Goal: Task Accomplishment & Management: Manage account settings

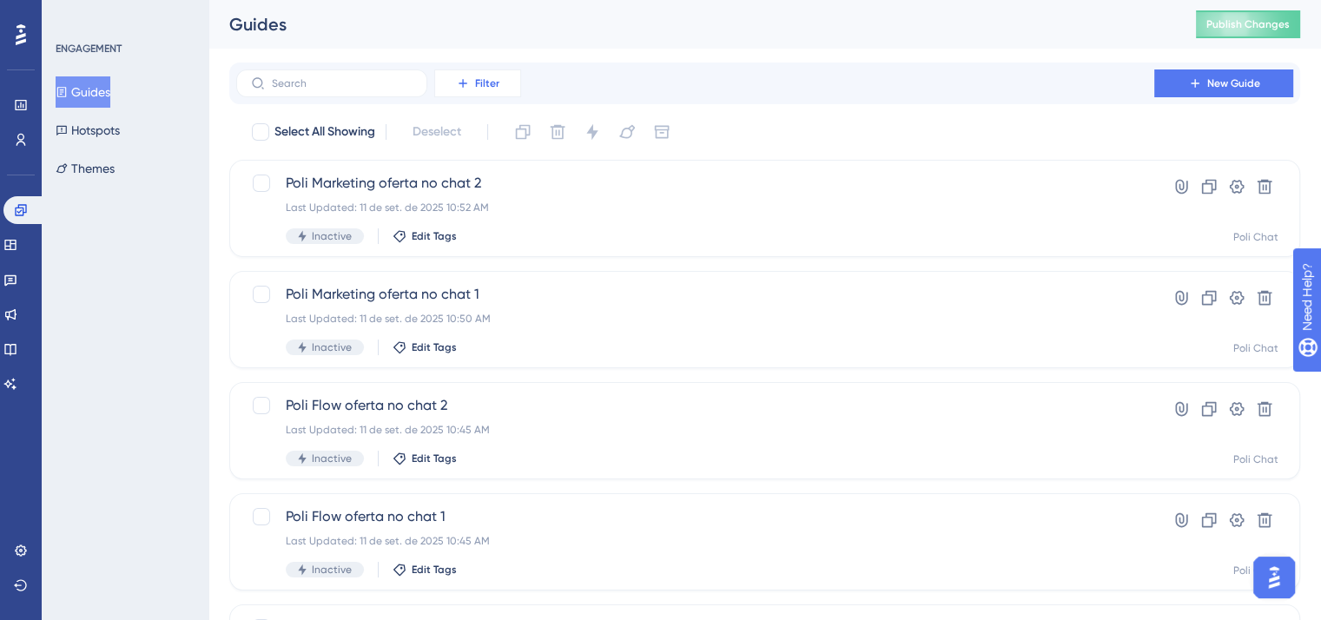
click at [460, 88] on icon at bounding box center [463, 83] width 14 height 14
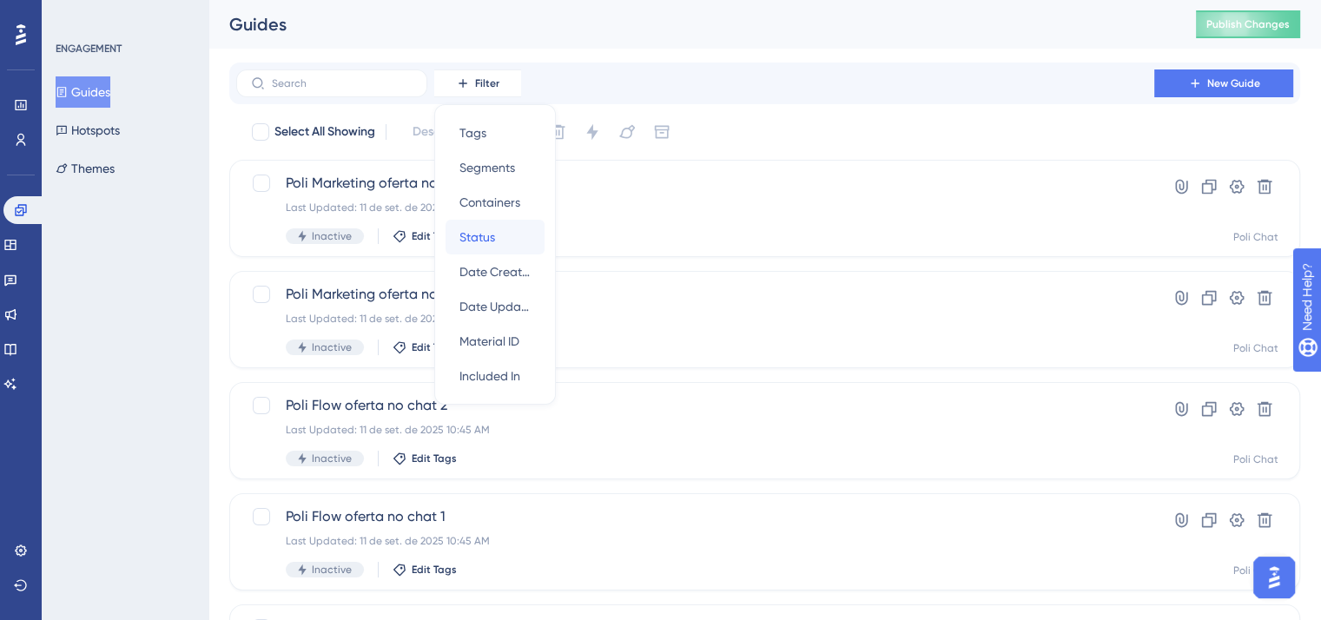
click at [500, 228] on div "Status Status" at bounding box center [495, 237] width 71 height 35
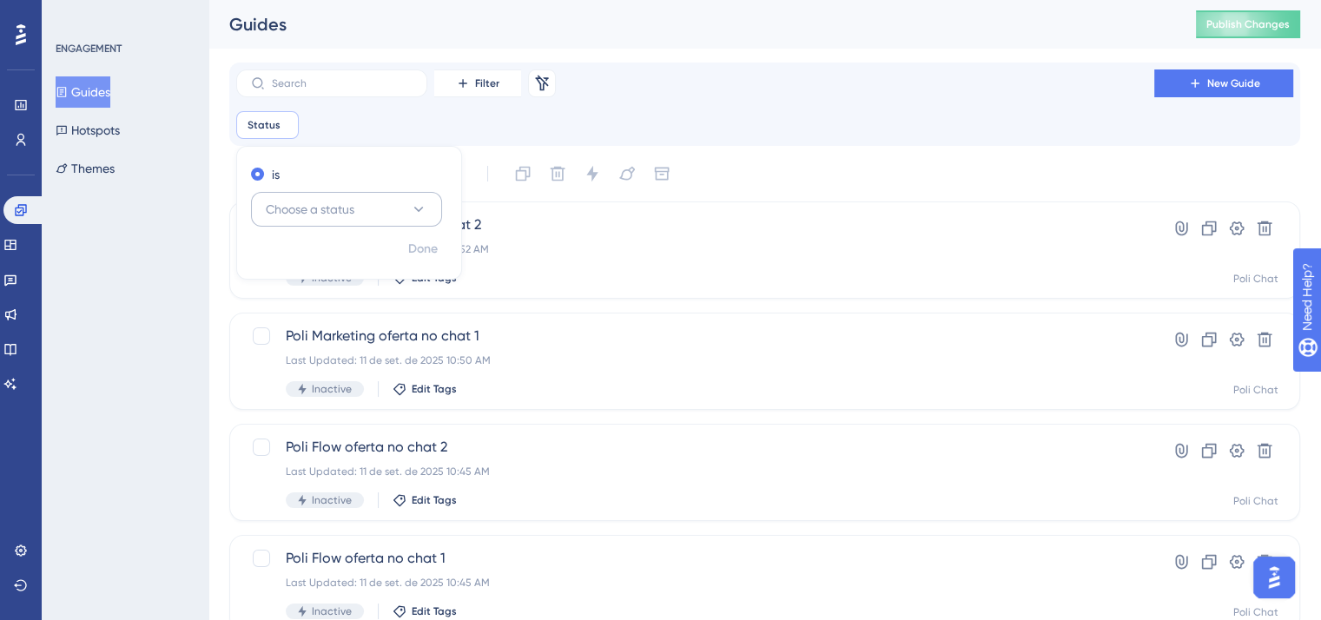
click at [369, 218] on button "Choose a status" at bounding box center [346, 209] width 191 height 35
click at [341, 264] on div "Active Active" at bounding box center [346, 262] width 141 height 35
click at [423, 251] on span "Done" at bounding box center [423, 249] width 30 height 21
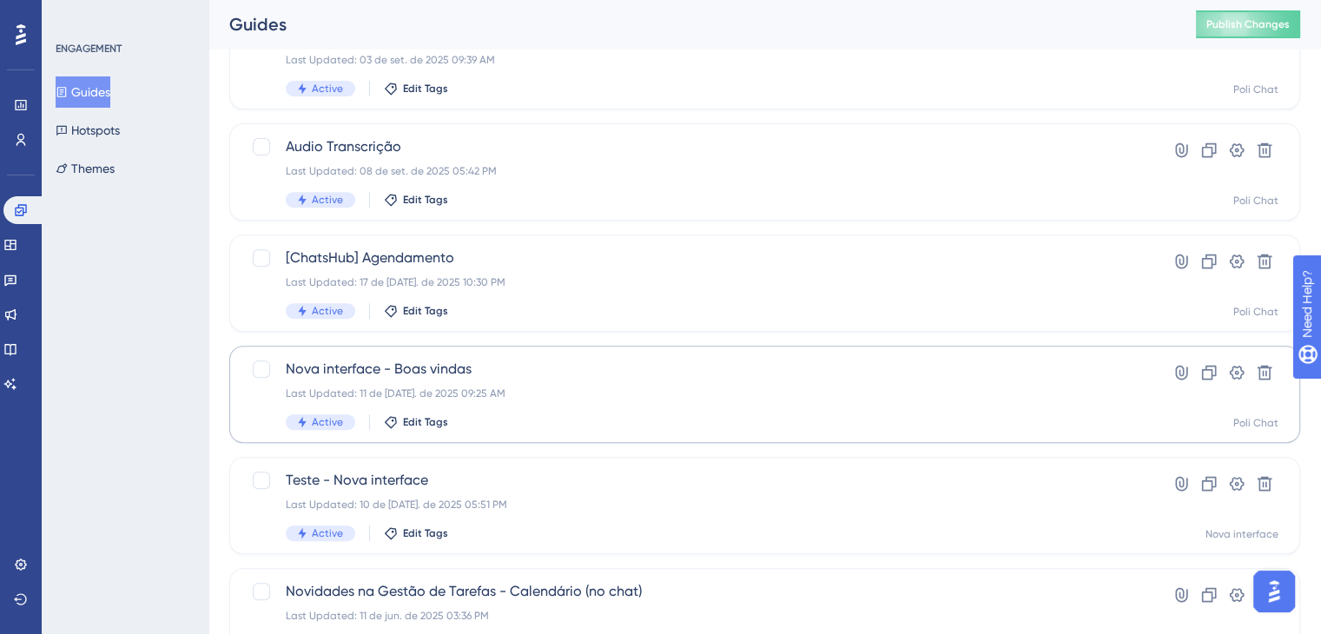
scroll to position [756, 0]
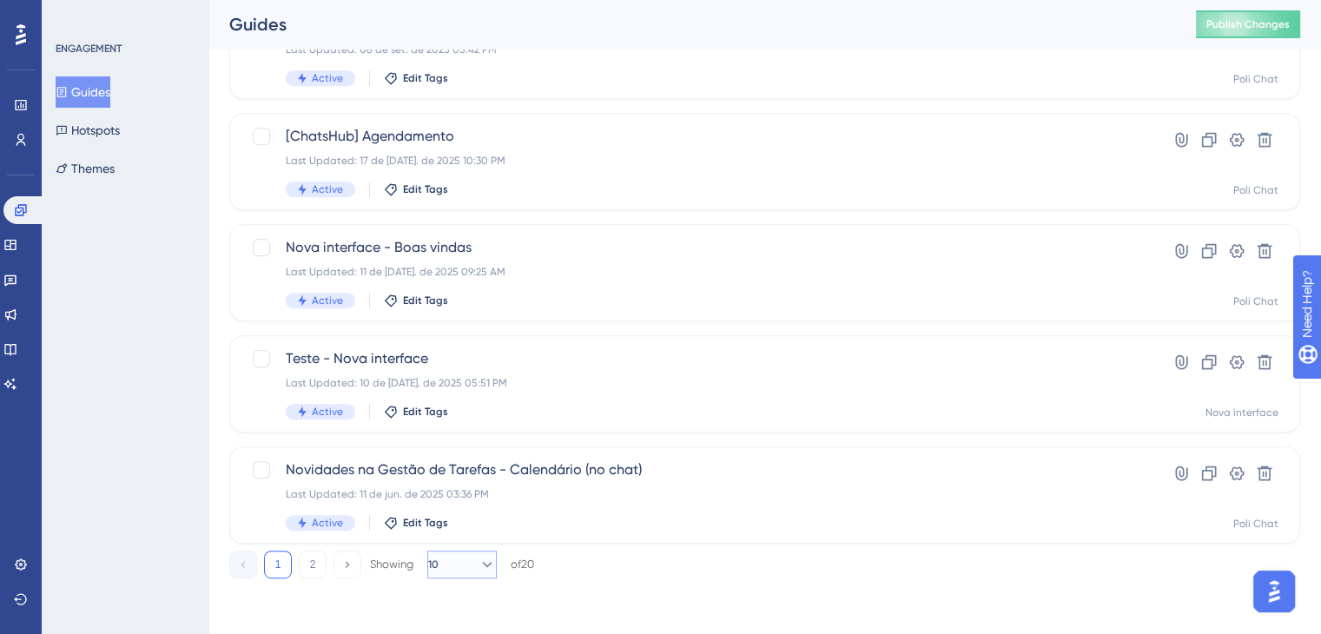
click at [485, 571] on icon at bounding box center [487, 564] width 17 height 17
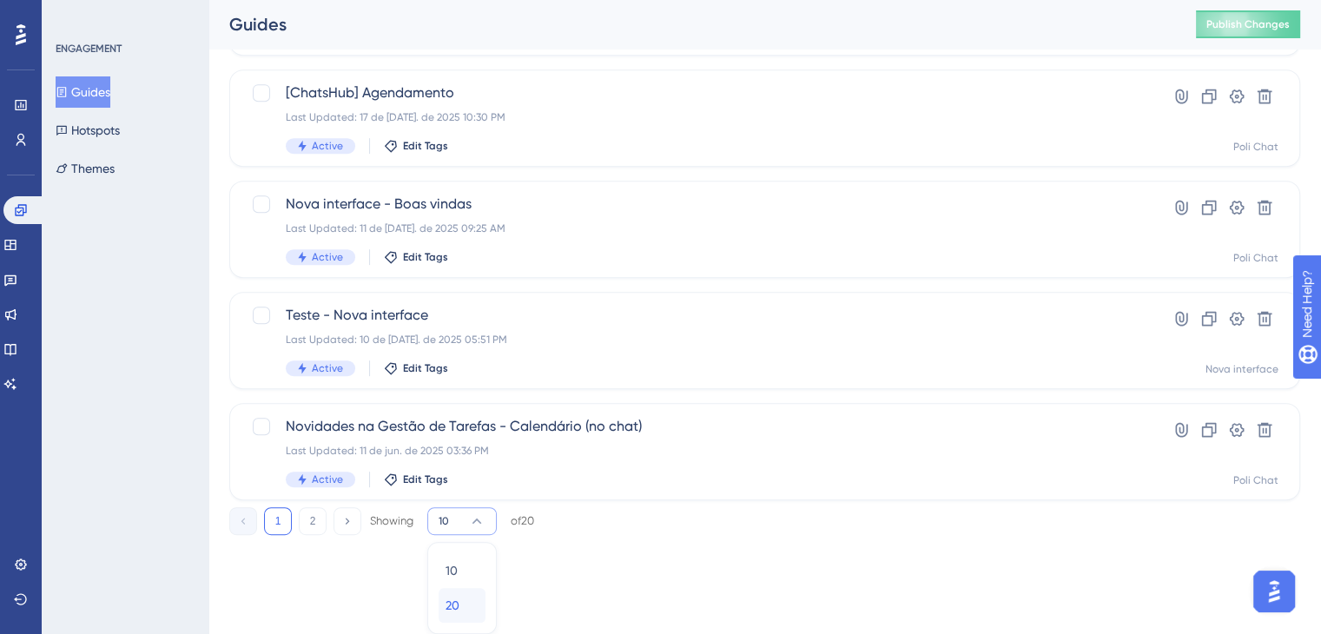
click at [455, 612] on span "20" at bounding box center [453, 605] width 14 height 21
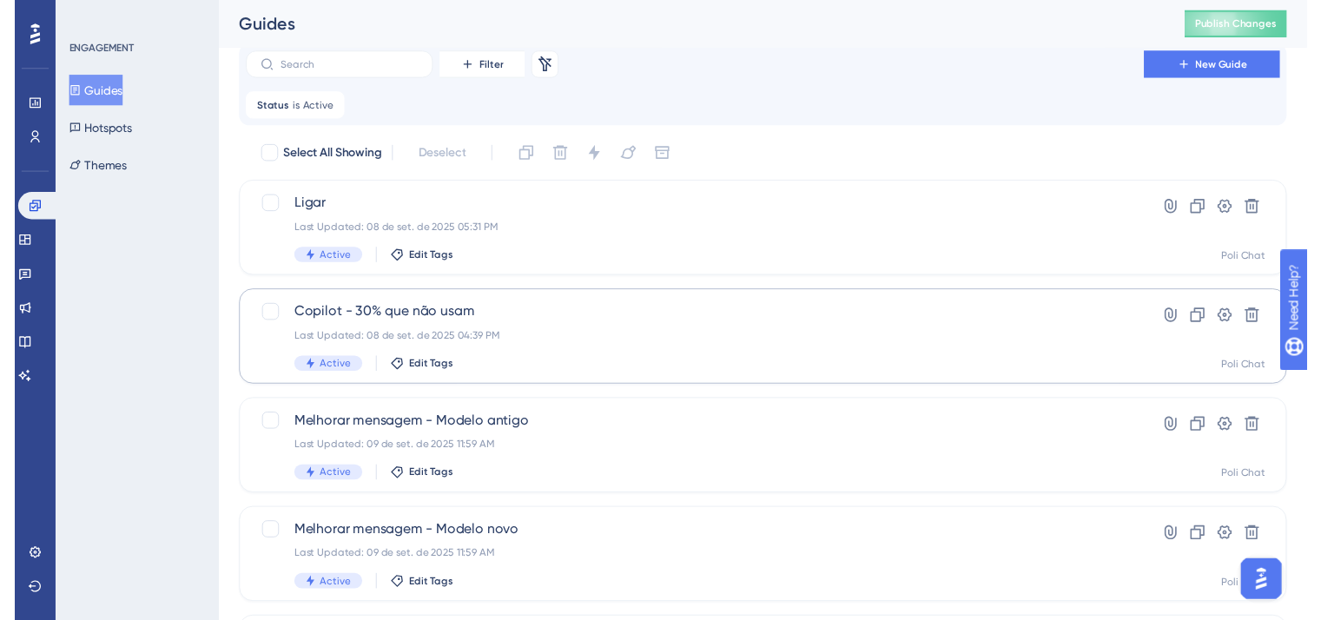
scroll to position [0, 0]
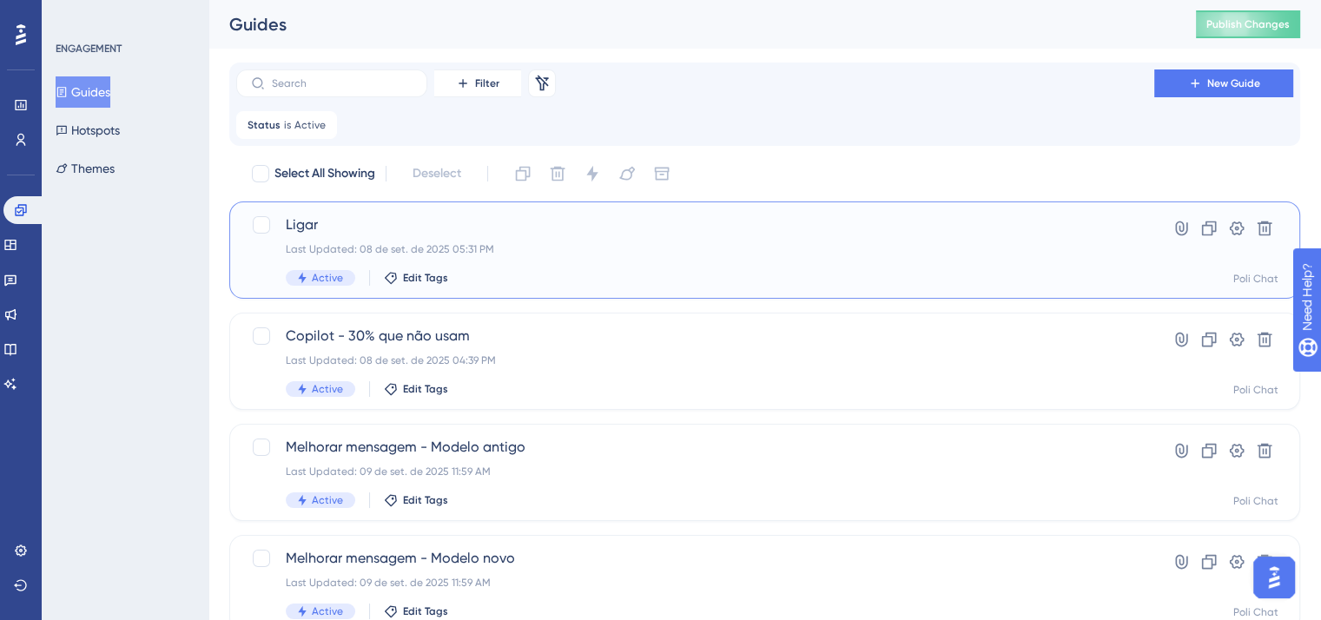
click at [502, 258] on div "Ligar Last Updated: 08 de set. de 2025 05:31 PM Active Edit Tags" at bounding box center [695, 250] width 819 height 71
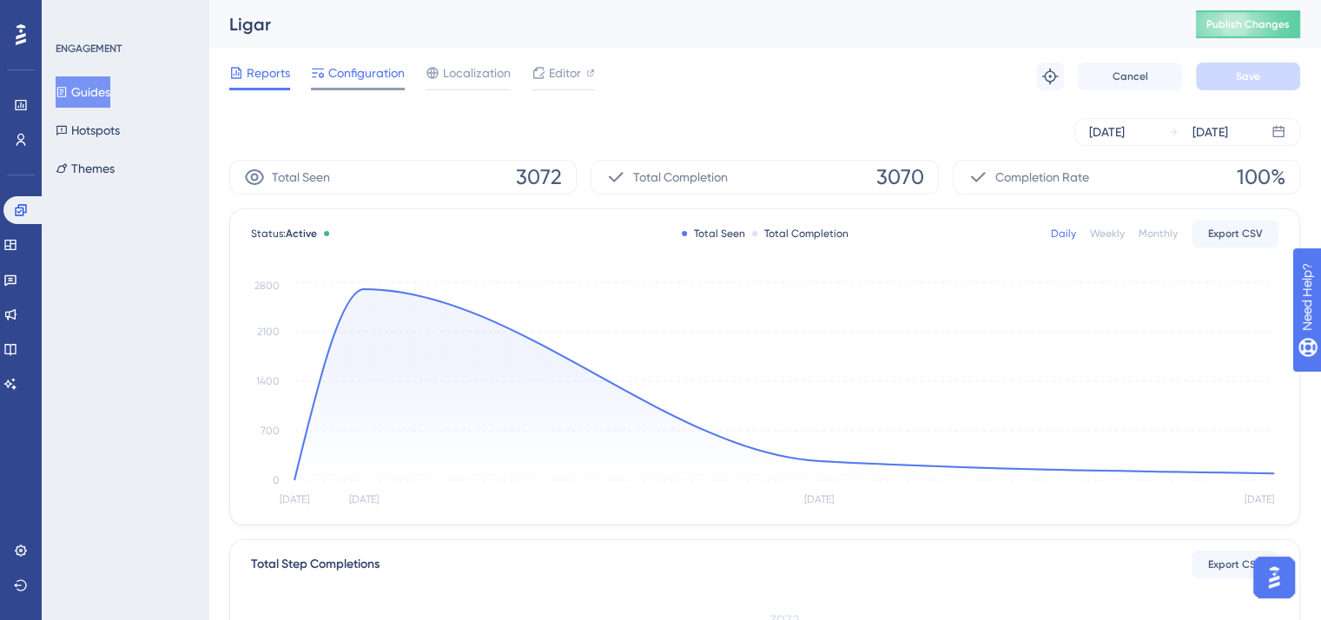
click at [386, 71] on span "Configuration" at bounding box center [366, 73] width 76 height 21
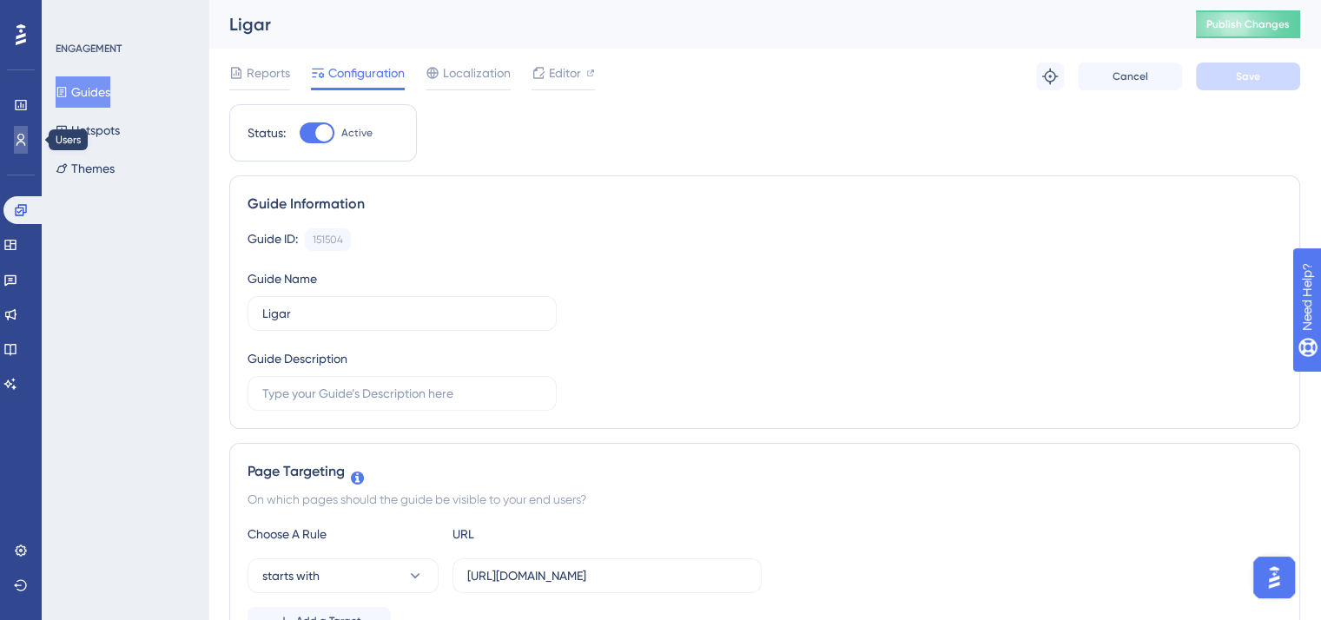
click at [19, 133] on icon at bounding box center [21, 140] width 14 height 14
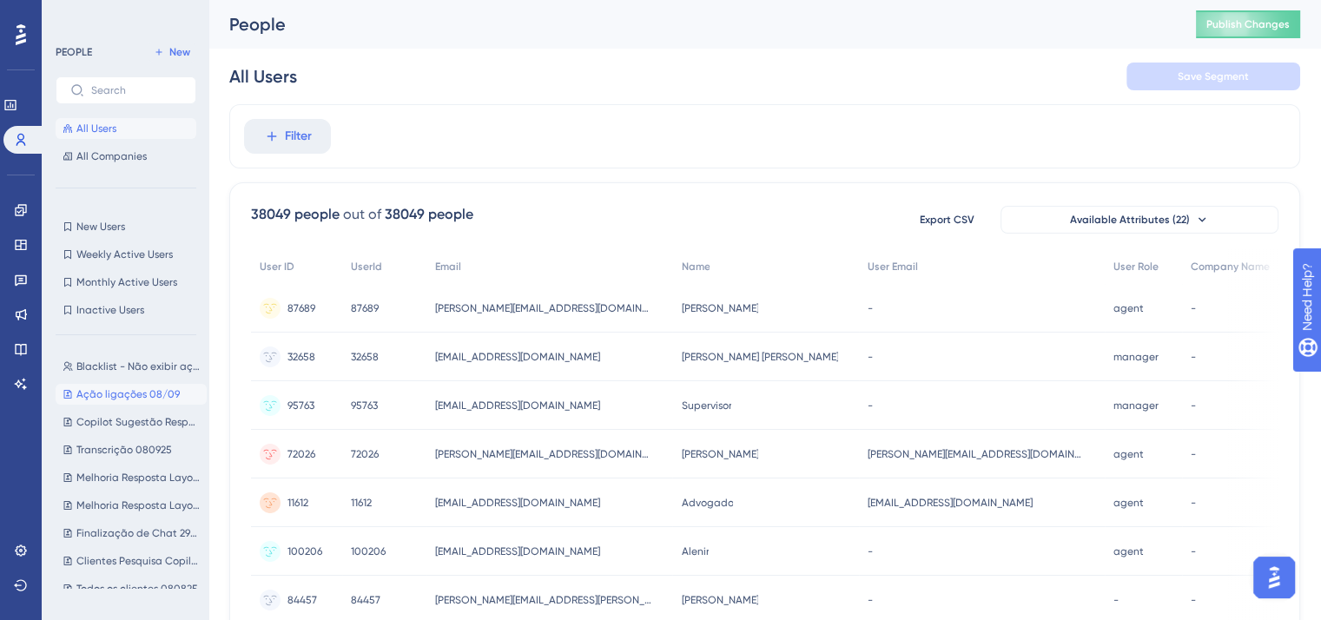
click at [136, 390] on span "Ação ligações 08/09" at bounding box center [127, 394] width 103 height 14
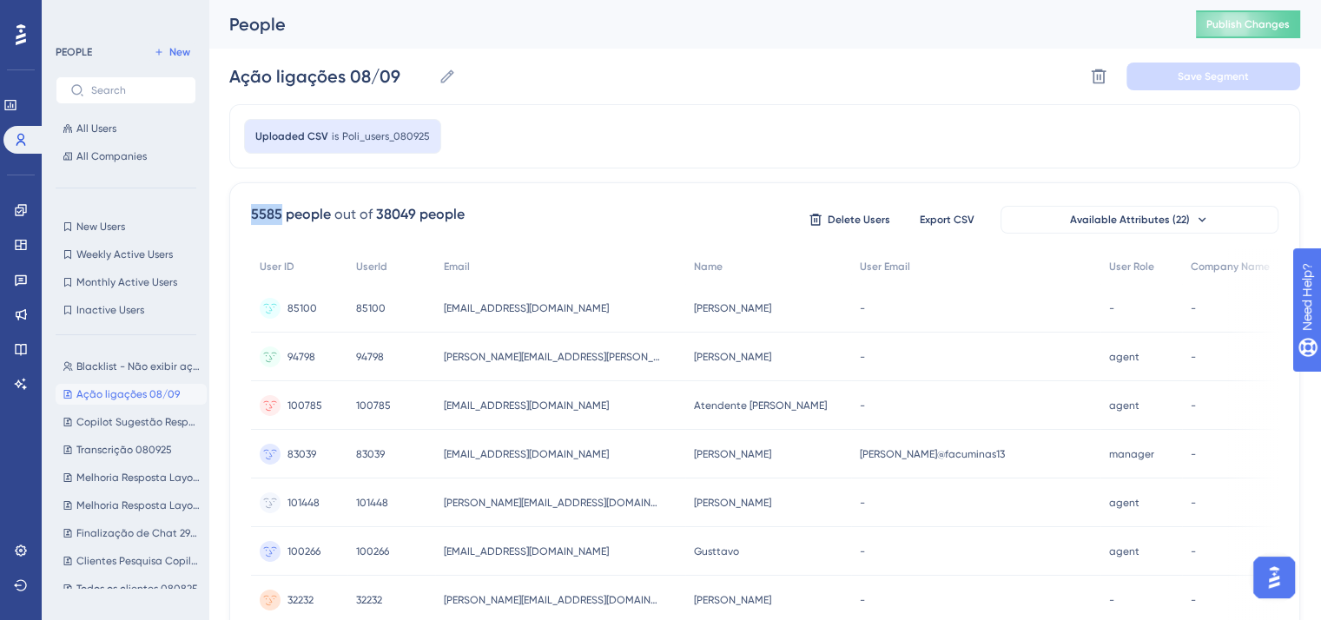
drag, startPoint x: 251, startPoint y: 209, endPoint x: 281, endPoint y: 206, distance: 30.6
click at [281, 206] on div "5585 people" at bounding box center [291, 214] width 80 height 21
copy div "5585"
click at [28, 213] on link at bounding box center [21, 210] width 14 height 28
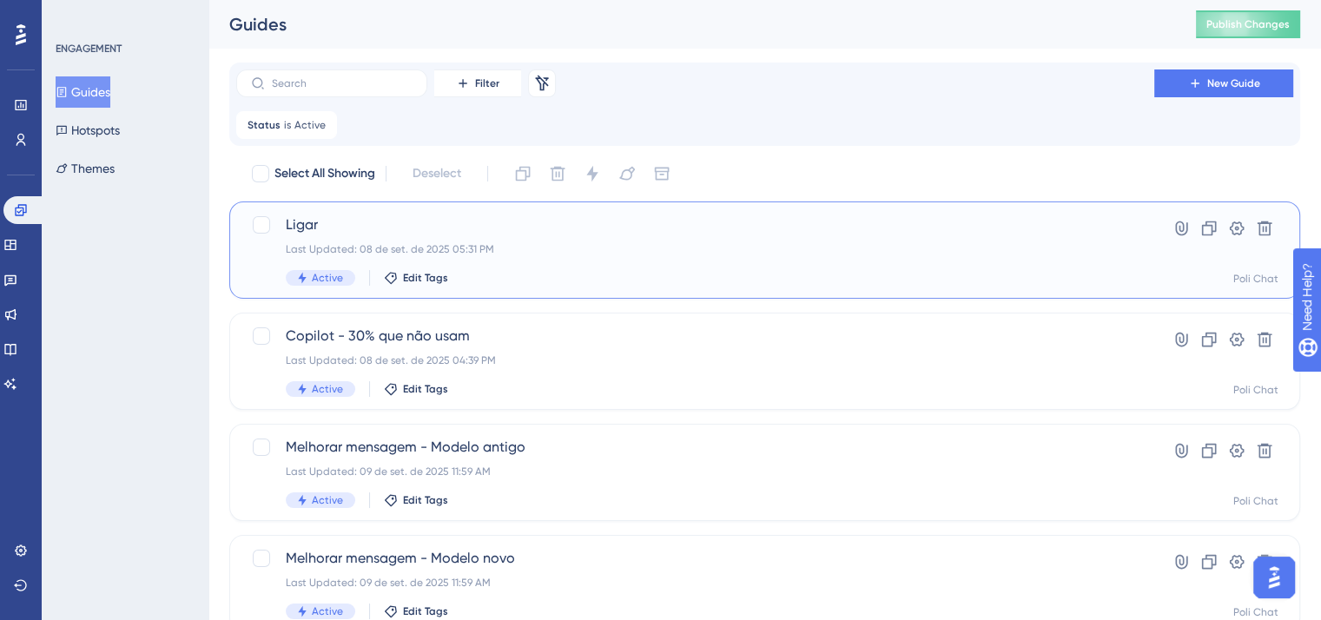
click at [636, 241] on div "Ligar Last Updated: 08 de set. de 2025 05:31 PM Active Edit Tags" at bounding box center [695, 250] width 819 height 71
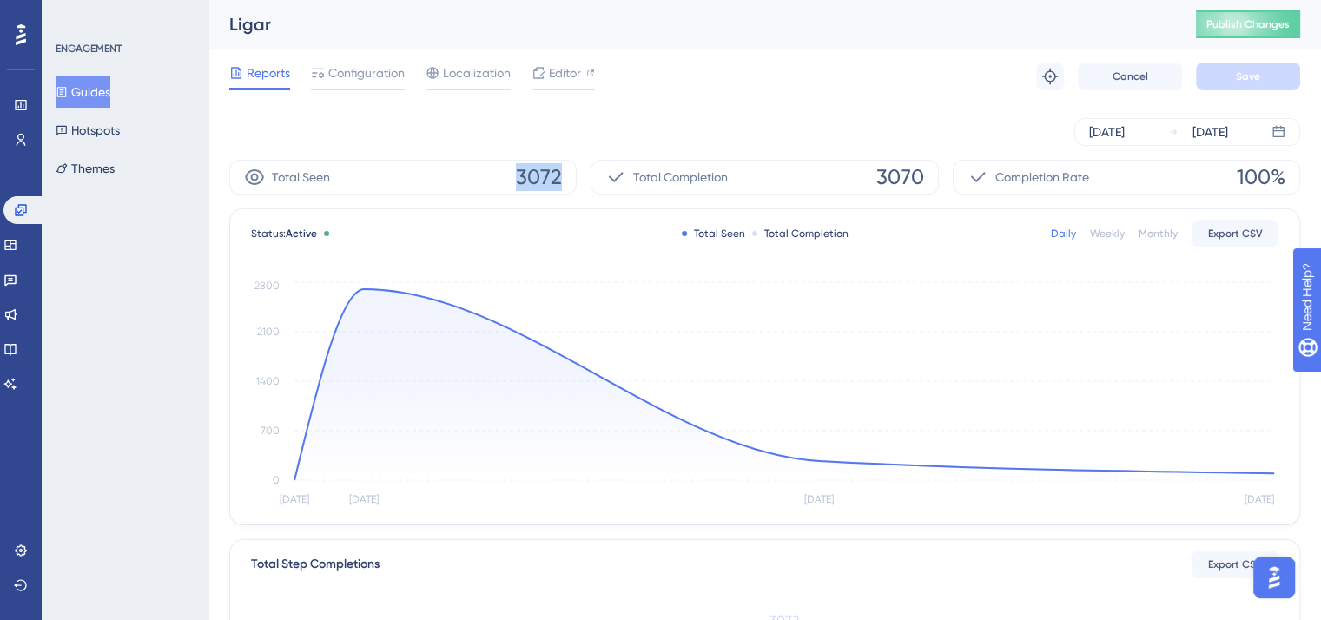
drag, startPoint x: 518, startPoint y: 175, endPoint x: 564, endPoint y: 180, distance: 46.3
click at [564, 180] on div "Total Seen 3072" at bounding box center [402, 177] width 347 height 35
copy span "3072"
drag, startPoint x: 922, startPoint y: 175, endPoint x: 873, endPoint y: 175, distance: 48.6
click at [873, 175] on div "Total Completion 3070" at bounding box center [764, 177] width 347 height 35
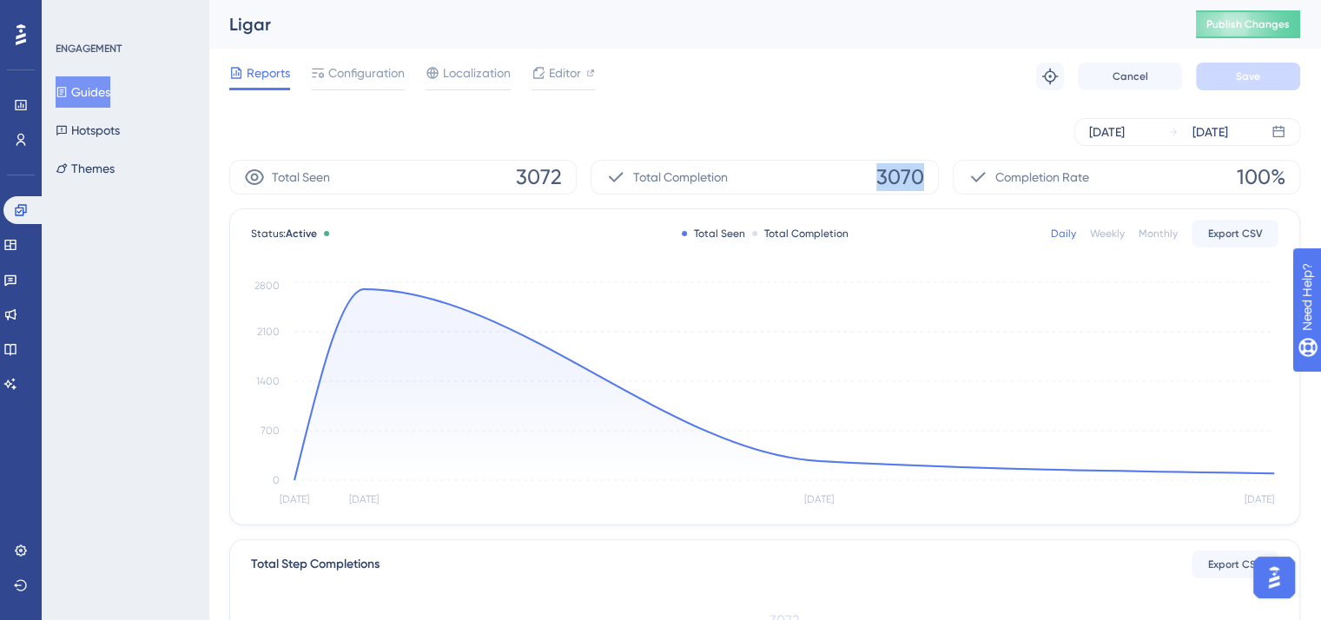
copy span "3070"
click at [101, 83] on button "Guides" at bounding box center [83, 91] width 55 height 31
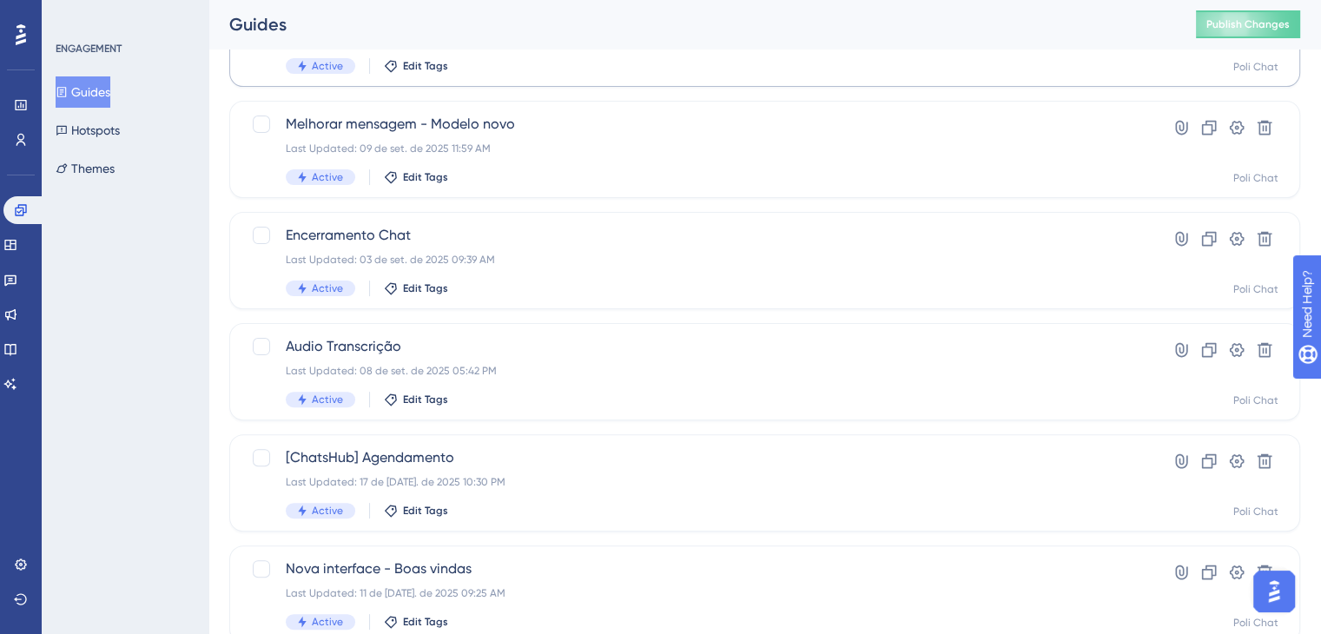
scroll to position [756, 0]
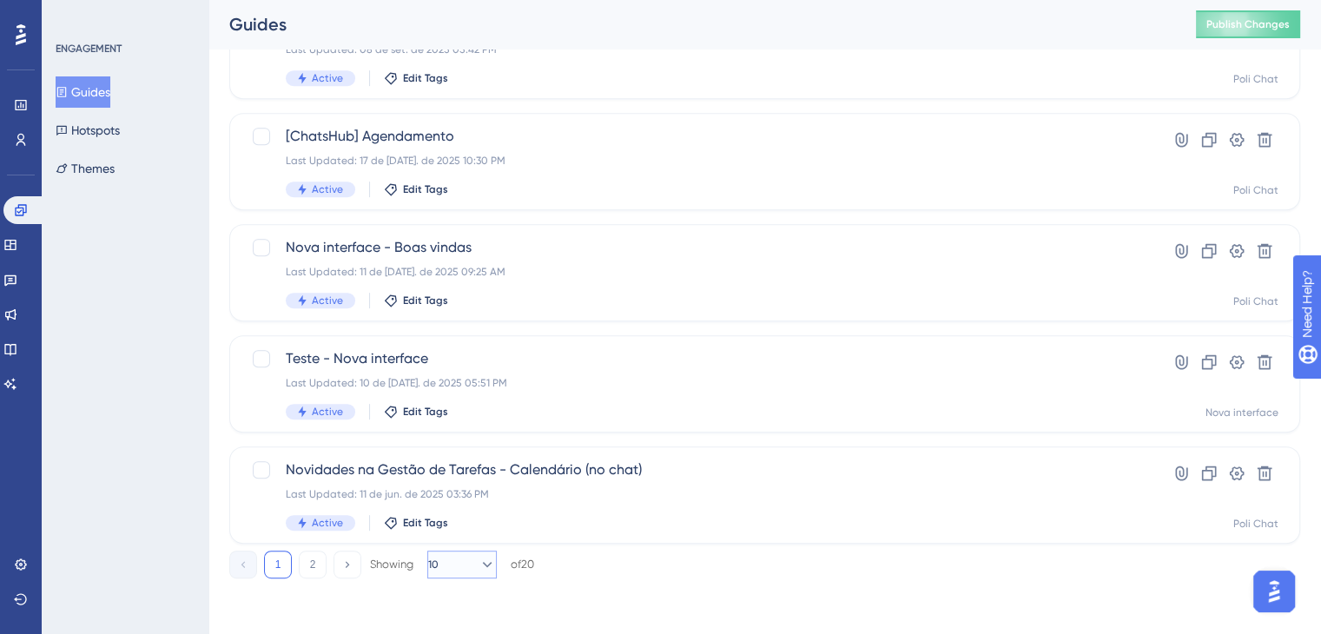
click at [479, 572] on icon at bounding box center [487, 564] width 17 height 17
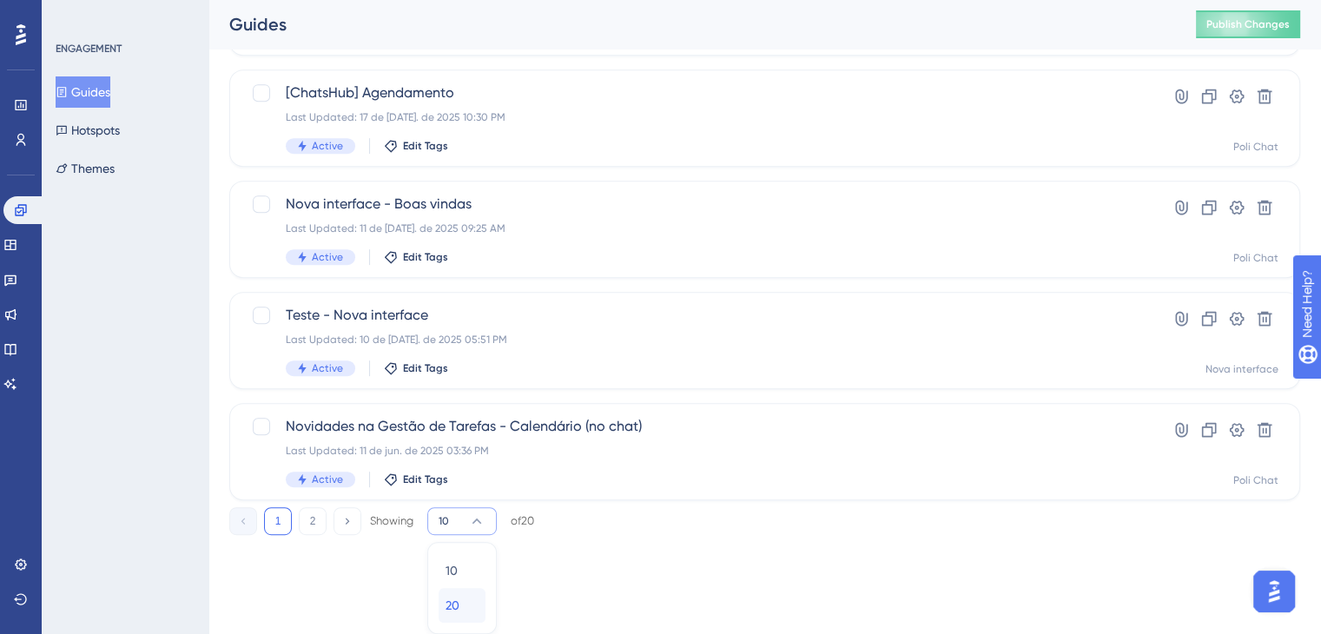
click at [470, 598] on div "20 20" at bounding box center [462, 605] width 33 height 35
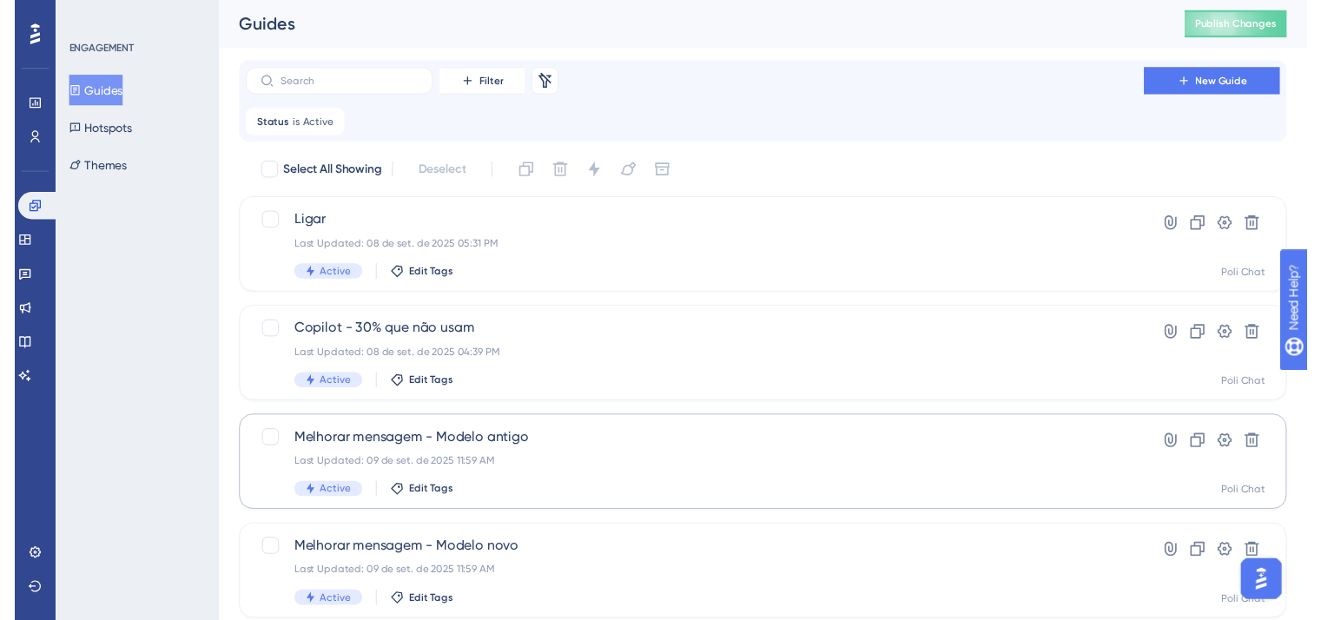
scroll to position [0, 0]
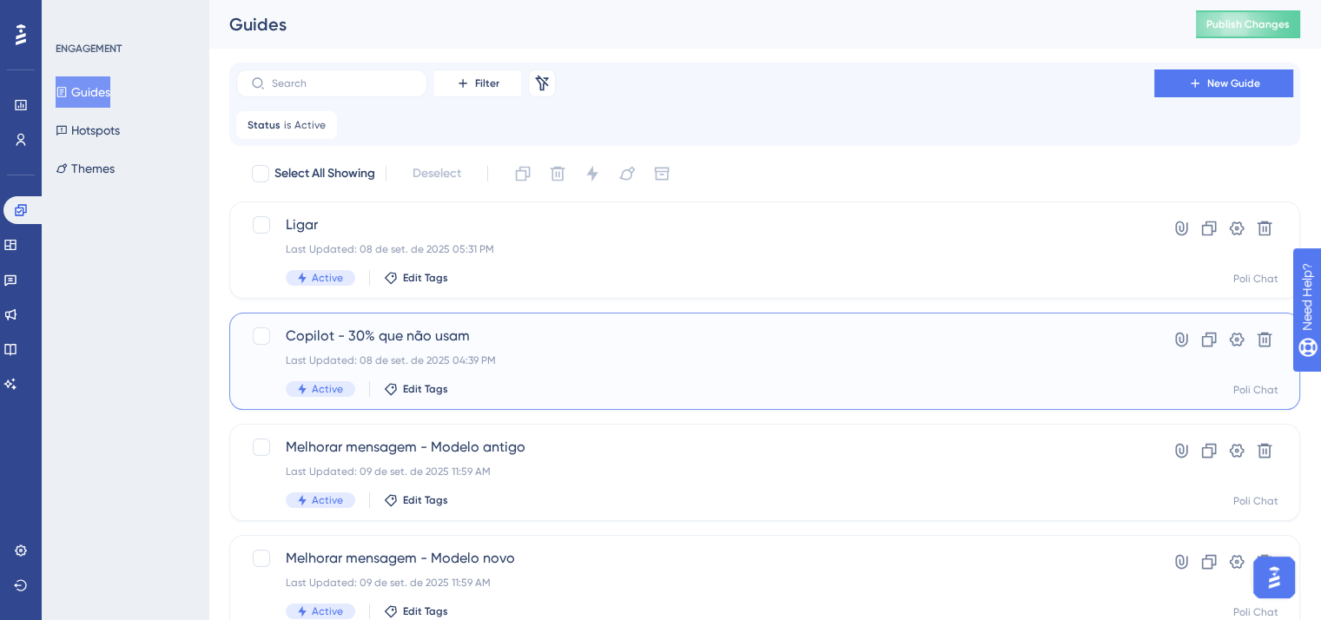
click at [584, 352] on div "Copilot - 30% que não usam Last Updated: 08 de set. de 2025 04:39 PM Active Edi…" at bounding box center [695, 361] width 819 height 71
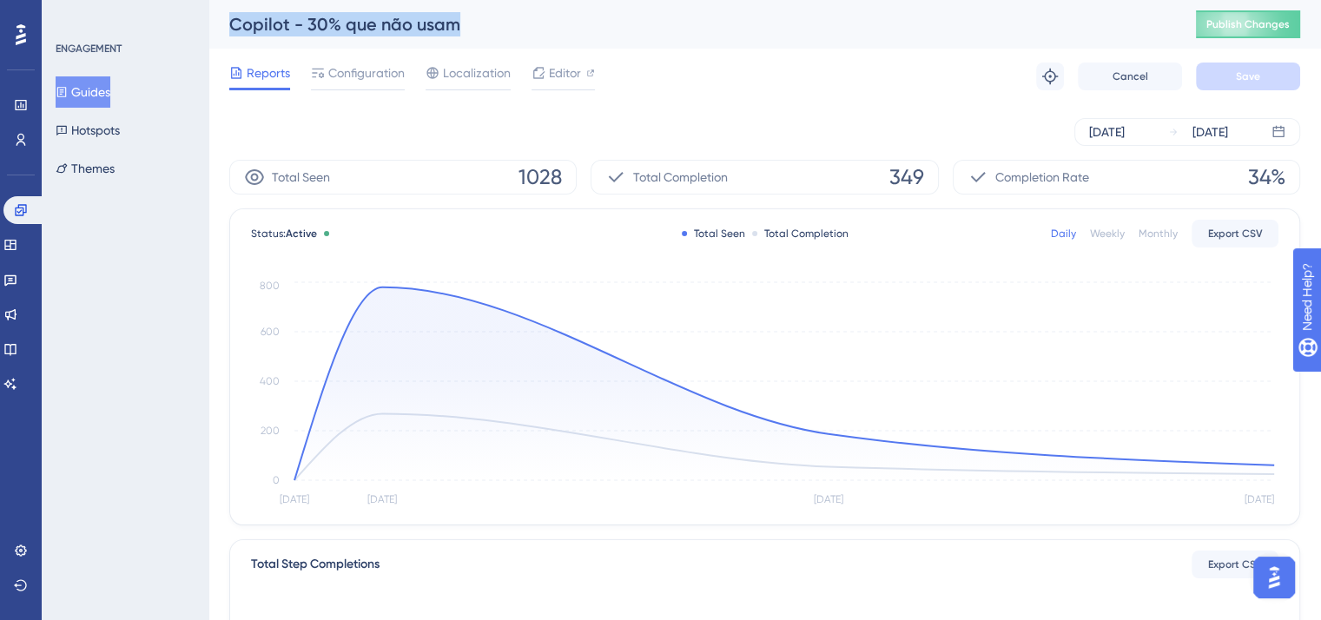
drag, startPoint x: 232, startPoint y: 27, endPoint x: 451, endPoint y: 23, distance: 219.0
click at [451, 23] on div "Copilot - 30% que não usam" at bounding box center [690, 24] width 923 height 24
click at [354, 83] on div "Configuration" at bounding box center [358, 77] width 94 height 28
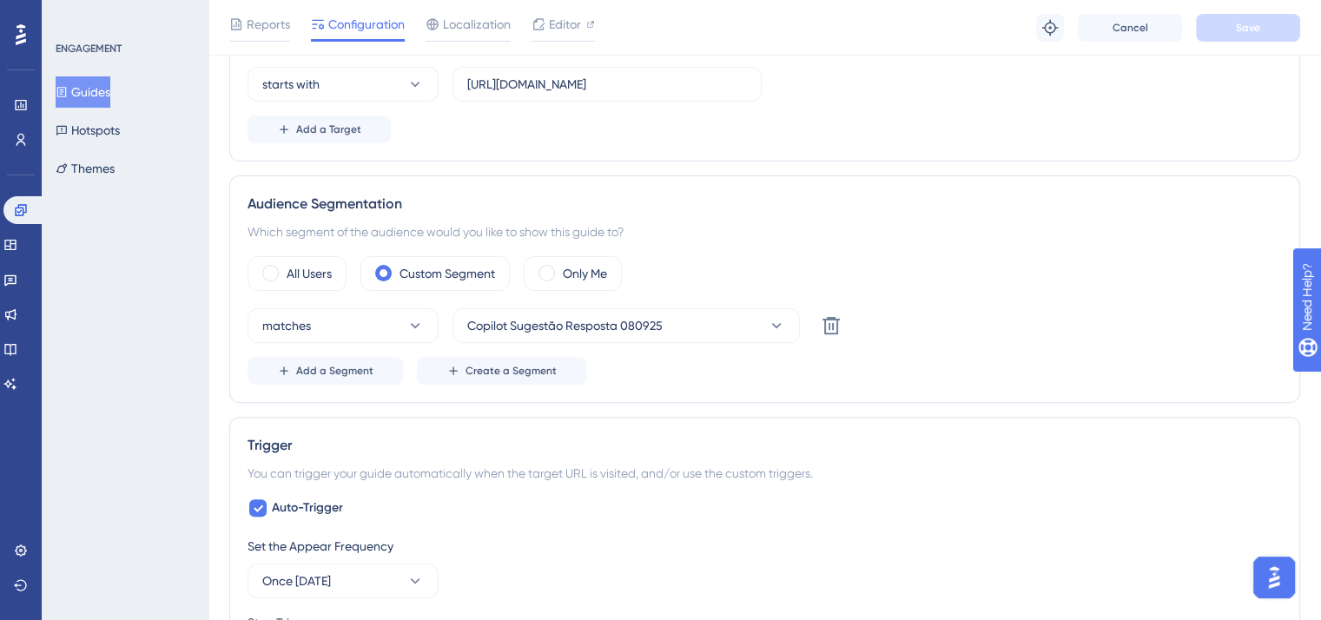
scroll to position [521, 0]
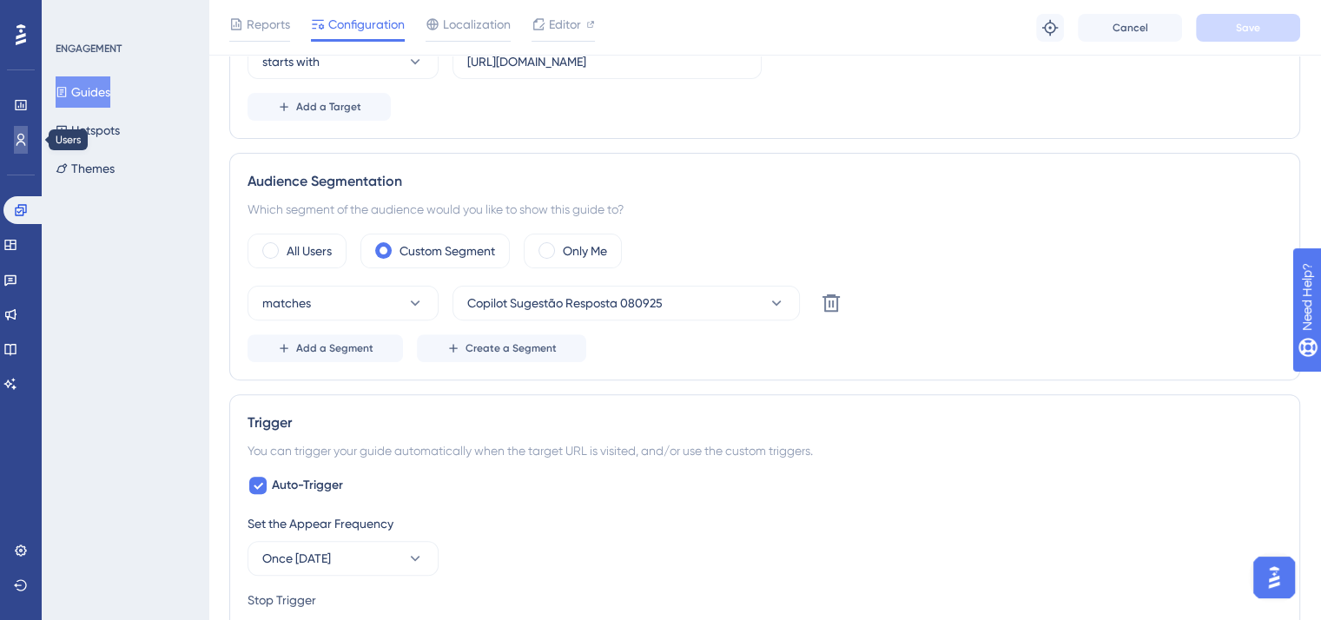
click at [15, 130] on link at bounding box center [21, 140] width 14 height 28
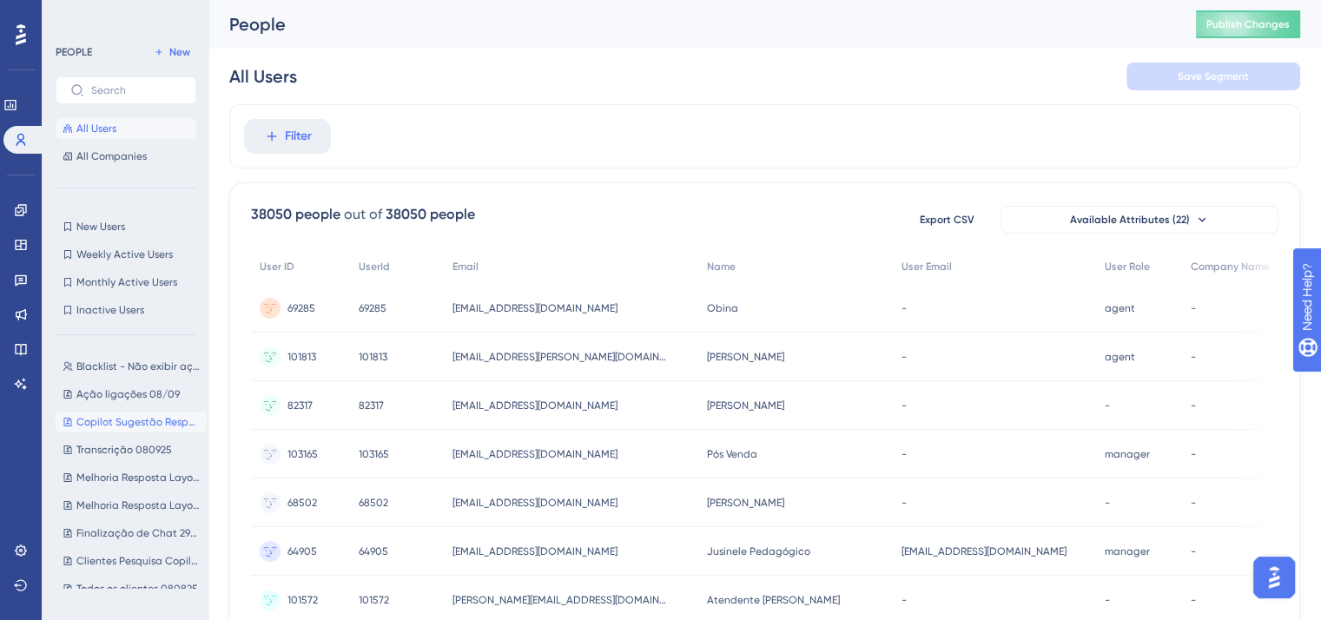
click at [123, 430] on button "Copilot Sugestão Resposta 080925 Copilot Sugestão Resposta 080925" at bounding box center [131, 422] width 151 height 21
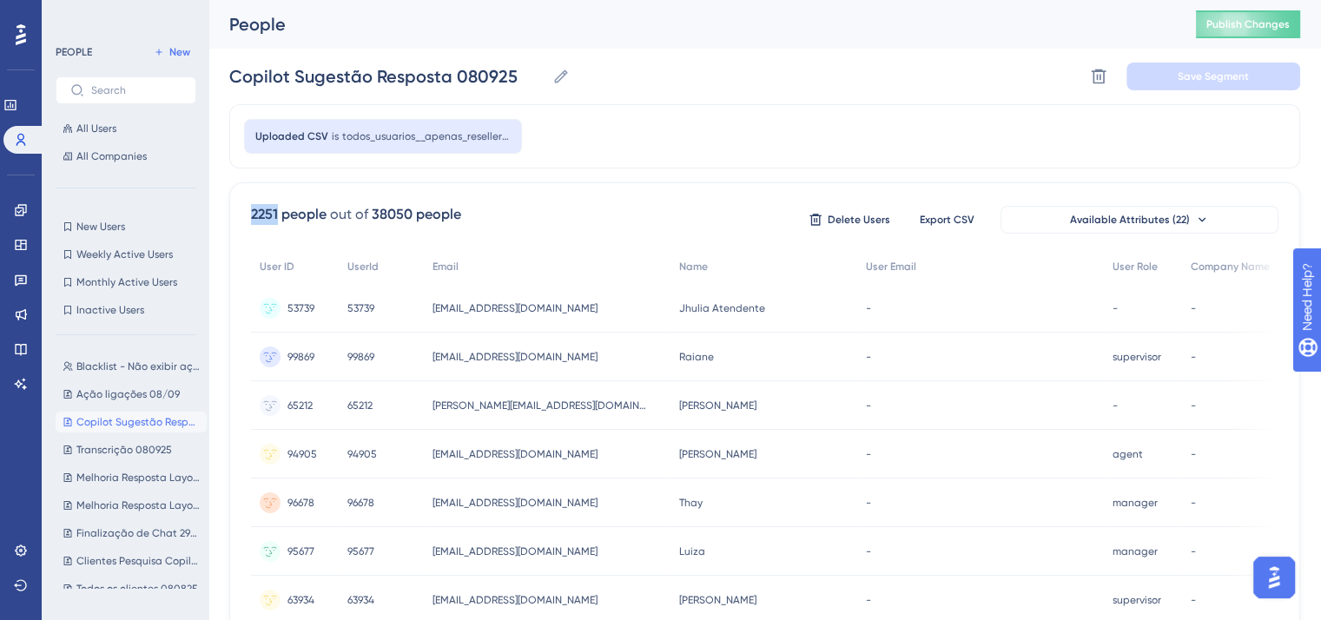
drag, startPoint x: 278, startPoint y: 215, endPoint x: 254, endPoint y: 213, distance: 24.5
click at [254, 213] on div "2251 people" at bounding box center [289, 214] width 76 height 21
copy div "2251"
click at [14, 212] on link at bounding box center [21, 210] width 14 height 28
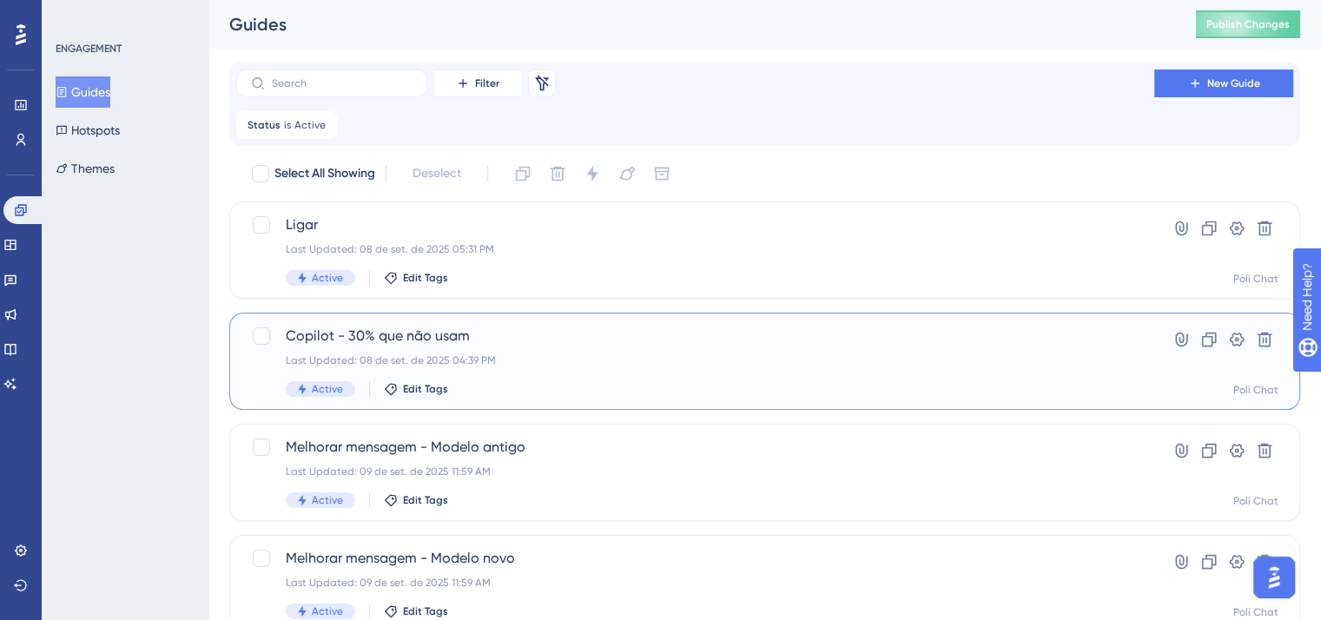
click at [615, 362] on div "Last Updated: 08 de set. de 2025 04:39 PM" at bounding box center [695, 361] width 819 height 14
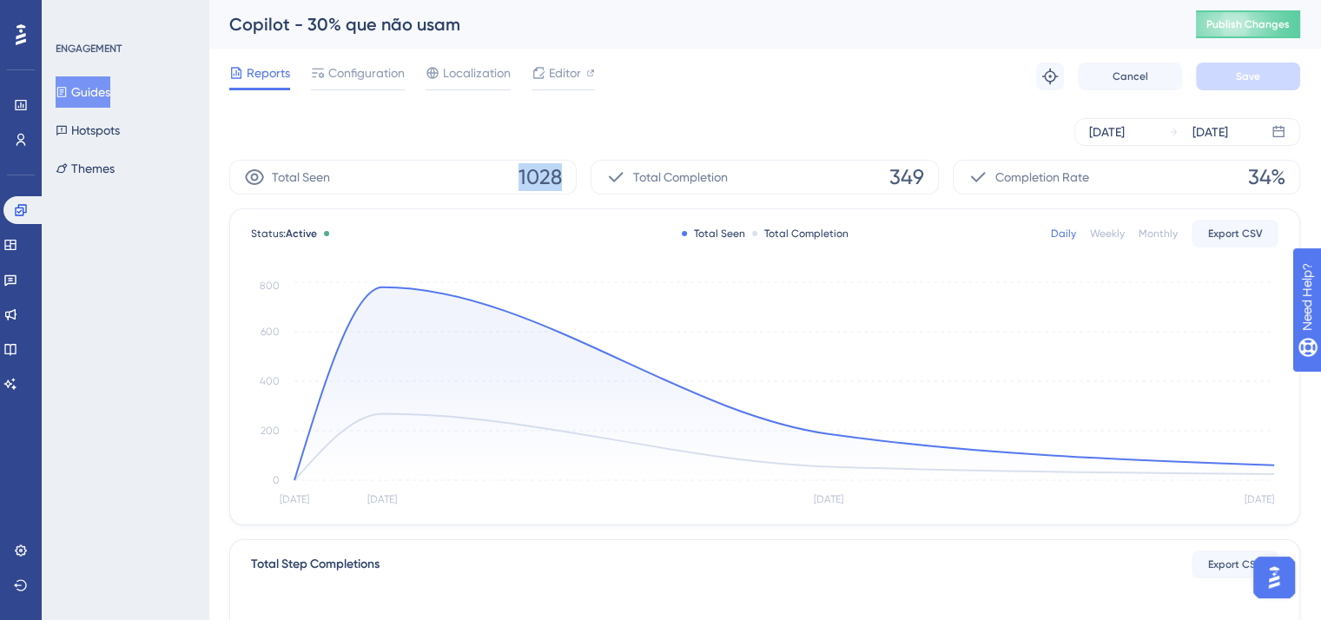
drag, startPoint x: 523, startPoint y: 178, endPoint x: 567, endPoint y: 176, distance: 44.3
click at [567, 176] on div "Total Seen 1028" at bounding box center [402, 177] width 347 height 35
copy span "1028"
click at [905, 175] on span "349" at bounding box center [907, 177] width 35 height 28
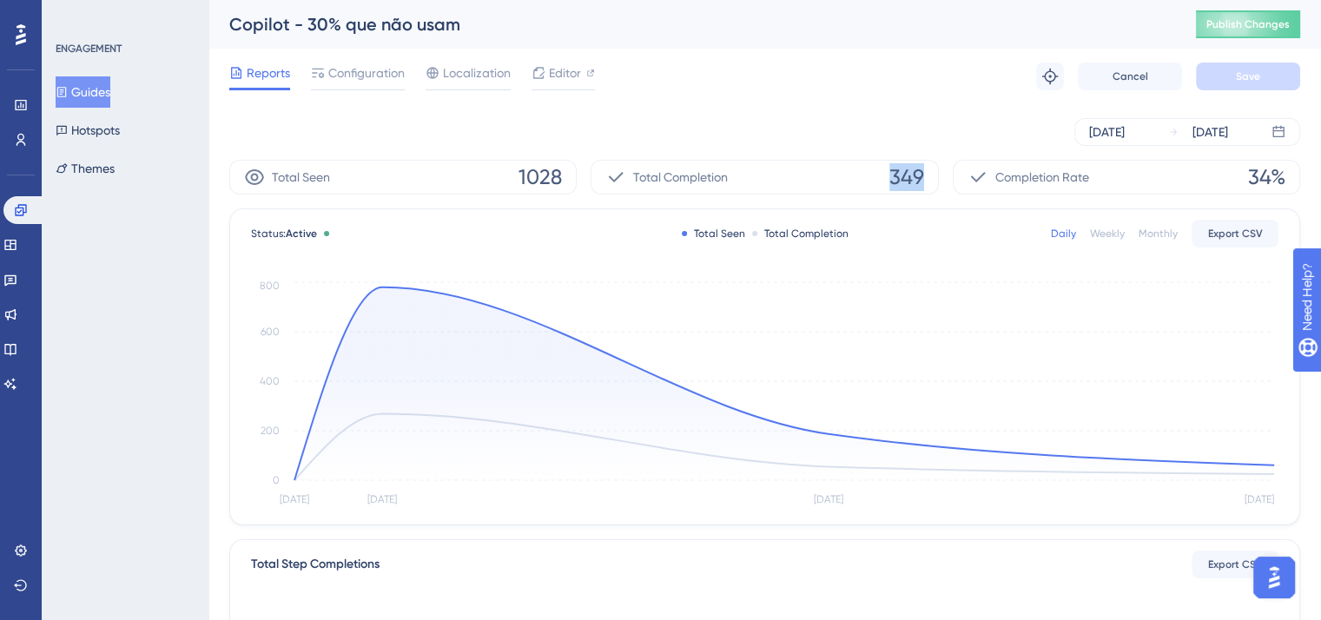
copy span "349"
click at [98, 78] on button "Guides" at bounding box center [83, 91] width 55 height 31
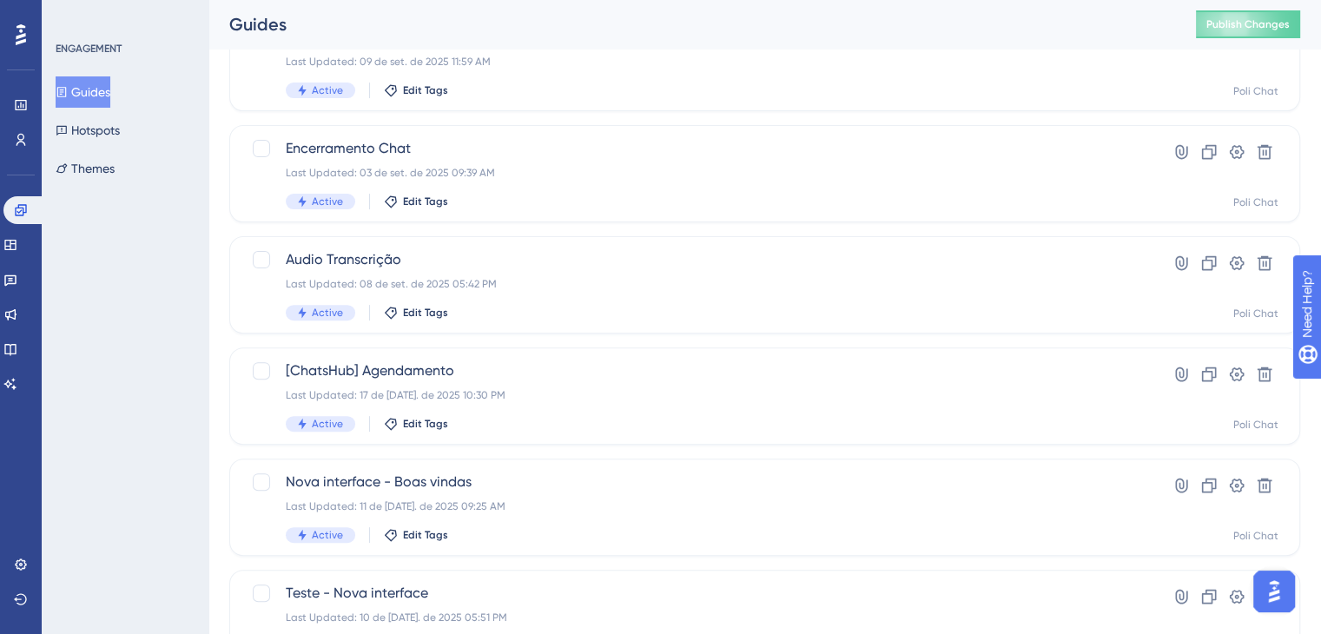
scroll to position [521, 0]
click at [549, 278] on div "Last Updated: 08 de set. de 2025 05:42 PM" at bounding box center [695, 284] width 819 height 14
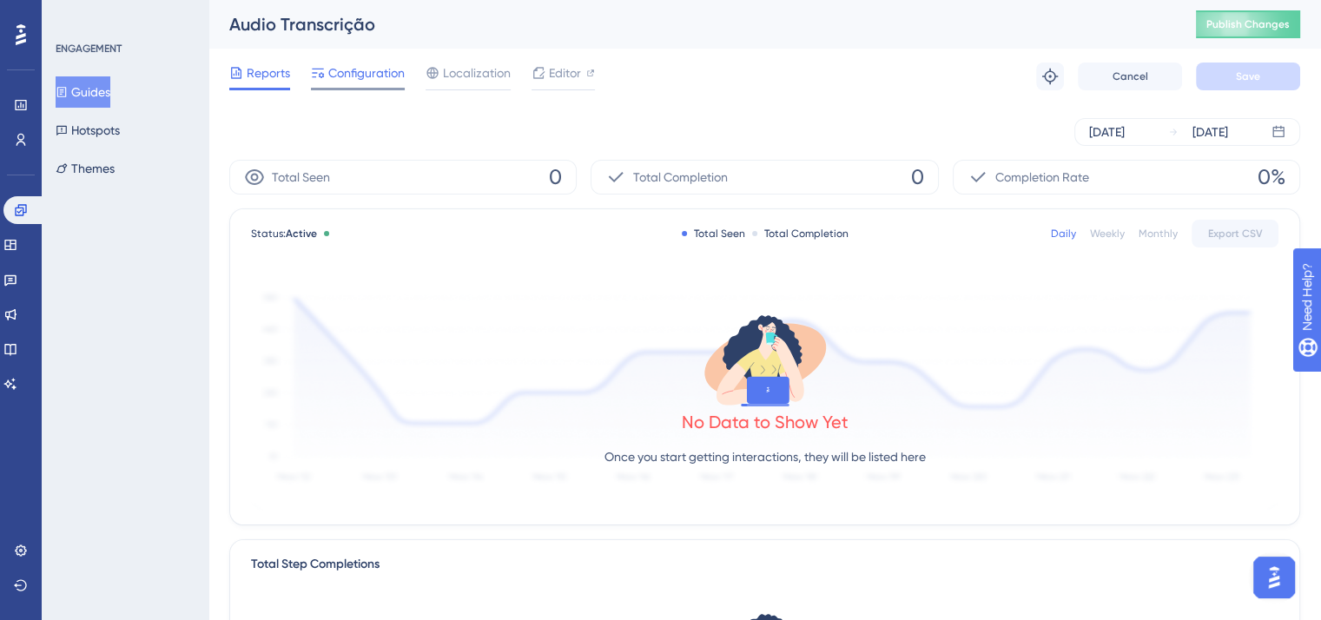
click at [361, 83] on span "Configuration" at bounding box center [366, 73] width 76 height 21
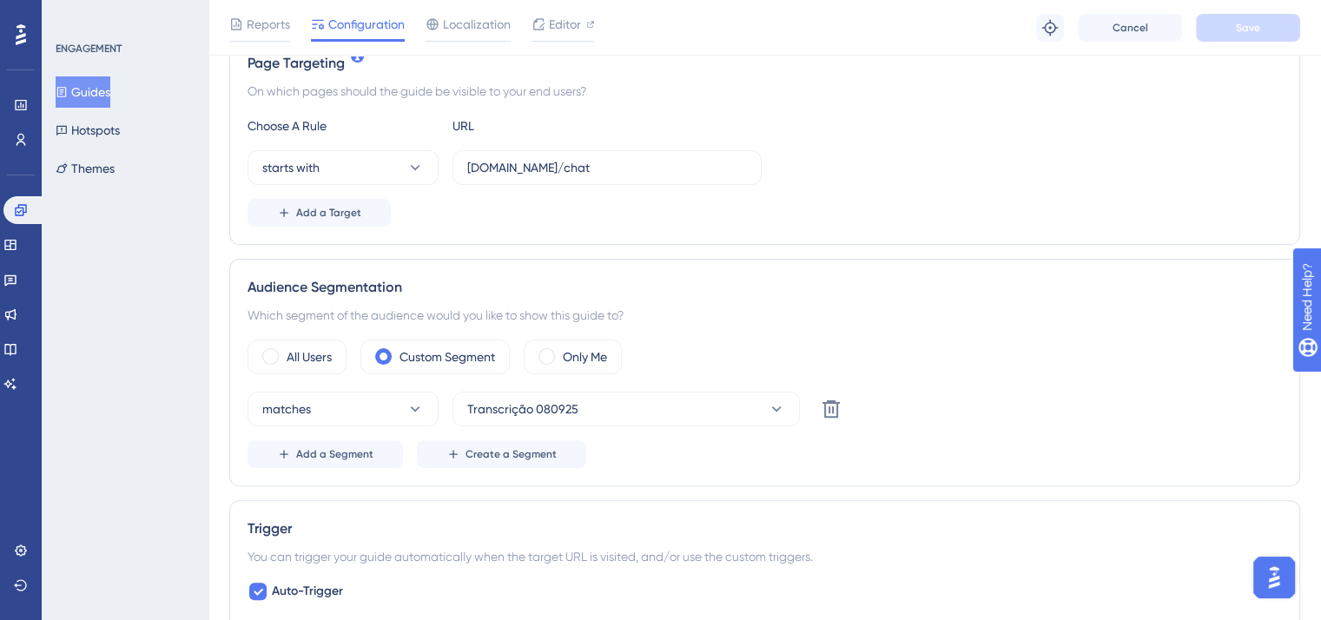
scroll to position [434, 0]
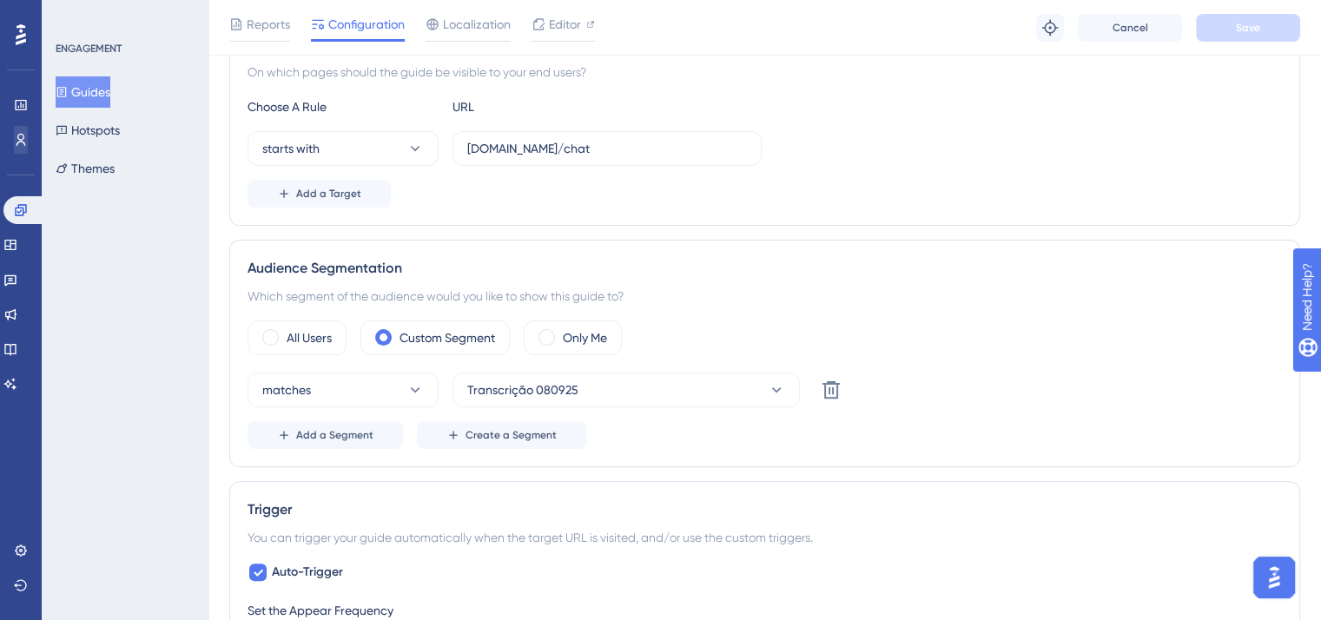
drag, startPoint x: 35, startPoint y: 153, endPoint x: 22, endPoint y: 138, distance: 19.7
click at [28, 153] on div "Users" at bounding box center [21, 140] width 14 height 28
click at [22, 138] on icon at bounding box center [21, 140] width 14 height 14
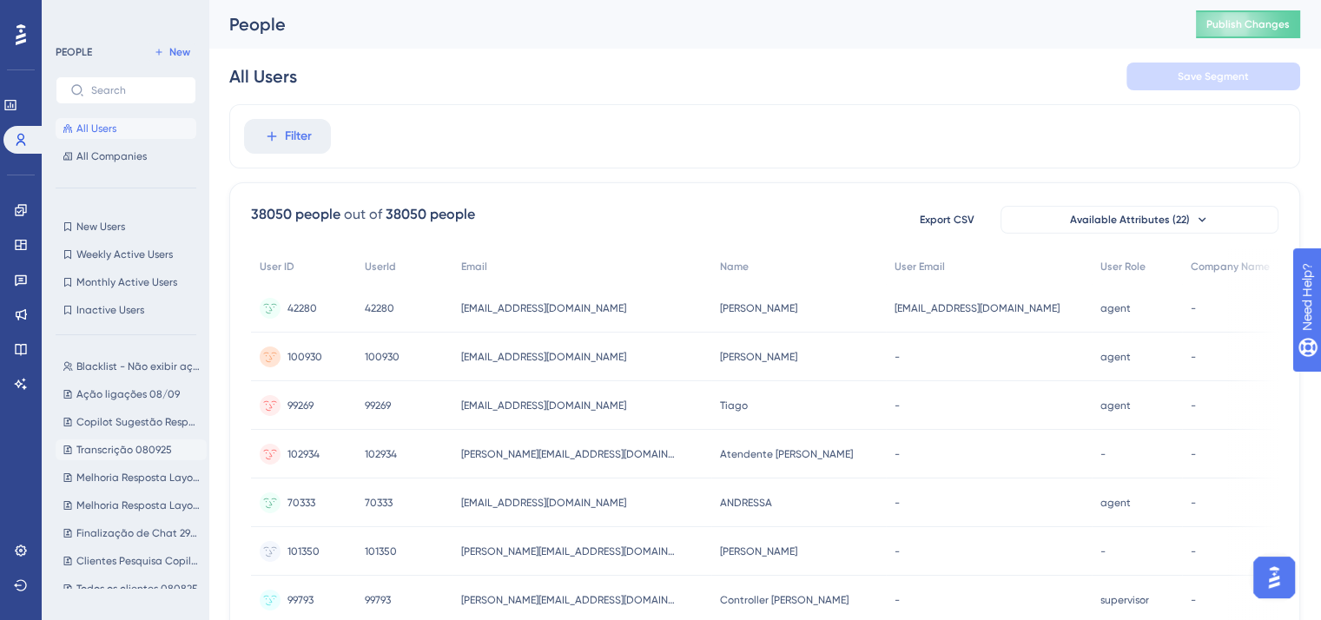
click at [107, 445] on span "Transcrição 080925" at bounding box center [124, 450] width 96 height 14
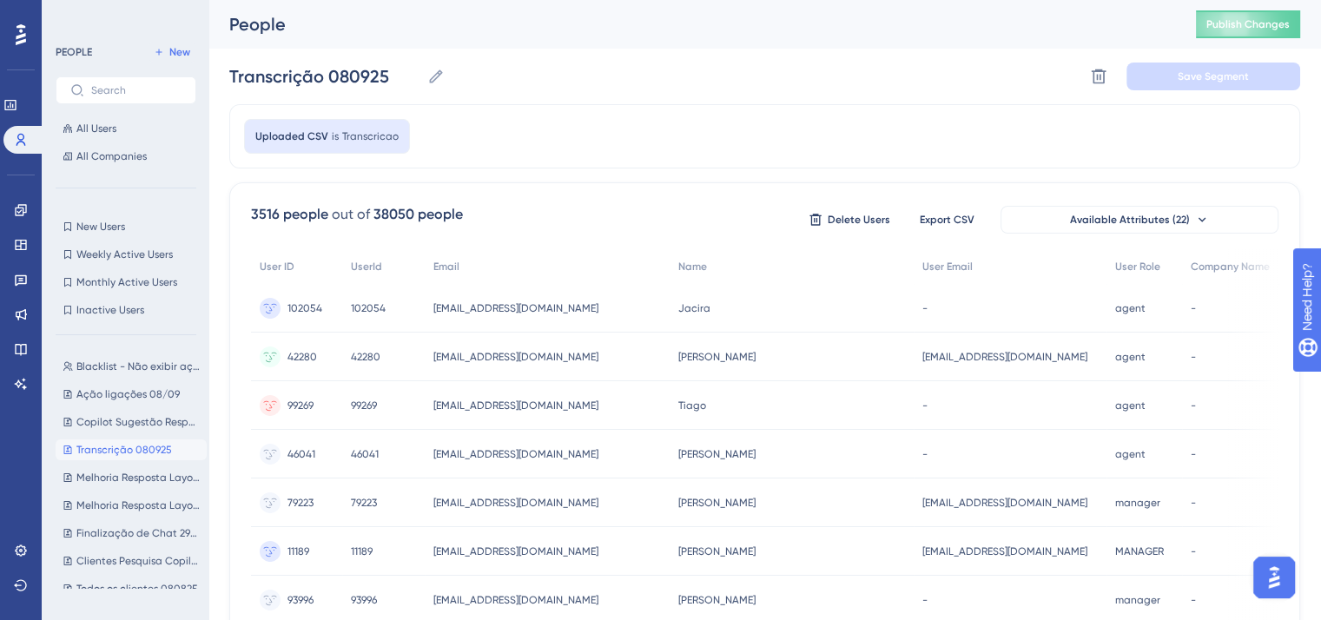
click at [258, 214] on div "3516 people" at bounding box center [289, 214] width 77 height 21
copy div "3516"
click at [14, 213] on link at bounding box center [21, 210] width 14 height 28
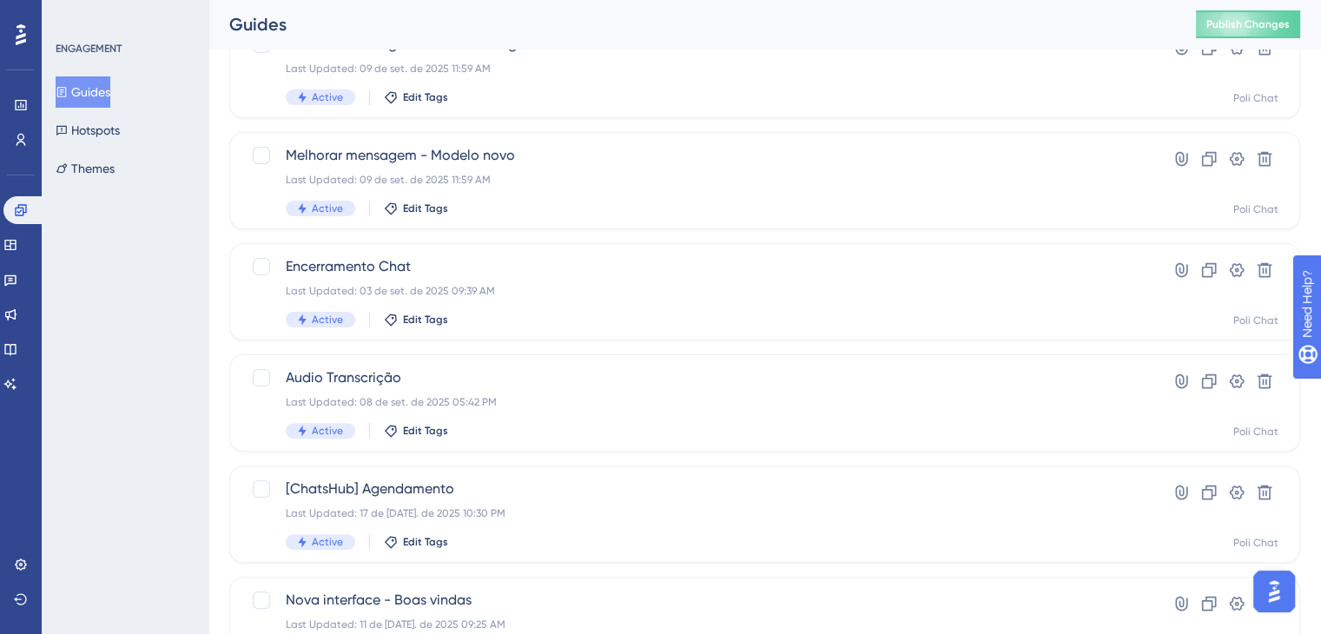
scroll to position [434, 0]
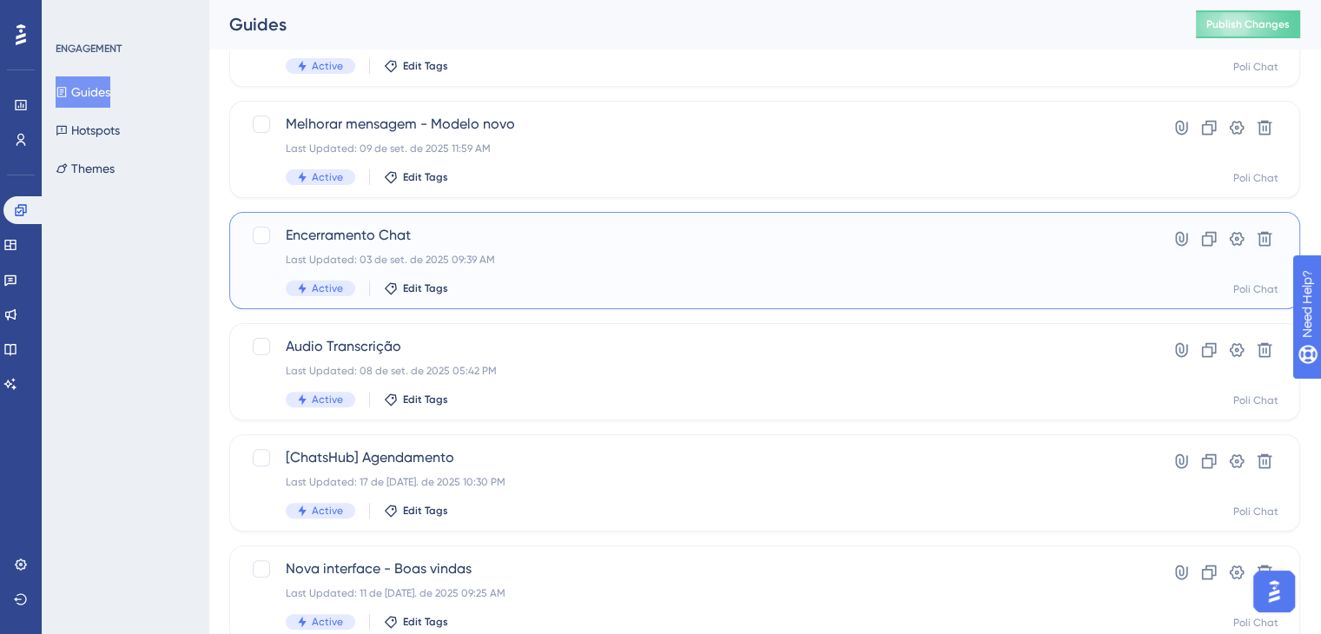
click at [644, 234] on span "Encerramento Chat" at bounding box center [695, 235] width 819 height 21
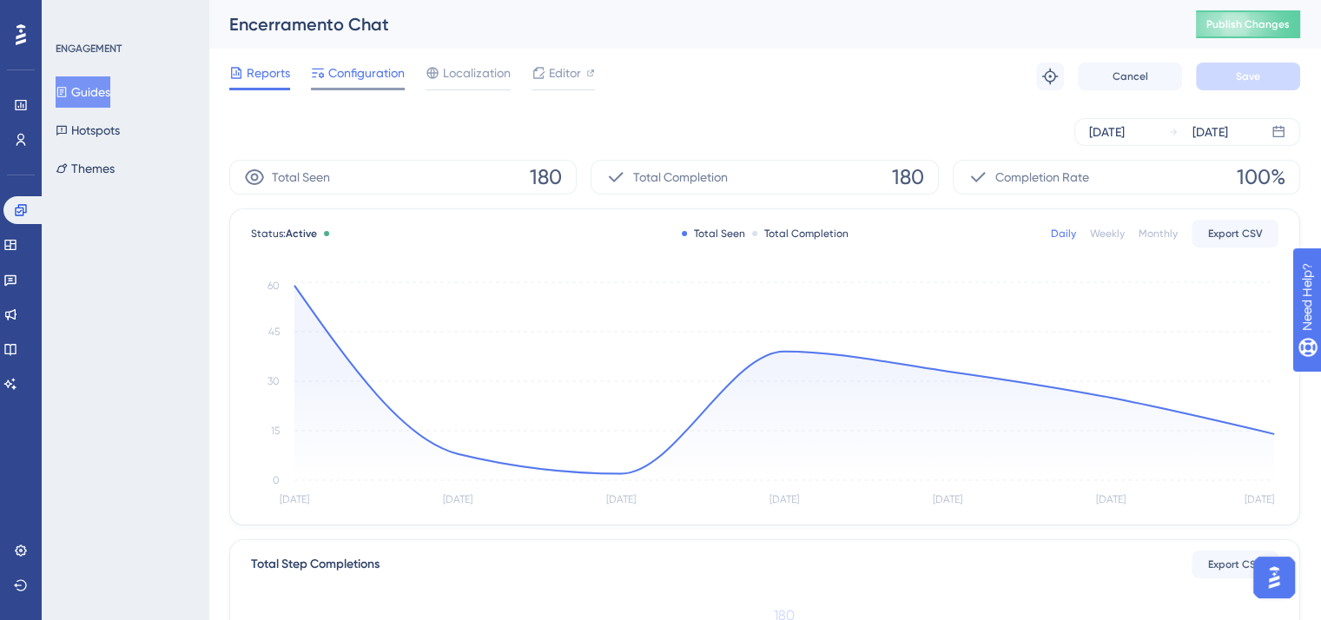
click at [380, 76] on span "Configuration" at bounding box center [366, 73] width 76 height 21
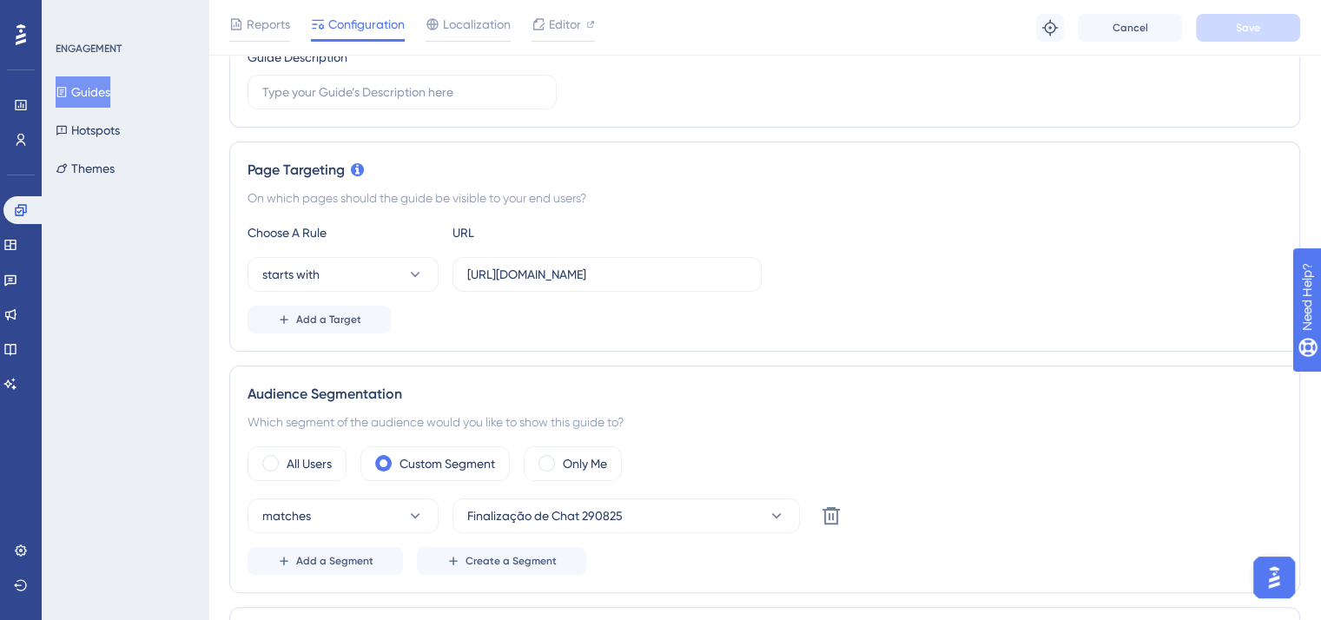
scroll to position [278, 0]
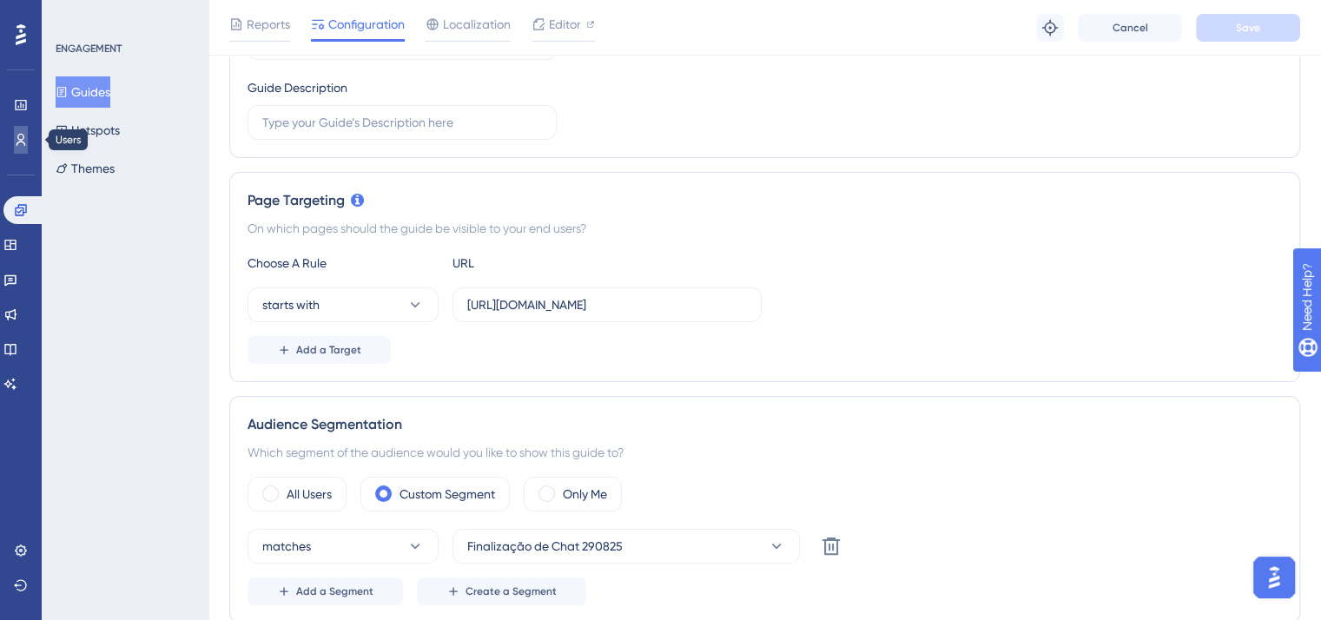
click at [17, 145] on icon at bounding box center [22, 140] width 10 height 12
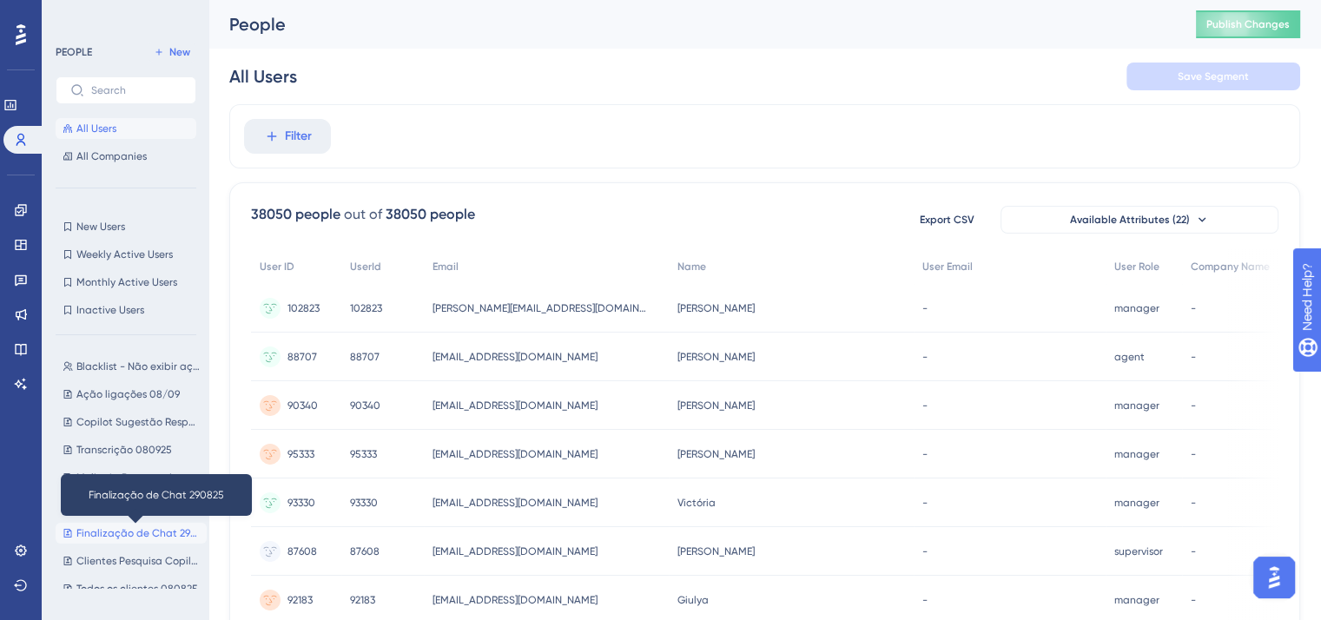
click at [121, 534] on span "Finalização de Chat 290825" at bounding box center [137, 533] width 123 height 14
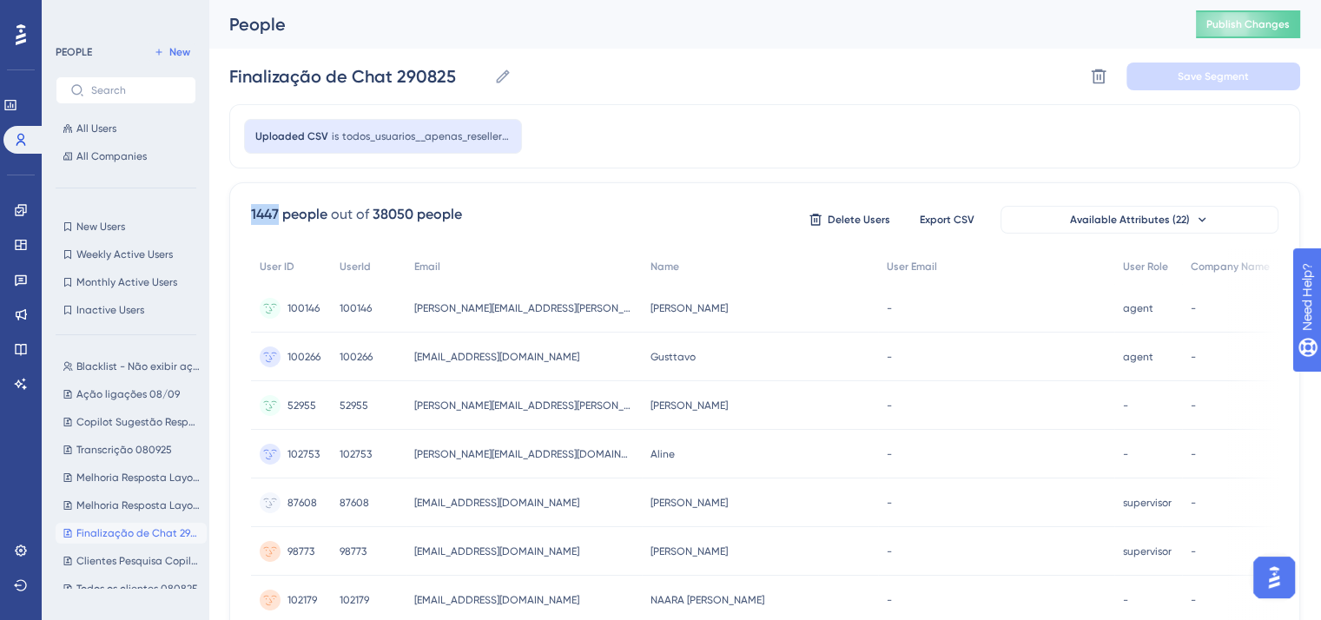
drag, startPoint x: 279, startPoint y: 216, endPoint x: 250, endPoint y: 219, distance: 28.8
copy div "1447"
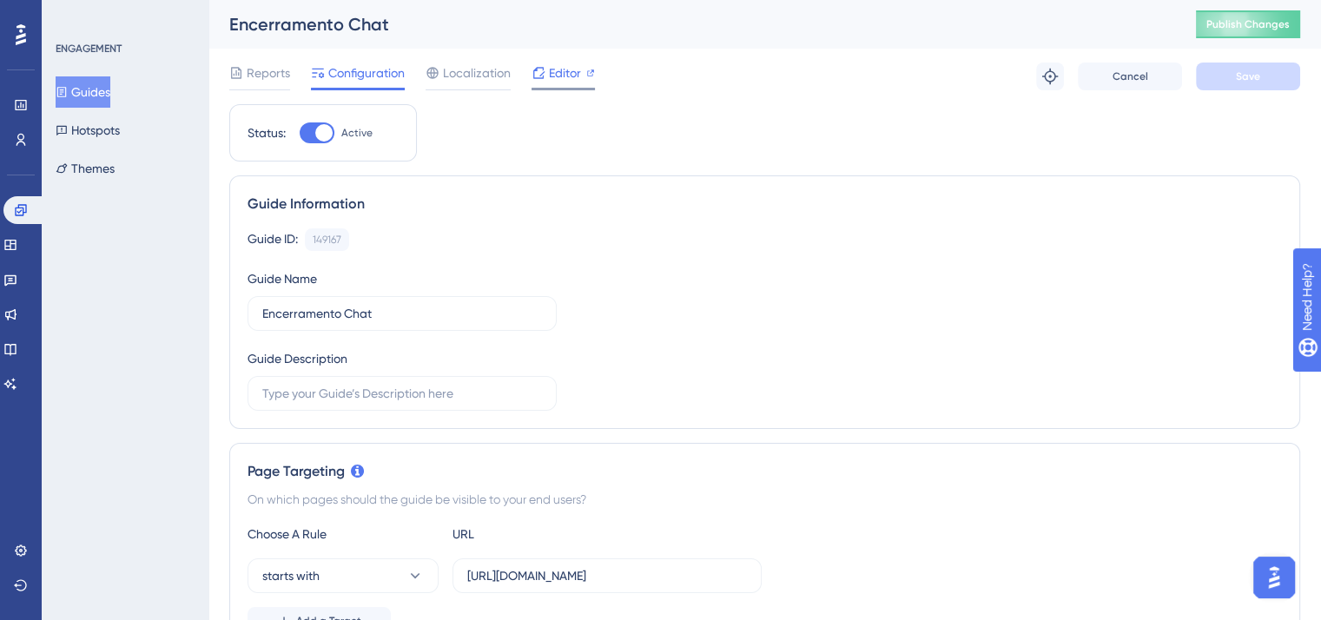
click at [547, 74] on div "Editor" at bounding box center [563, 73] width 63 height 21
click at [97, 89] on button "Guides" at bounding box center [83, 91] width 55 height 31
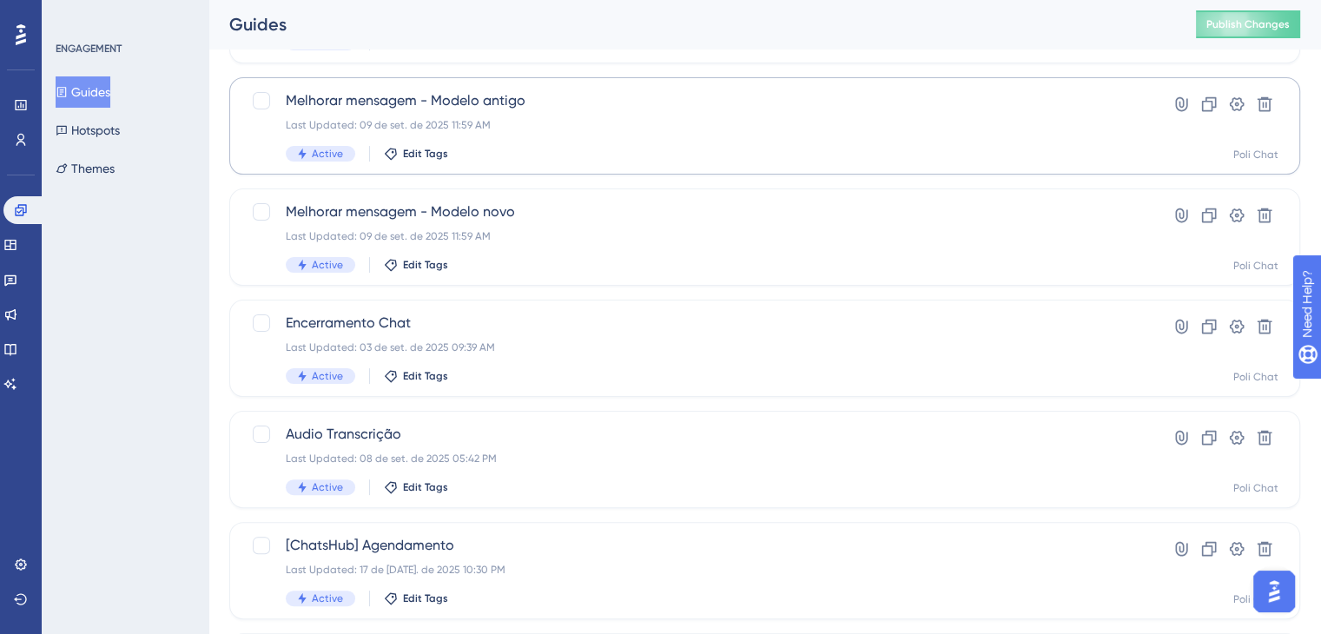
scroll to position [347, 0]
click at [514, 349] on div "Last Updated: 03 de set. de 2025 09:39 AM" at bounding box center [695, 347] width 819 height 14
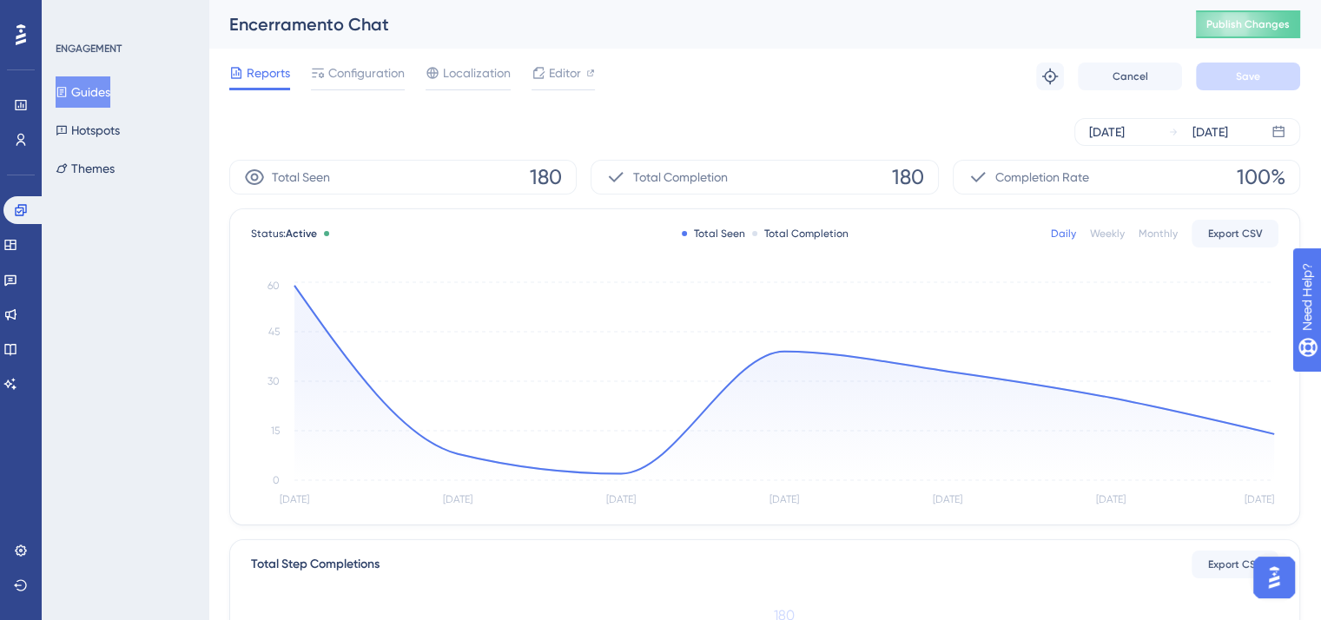
click at [917, 182] on span "180" at bounding box center [908, 177] width 32 height 28
copy span "180"
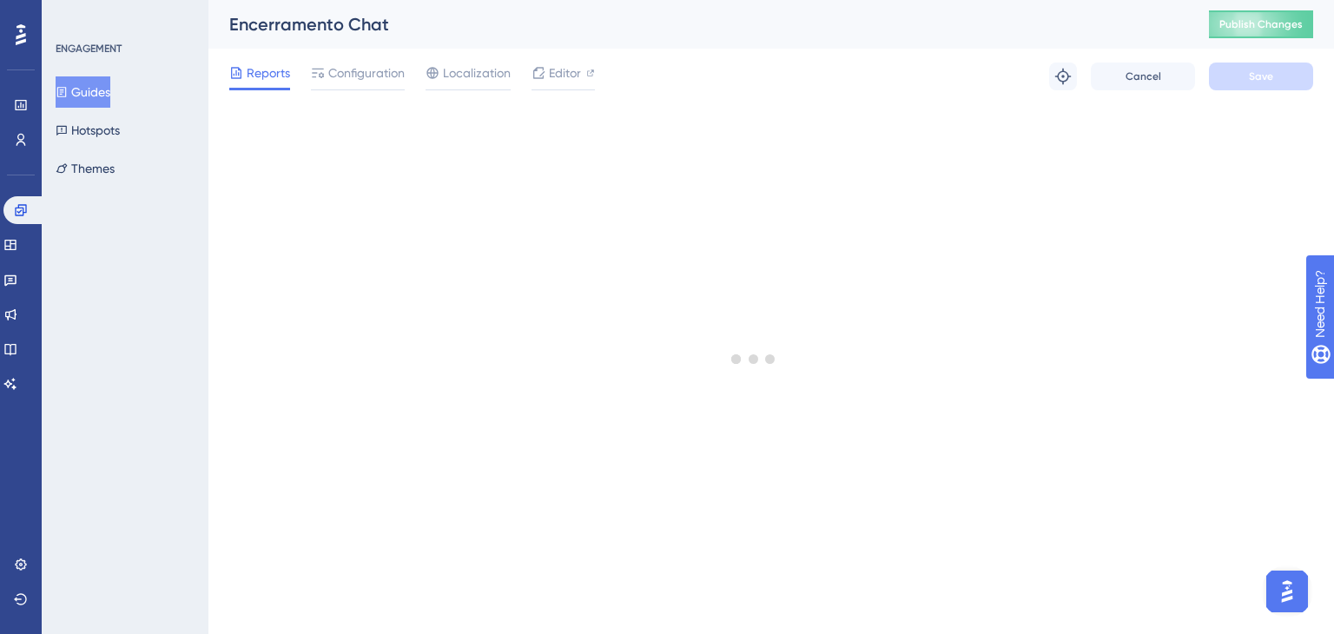
click at [89, 78] on button "Guides" at bounding box center [83, 91] width 55 height 31
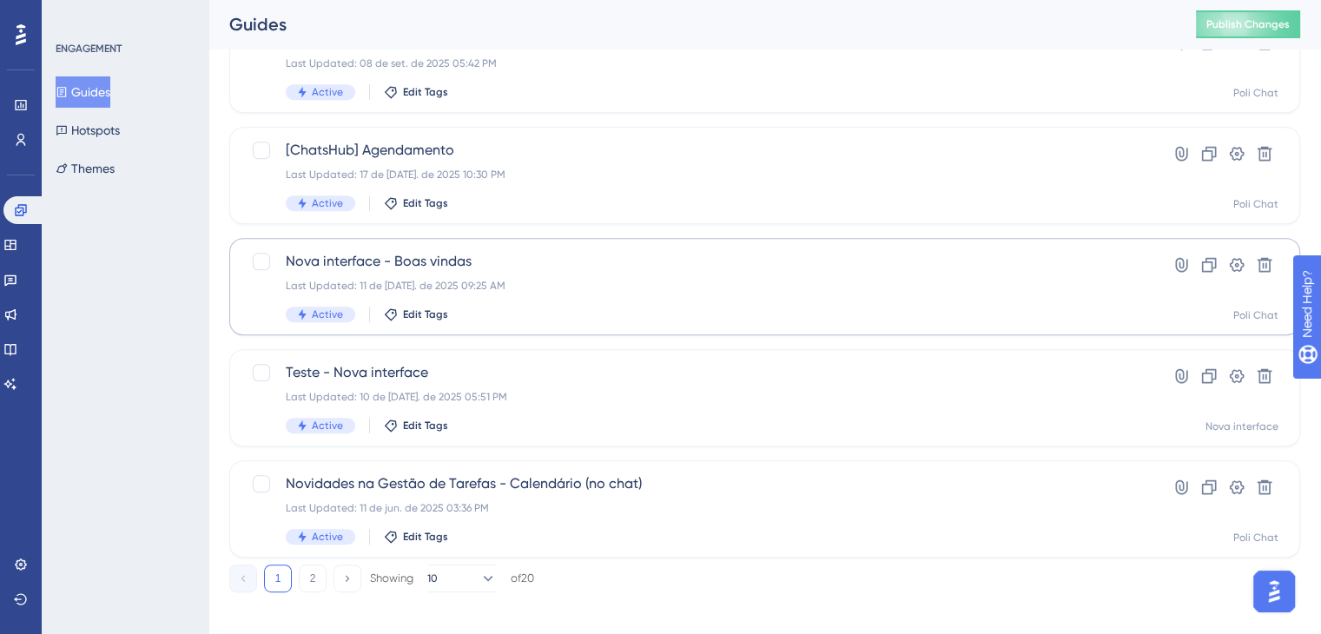
scroll to position [756, 0]
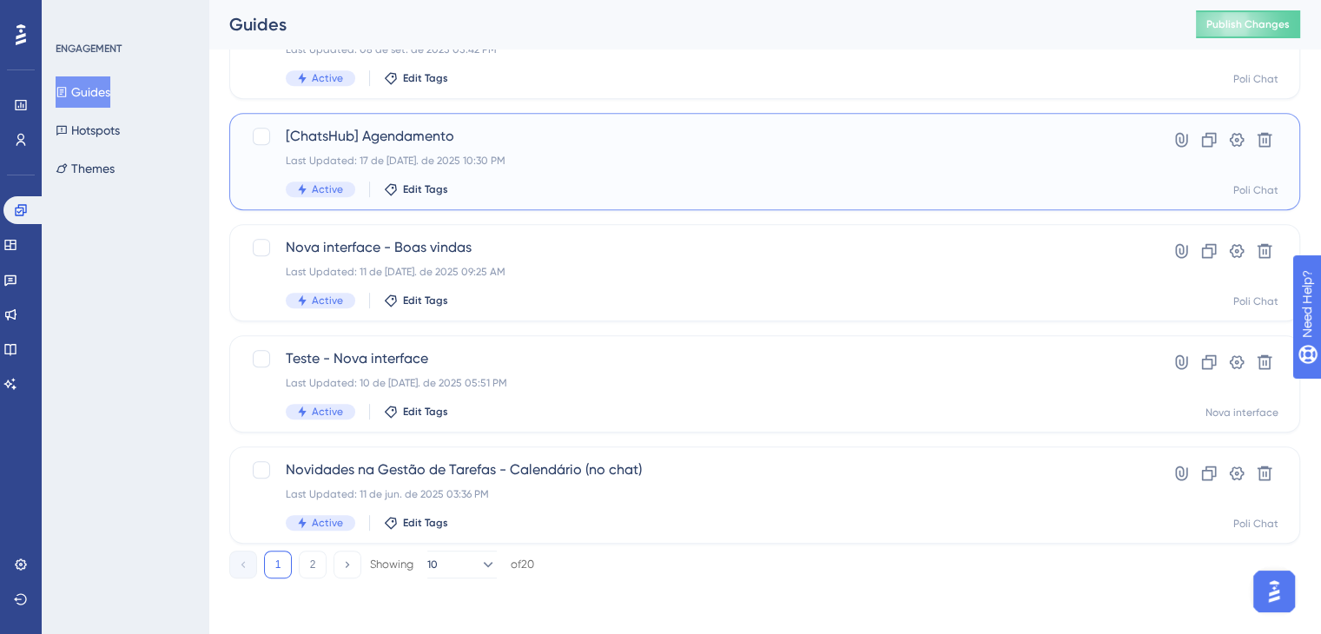
click at [545, 158] on div "Last Updated: 17 de jul. de 2025 10:30 PM" at bounding box center [695, 161] width 819 height 14
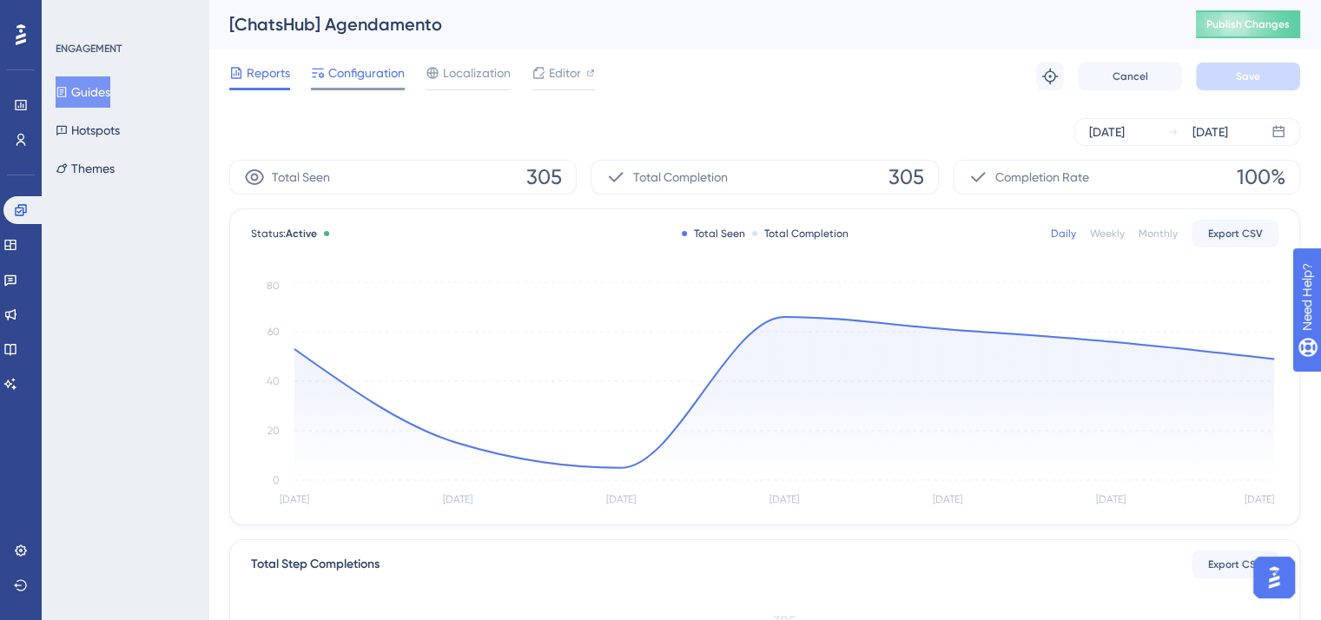
click at [371, 80] on span "Configuration" at bounding box center [366, 73] width 76 height 21
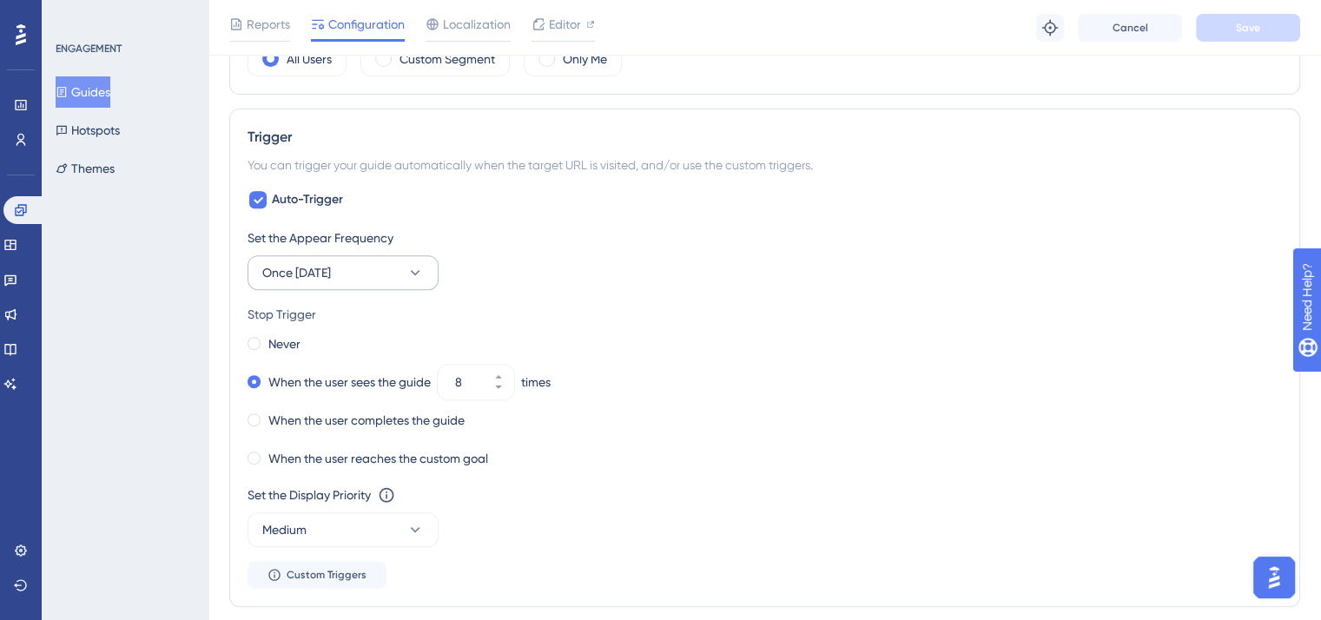
scroll to position [594, 0]
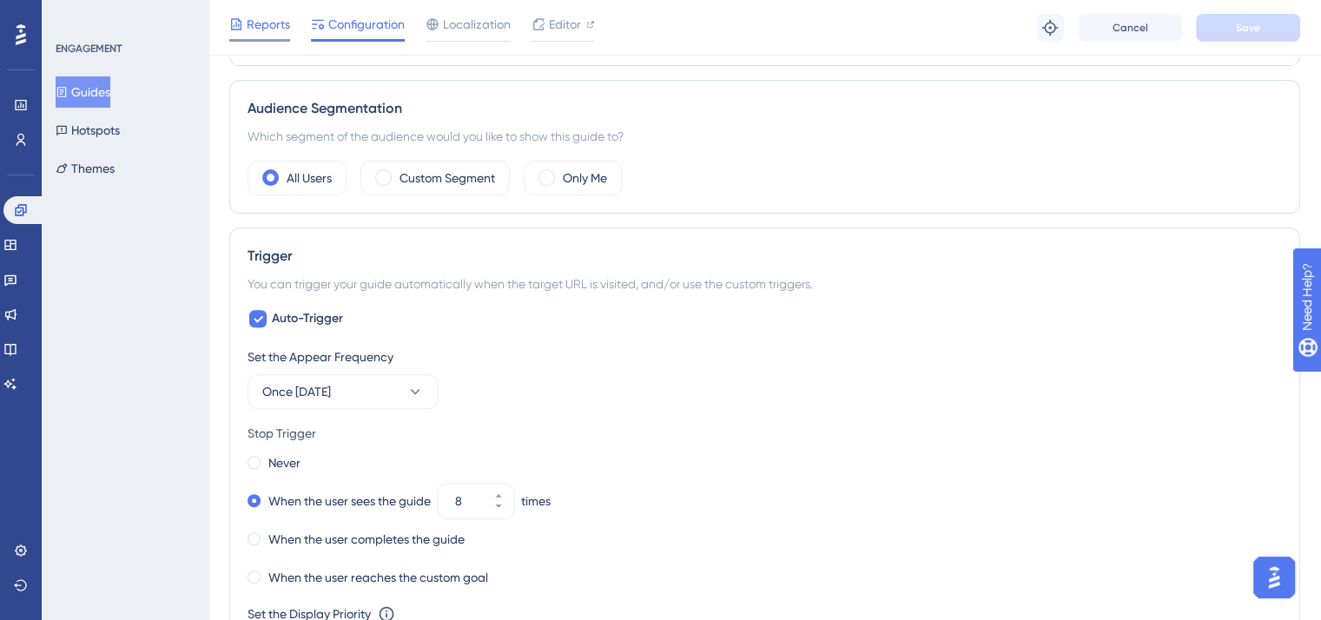
click at [273, 15] on span "Reports" at bounding box center [268, 24] width 43 height 21
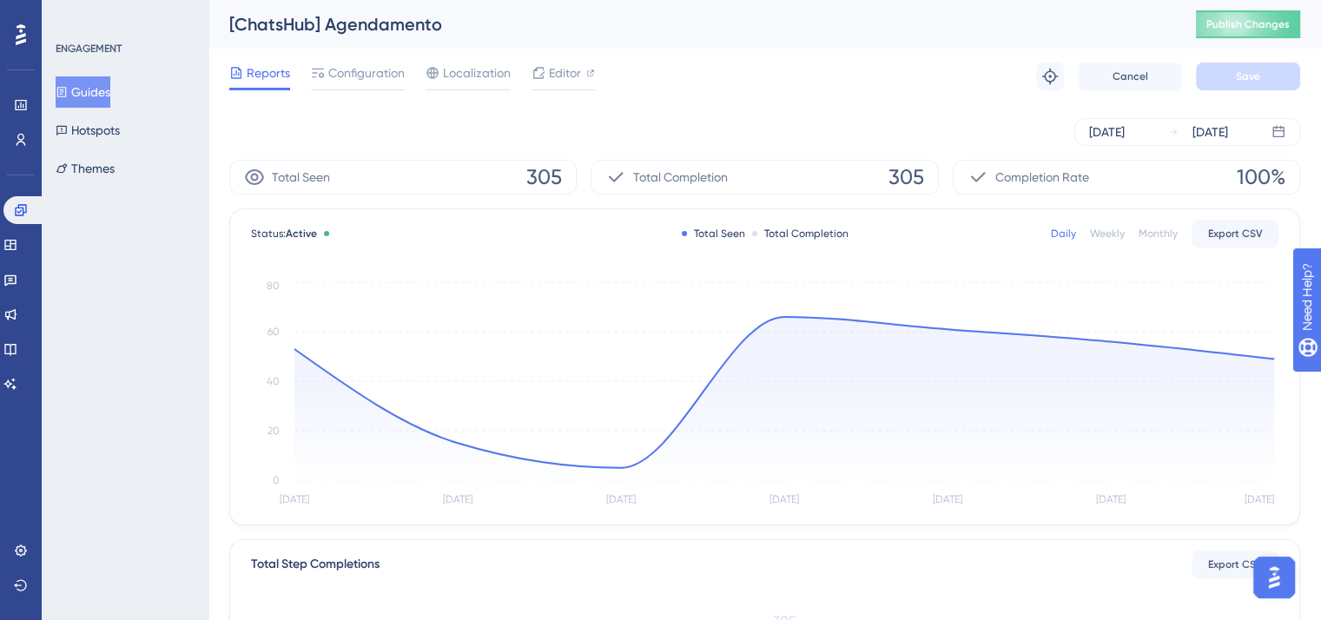
click at [902, 179] on span "305" at bounding box center [907, 177] width 36 height 28
copy span "305"
click at [110, 95] on button "Guides" at bounding box center [83, 91] width 55 height 31
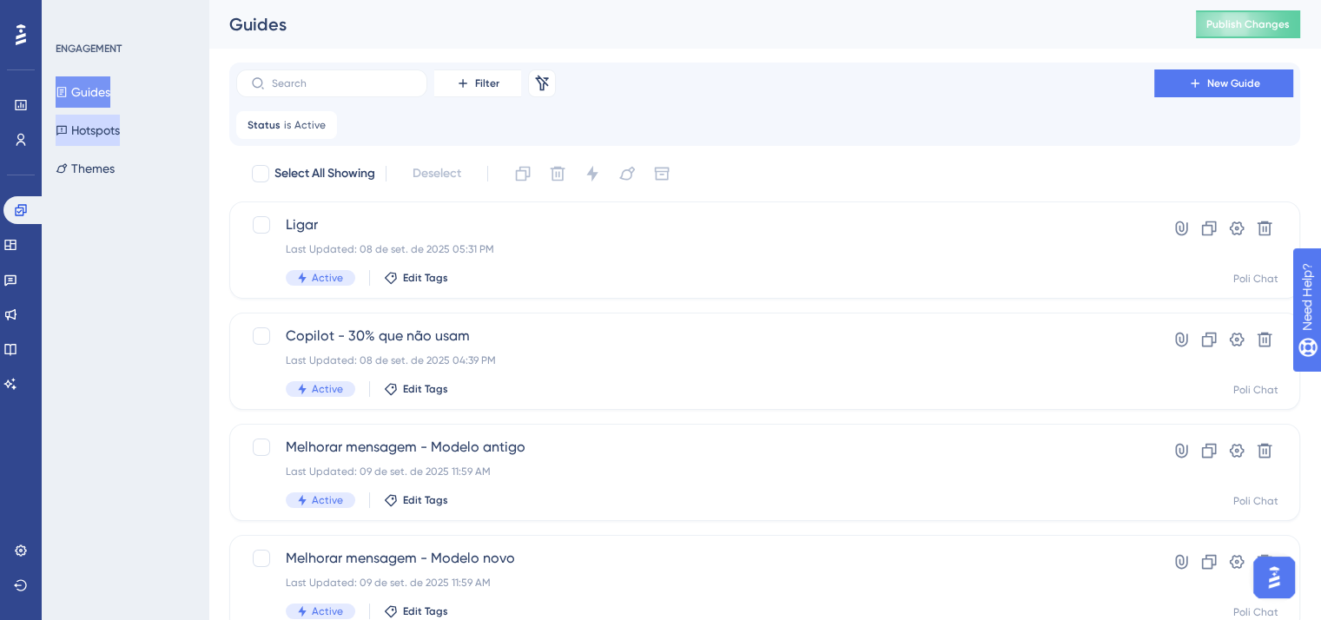
click at [100, 135] on button "Hotspots" at bounding box center [88, 130] width 64 height 31
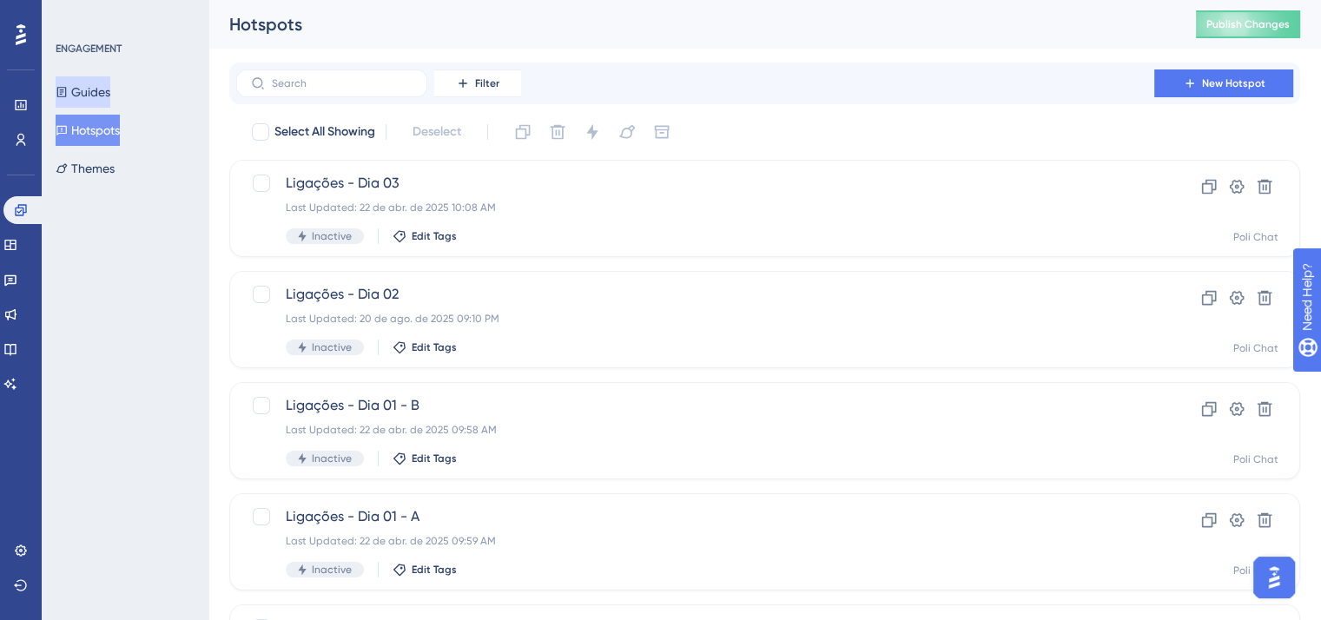
click at [108, 77] on button "Guides" at bounding box center [83, 91] width 55 height 31
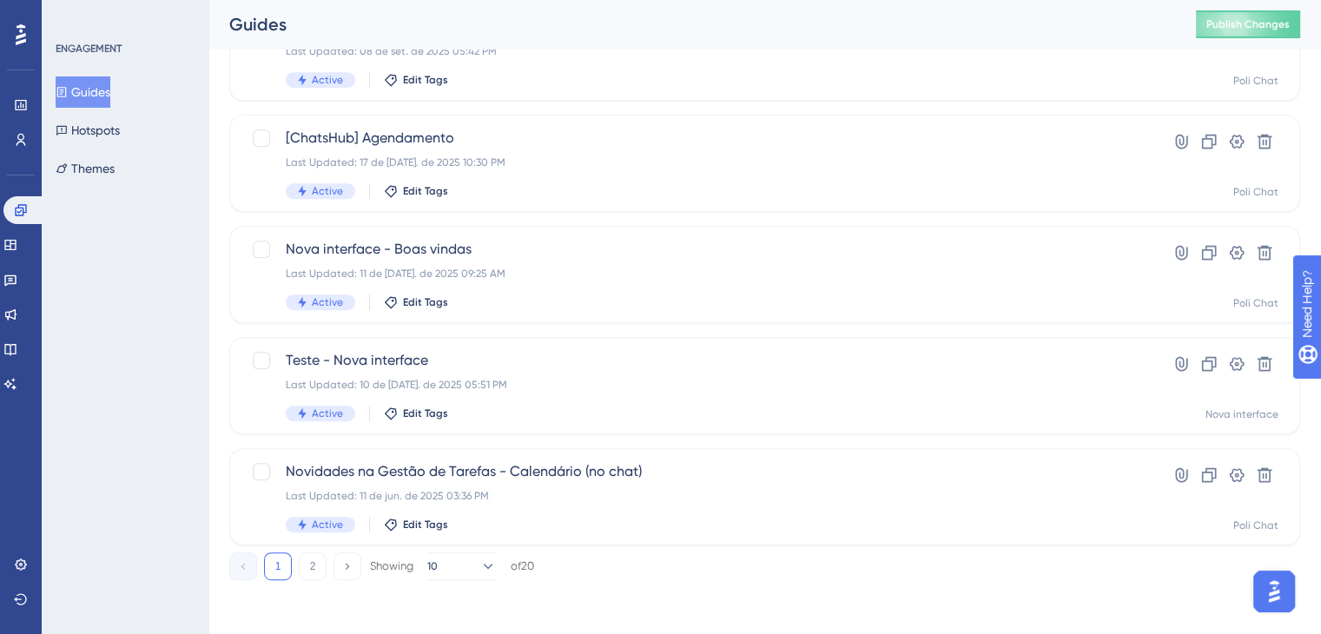
scroll to position [756, 0]
click at [562, 268] on div "Last Updated: 11 de jul. de 2025 09:25 AM" at bounding box center [695, 272] width 819 height 14
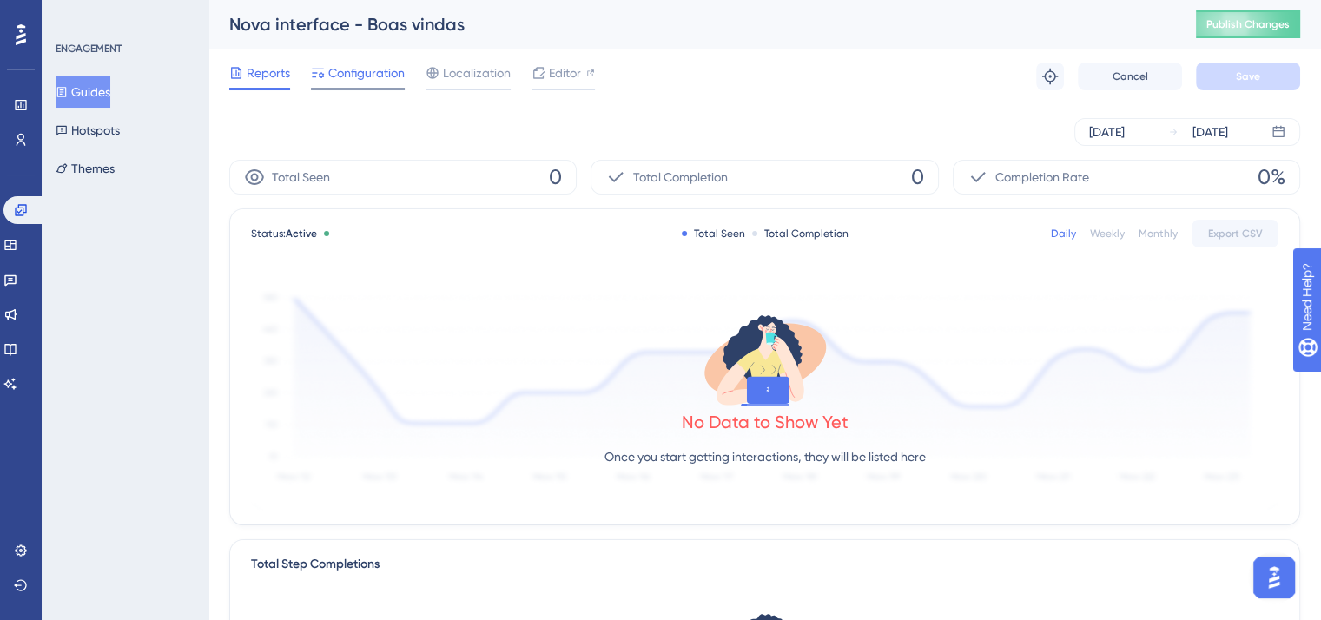
click at [359, 78] on span "Configuration" at bounding box center [366, 73] width 76 height 21
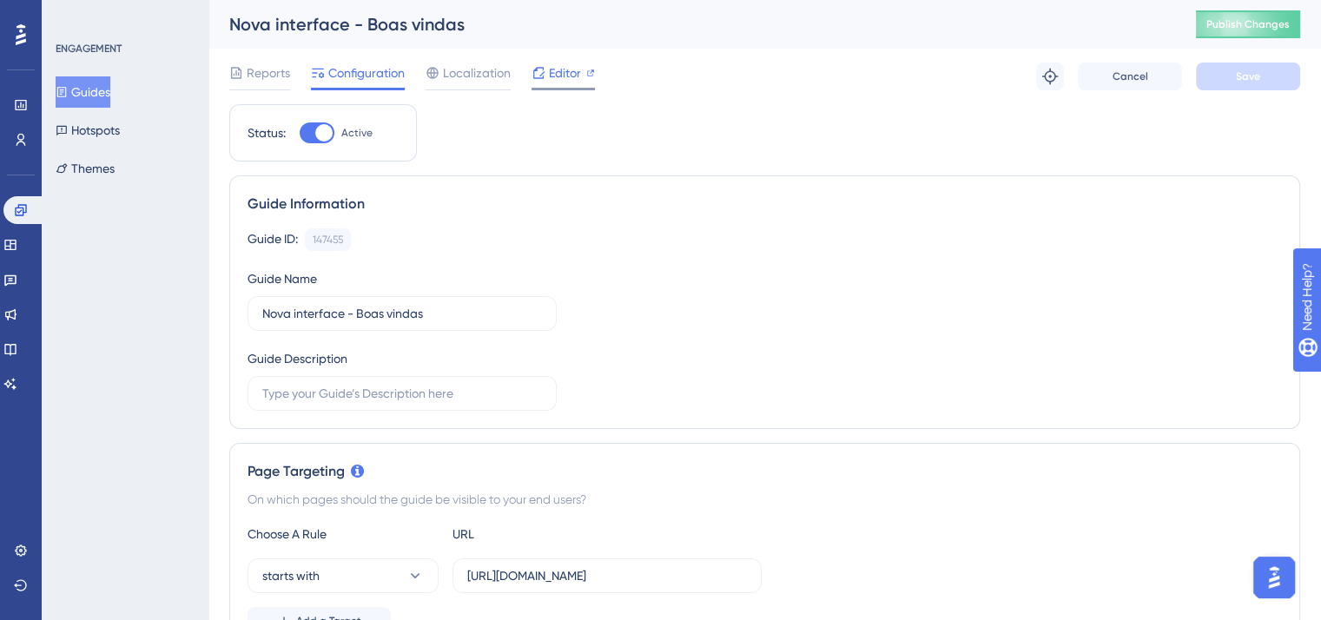
click at [569, 73] on span "Editor" at bounding box center [565, 73] width 32 height 21
drag, startPoint x: 465, startPoint y: 30, endPoint x: 221, endPoint y: 30, distance: 244.1
click at [221, 30] on div "Nova interface - Boas vindas Publish Changes" at bounding box center [764, 24] width 1113 height 49
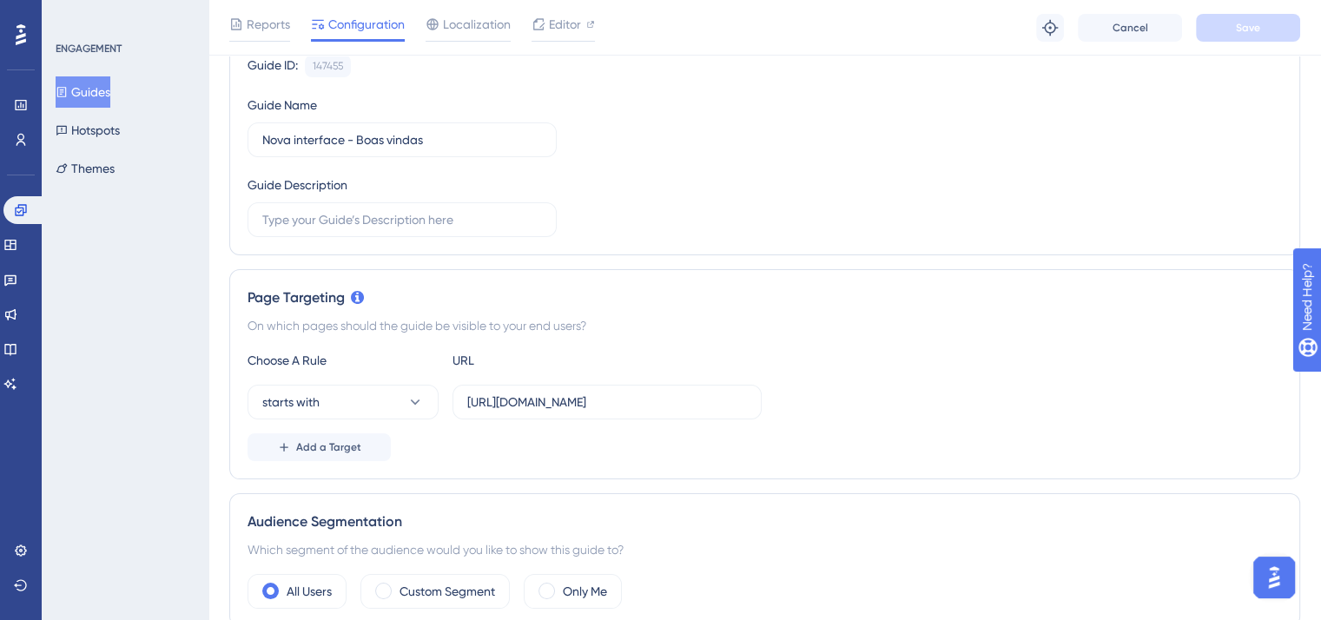
scroll to position [174, 0]
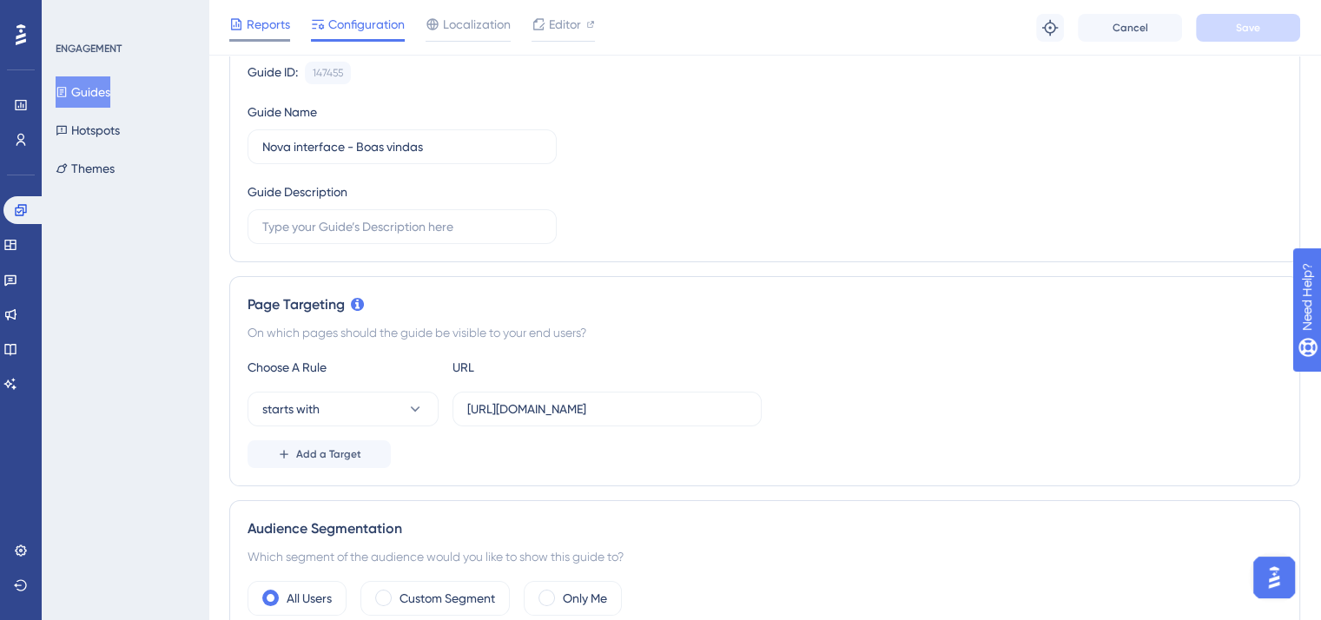
click at [261, 31] on span "Reports" at bounding box center [268, 24] width 43 height 21
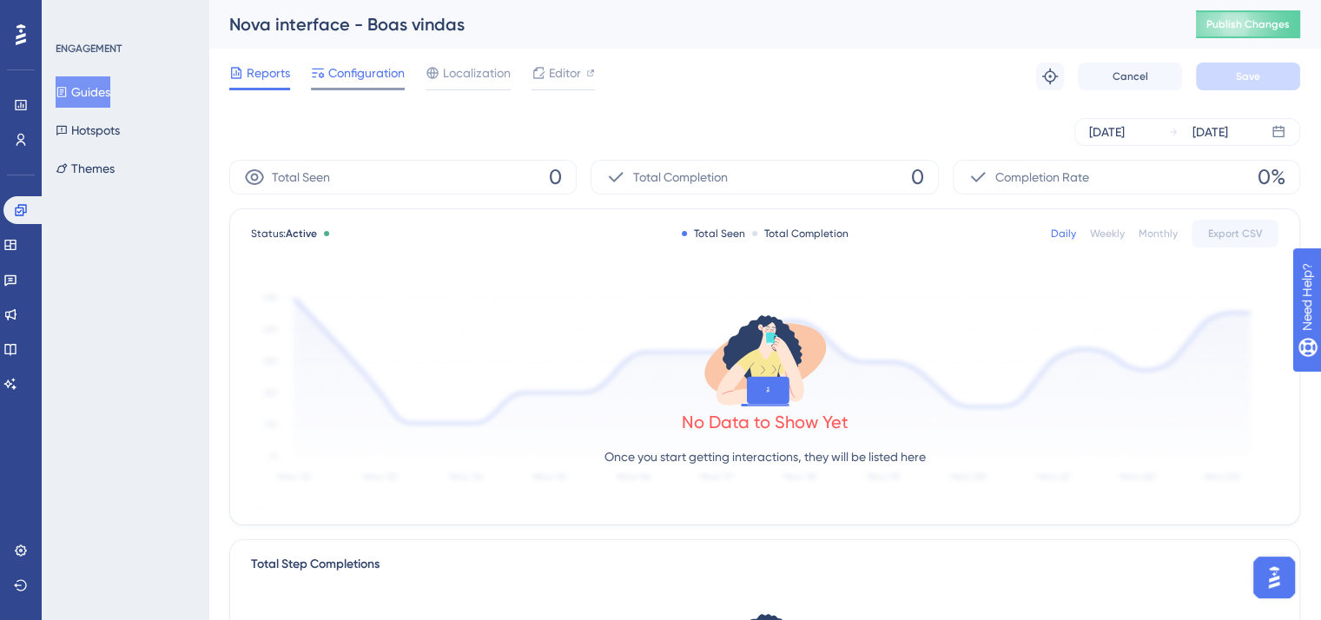
click at [348, 67] on span "Configuration" at bounding box center [366, 73] width 76 height 21
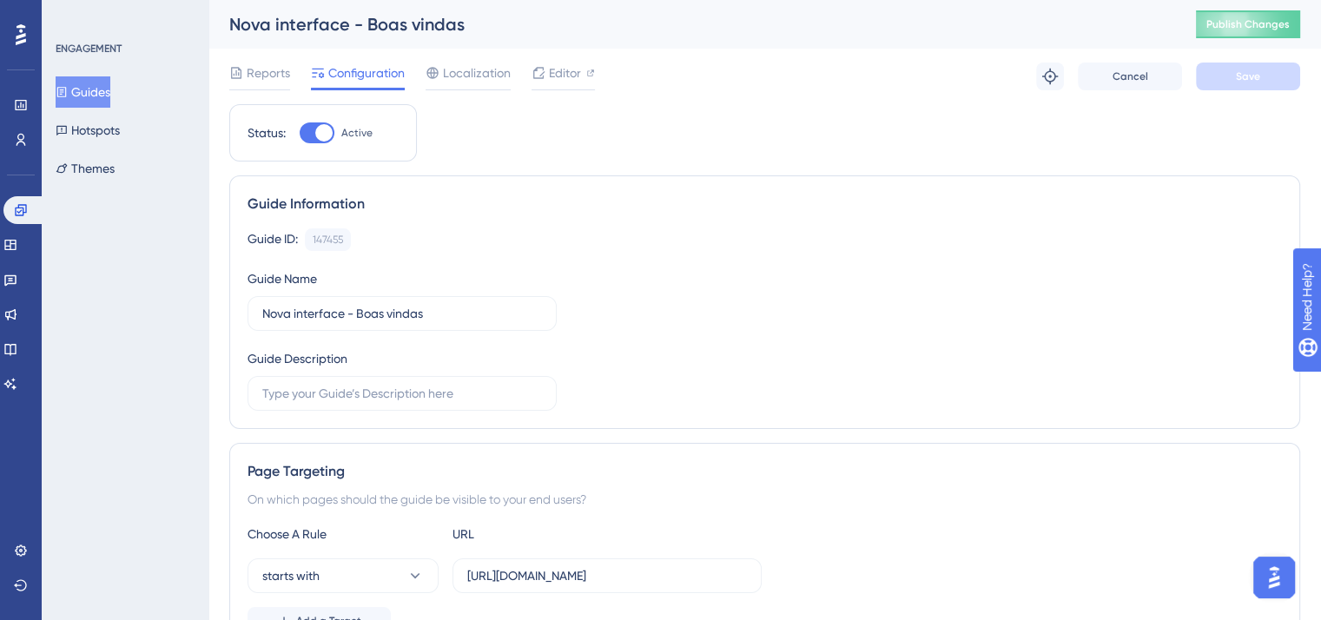
click at [321, 132] on div at bounding box center [323, 132] width 17 height 17
click at [300, 133] on input "Active" at bounding box center [299, 133] width 1 height 1
checkbox input "false"
click at [1234, 75] on button "Save" at bounding box center [1248, 77] width 104 height 28
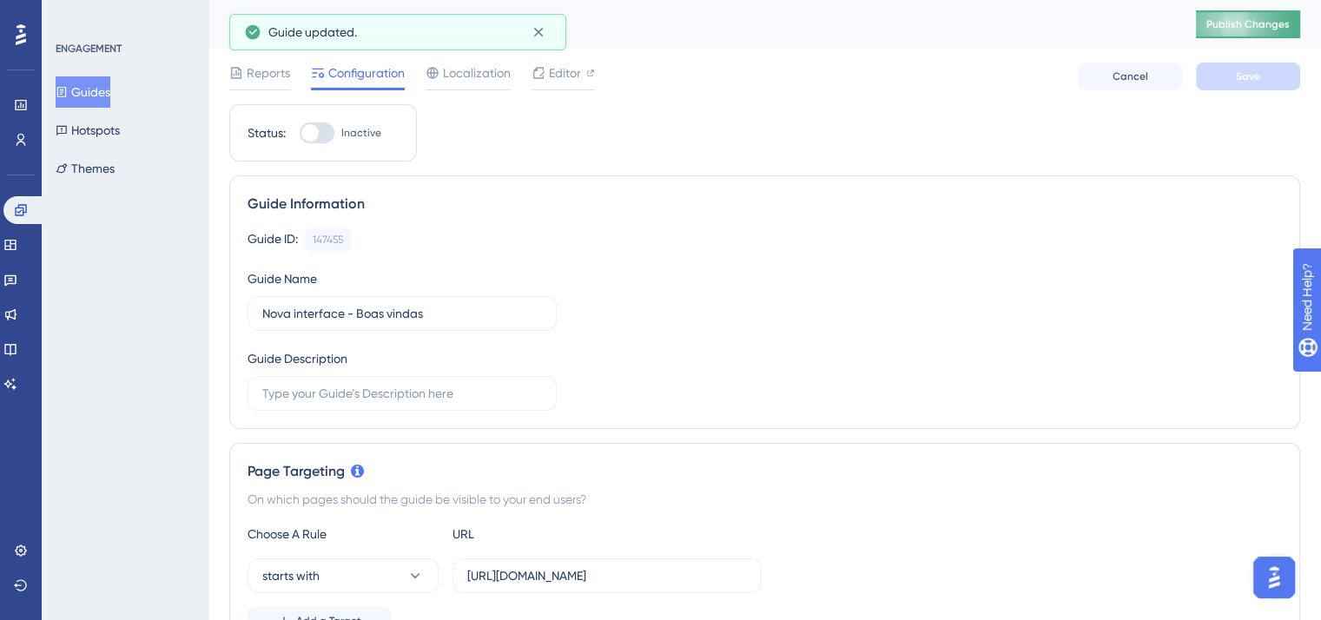
click at [1257, 29] on button "Publish Changes" at bounding box center [1248, 24] width 104 height 28
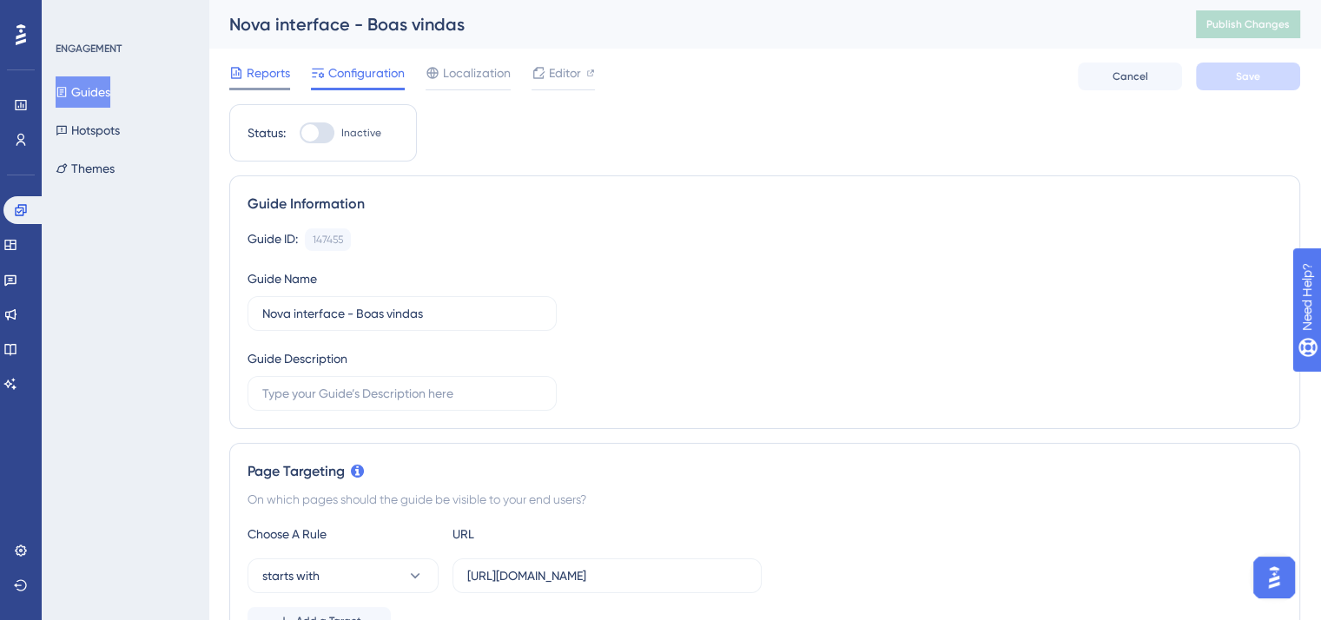
click at [264, 77] on span "Reports" at bounding box center [268, 73] width 43 height 21
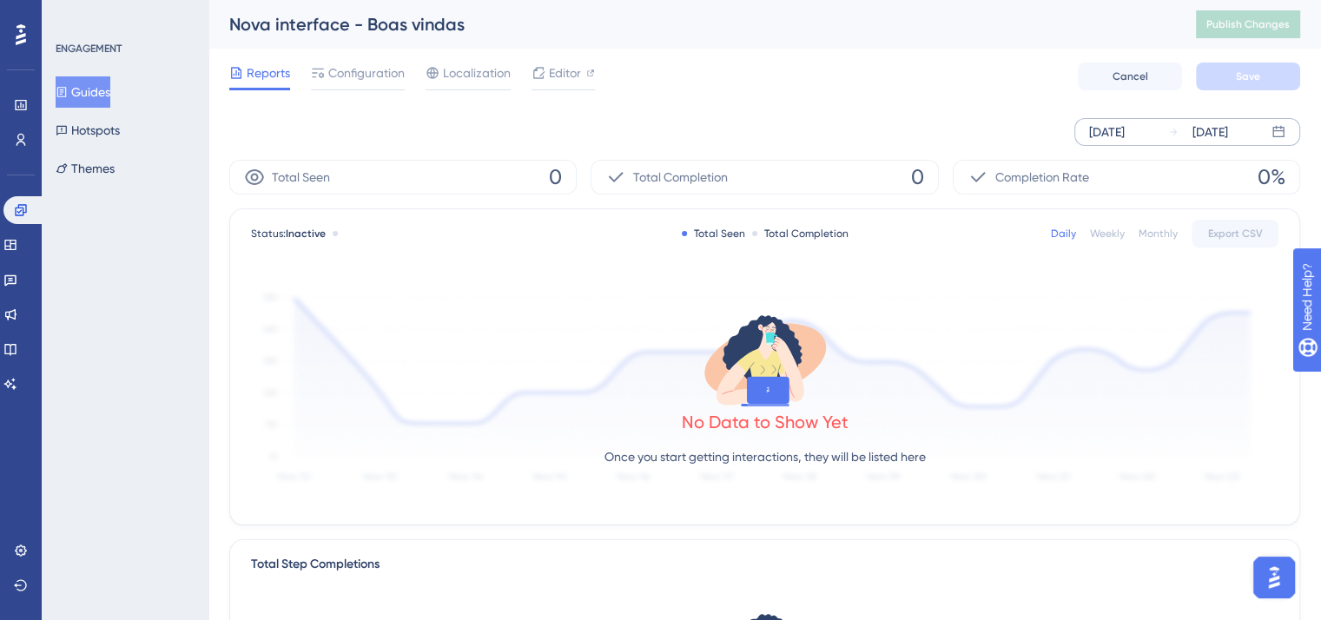
click at [1125, 133] on div "Sep 05 2025" at bounding box center [1107, 132] width 36 height 21
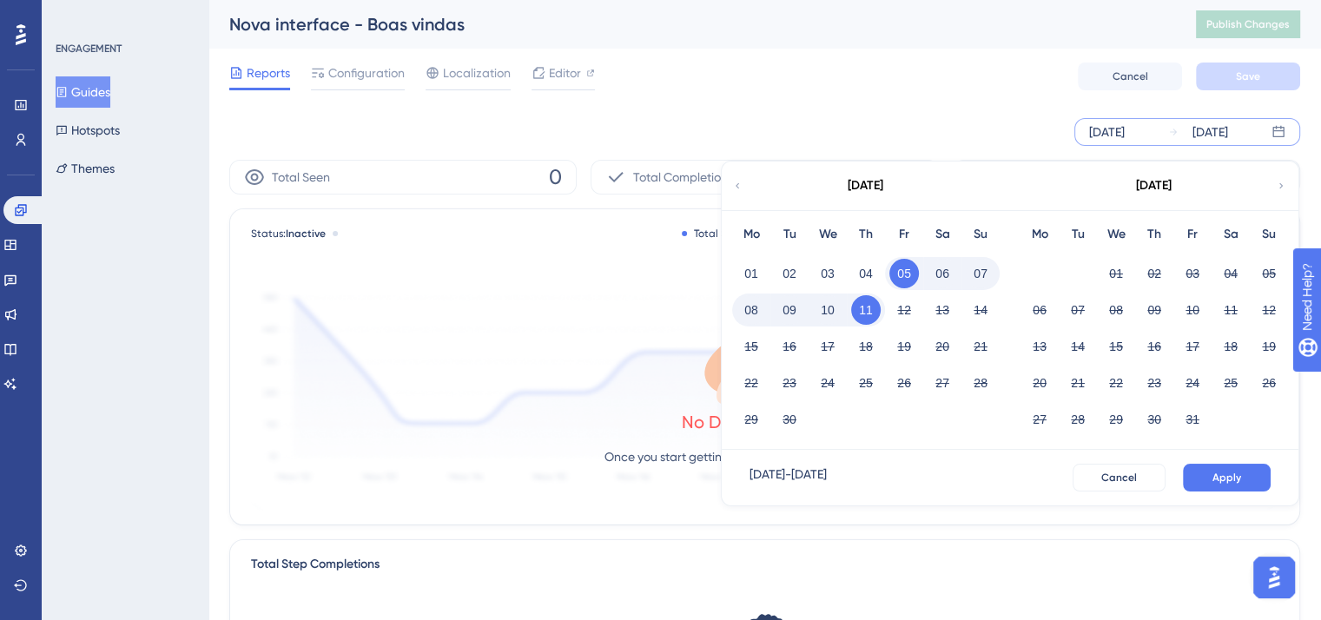
click at [922, 86] on div "Reports Configuration Localization Editor Cancel Save" at bounding box center [764, 77] width 1071 height 56
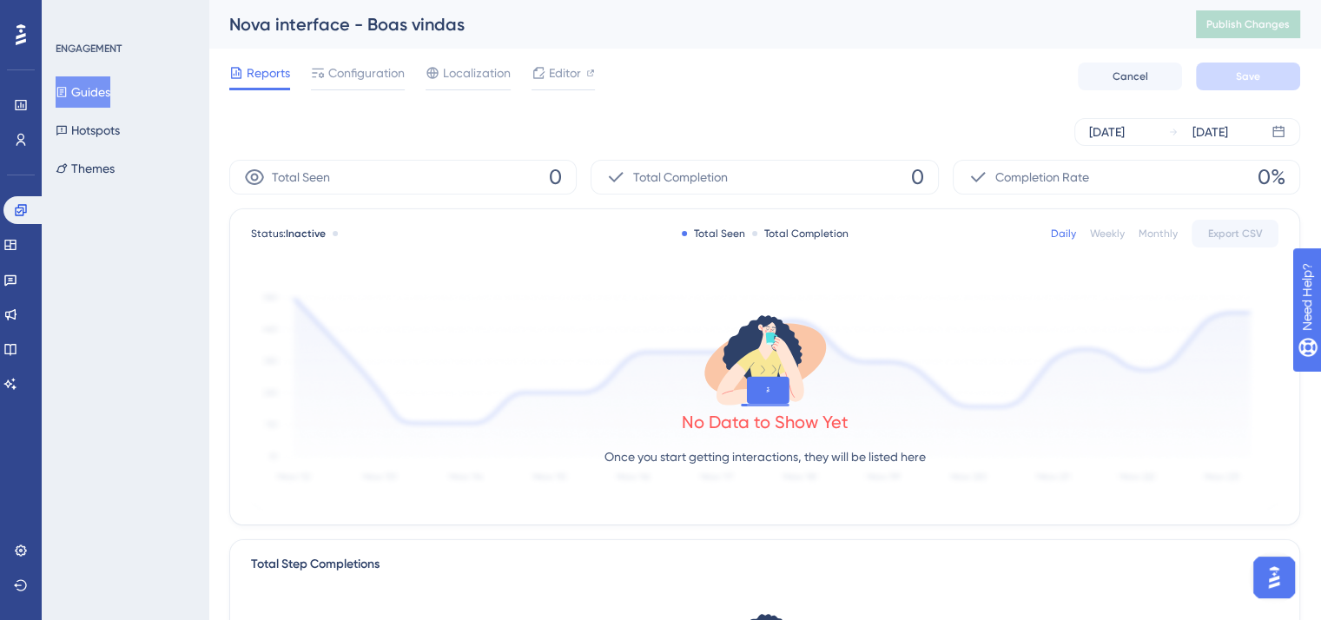
click at [83, 92] on button "Guides" at bounding box center [83, 91] width 55 height 31
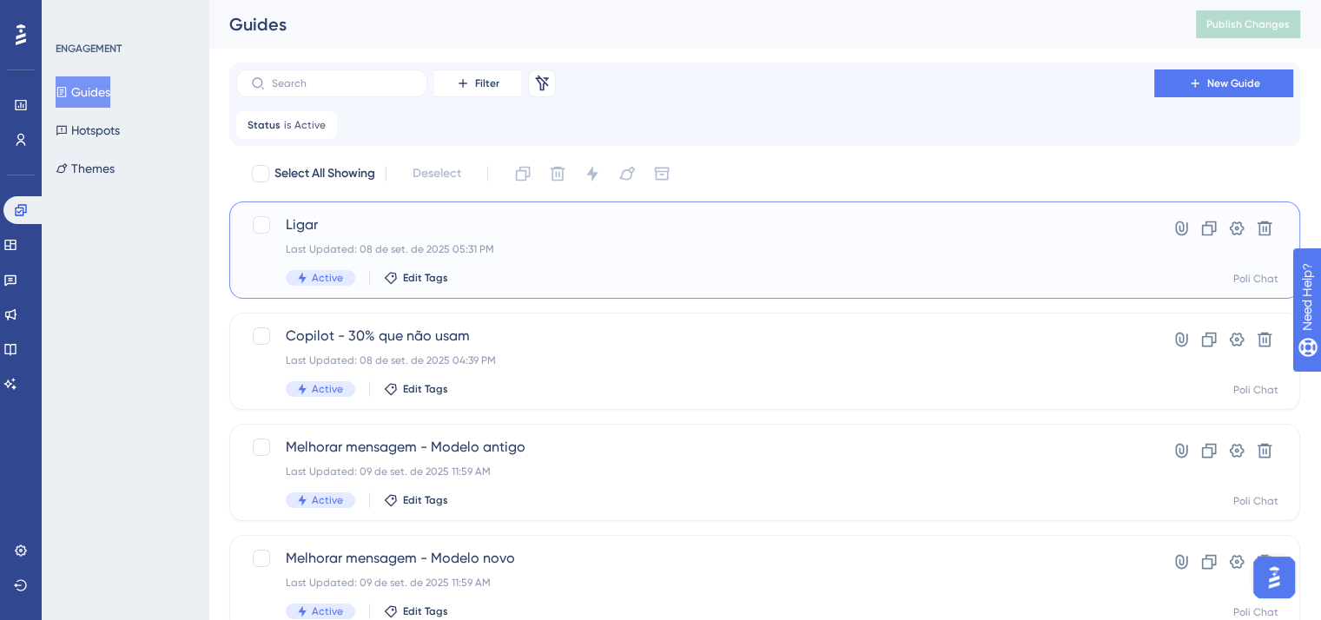
click at [511, 234] on span "Ligar" at bounding box center [695, 225] width 819 height 21
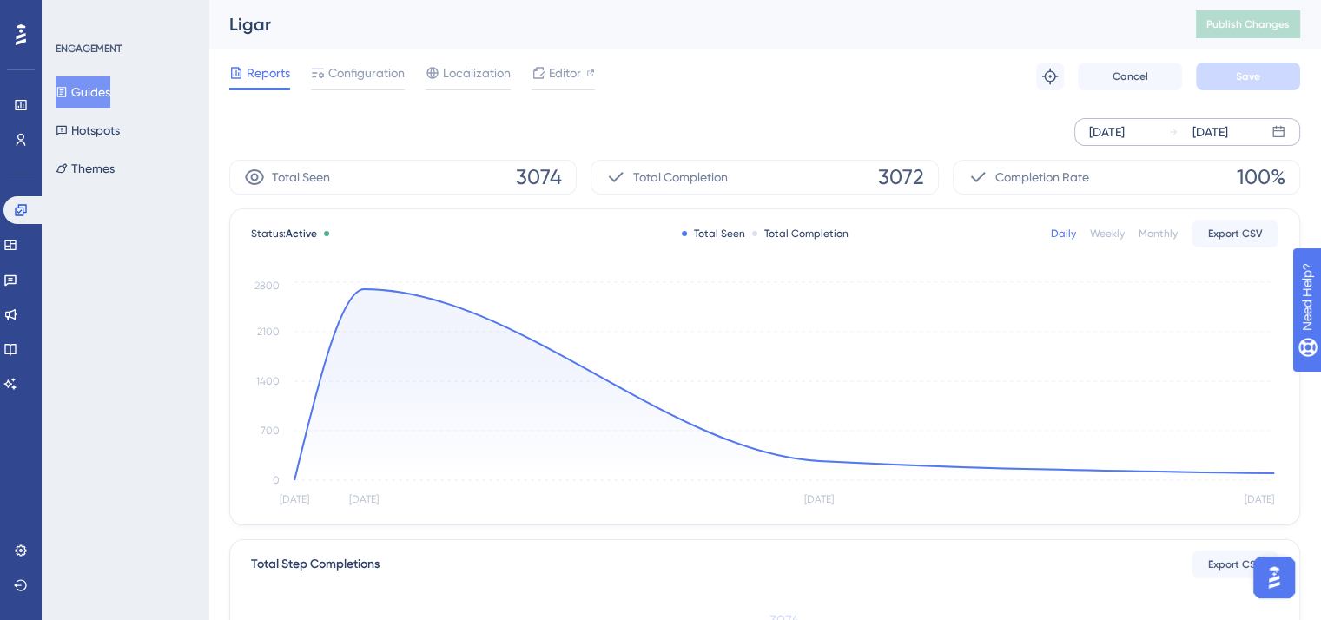
click at [1163, 133] on div "Sep 08 2025 Sep 11 2025" at bounding box center [1188, 132] width 226 height 28
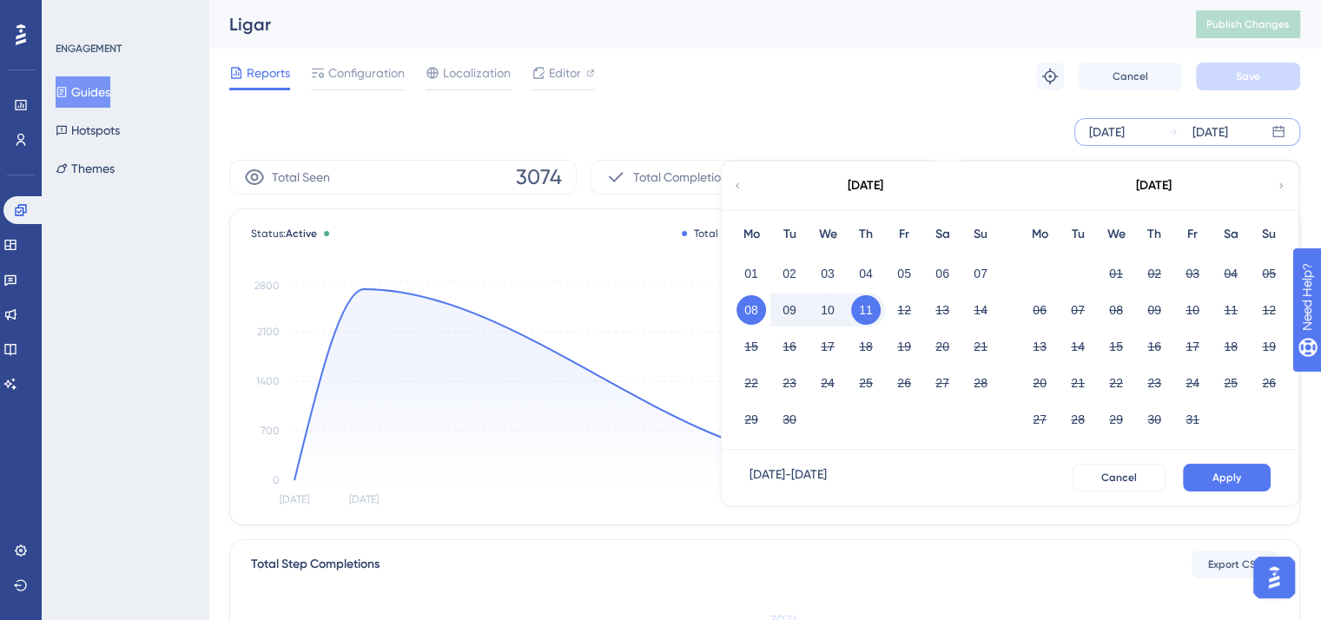
click at [1163, 133] on div "Sep 08 2025 Sep 11 2025 September 2025 Mo Tu We Th Fr Sa Su 01 02 03 04 05 06 0…" at bounding box center [1188, 132] width 226 height 28
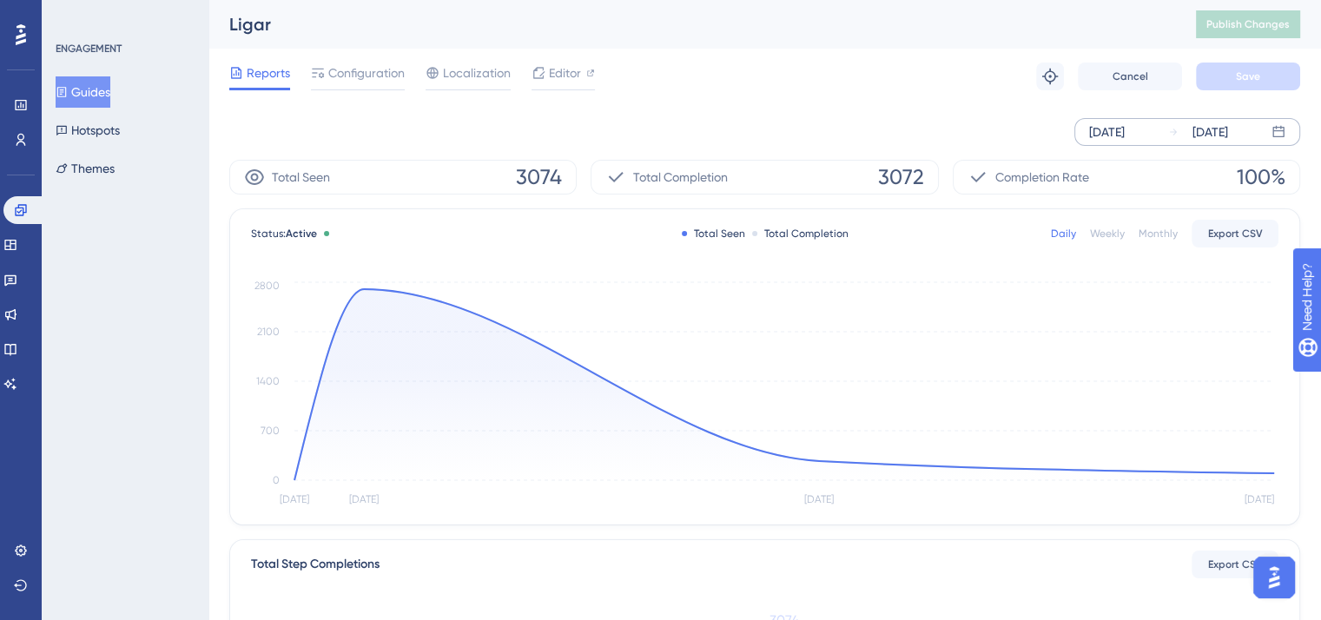
click at [1163, 133] on div "Sep 08 2025 Sep 11 2025" at bounding box center [1188, 132] width 226 height 28
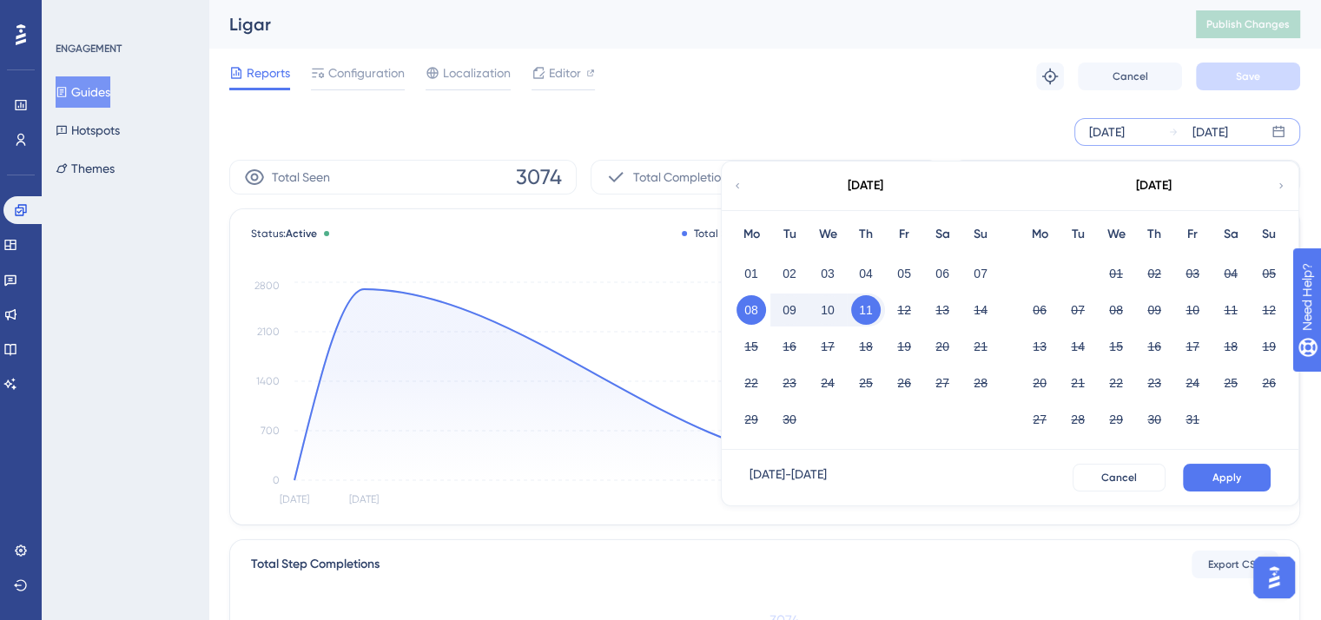
click at [744, 180] on div "September 2025" at bounding box center [865, 186] width 287 height 49
click at [735, 189] on icon at bounding box center [737, 186] width 10 height 16
click at [736, 189] on icon at bounding box center [737, 186] width 10 height 16
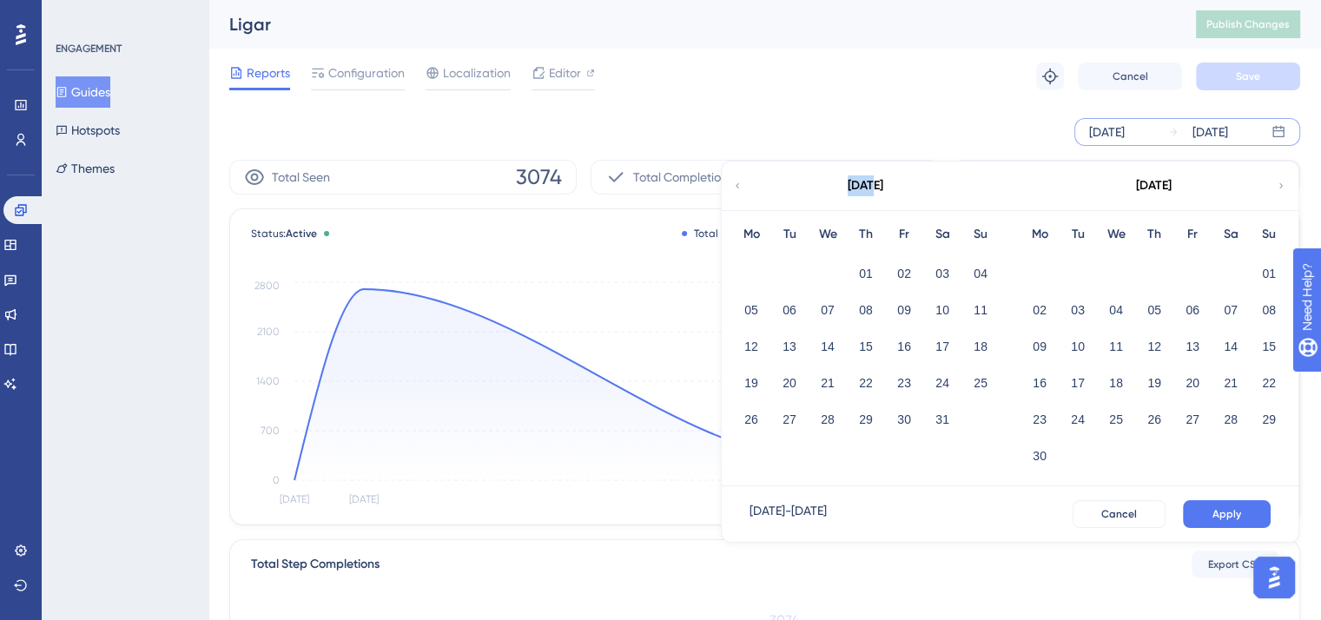
click at [736, 189] on icon at bounding box center [737, 186] width 10 height 16
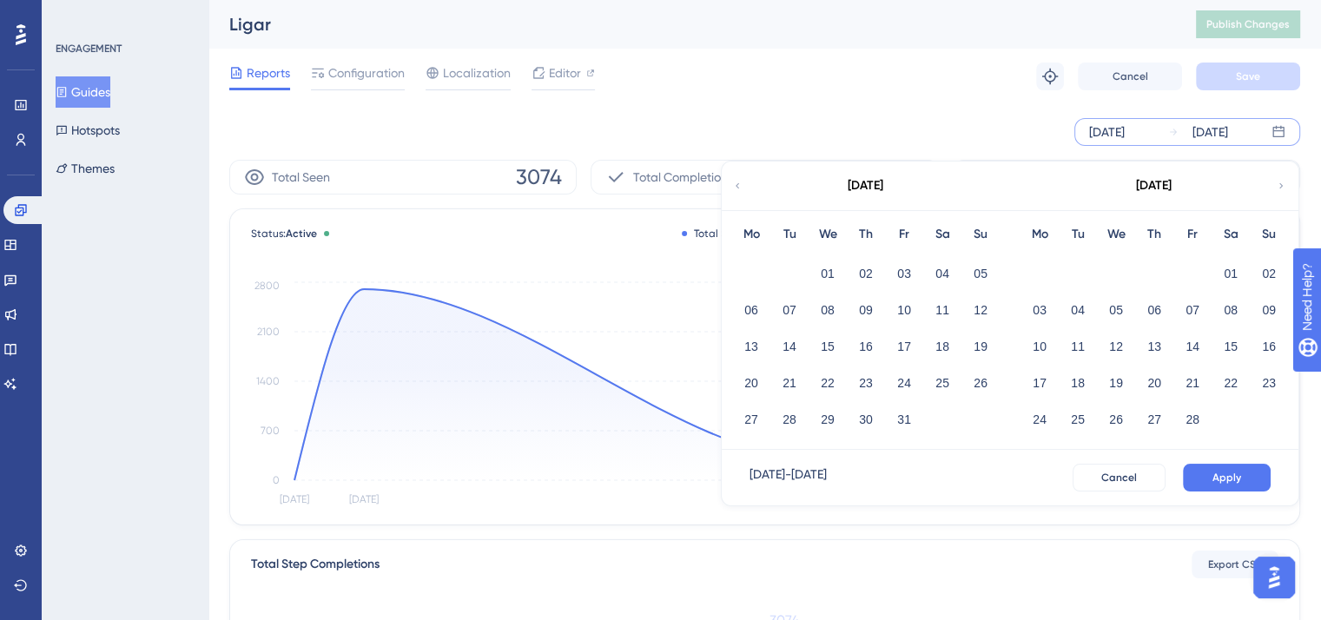
click at [736, 189] on icon at bounding box center [737, 186] width 10 height 16
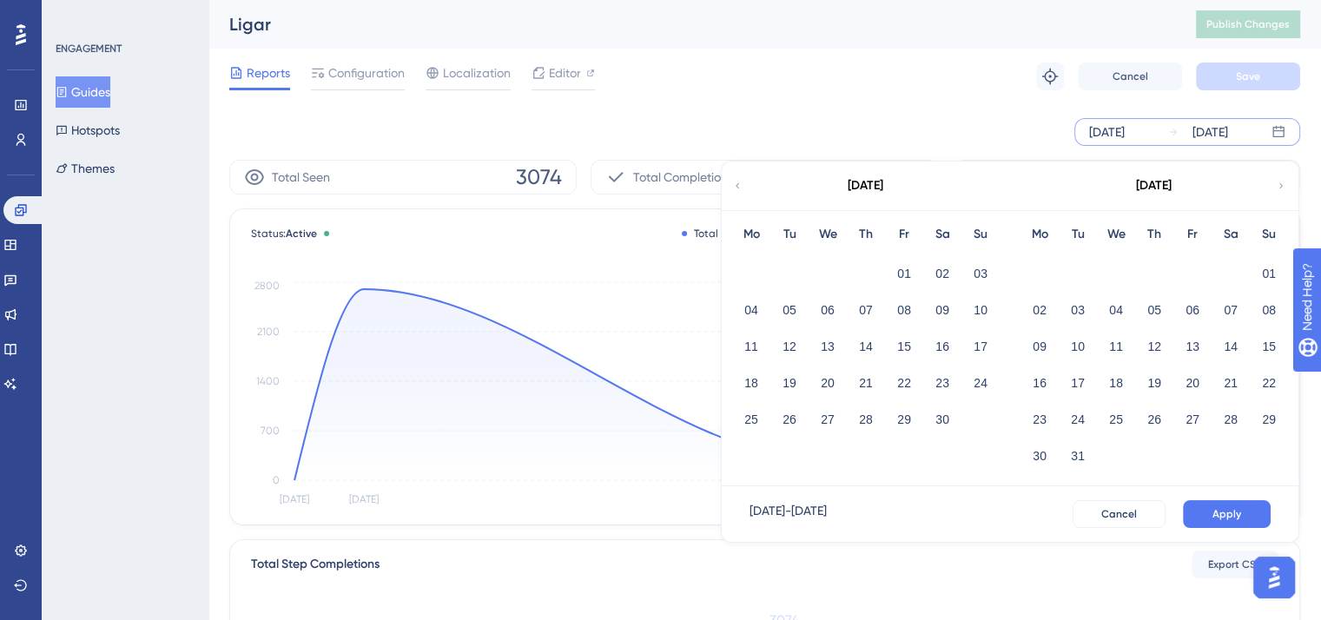
click at [736, 189] on icon at bounding box center [737, 186] width 10 height 16
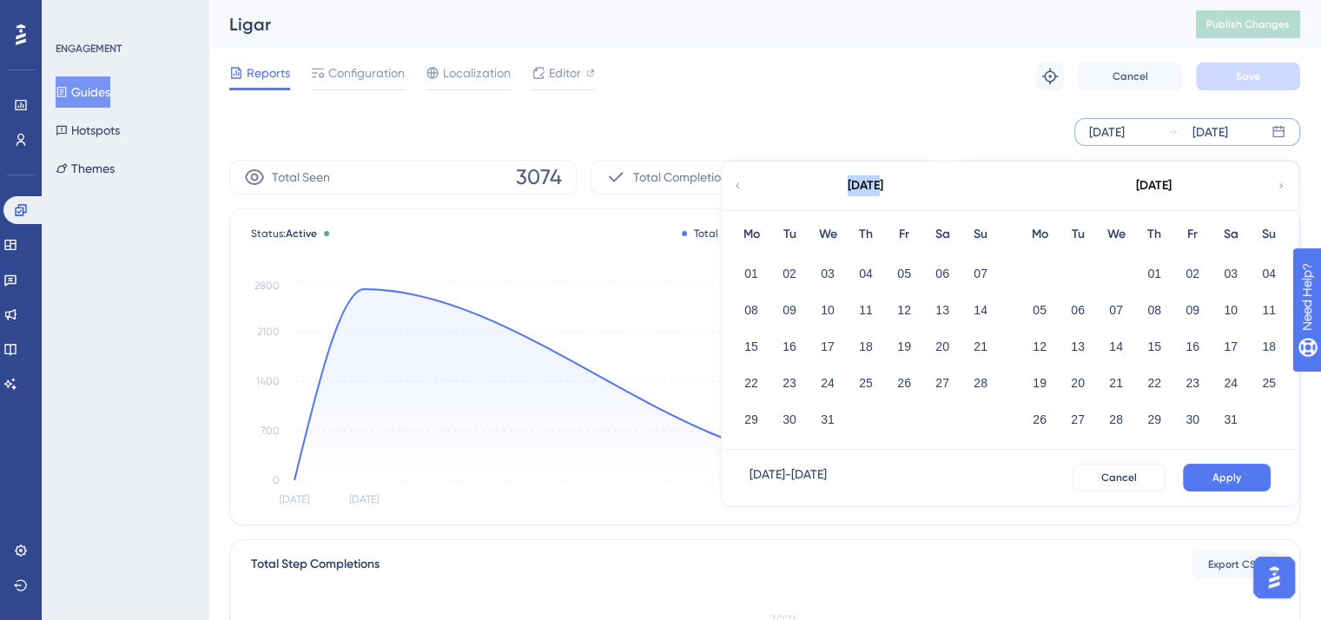
click at [736, 189] on icon at bounding box center [737, 186] width 10 height 16
click at [1282, 182] on icon at bounding box center [1281, 186] width 10 height 16
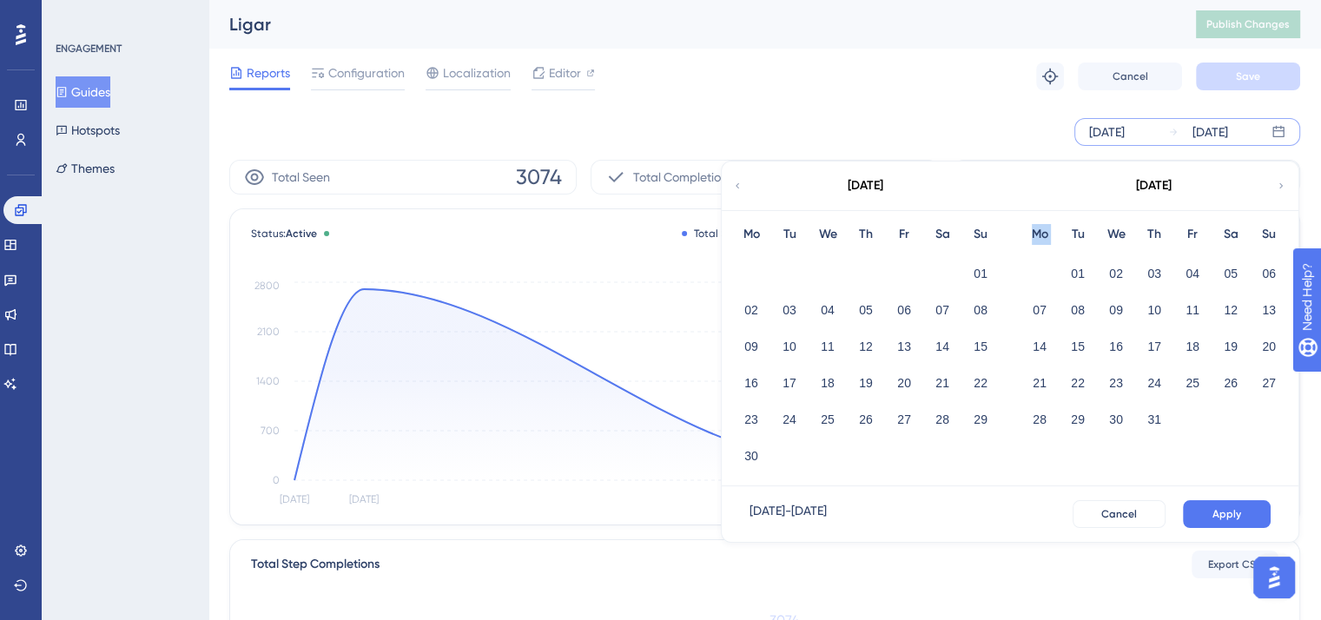
click at [1282, 182] on icon at bounding box center [1281, 186] width 10 height 16
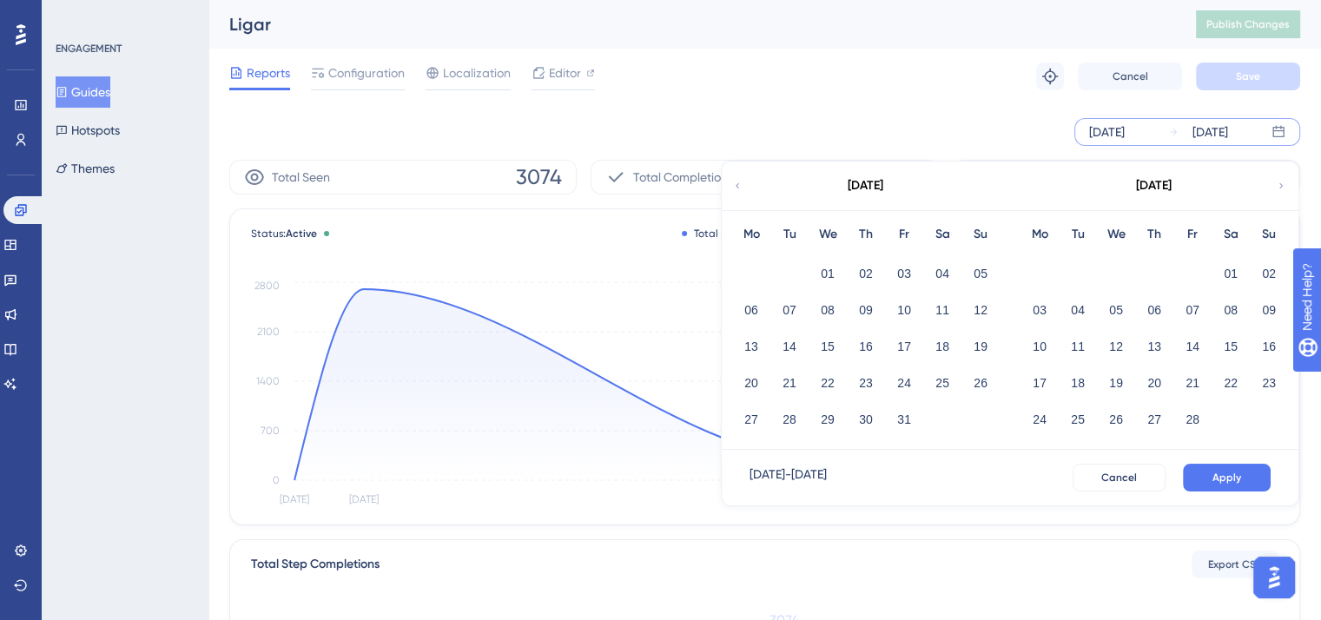
click at [1282, 182] on icon at bounding box center [1281, 186] width 10 height 16
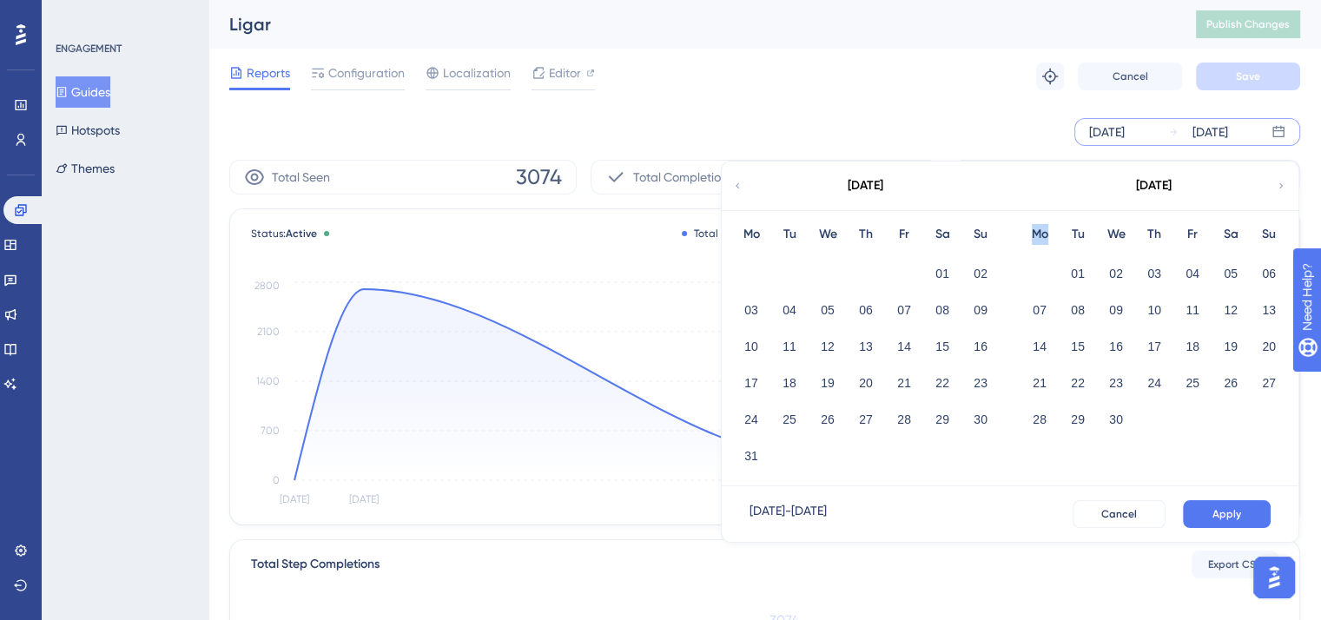
click at [1281, 183] on icon at bounding box center [1281, 186] width 10 height 16
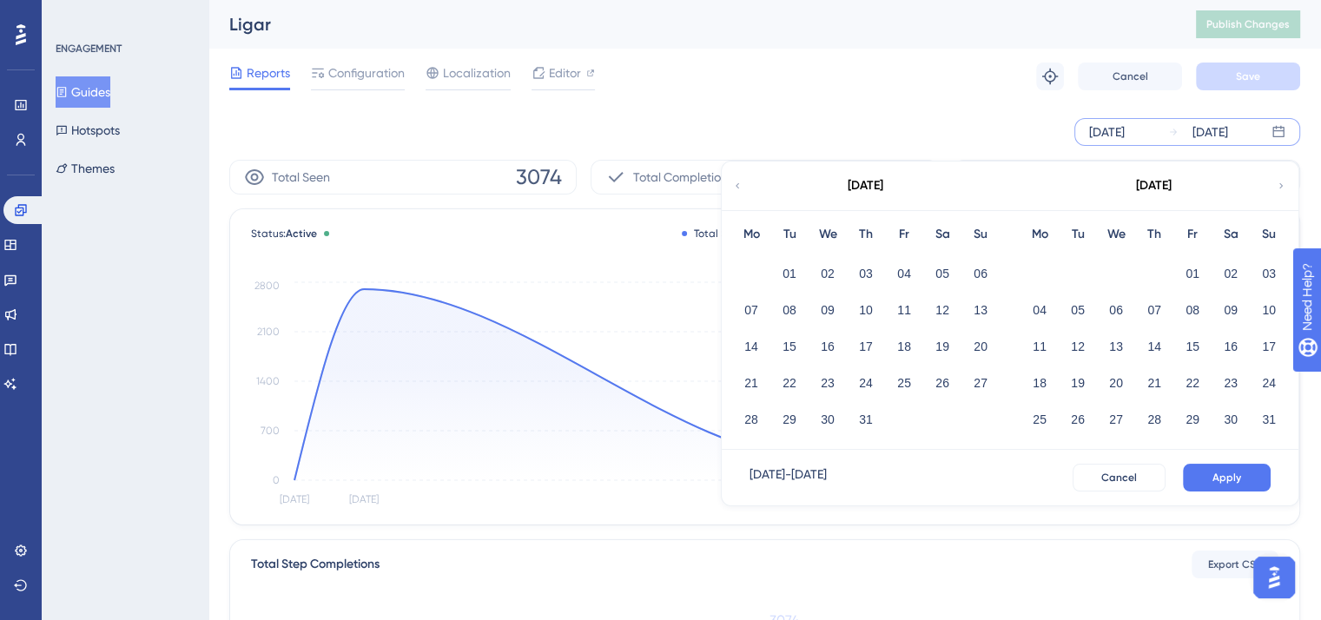
click at [1281, 183] on icon at bounding box center [1281, 186] width 10 height 16
click at [733, 189] on icon at bounding box center [737, 186] width 10 height 16
click at [1194, 261] on button "01" at bounding box center [1193, 274] width 30 height 30
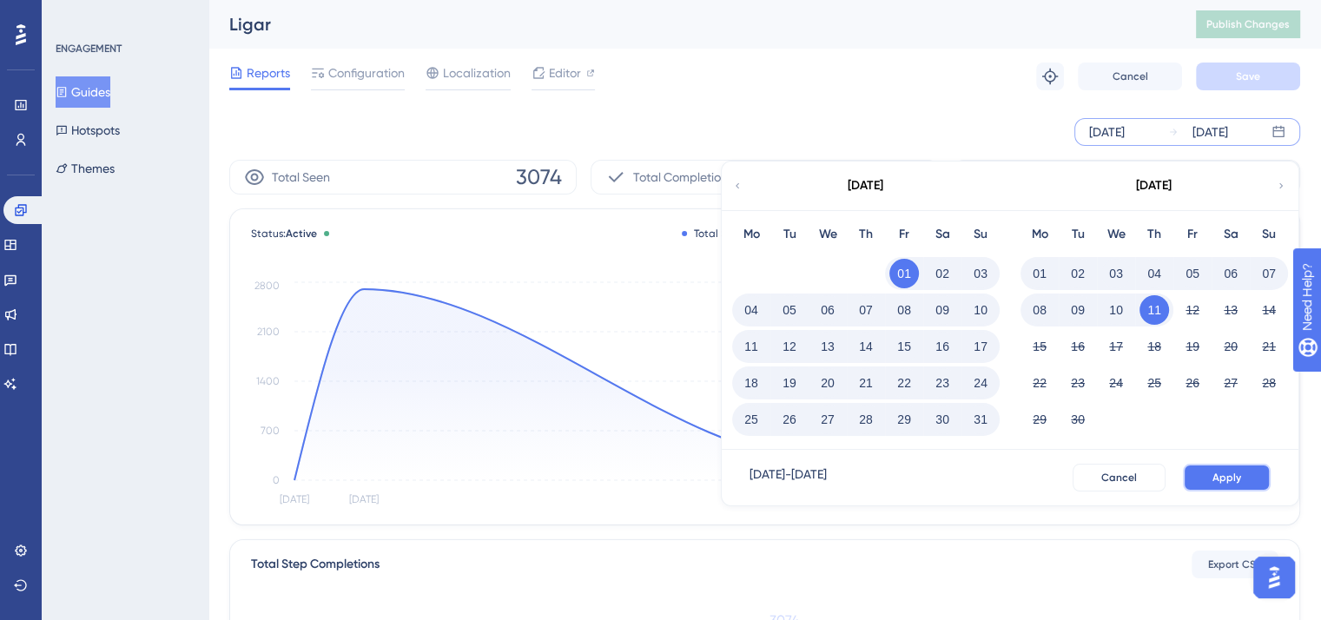
click at [1241, 481] on button "Apply" at bounding box center [1227, 478] width 88 height 28
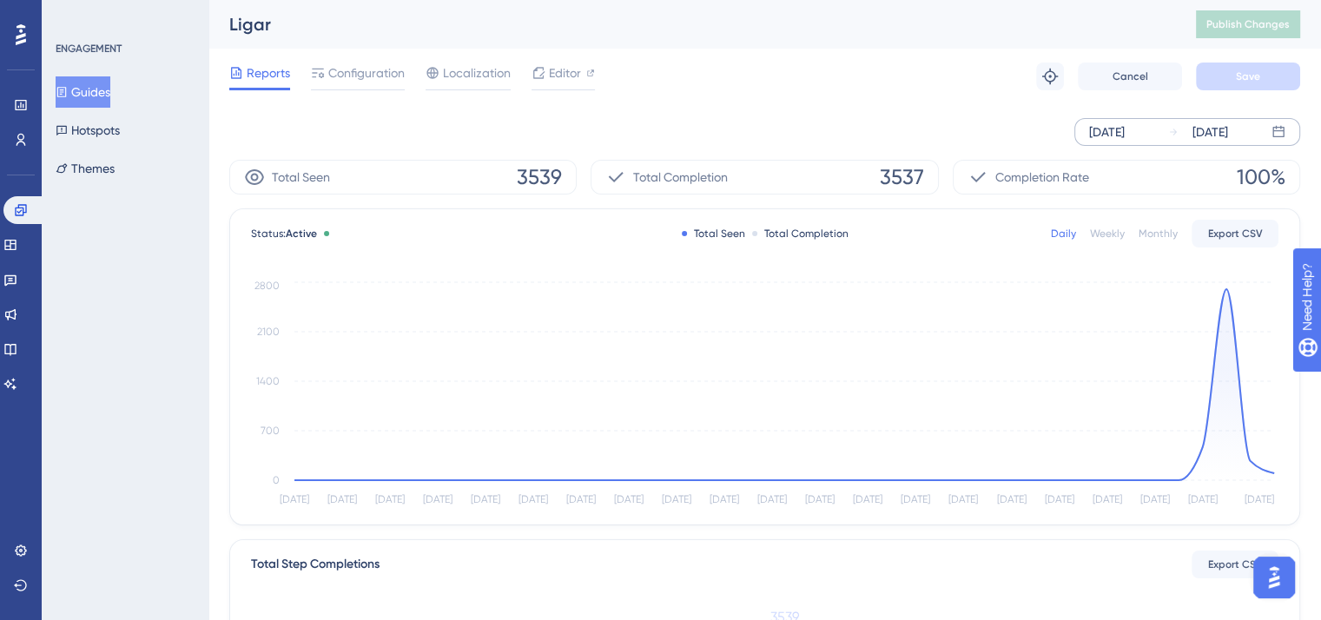
click at [900, 176] on span "3537" at bounding box center [902, 177] width 44 height 28
click at [105, 97] on button "Guides" at bounding box center [83, 91] width 55 height 31
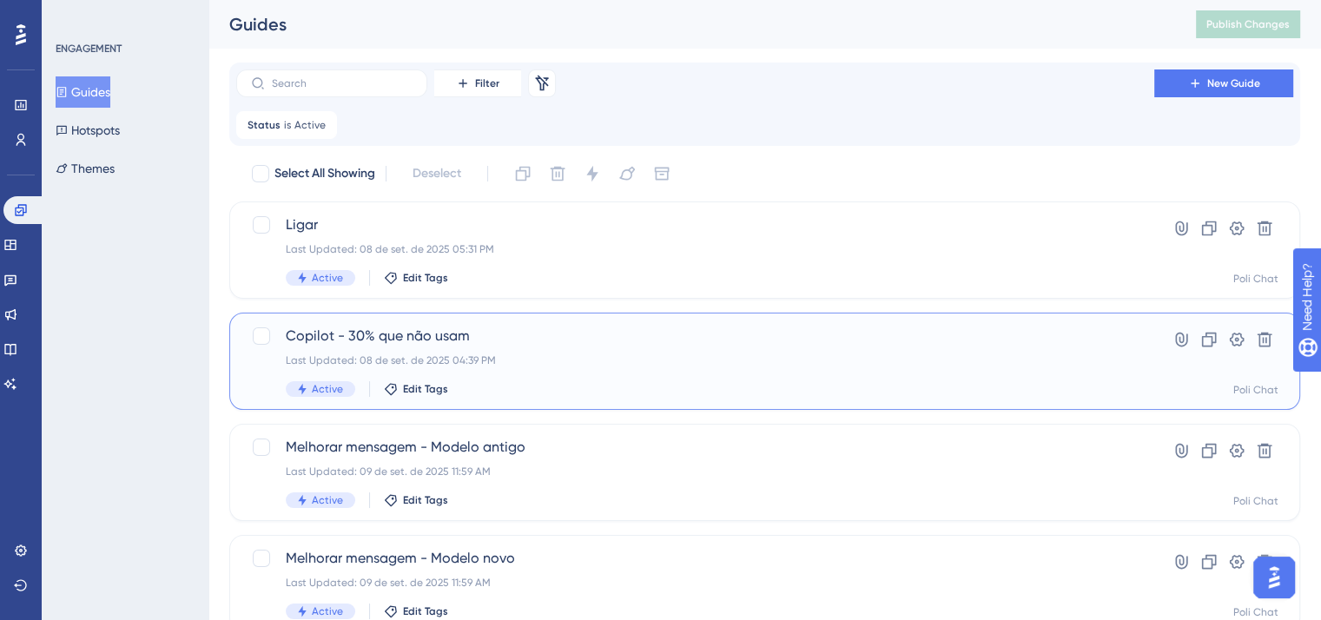
click at [630, 330] on span "Copilot - 30% que não usam" at bounding box center [695, 336] width 819 height 21
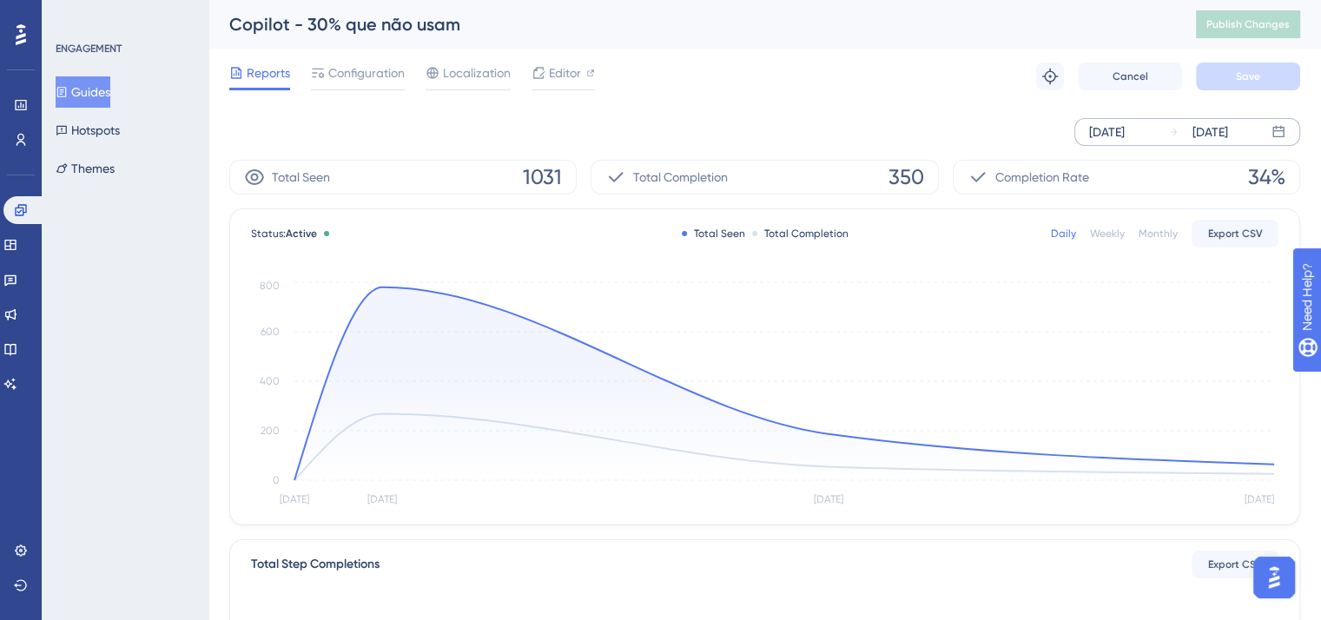
click at [1125, 133] on div "Sep 08 2025" at bounding box center [1107, 132] width 36 height 21
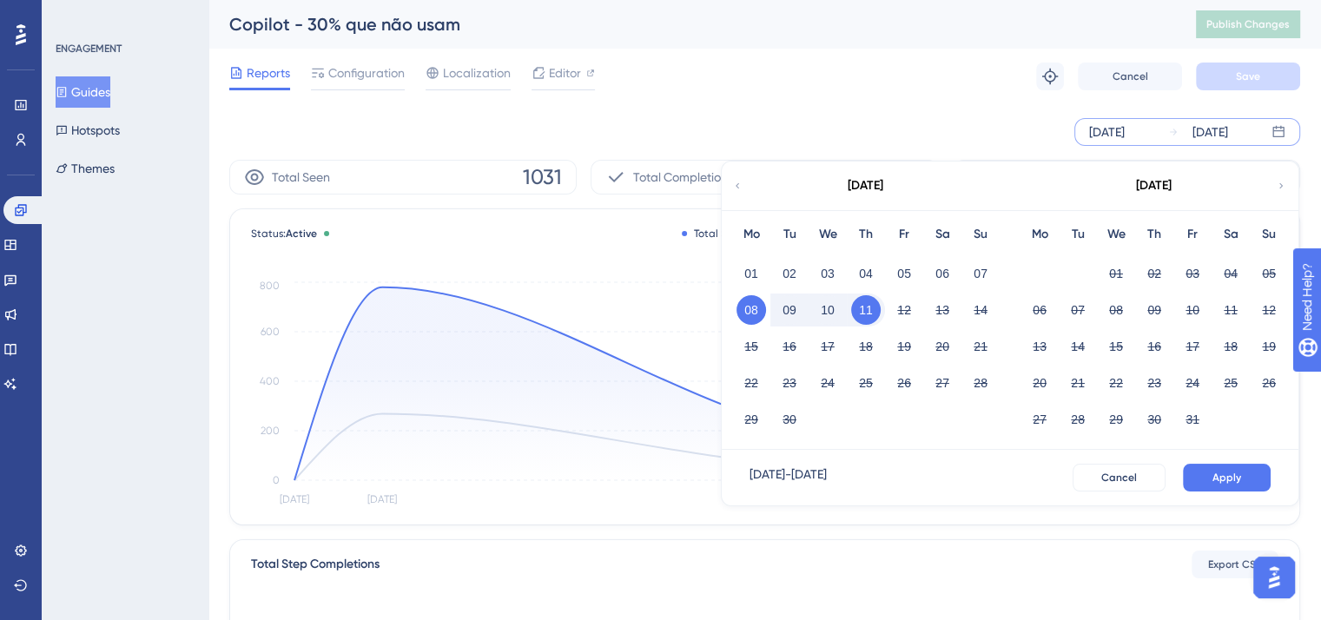
click at [733, 178] on icon at bounding box center [737, 186] width 10 height 16
click at [1194, 268] on button "01" at bounding box center [1193, 274] width 30 height 30
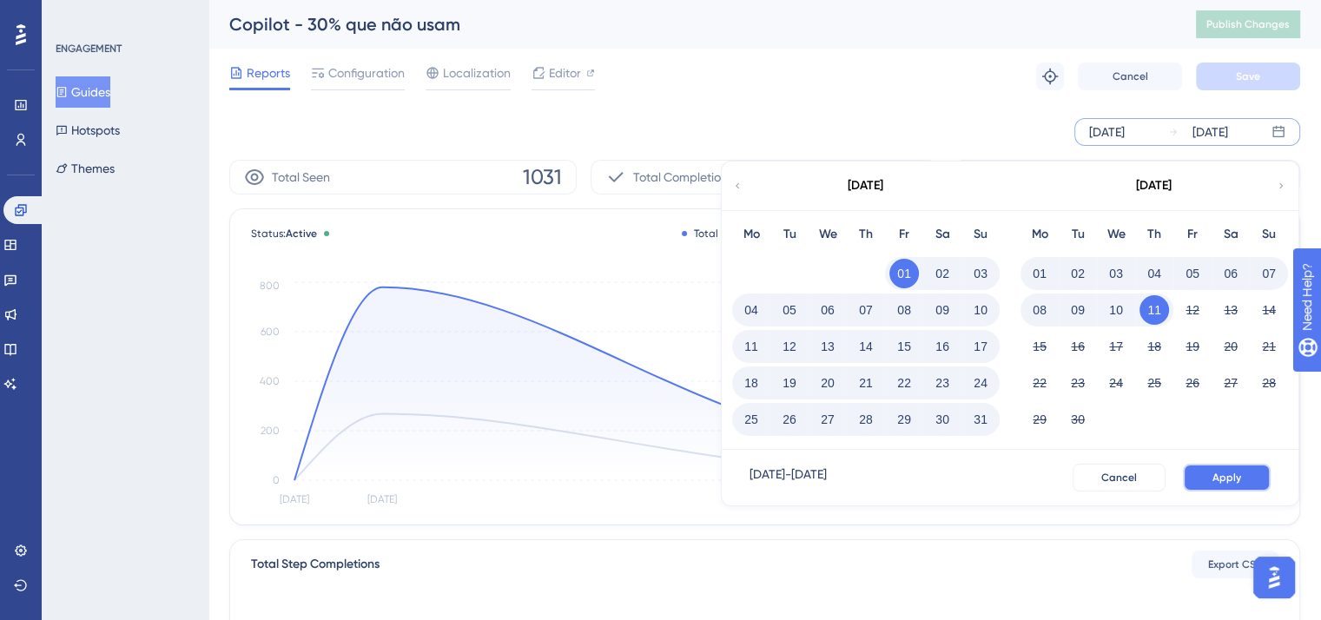
click at [1241, 478] on span "Apply" at bounding box center [1227, 478] width 29 height 14
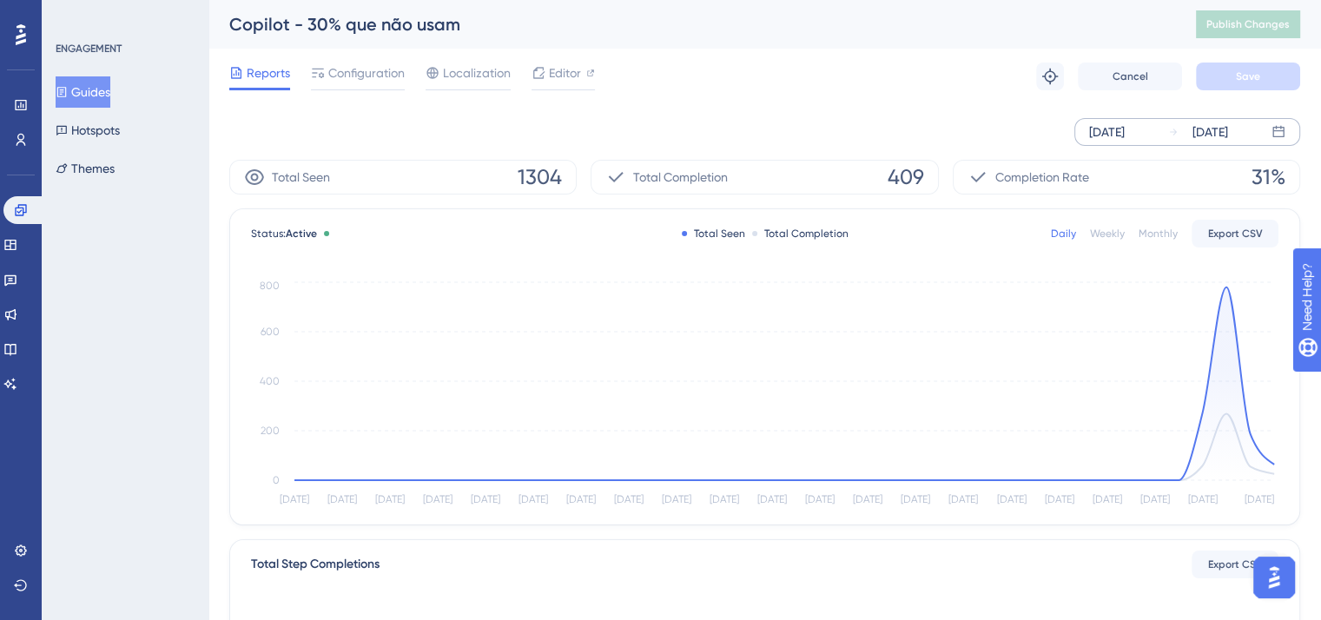
click at [916, 171] on span "409" at bounding box center [906, 177] width 36 height 28
click at [87, 99] on button "Guides" at bounding box center [83, 91] width 55 height 31
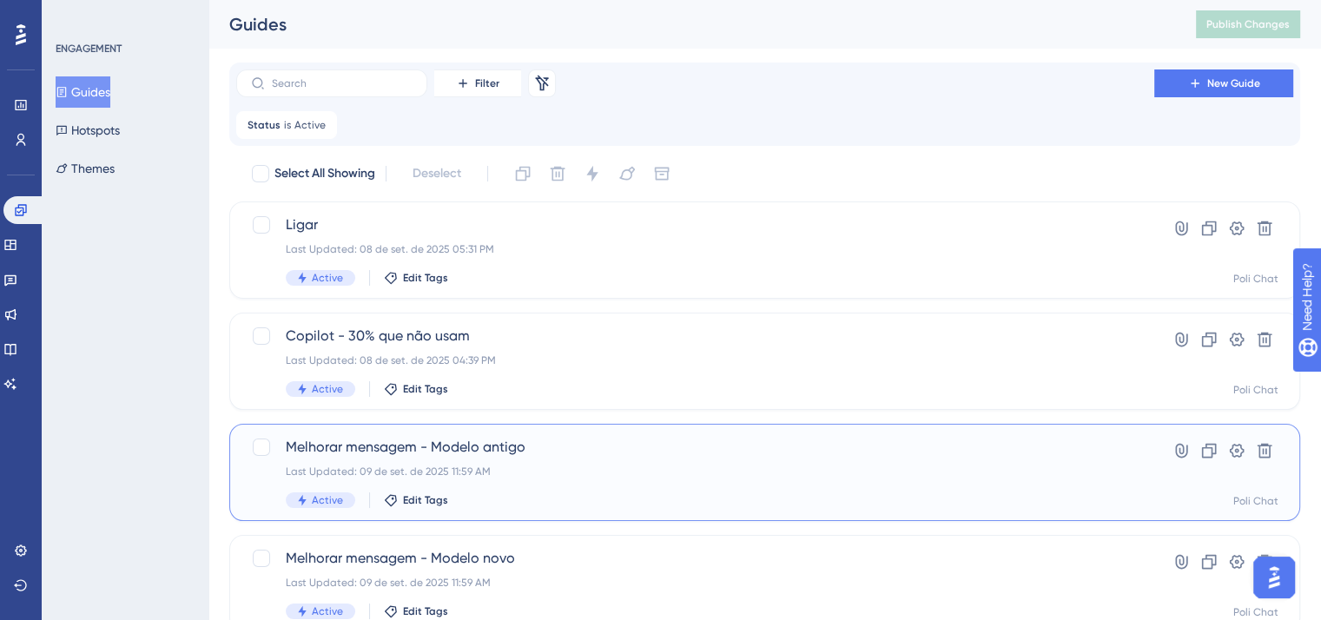
click at [524, 442] on span "Melhorar mensagem - Modelo antigo" at bounding box center [695, 447] width 819 height 21
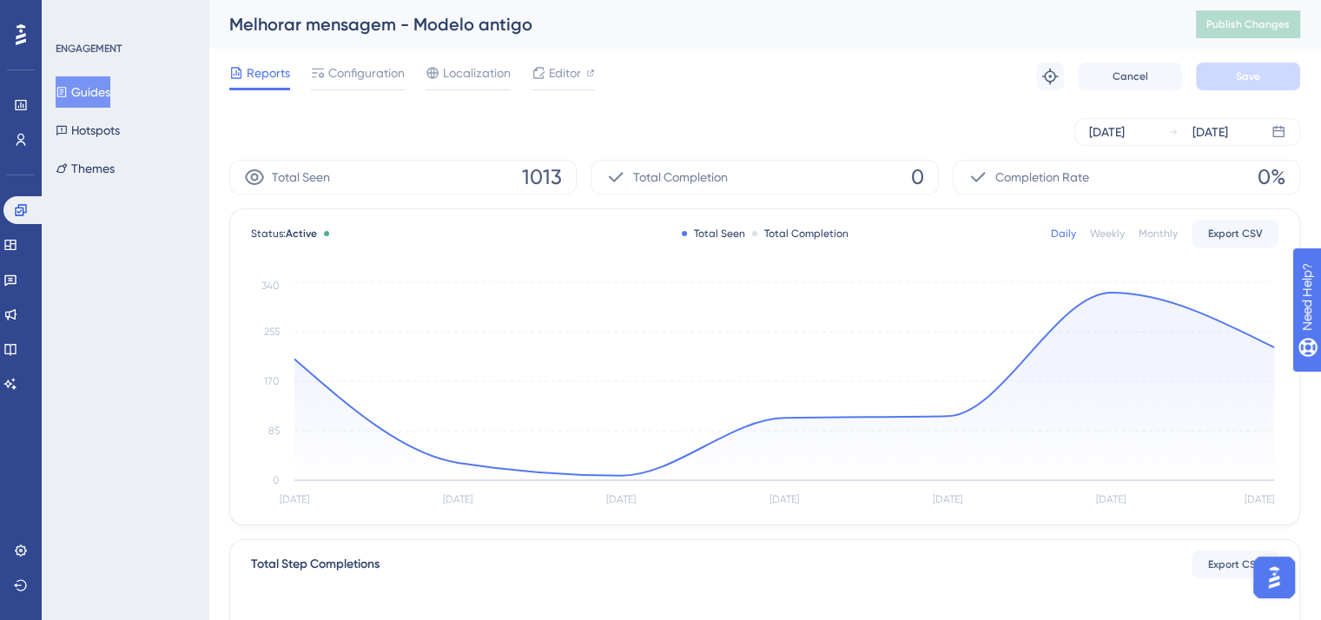
click at [94, 96] on button "Guides" at bounding box center [83, 91] width 55 height 31
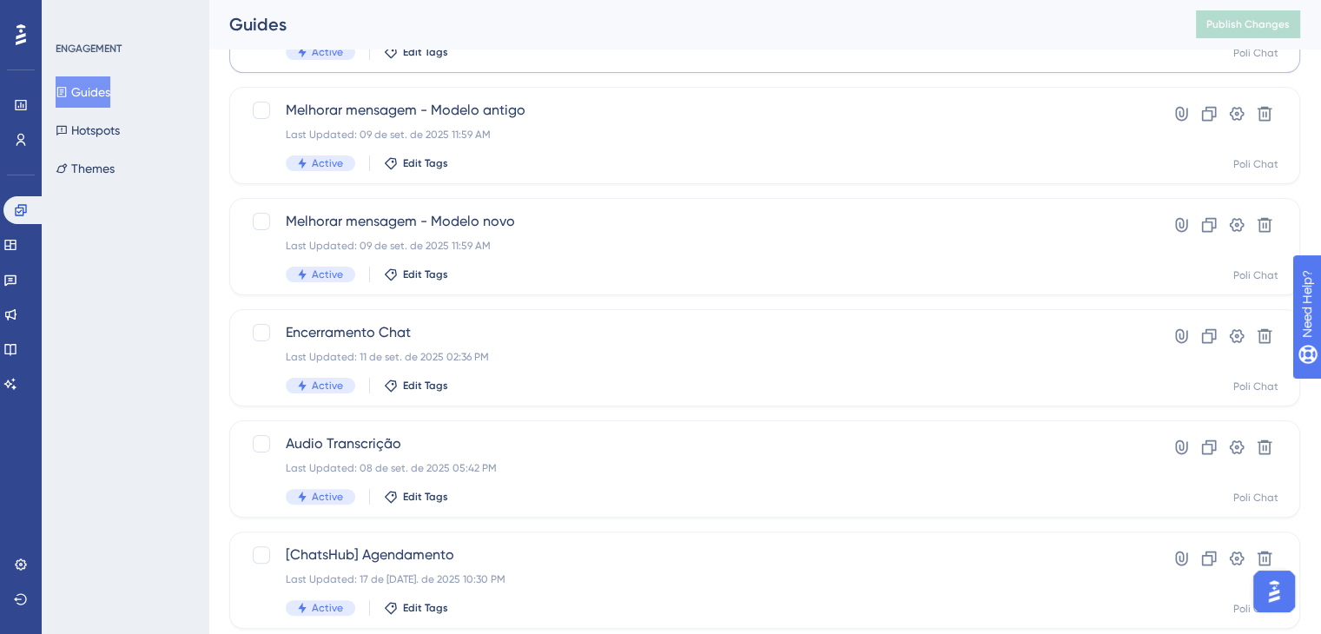
scroll to position [347, 0]
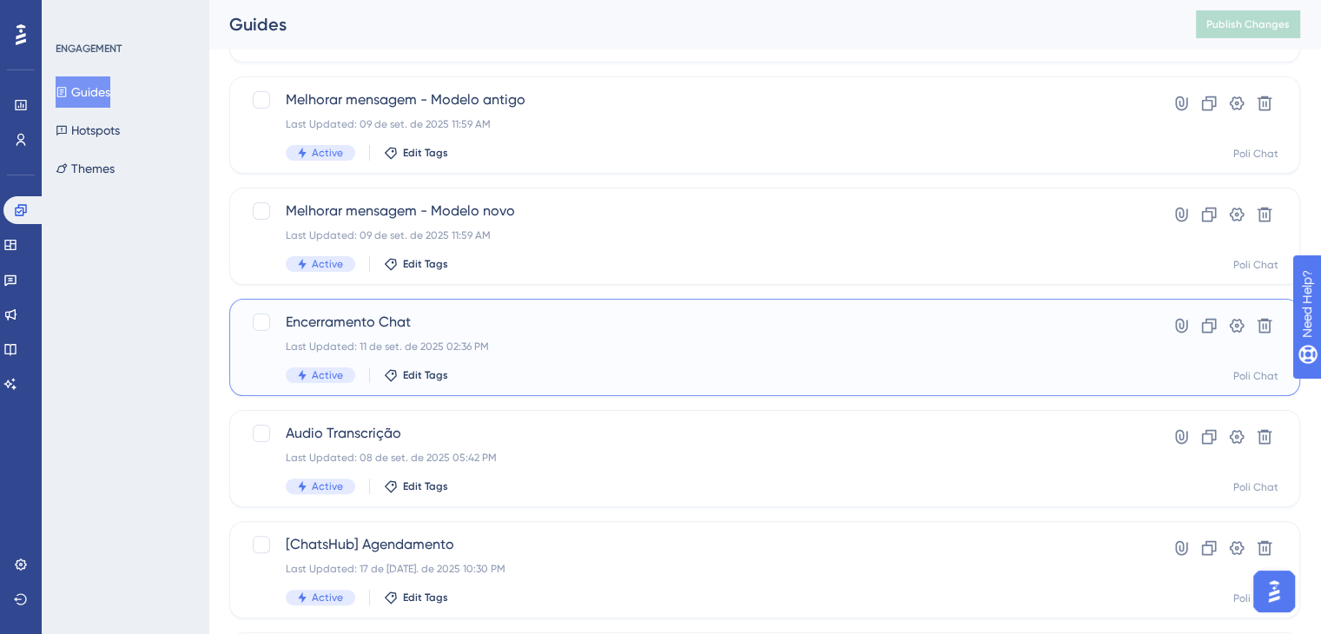
click at [471, 340] on div "Last Updated: 11 de set. de 2025 02:36 PM" at bounding box center [695, 347] width 819 height 14
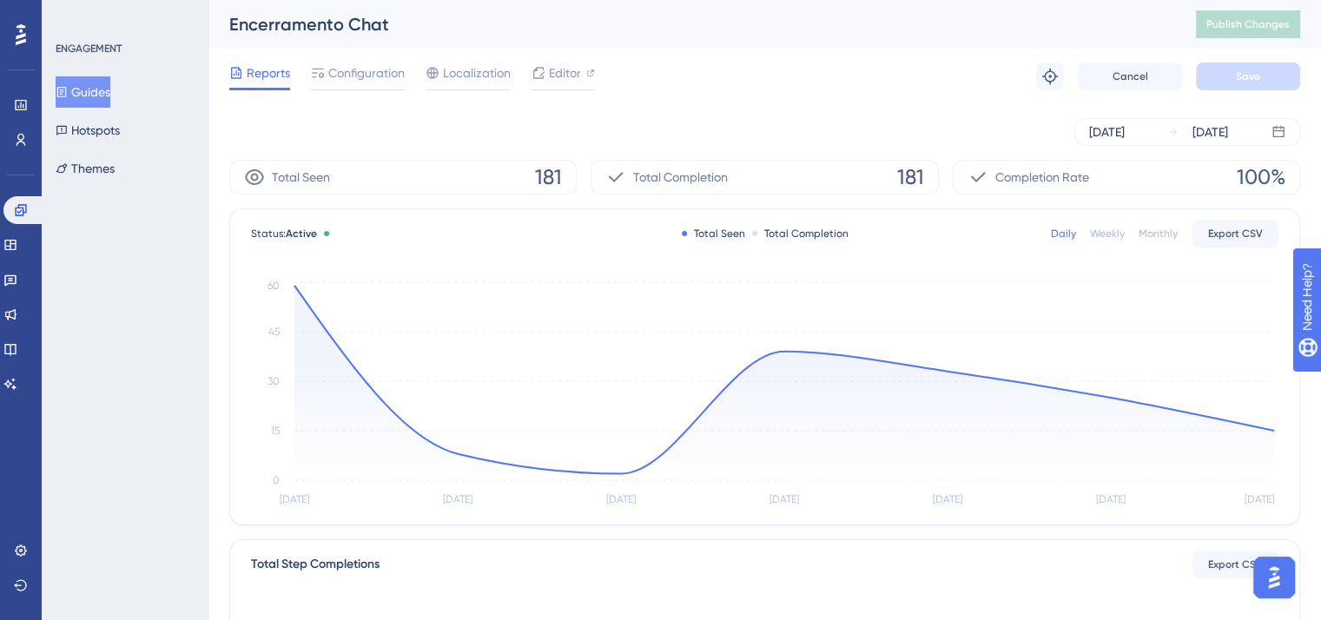
click at [85, 93] on button "Guides" at bounding box center [83, 91] width 55 height 31
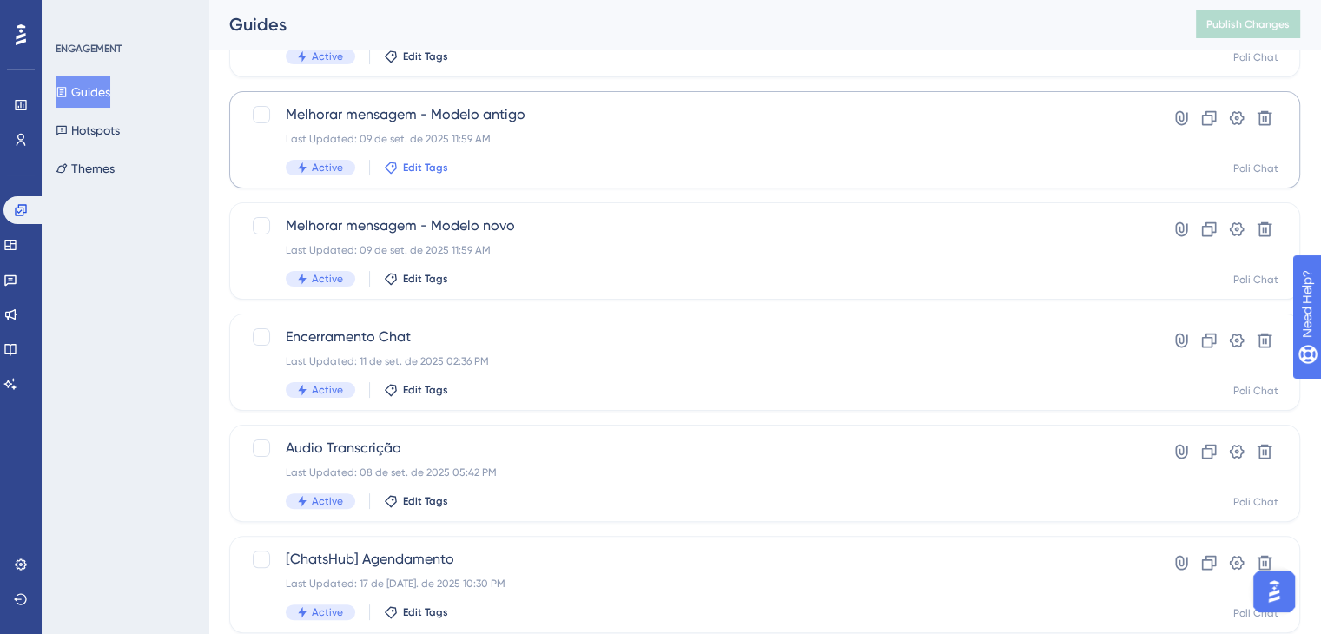
scroll to position [434, 0]
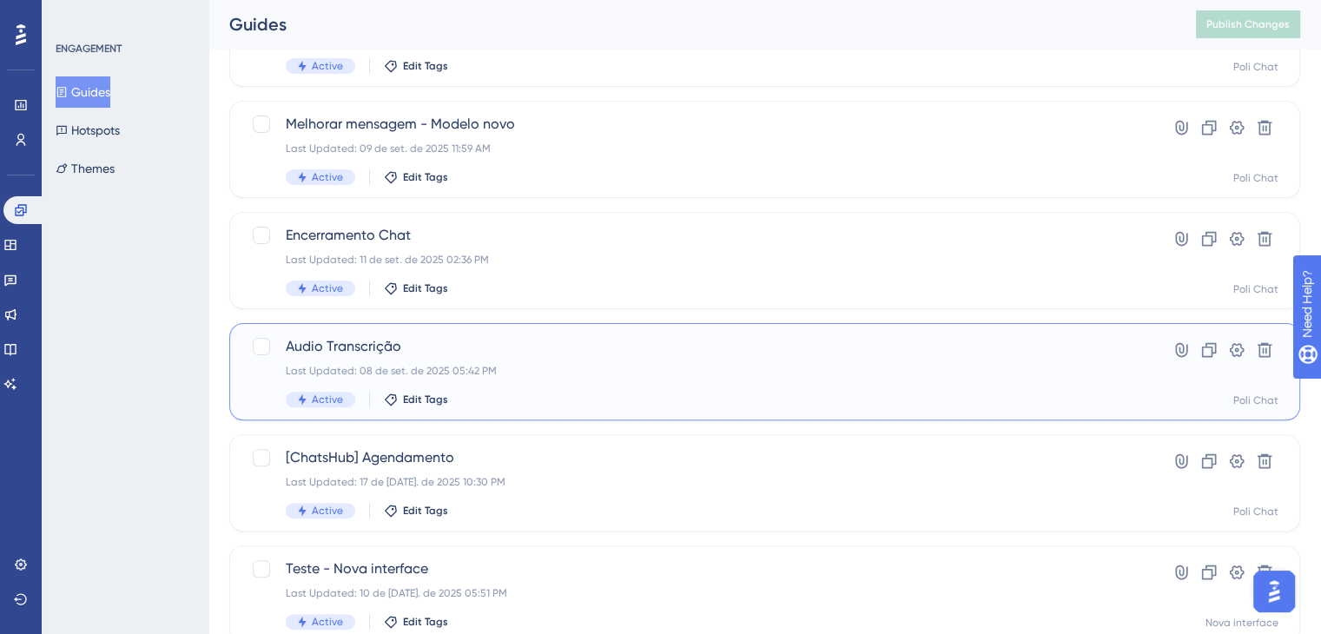
click at [443, 377] on div "Last Updated: 08 de set. de 2025 05:42 PM" at bounding box center [695, 371] width 819 height 14
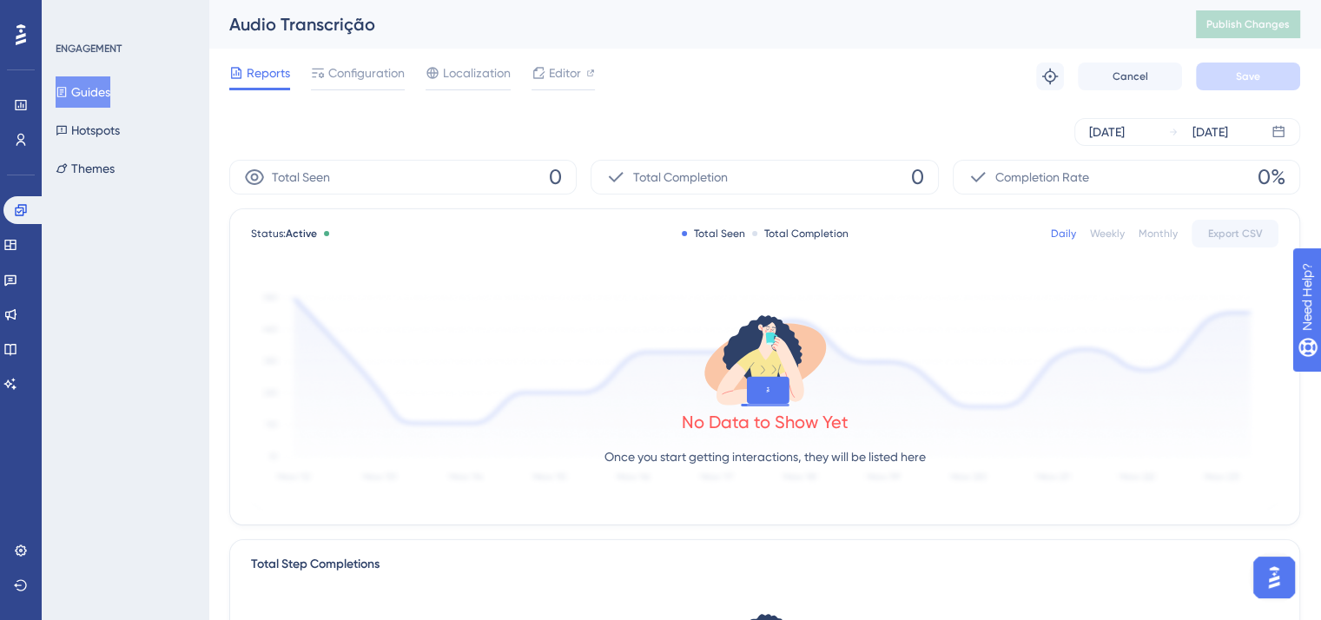
click at [104, 88] on button "Guides" at bounding box center [83, 91] width 55 height 31
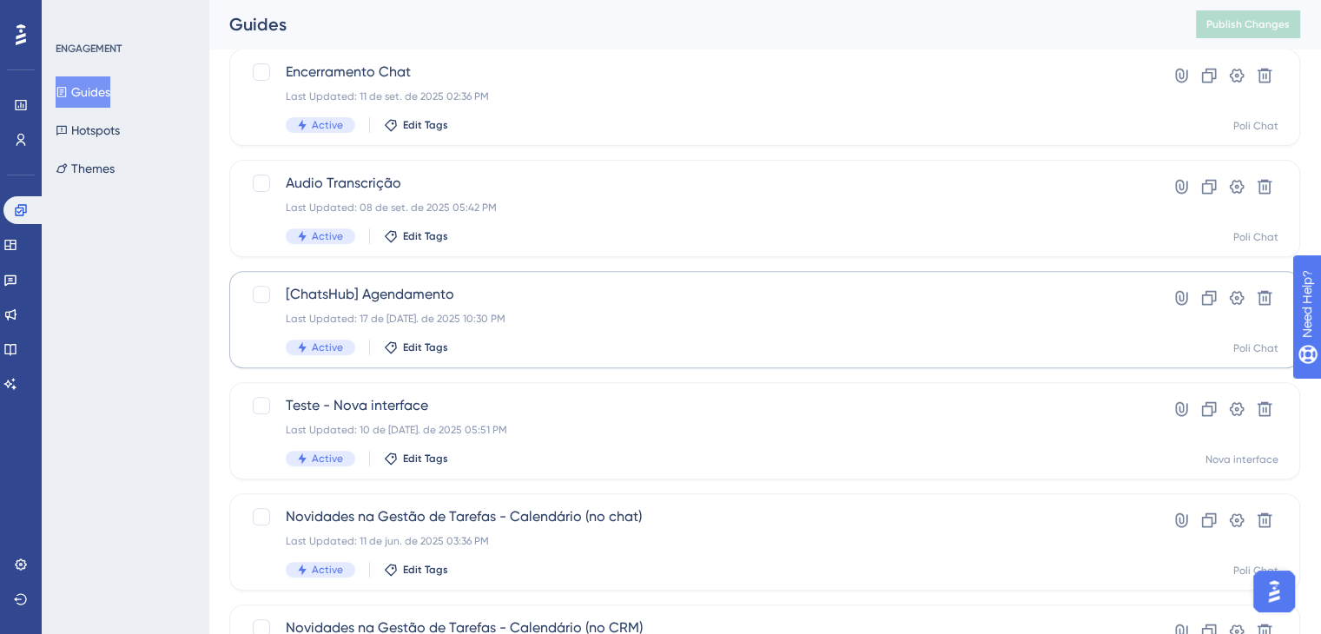
scroll to position [608, 0]
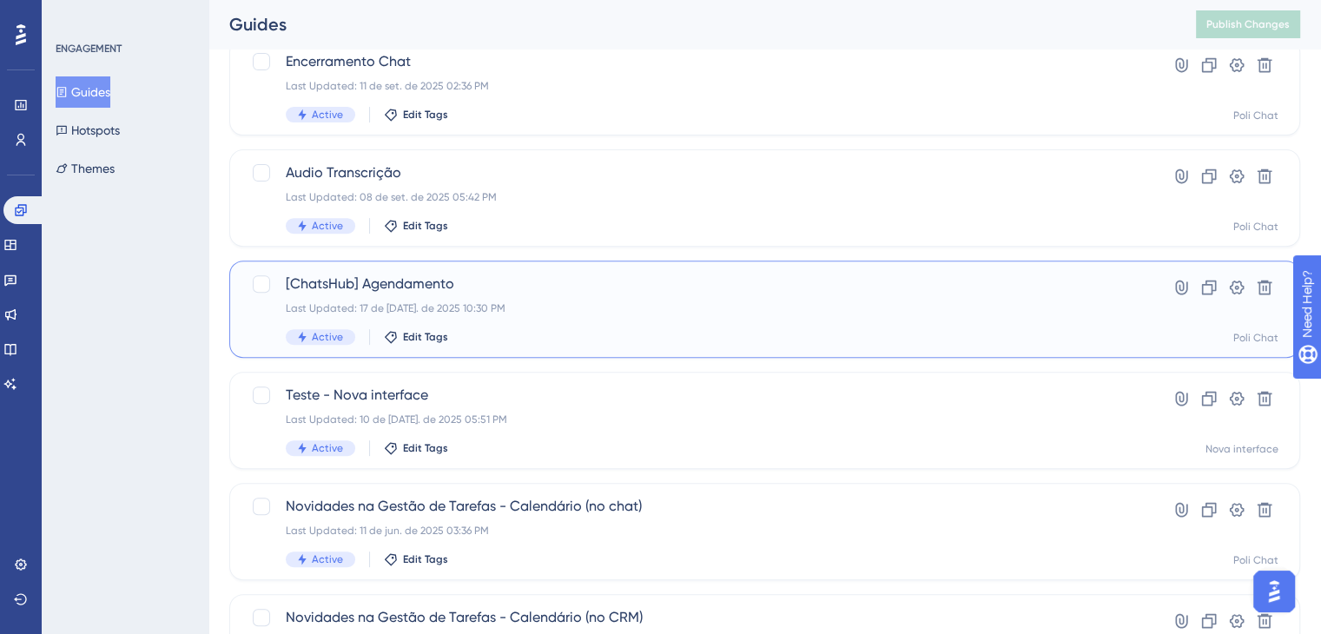
click at [552, 310] on div "Last Updated: 17 de jul. de 2025 10:30 PM" at bounding box center [695, 308] width 819 height 14
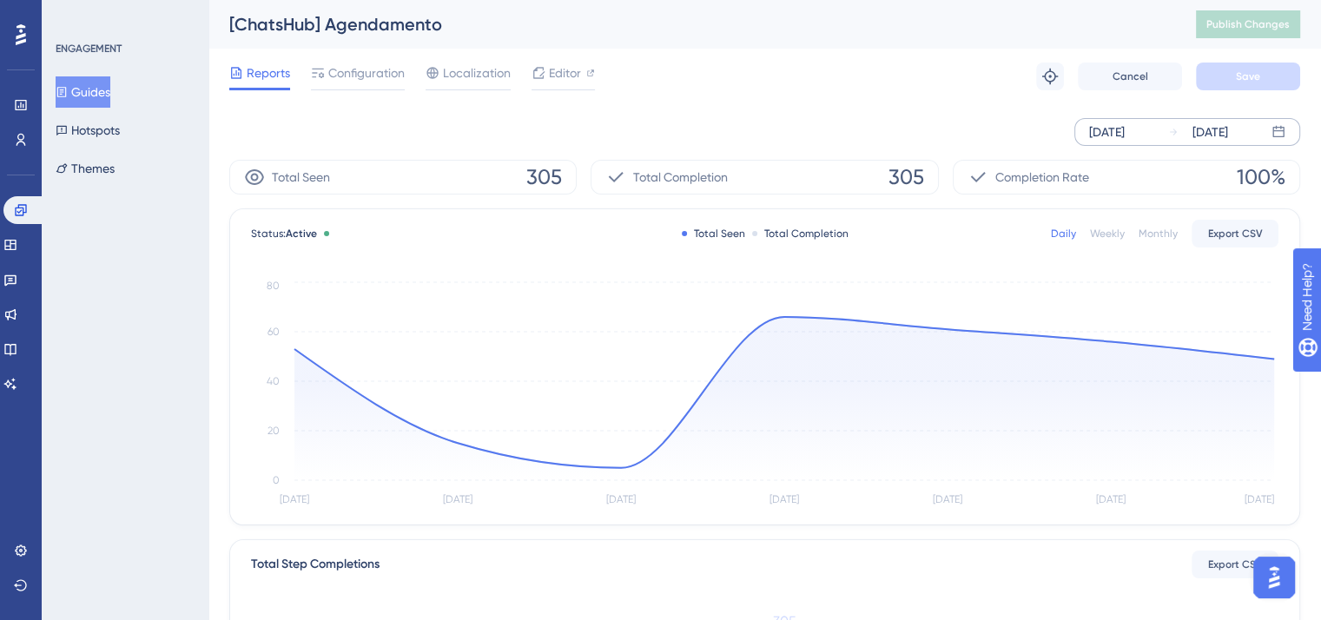
click at [1114, 136] on div "Sep 05 2025" at bounding box center [1107, 132] width 36 height 21
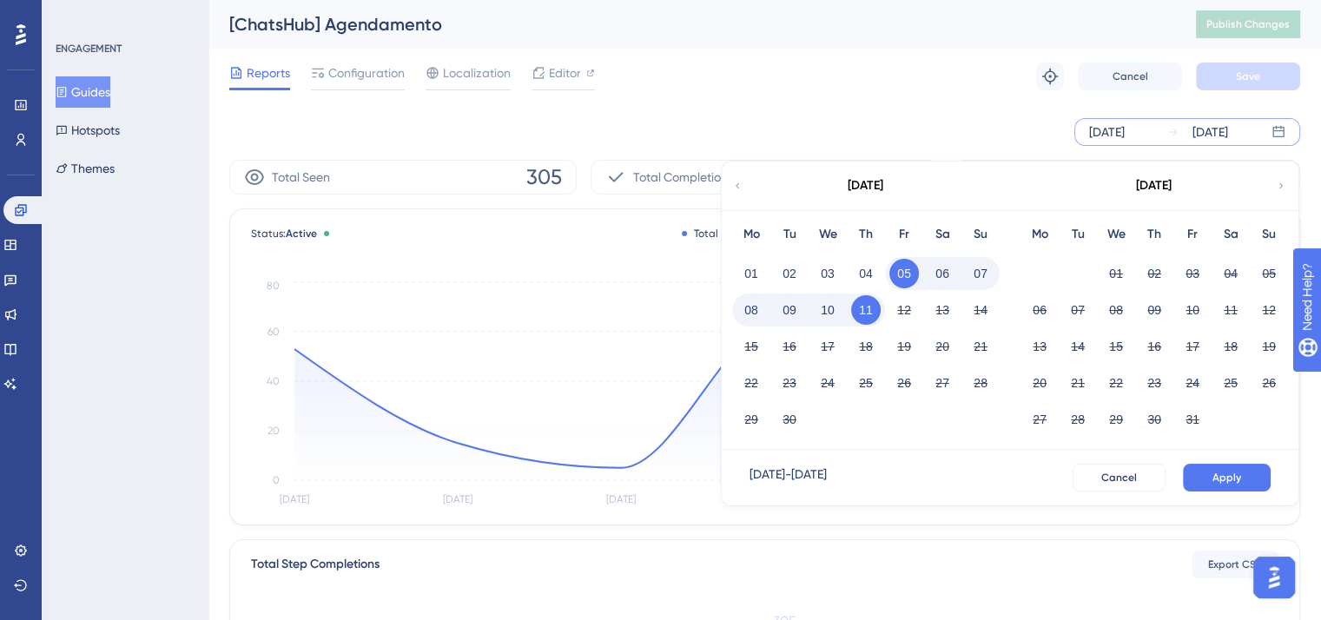
click at [732, 182] on icon at bounding box center [737, 186] width 10 height 16
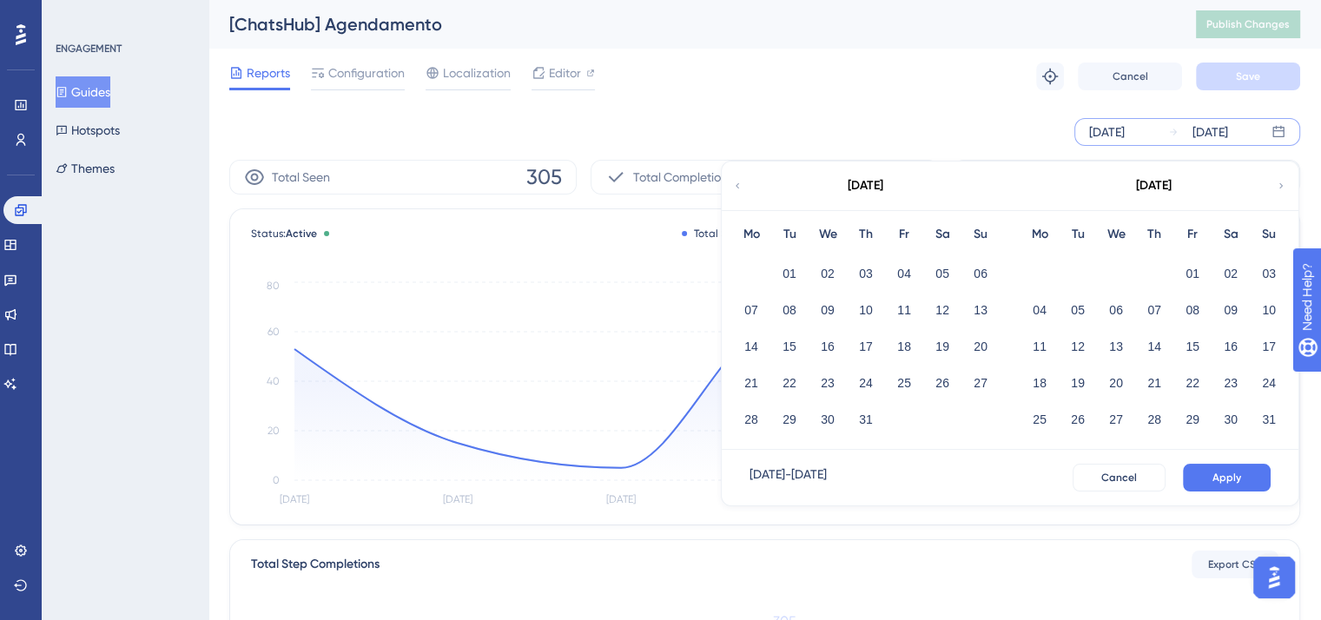
click at [738, 182] on icon at bounding box center [737, 186] width 10 height 16
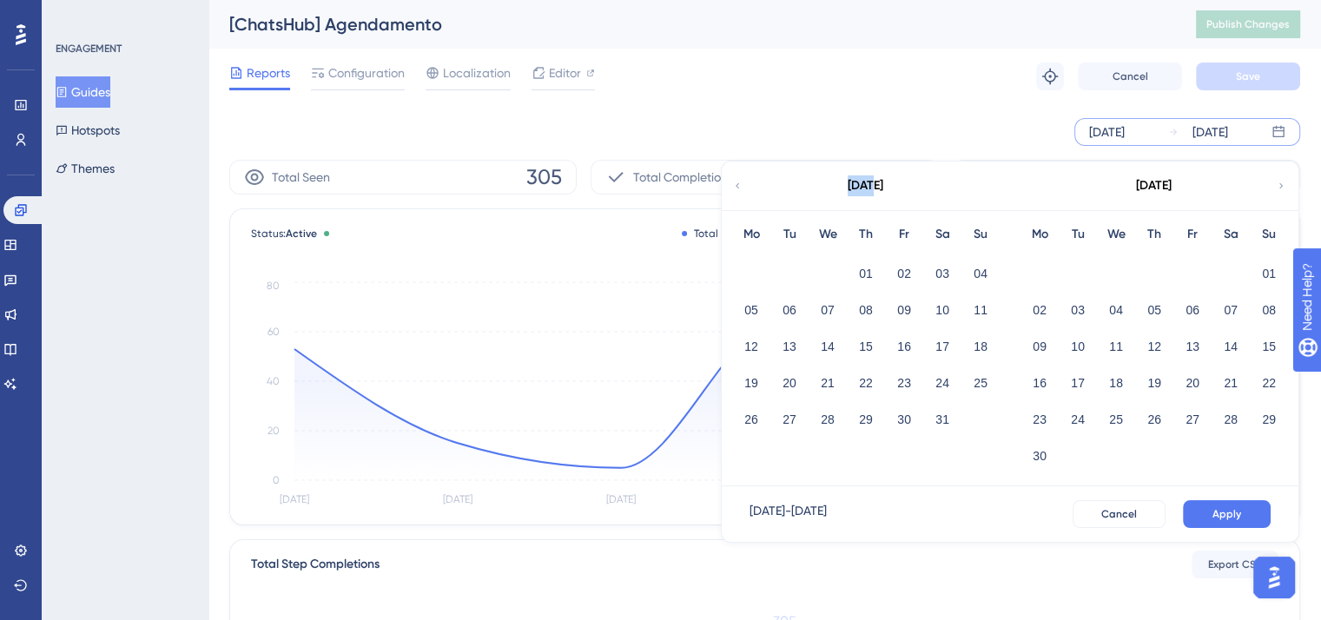
click at [738, 182] on icon at bounding box center [737, 186] width 10 height 16
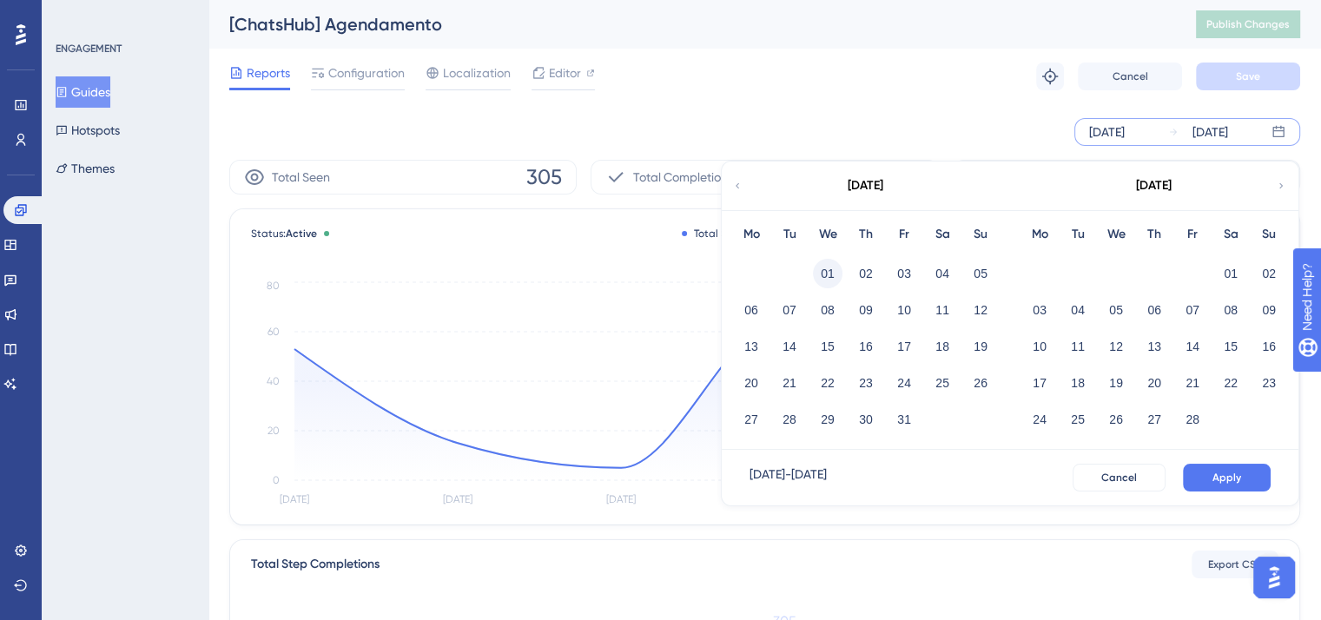
click at [820, 268] on button "01" at bounding box center [828, 274] width 30 height 30
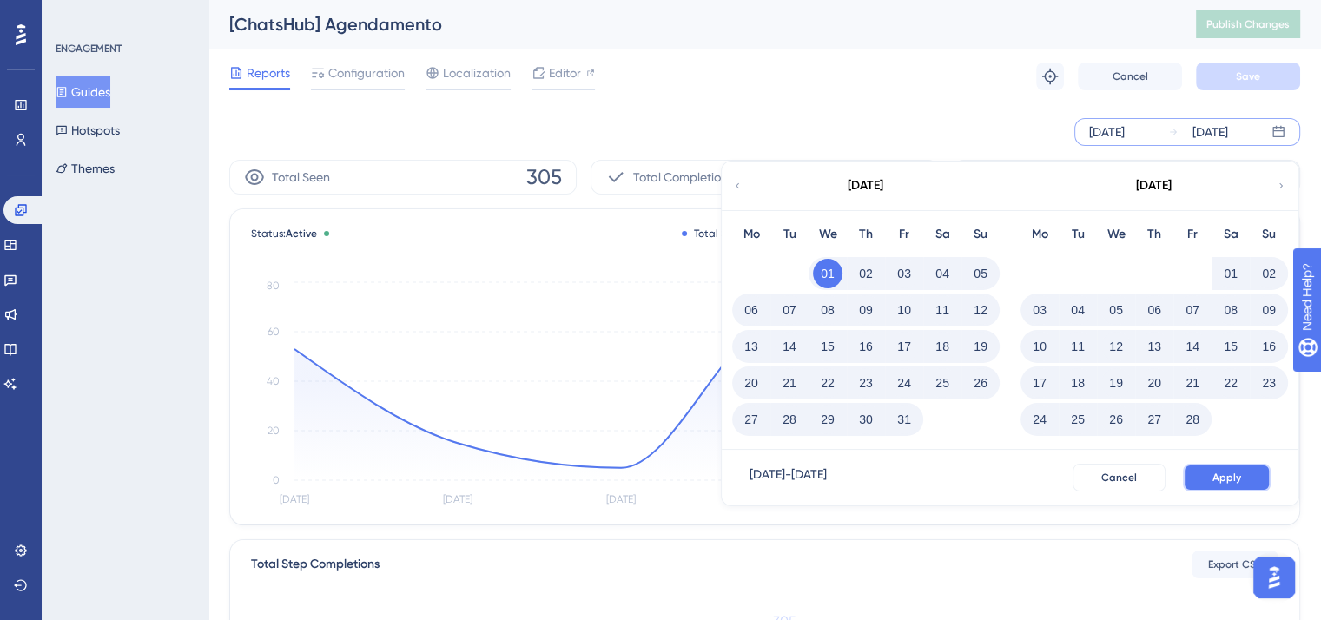
click at [1226, 477] on span "Apply" at bounding box center [1227, 478] width 29 height 14
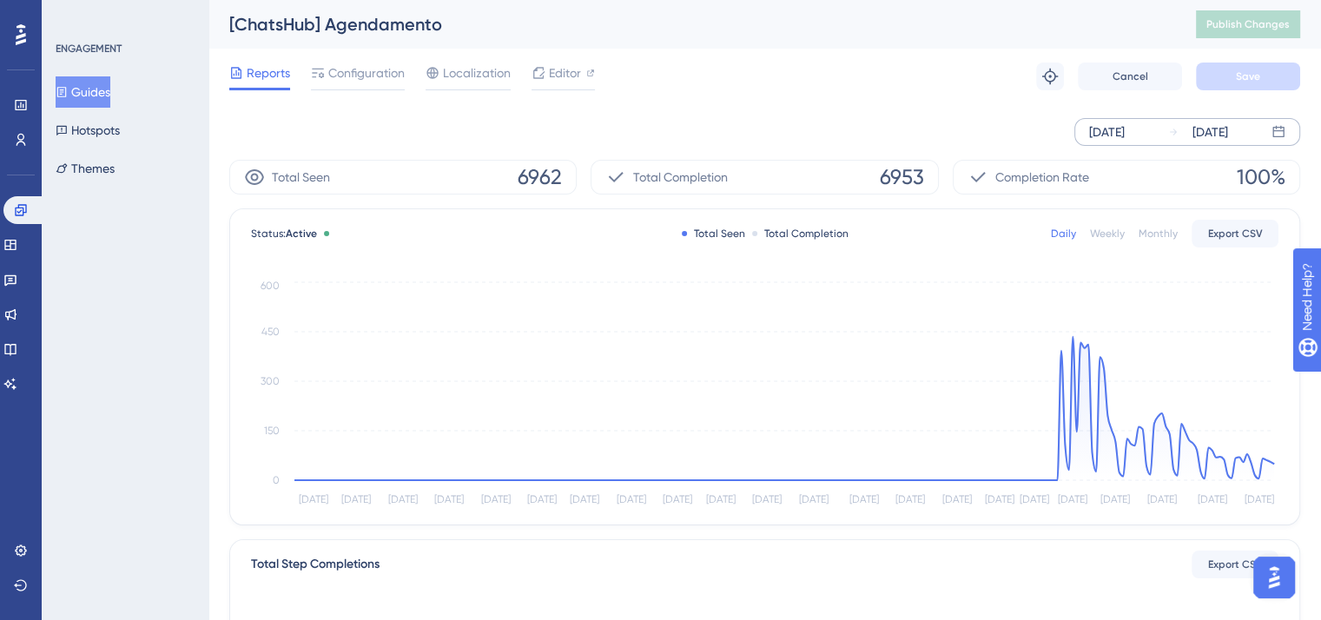
click at [1125, 134] on div "Jan 01 2025" at bounding box center [1107, 132] width 36 height 21
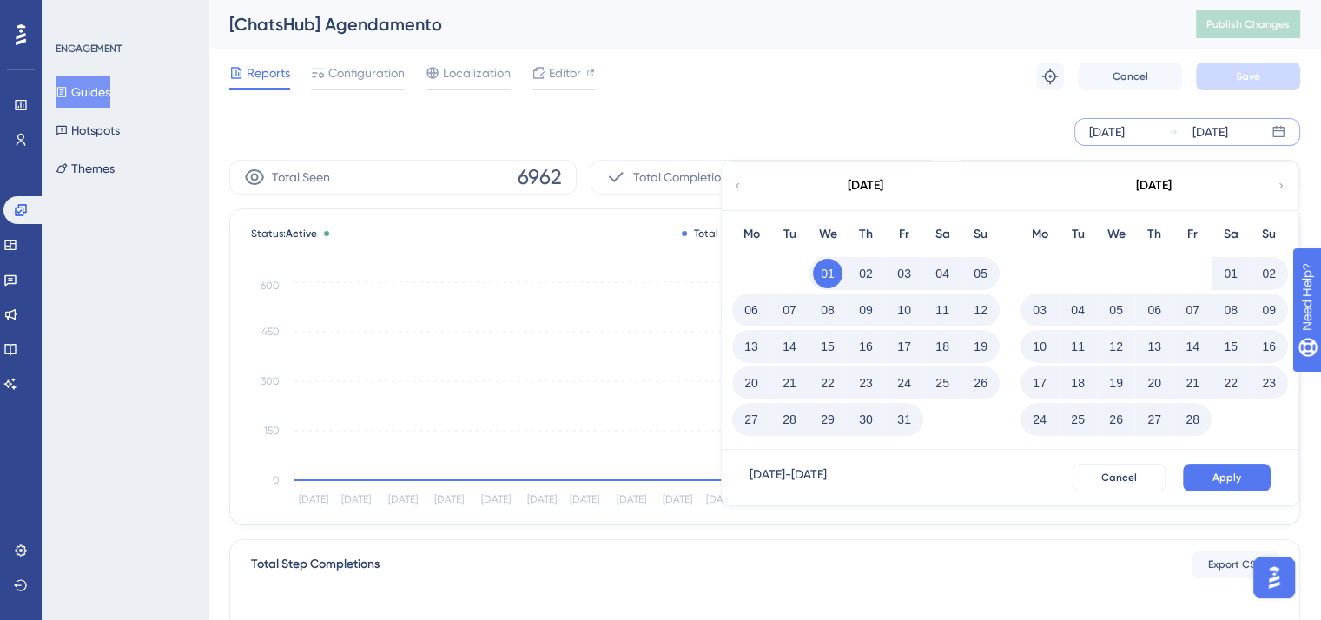
click at [741, 185] on icon at bounding box center [737, 186] width 10 height 16
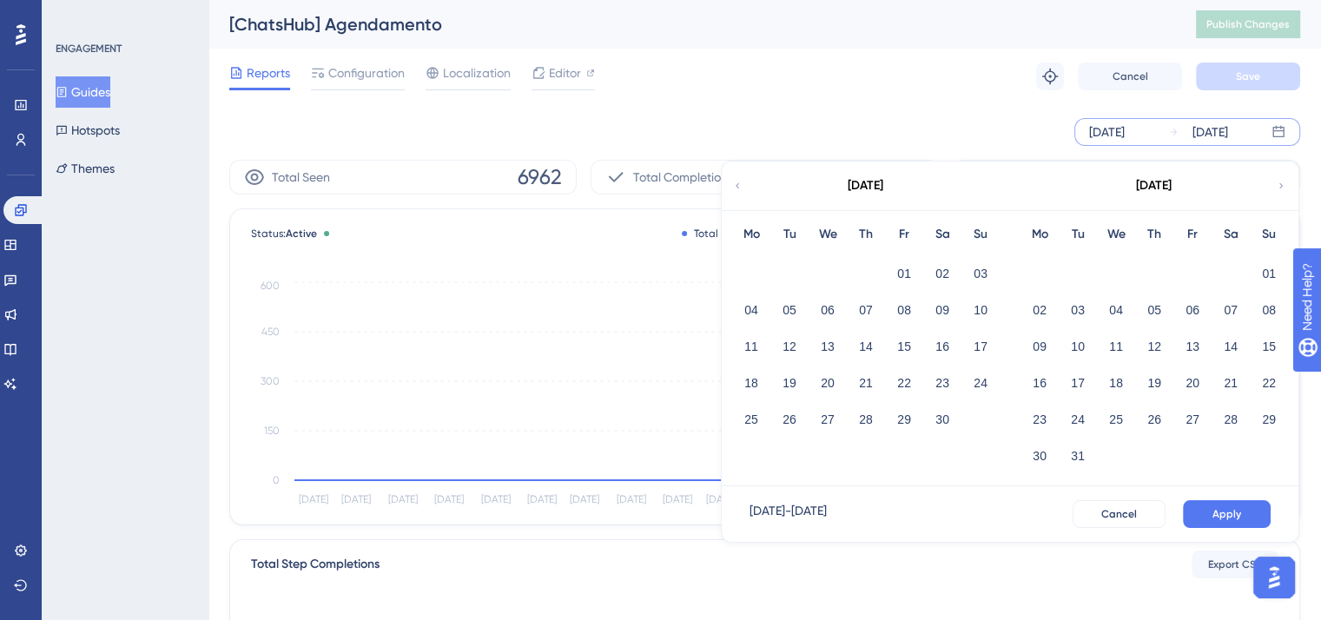
click at [741, 185] on icon at bounding box center [737, 186] width 10 height 16
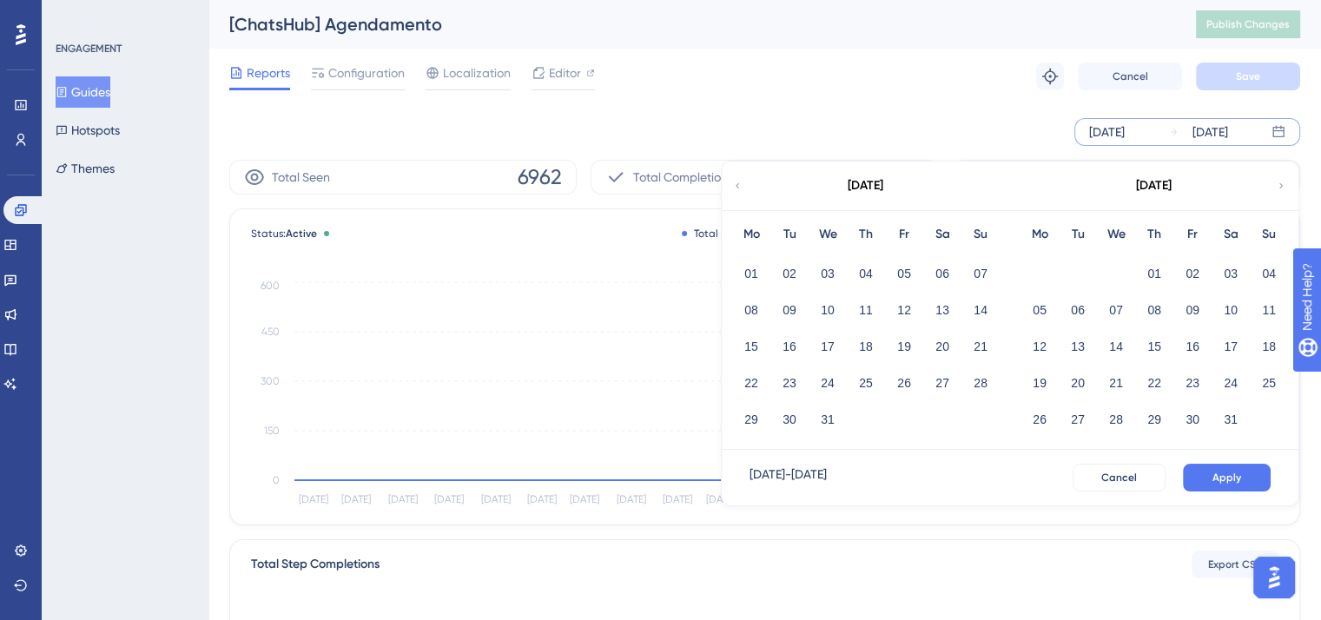
click at [741, 185] on icon at bounding box center [737, 186] width 10 height 16
click at [830, 265] on button "01" at bounding box center [828, 274] width 30 height 30
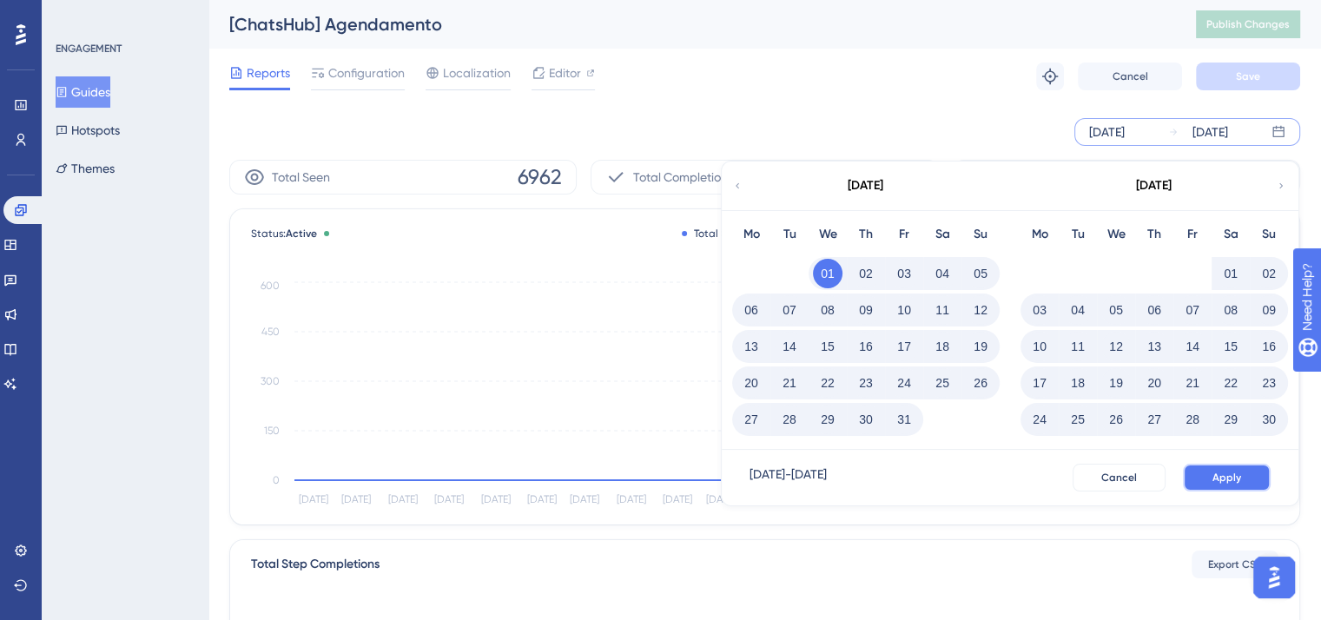
click at [1254, 473] on button "Apply" at bounding box center [1227, 478] width 88 height 28
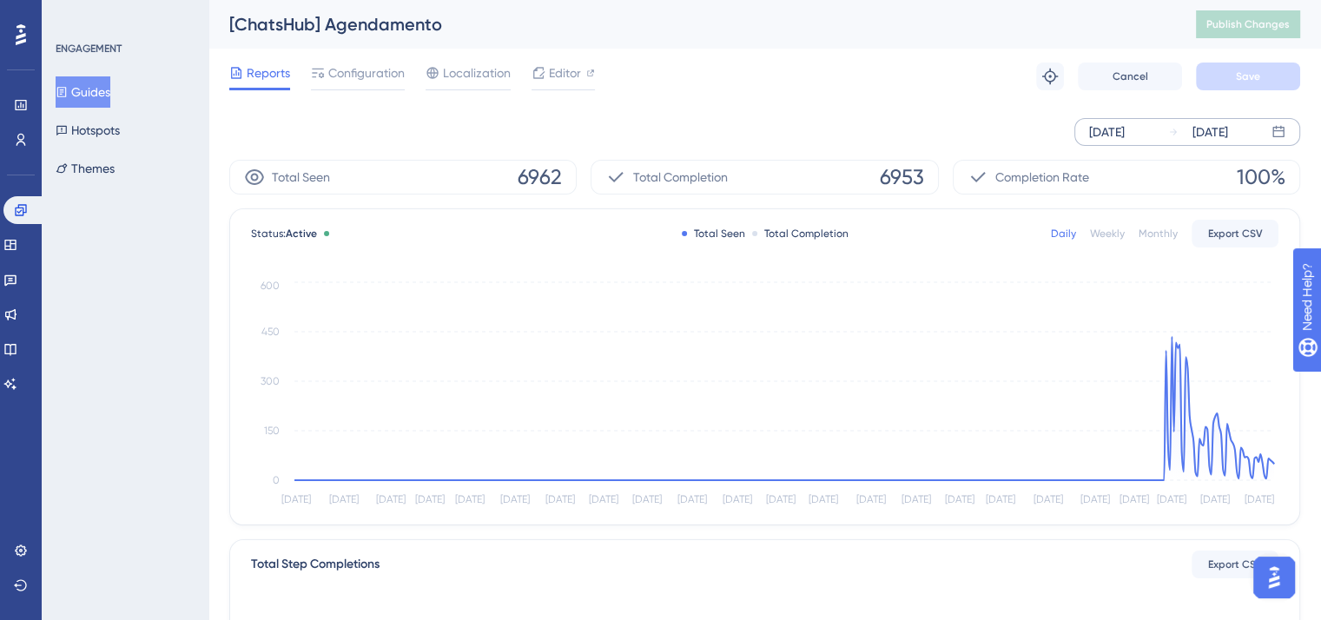
click at [910, 175] on span "6953" at bounding box center [902, 177] width 44 height 28
click at [87, 91] on button "Guides" at bounding box center [83, 91] width 55 height 31
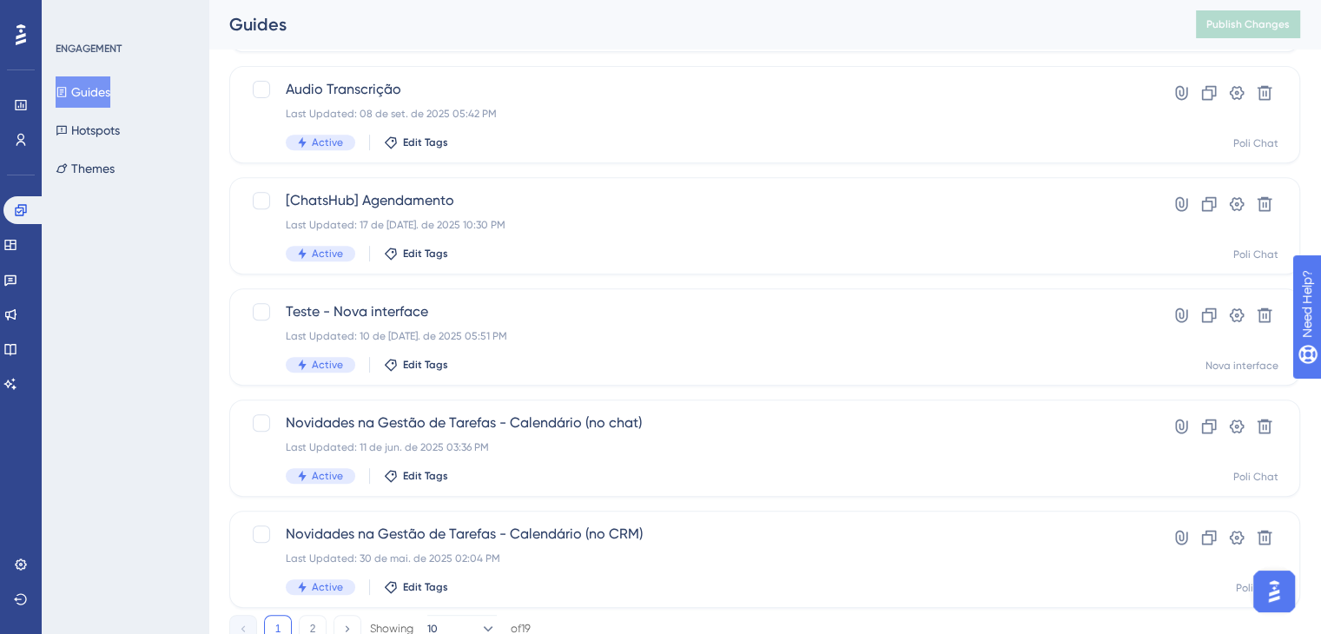
scroll to position [756, 0]
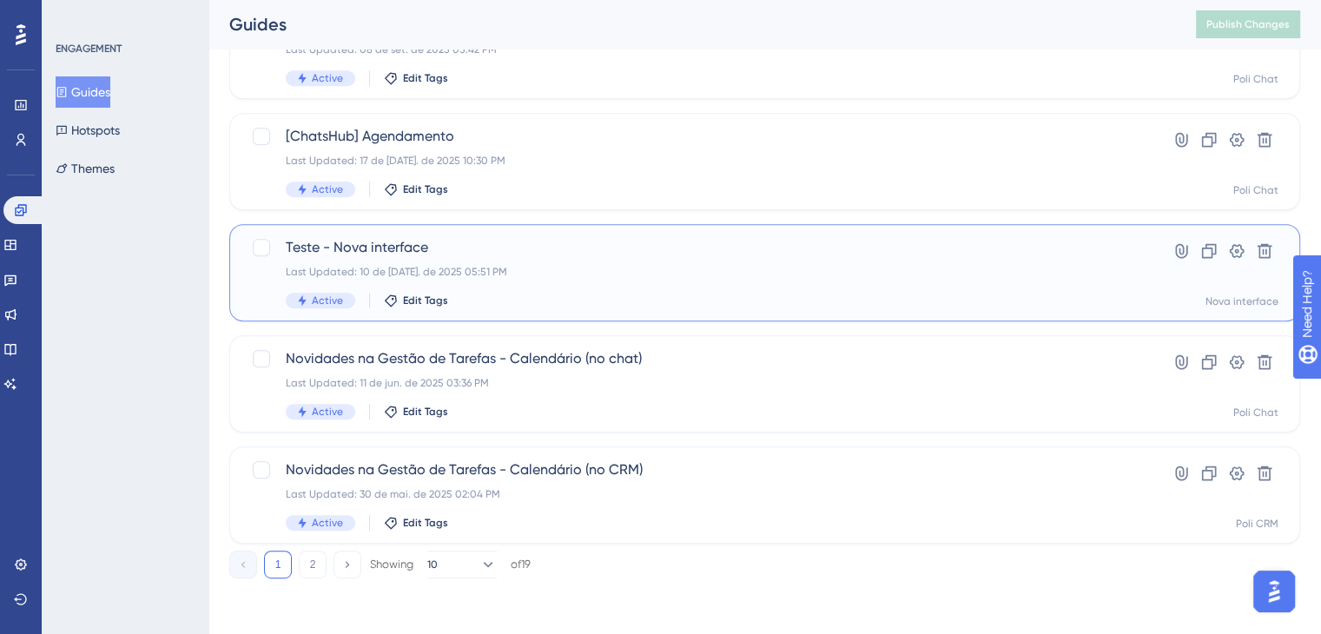
click at [594, 261] on div "Teste - Nova interface Last Updated: 10 de jul. de 2025 05:51 PM Active Edit Ta…" at bounding box center [695, 272] width 819 height 71
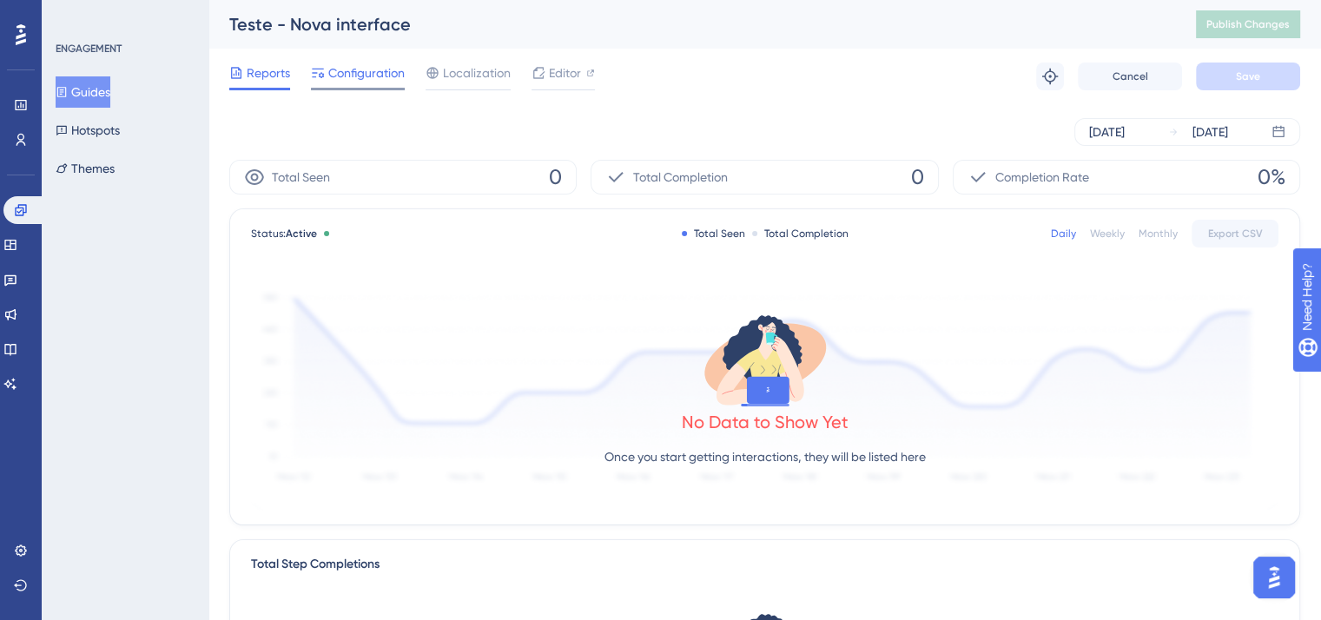
click at [386, 74] on span "Configuration" at bounding box center [366, 73] width 76 height 21
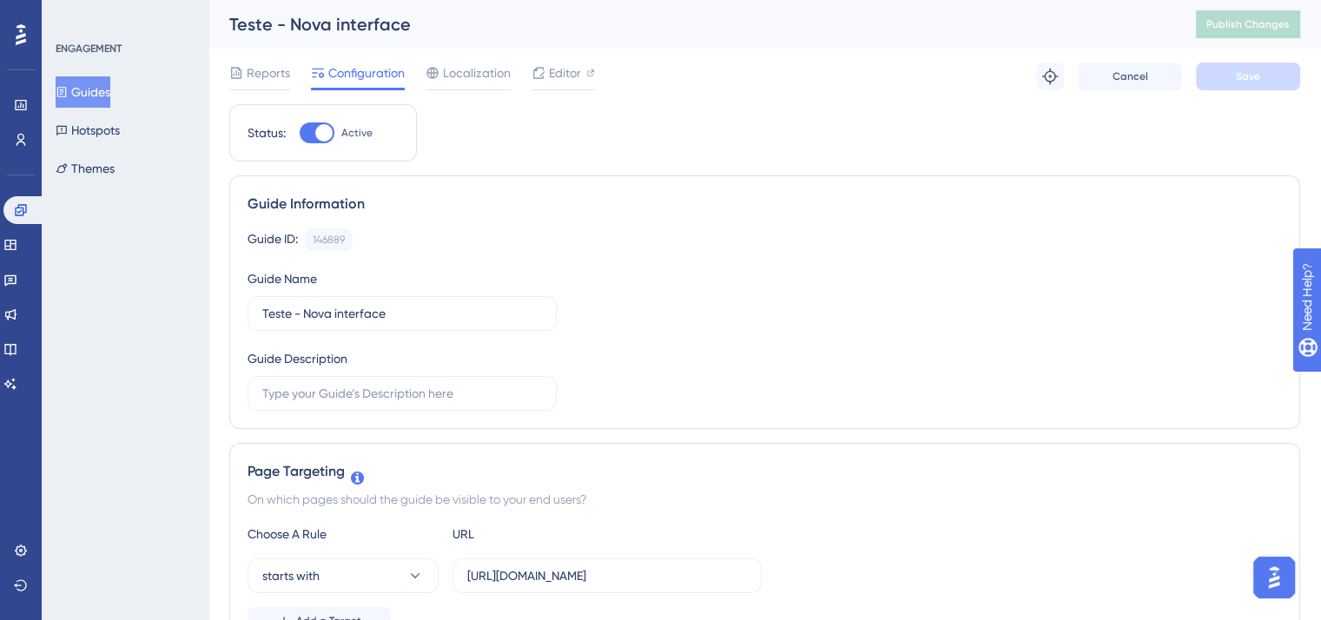
click at [314, 129] on div at bounding box center [317, 132] width 35 height 21
click at [300, 133] on input "Active" at bounding box center [299, 133] width 1 height 1
checkbox input "false"
click at [1258, 77] on span "Save" at bounding box center [1248, 76] width 24 height 14
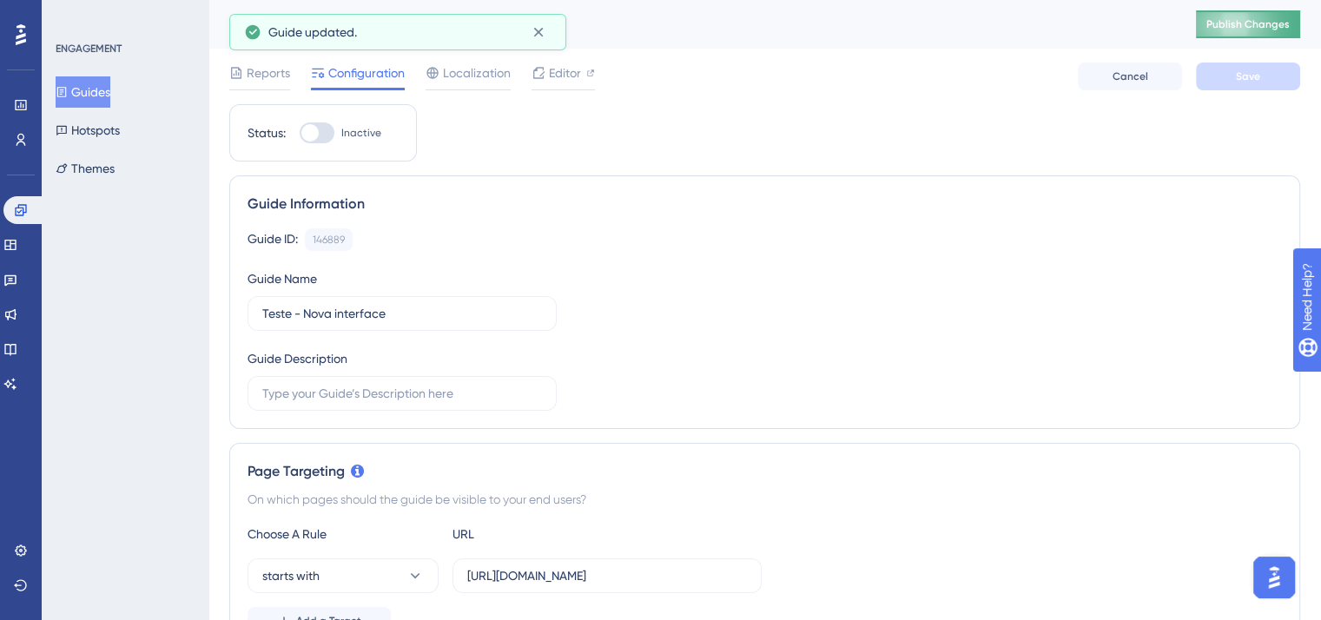
click at [1260, 25] on span "Publish Changes" at bounding box center [1248, 24] width 83 height 14
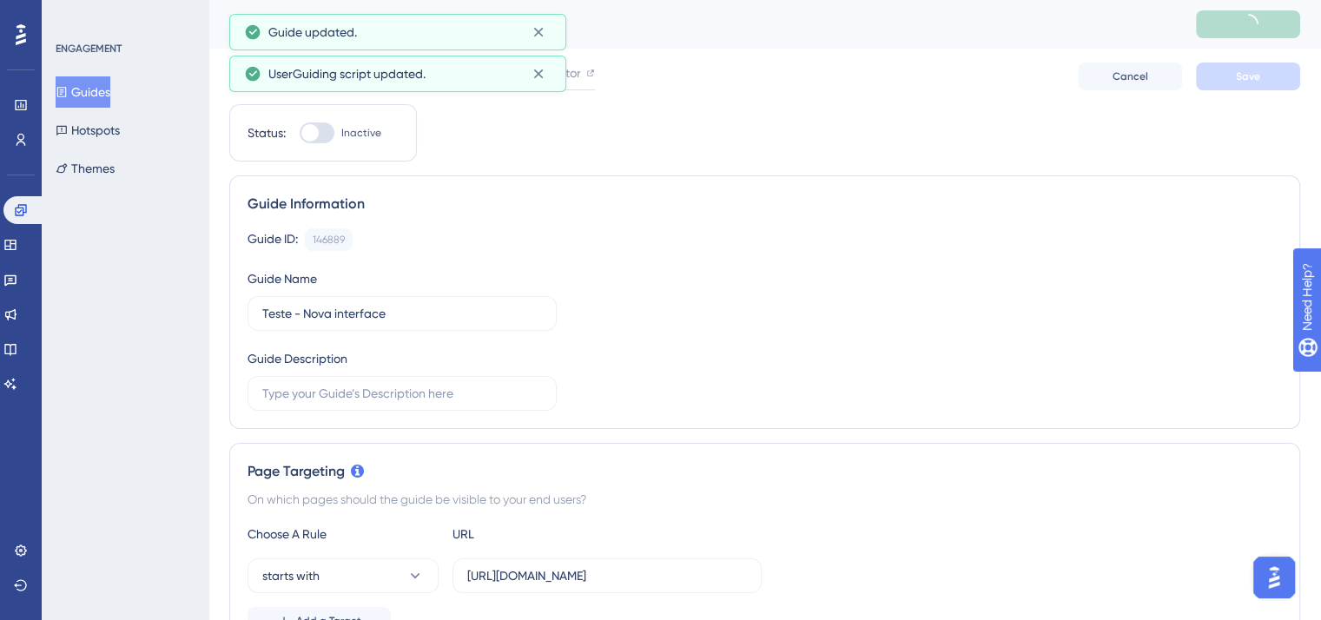
click at [87, 87] on button "Guides" at bounding box center [83, 91] width 55 height 31
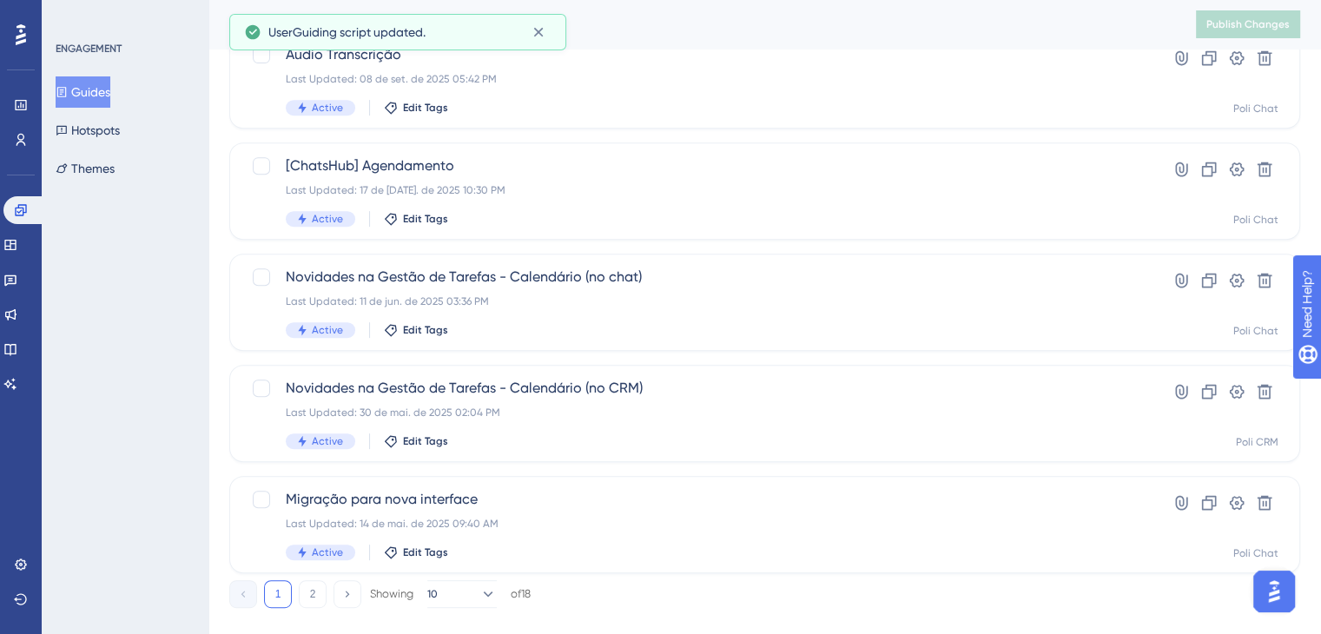
scroll to position [756, 0]
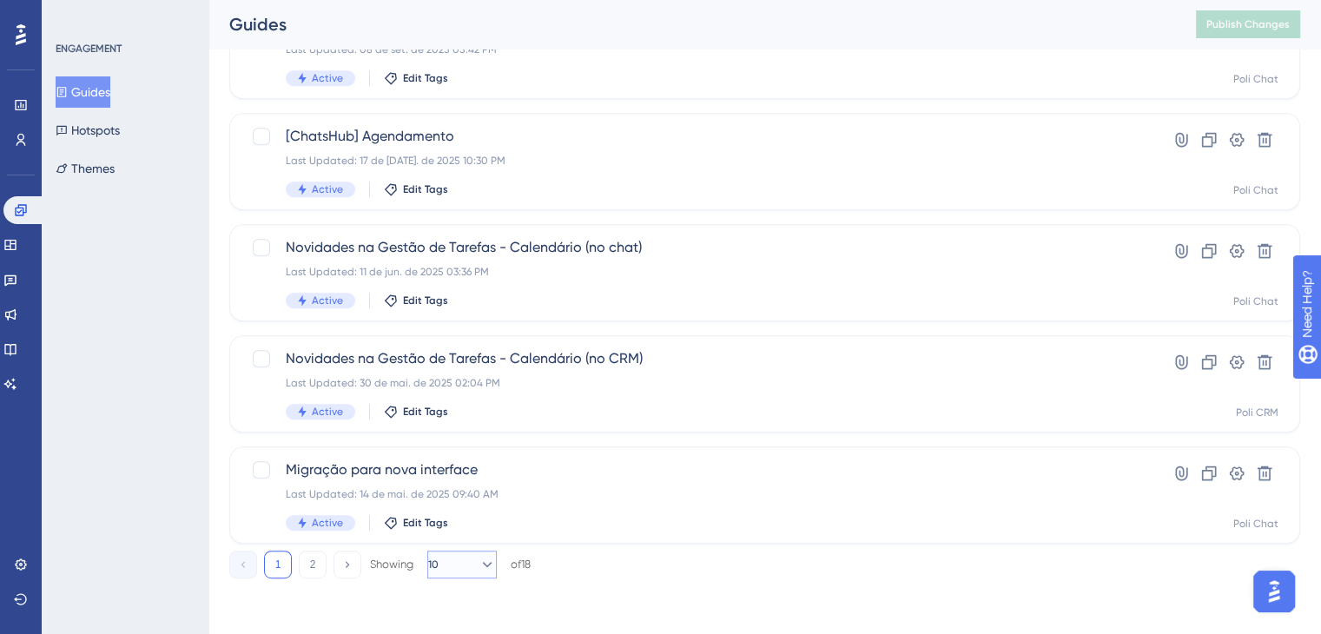
click at [481, 565] on icon at bounding box center [487, 564] width 17 height 17
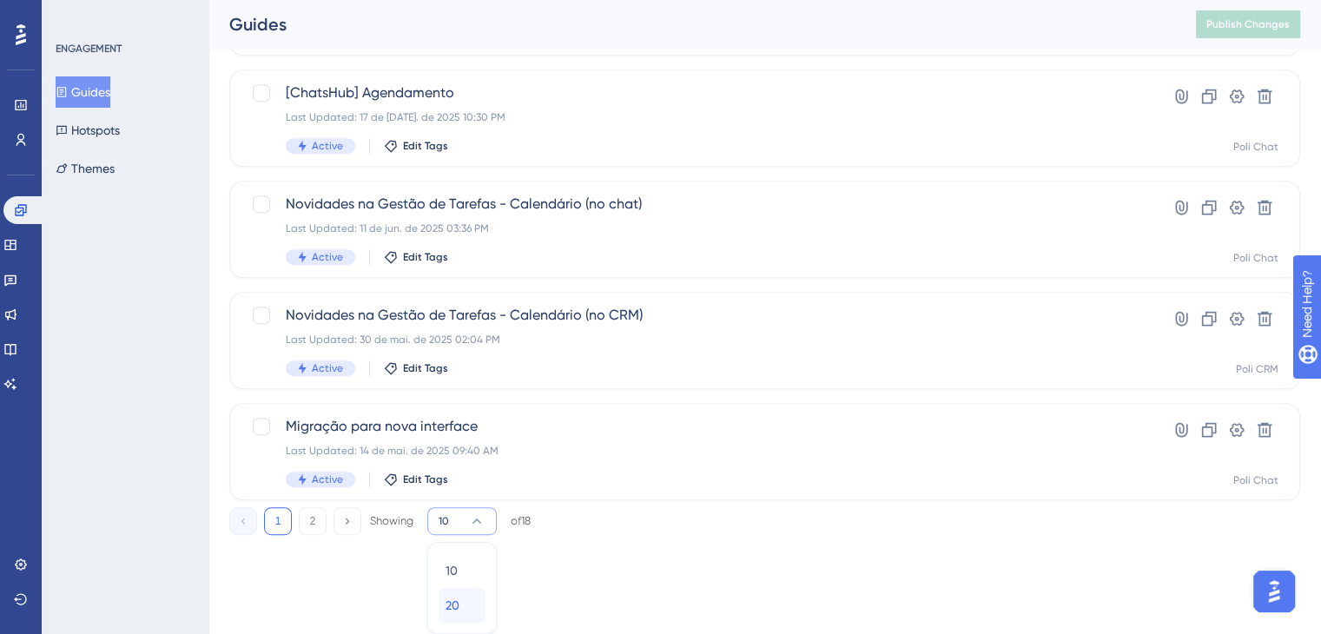
click at [474, 604] on div "20 20" at bounding box center [462, 605] width 33 height 35
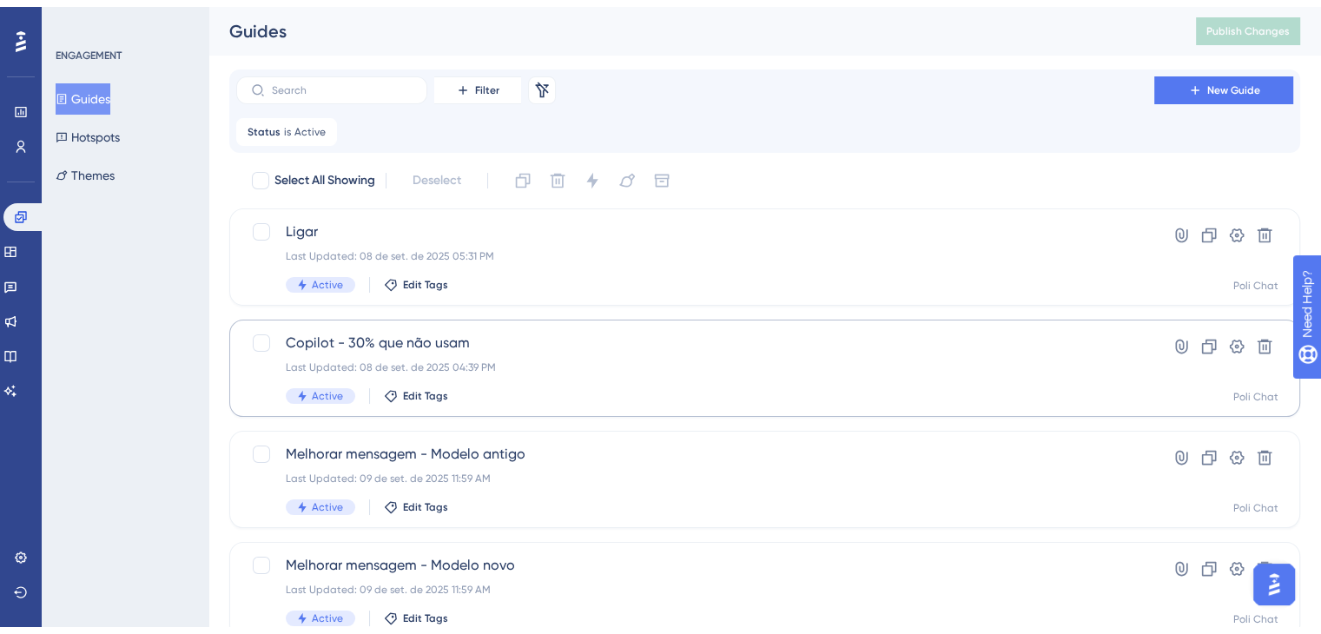
scroll to position [87, 0]
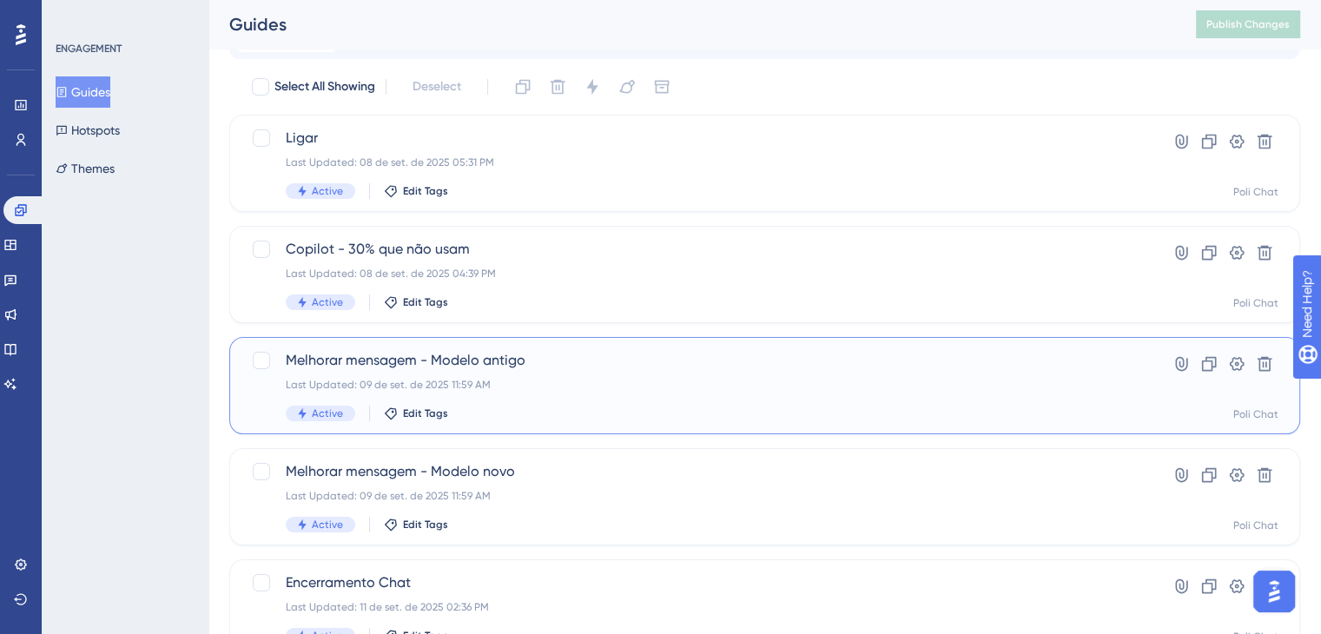
click at [634, 372] on div "Melhorar mensagem - Modelo antigo Last Updated: 09 de set. de 2025 11:59 AM Act…" at bounding box center [695, 385] width 819 height 71
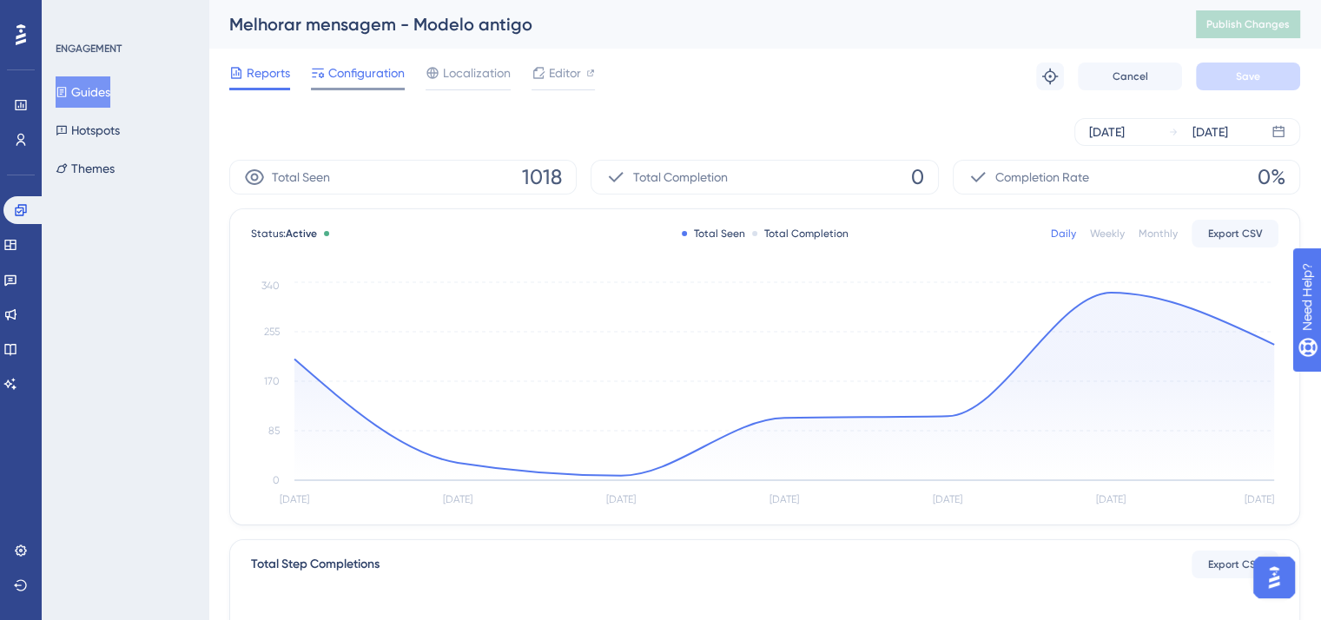
click at [350, 73] on span "Configuration" at bounding box center [366, 73] width 76 height 21
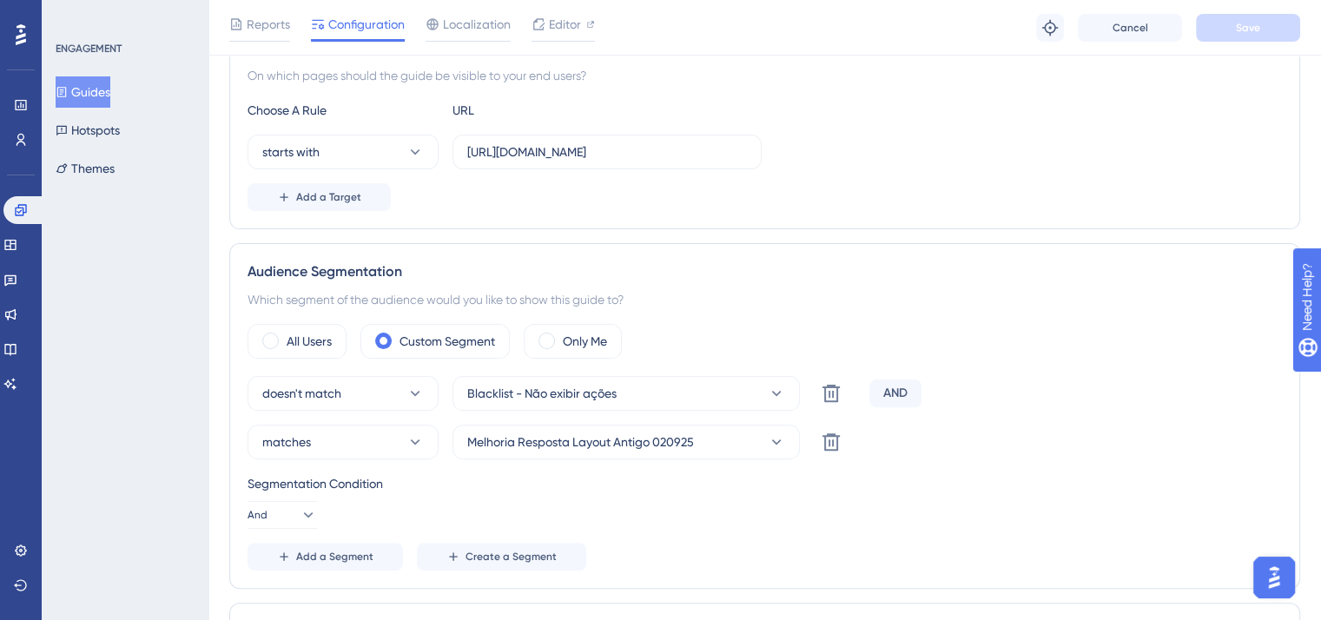
scroll to position [434, 0]
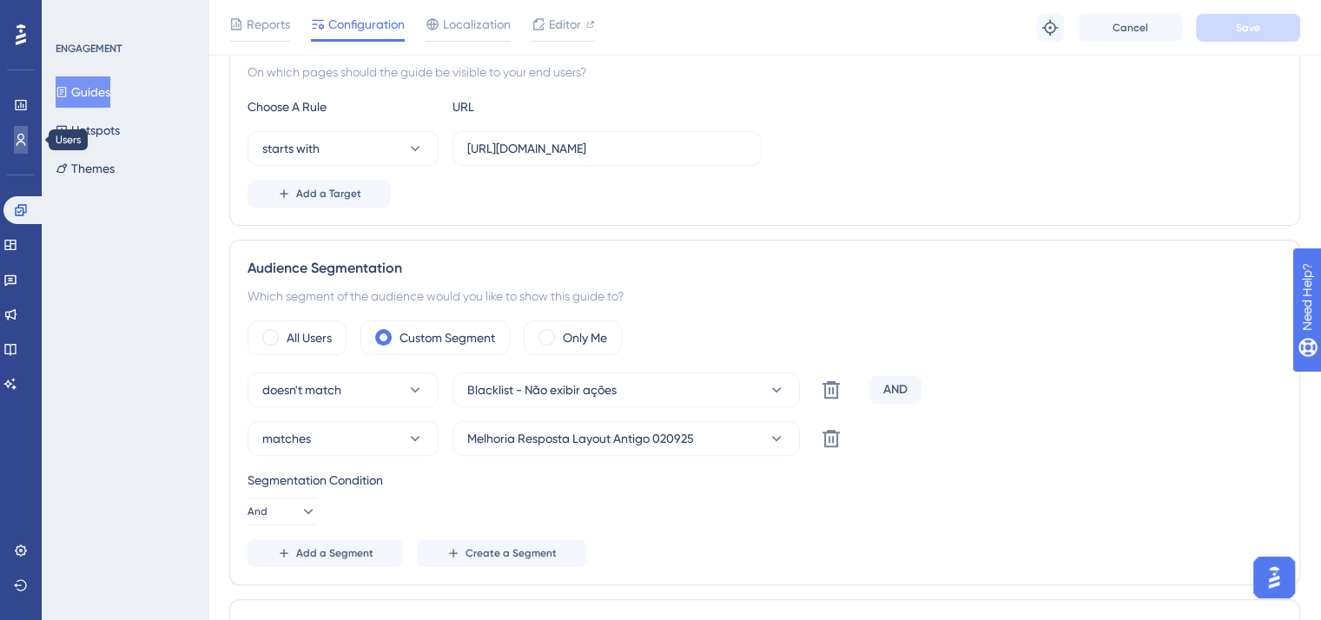
click at [15, 137] on icon at bounding box center [21, 140] width 14 height 14
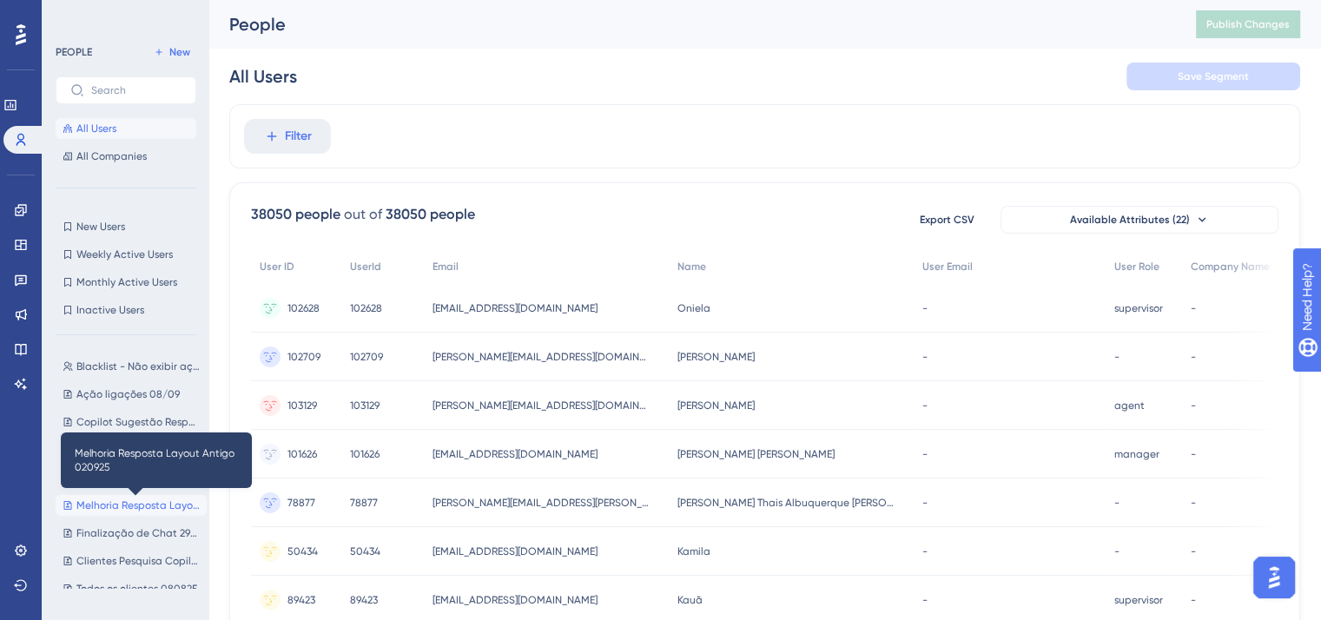
click at [130, 506] on span "Melhoria Resposta Layout Antigo 020925" at bounding box center [137, 506] width 123 height 14
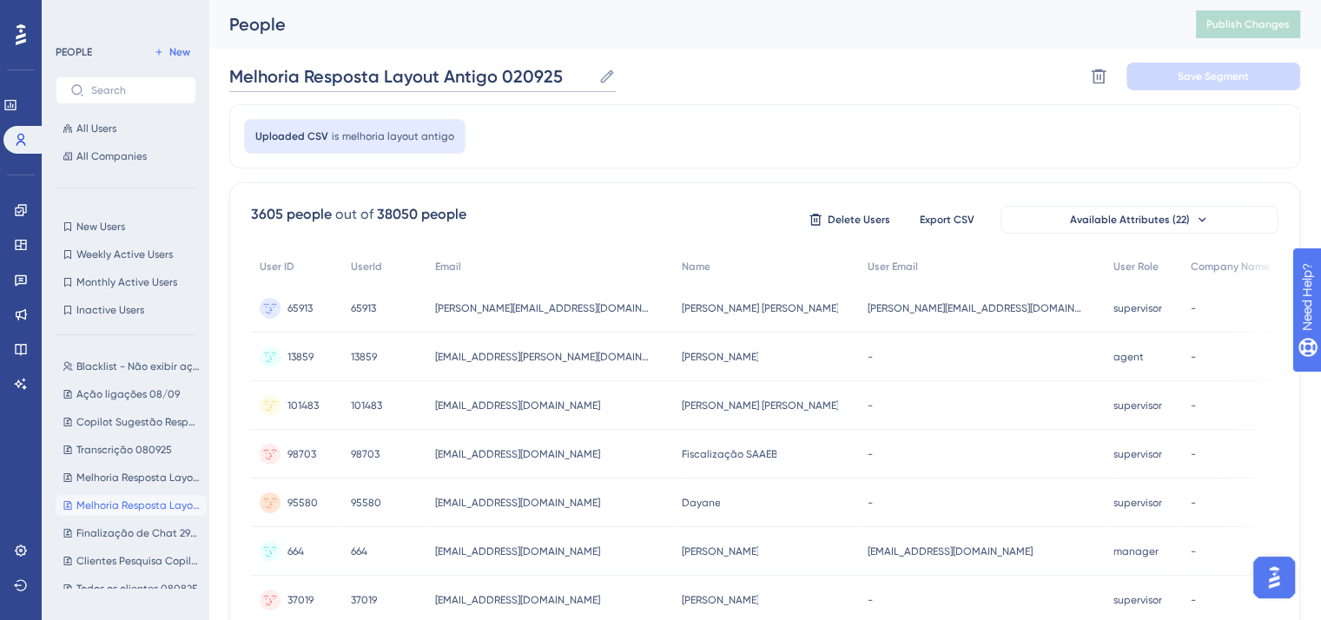
drag, startPoint x: 240, startPoint y: 70, endPoint x: 491, endPoint y: 70, distance: 251.1
click at [491, 70] on input "Melhoria Resposta Layout Antigo 020925" at bounding box center [410, 76] width 362 height 24
click at [268, 213] on div "3605 people" at bounding box center [291, 214] width 81 height 21
click at [21, 135] on icon at bounding box center [21, 140] width 14 height 14
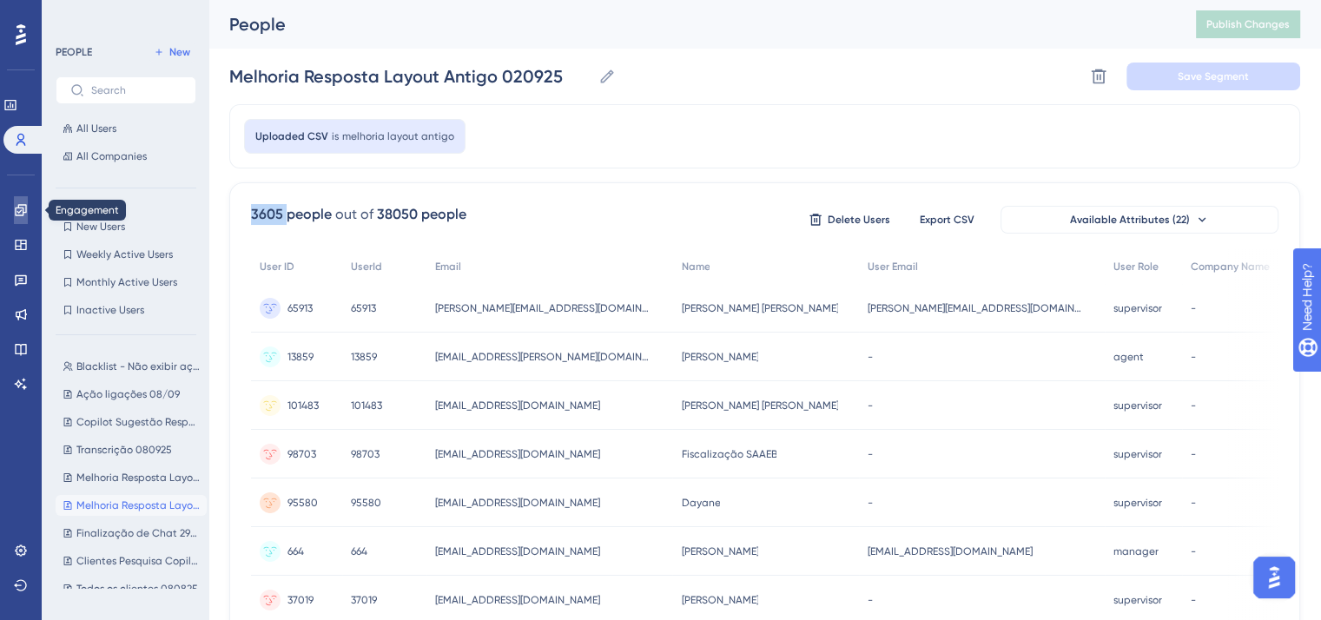
click at [20, 215] on icon at bounding box center [20, 209] width 11 height 11
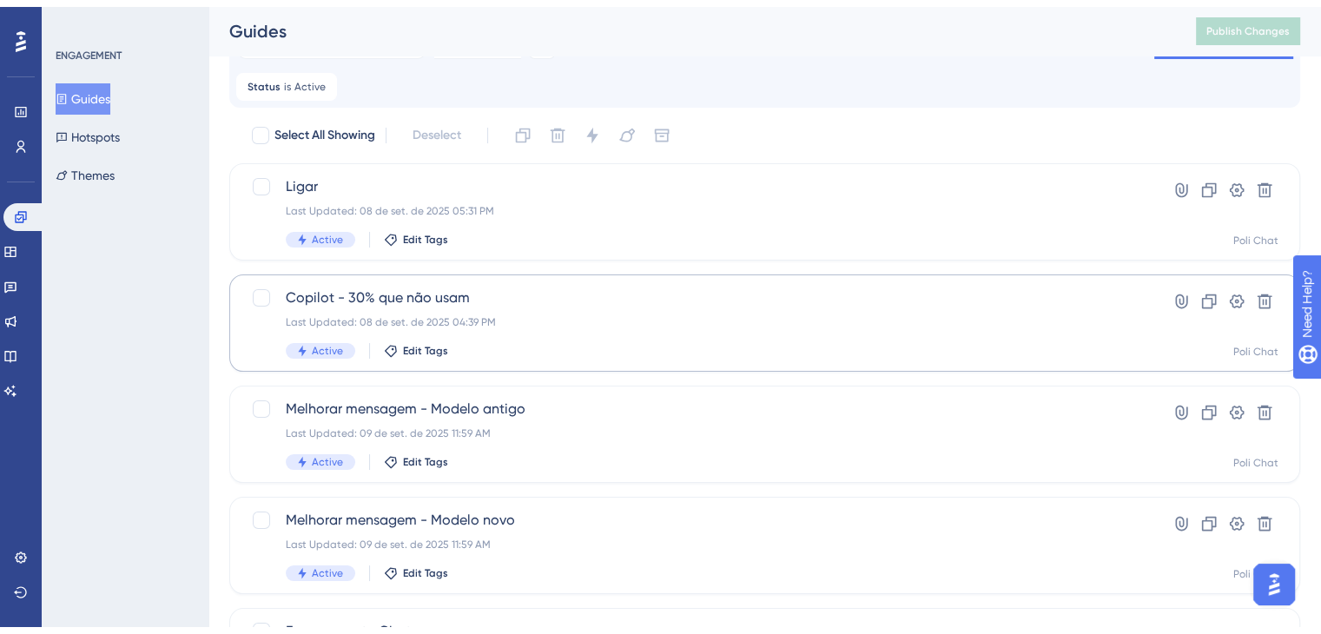
scroll to position [174, 0]
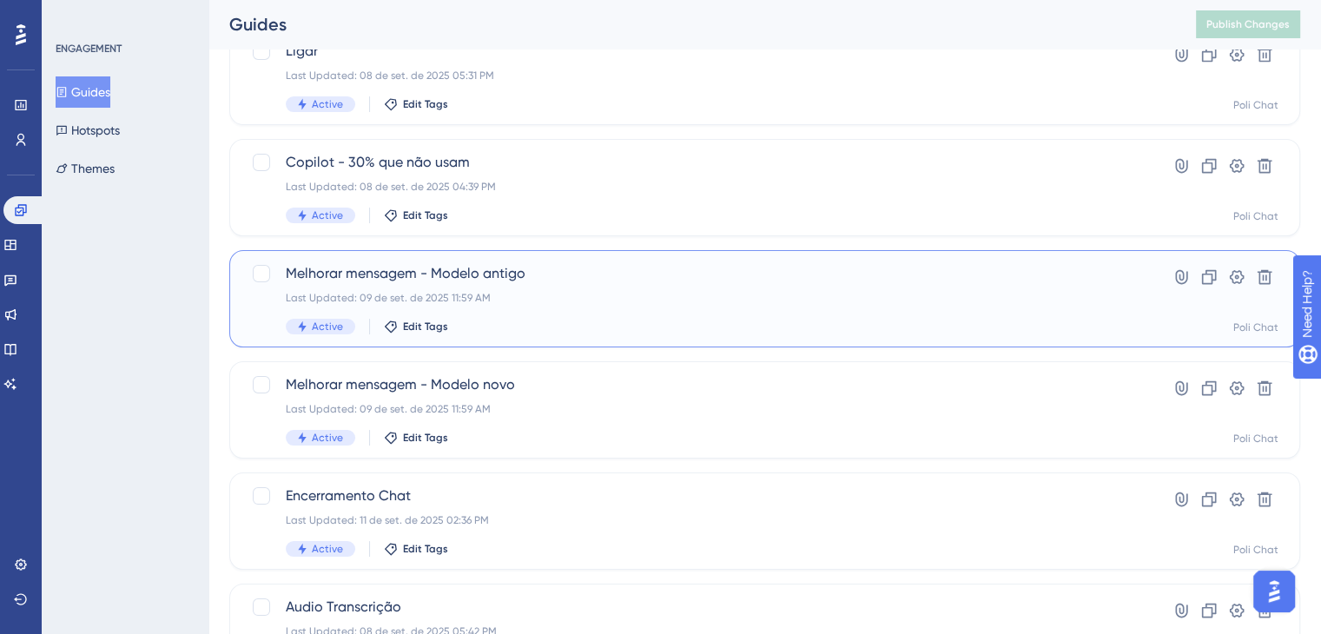
click at [612, 281] on span "Melhorar mensagem - Modelo antigo" at bounding box center [695, 273] width 819 height 21
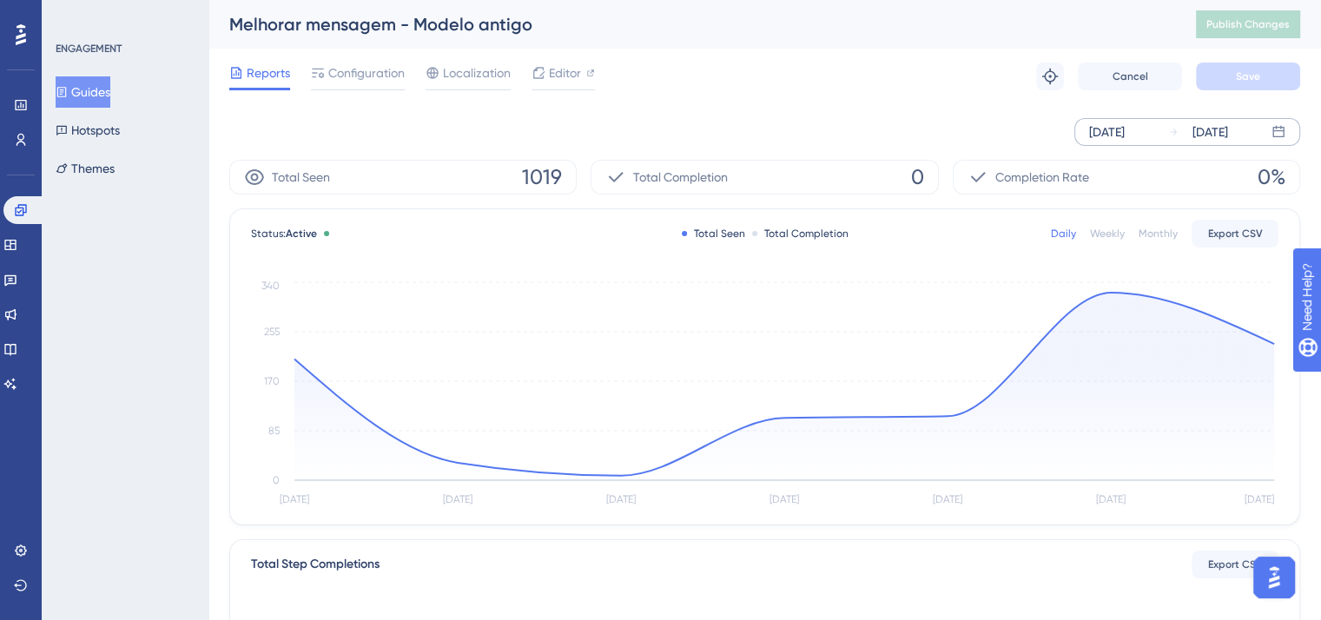
click at [1125, 133] on div "Sep 05 2025" at bounding box center [1107, 132] width 36 height 21
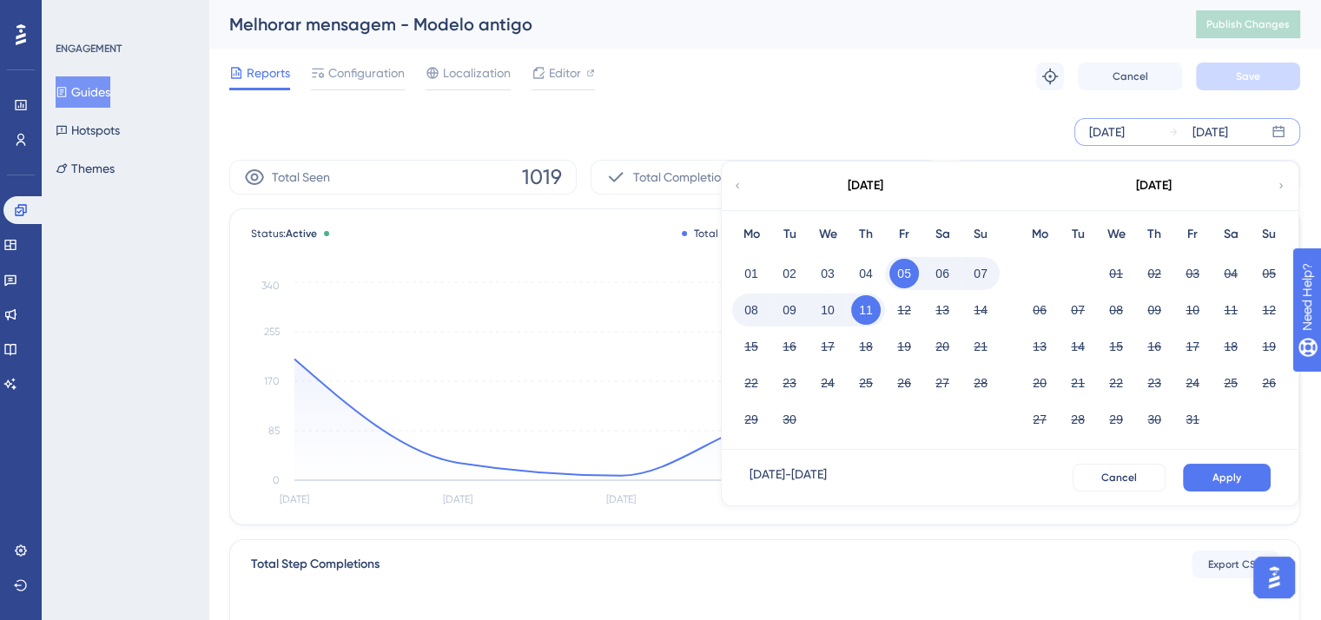
click at [733, 192] on icon at bounding box center [737, 186] width 10 height 16
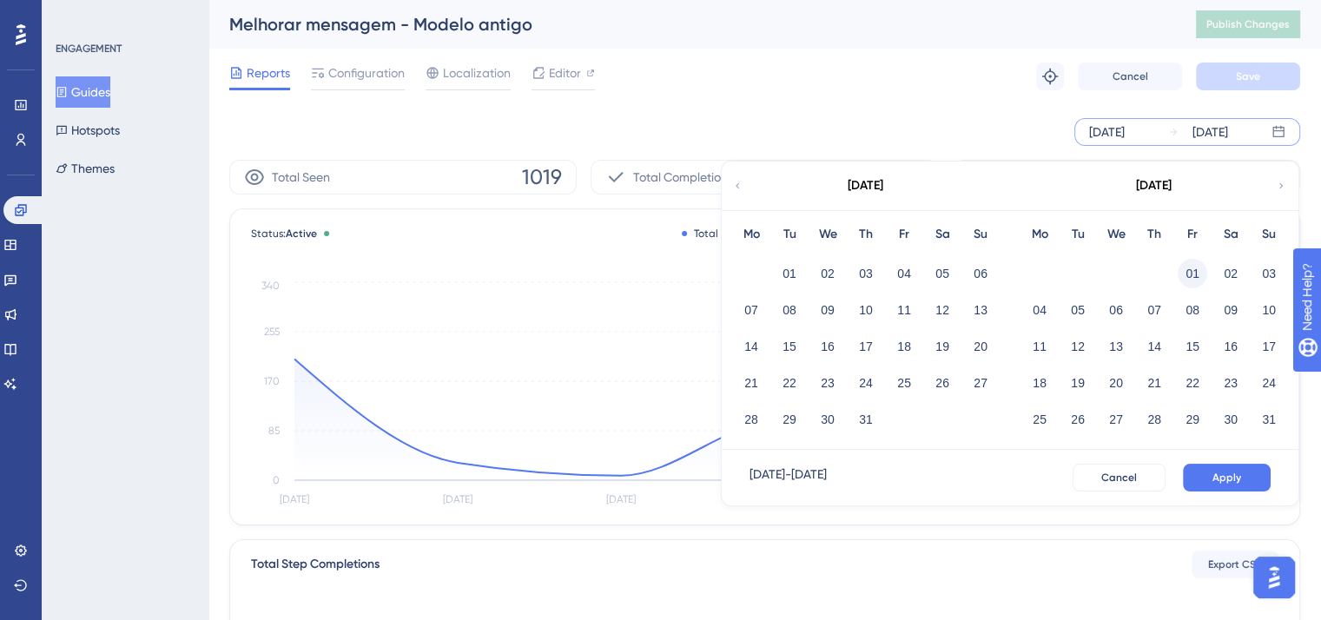
click at [1194, 270] on button "01" at bounding box center [1193, 274] width 30 height 30
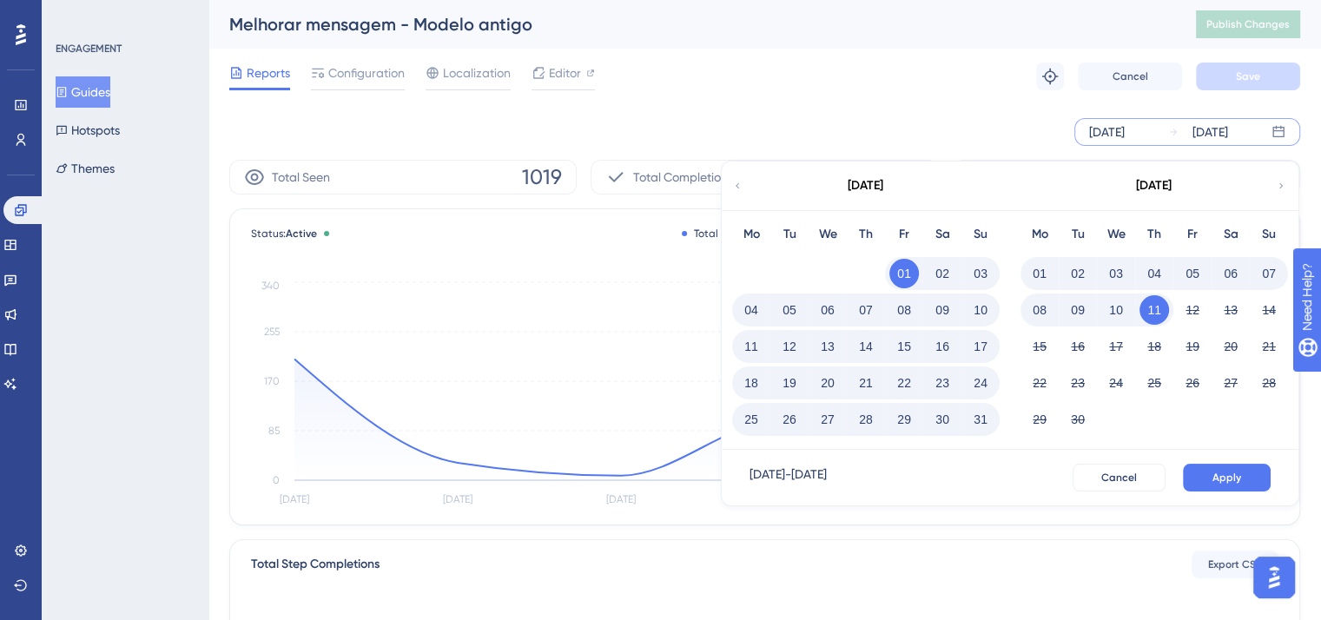
click at [1227, 493] on div "Aug 01 2025 - Sep 11 2025 Cancel Apply" at bounding box center [1010, 478] width 577 height 56
click at [1230, 477] on span "Apply" at bounding box center [1227, 478] width 29 height 14
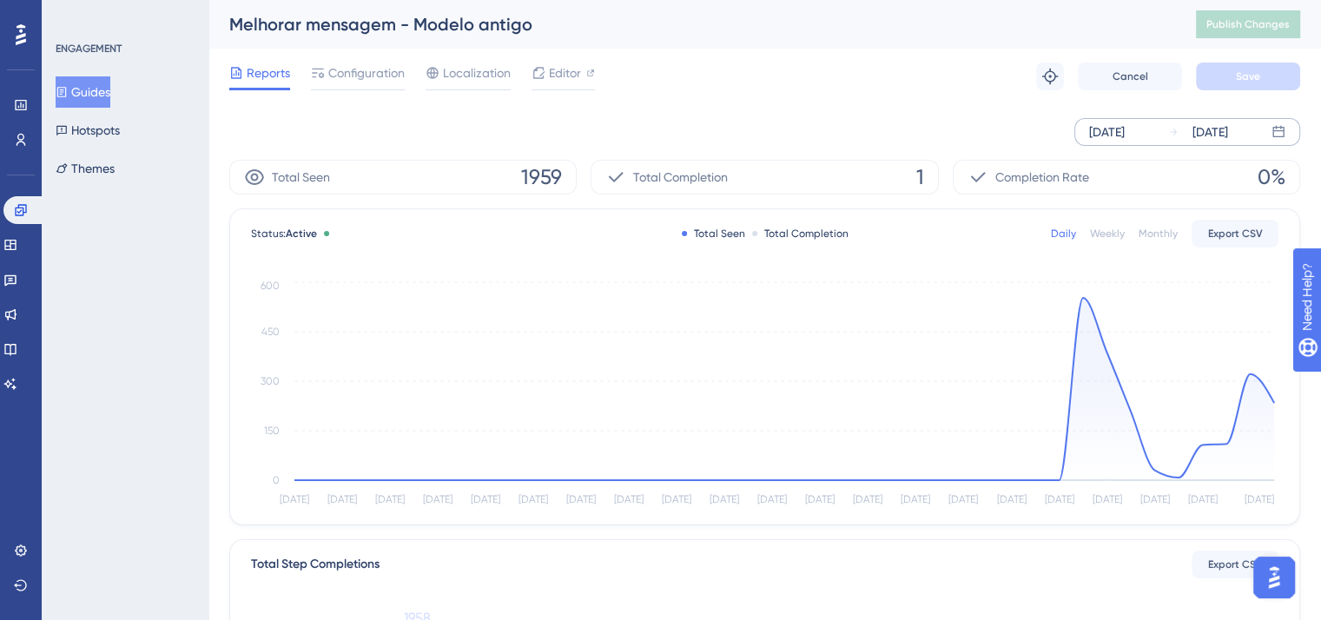
click at [545, 183] on span "1959" at bounding box center [541, 177] width 41 height 28
click at [16, 141] on icon at bounding box center [21, 140] width 14 height 14
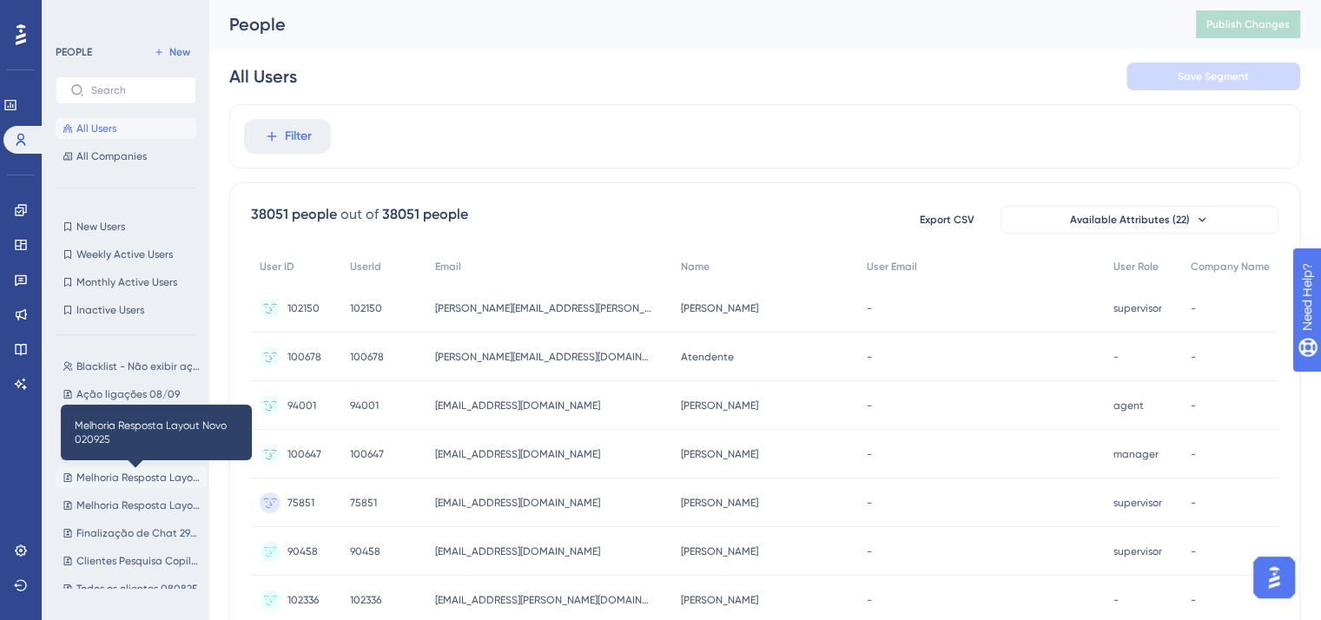
click at [116, 483] on span "Melhoria Resposta Layout Novo 020925" at bounding box center [137, 478] width 123 height 14
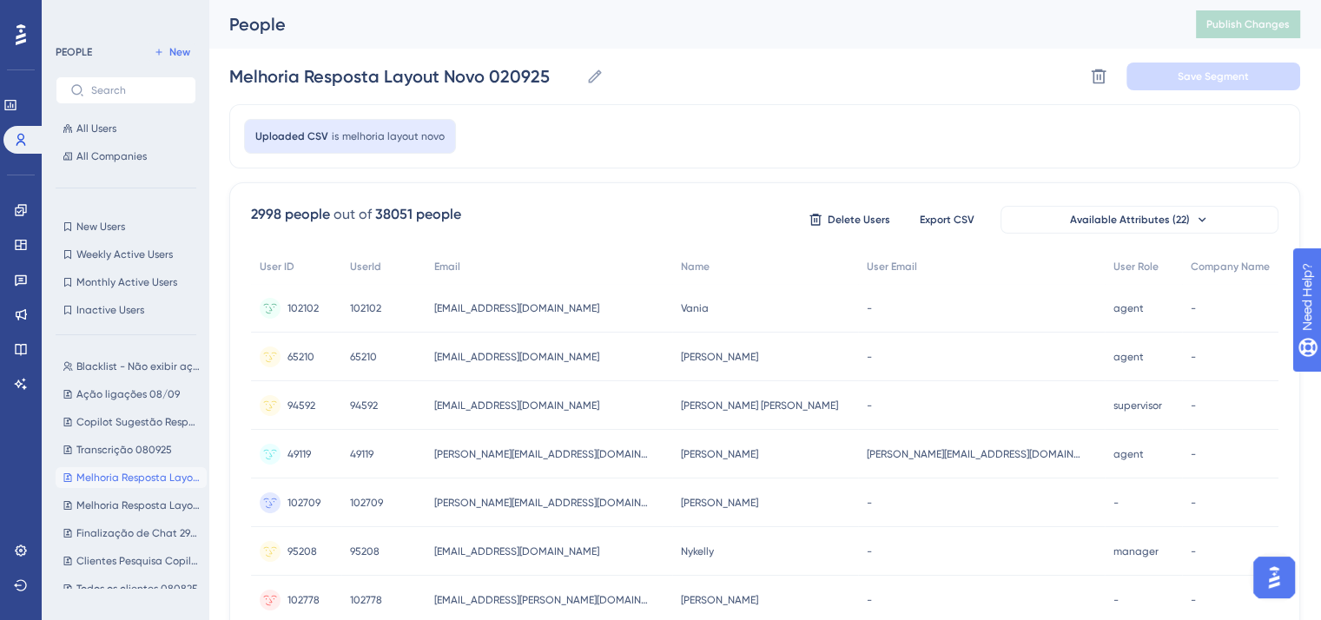
click at [268, 209] on div "2998 people" at bounding box center [290, 214] width 79 height 21
click at [28, 214] on link at bounding box center [21, 210] width 14 height 28
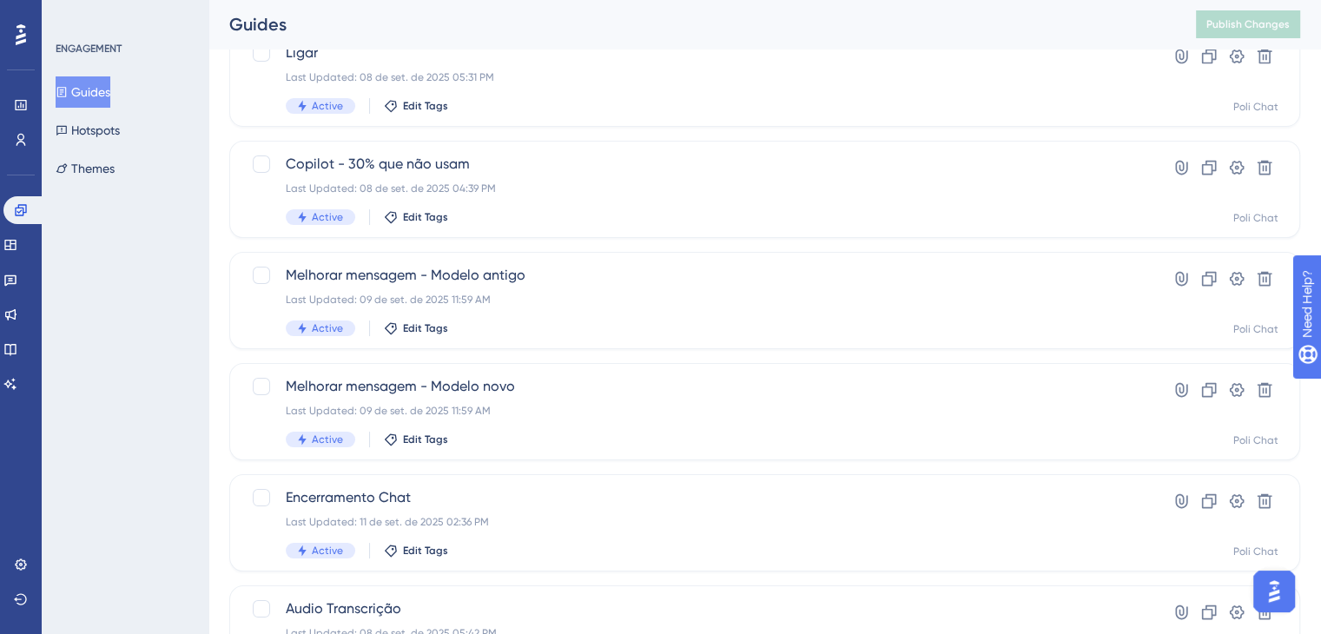
scroll to position [174, 0]
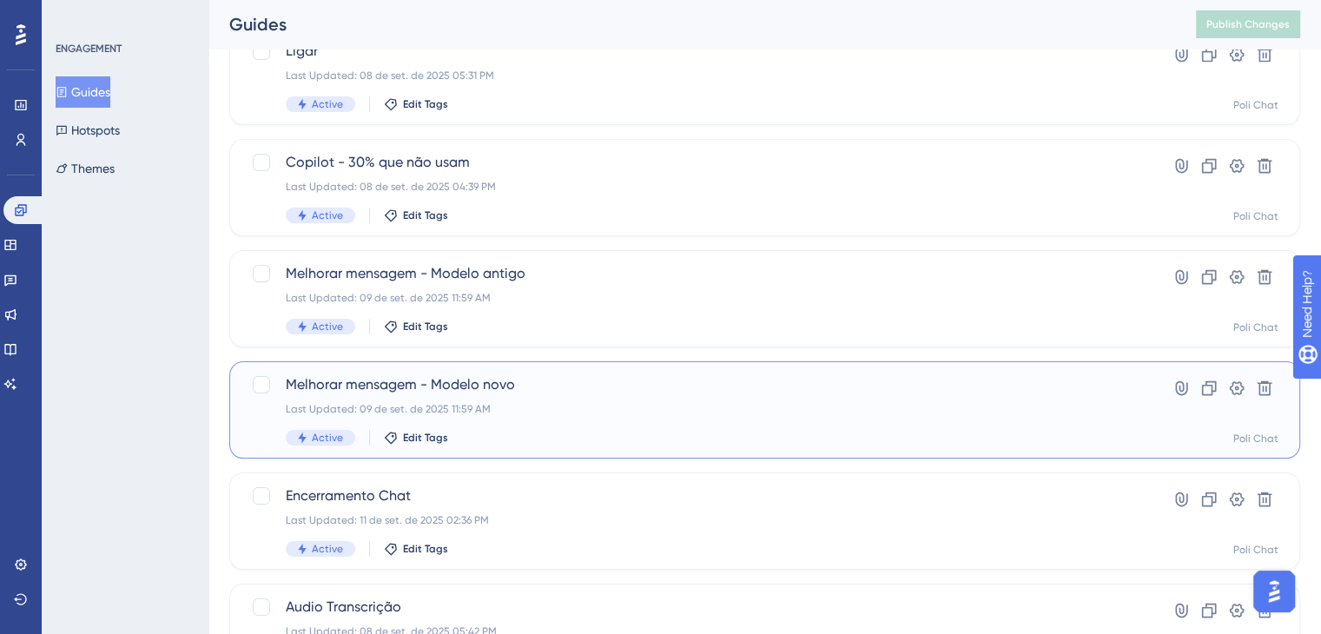
click at [523, 415] on div "Last Updated: 09 de set. de 2025 11:59 AM" at bounding box center [695, 409] width 819 height 14
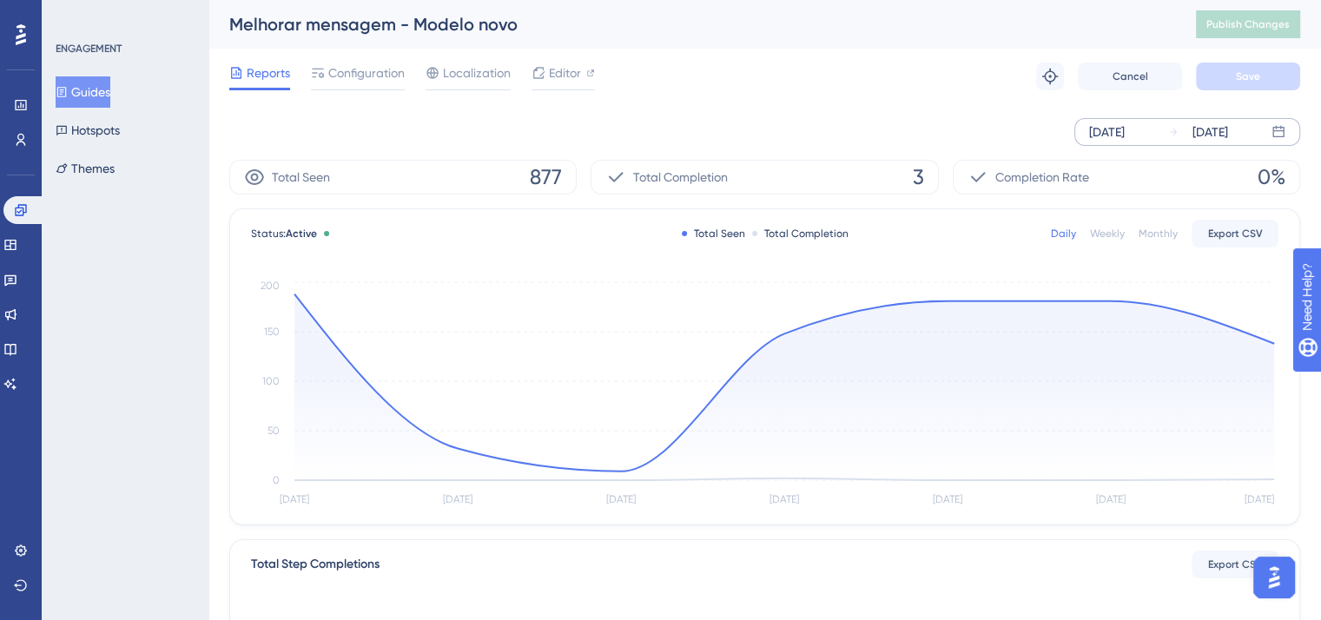
click at [1167, 132] on div "Sep 05 2025 Sep 11 2025" at bounding box center [1188, 132] width 226 height 28
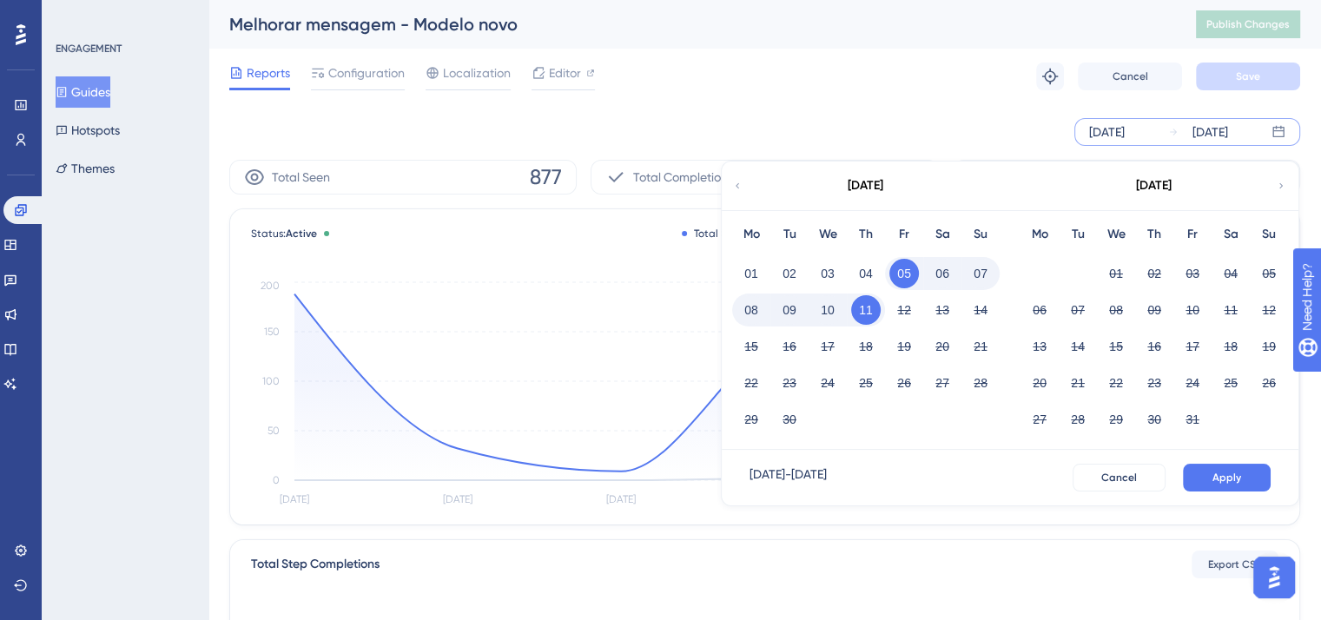
click at [740, 189] on icon at bounding box center [737, 186] width 10 height 16
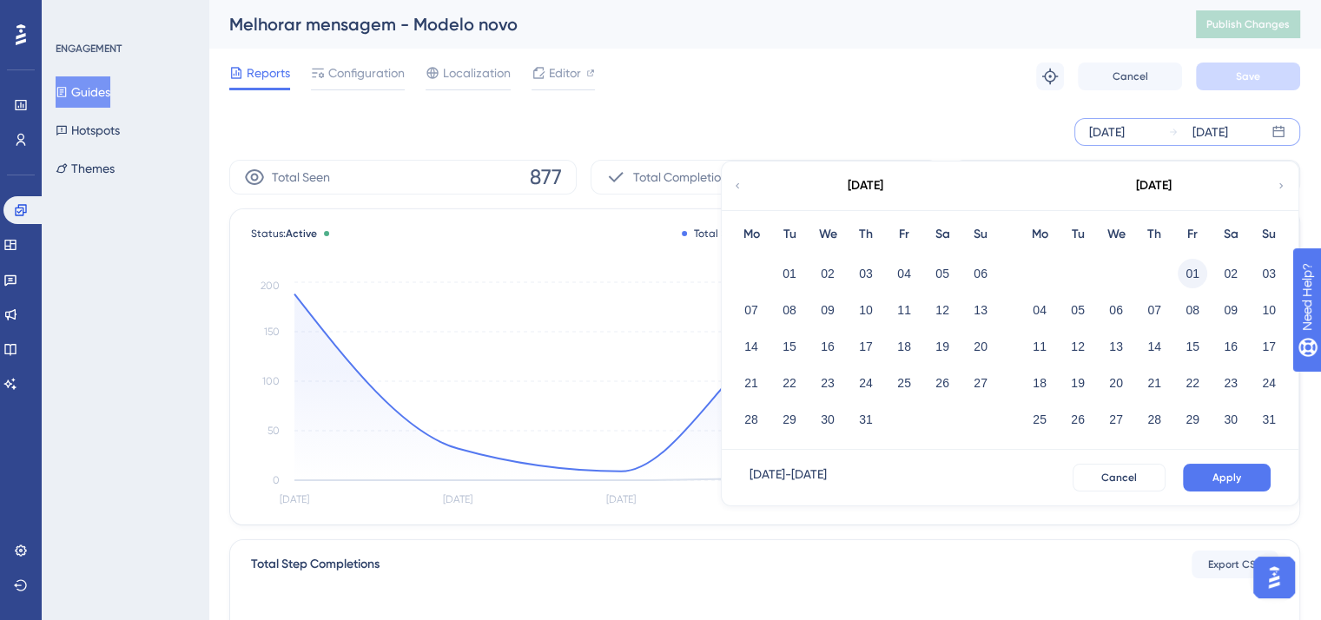
click at [1189, 268] on button "01" at bounding box center [1193, 274] width 30 height 30
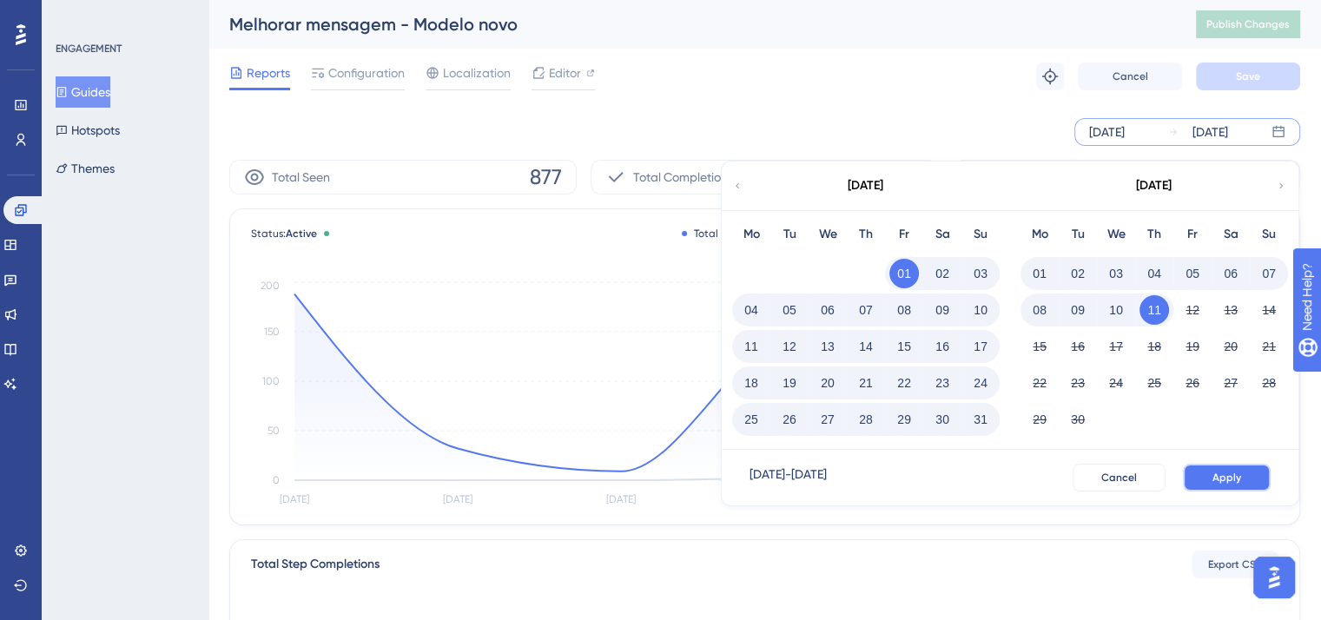
click at [1241, 473] on button "Apply" at bounding box center [1227, 478] width 88 height 28
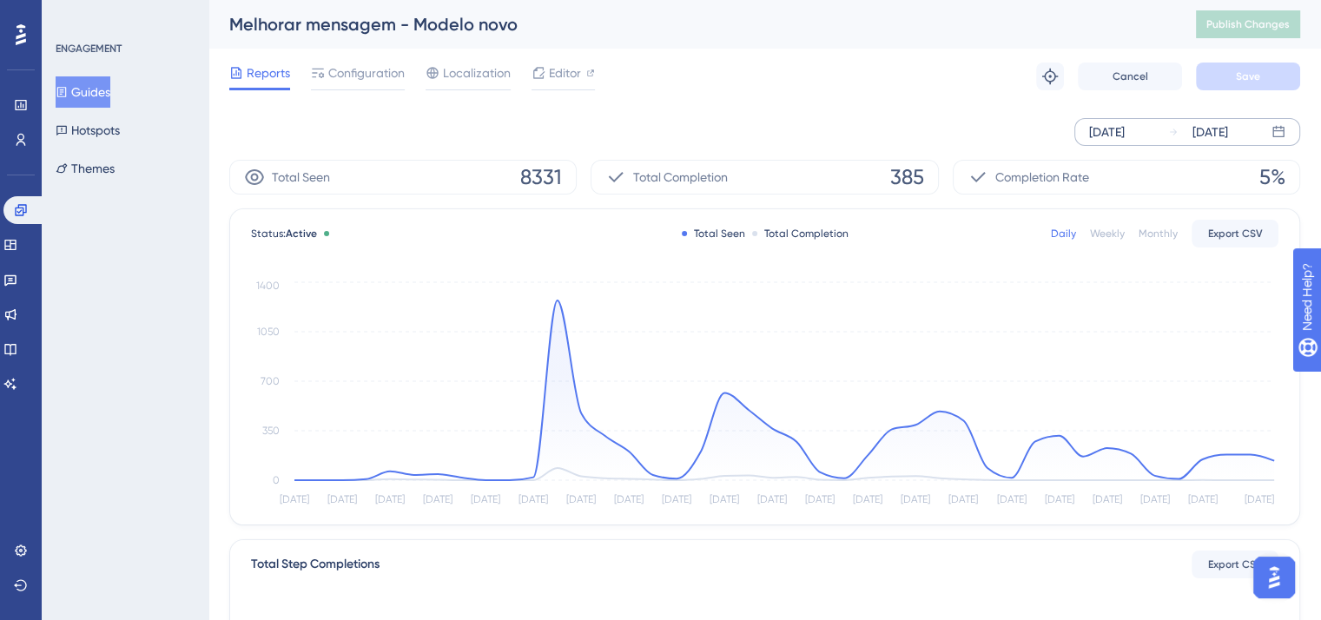
click at [918, 173] on span "385" at bounding box center [907, 177] width 34 height 28
click at [898, 179] on span "385" at bounding box center [907, 177] width 34 height 28
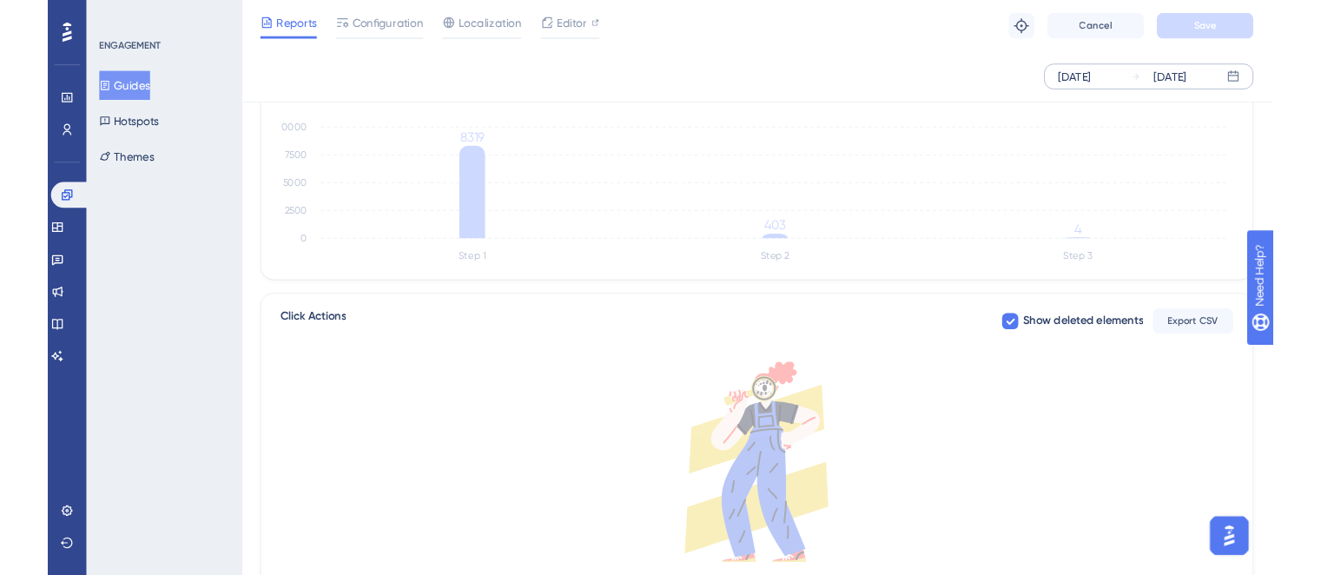
scroll to position [521, 0]
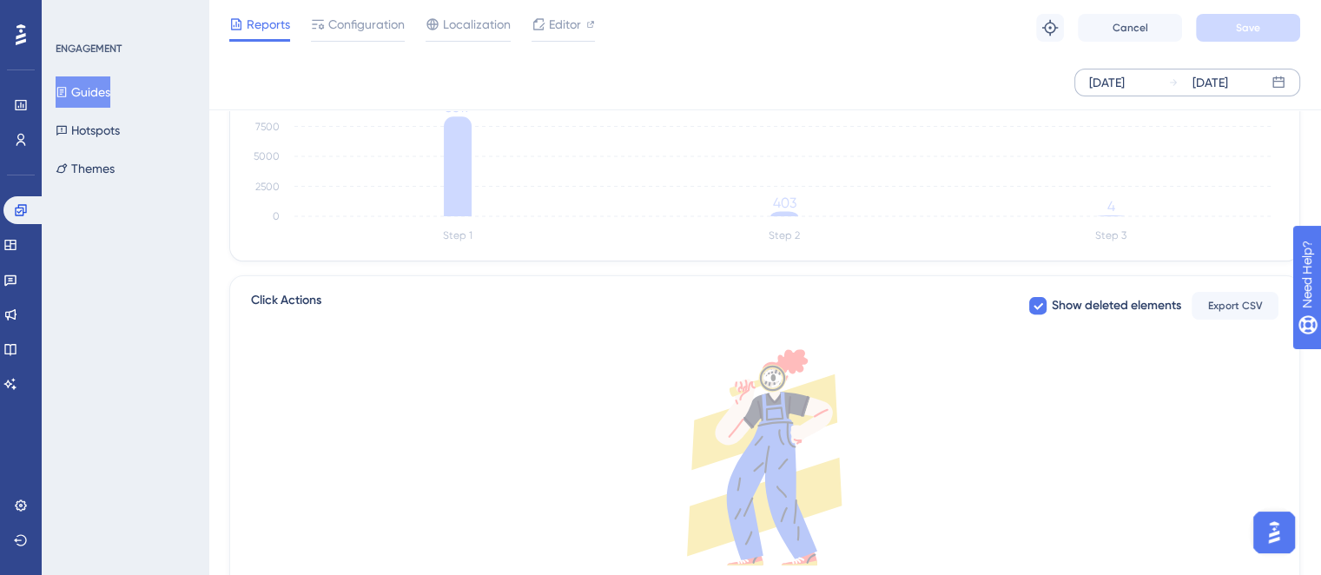
click at [108, 94] on button "Guides" at bounding box center [83, 91] width 55 height 31
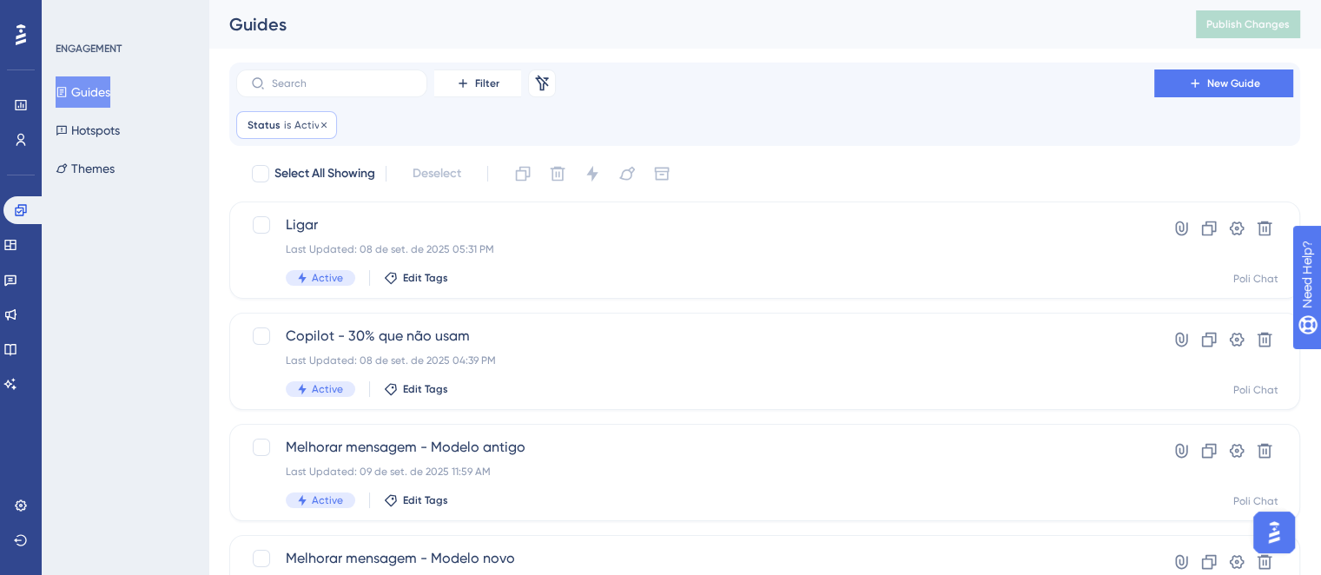
click at [284, 124] on span "is" at bounding box center [287, 125] width 7 height 14
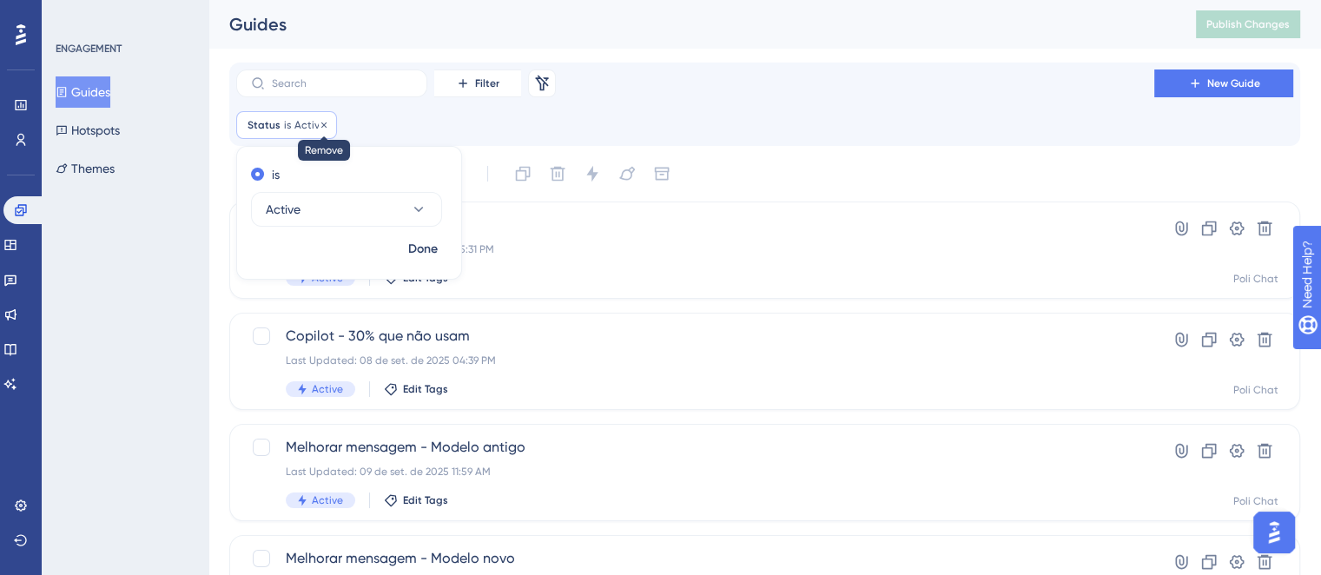
click at [320, 126] on icon at bounding box center [324, 125] width 10 height 10
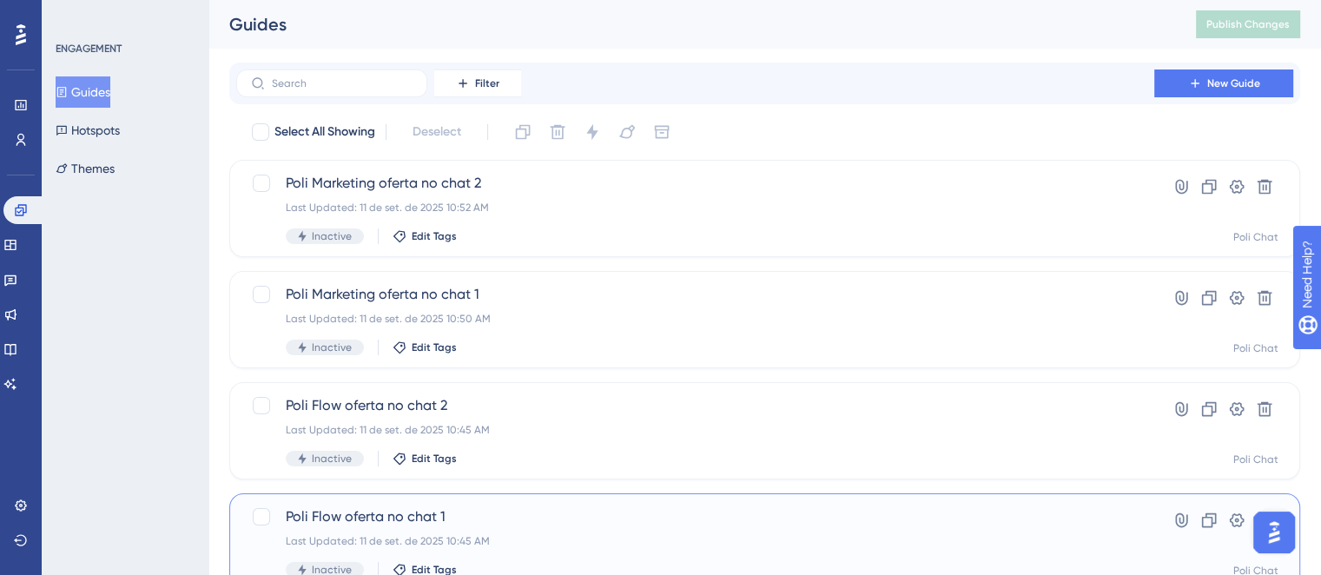
click at [535, 514] on span "Poli Flow oferta no chat 1" at bounding box center [695, 516] width 819 height 21
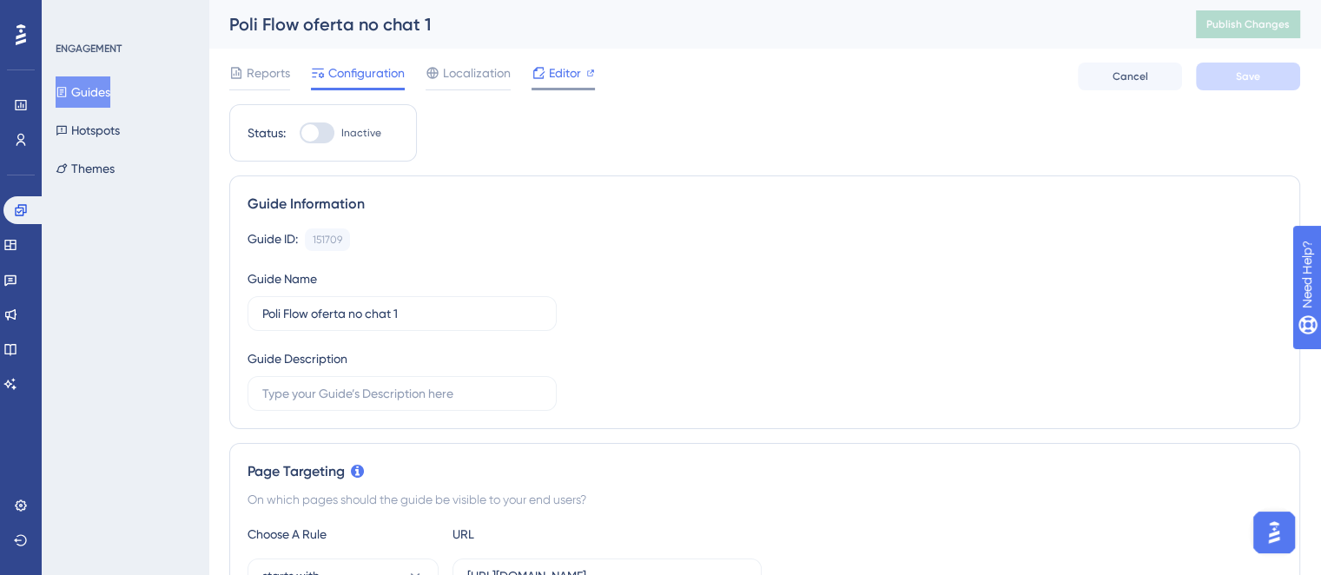
click at [577, 67] on span "Editor" at bounding box center [565, 73] width 32 height 21
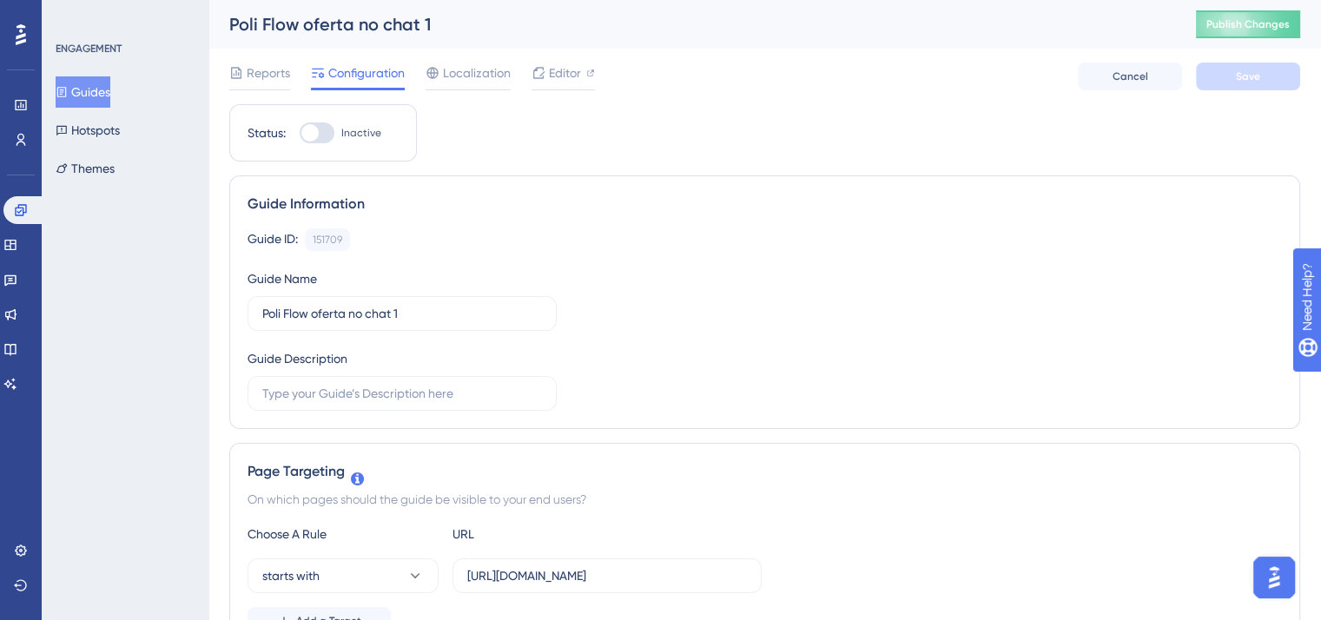
click at [320, 136] on div at bounding box center [317, 132] width 35 height 21
click at [300, 134] on input "Inactive" at bounding box center [299, 133] width 1 height 1
checkbox input "true"
click at [1241, 74] on span "Save" at bounding box center [1248, 76] width 24 height 14
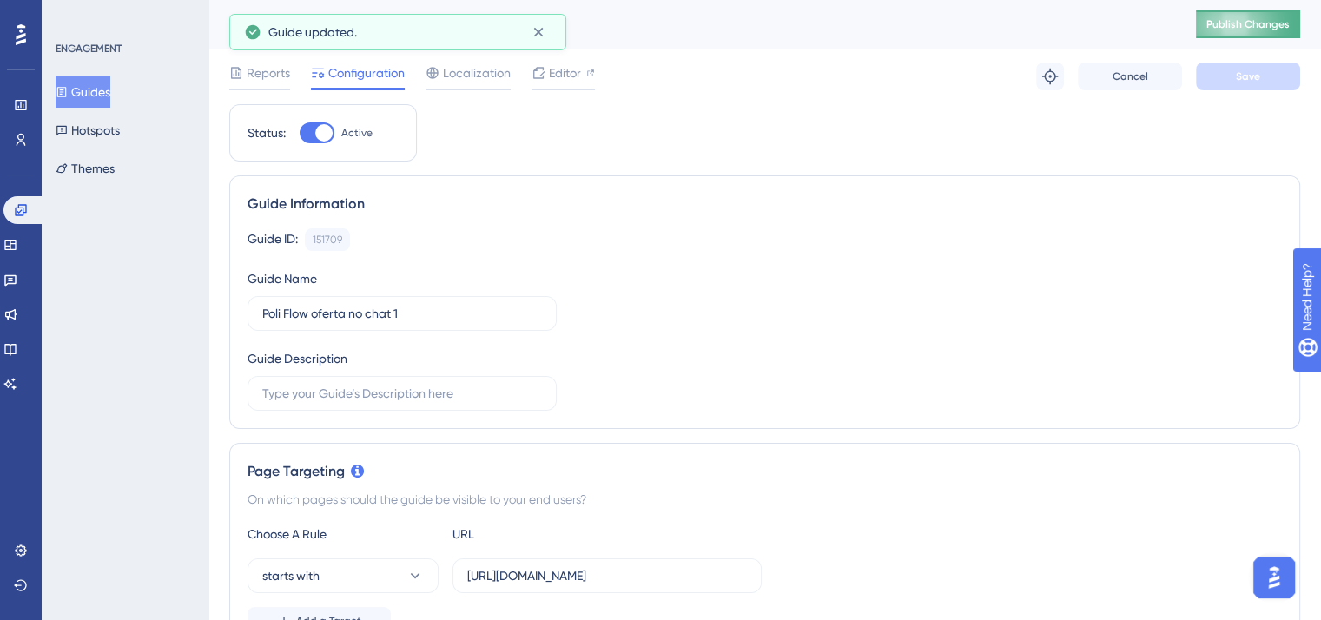
click at [1267, 29] on span "Publish Changes" at bounding box center [1248, 24] width 83 height 14
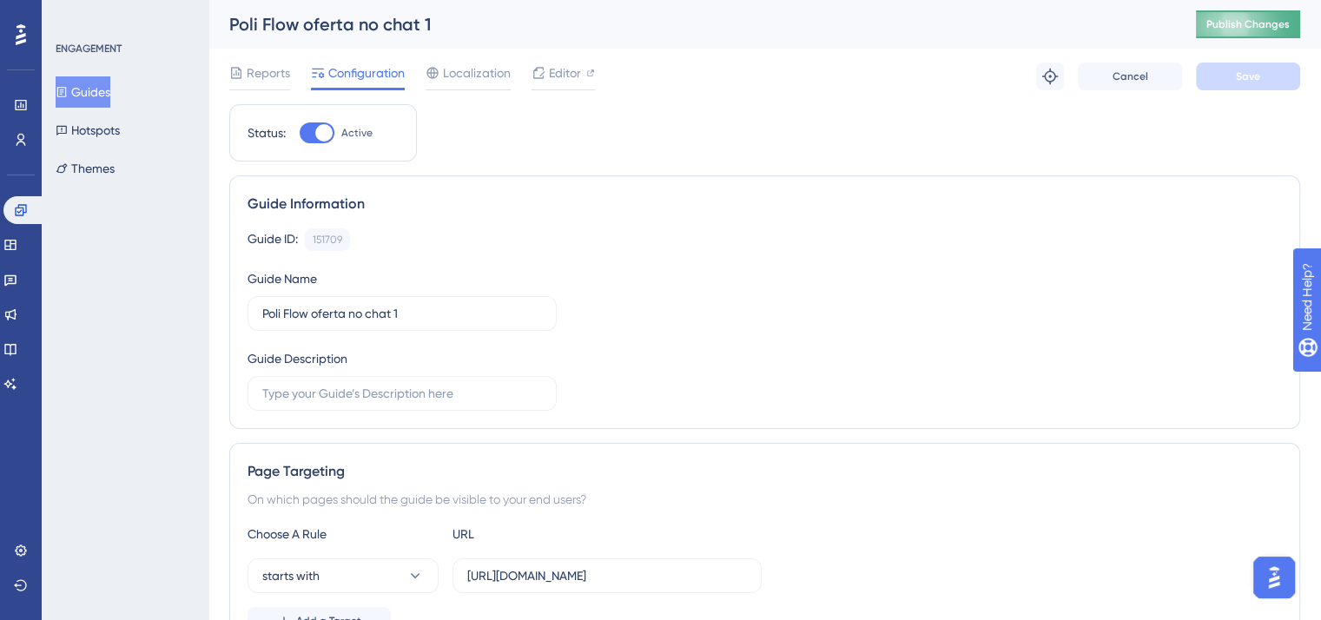
click at [1288, 24] on span "Publish Changes" at bounding box center [1248, 24] width 83 height 14
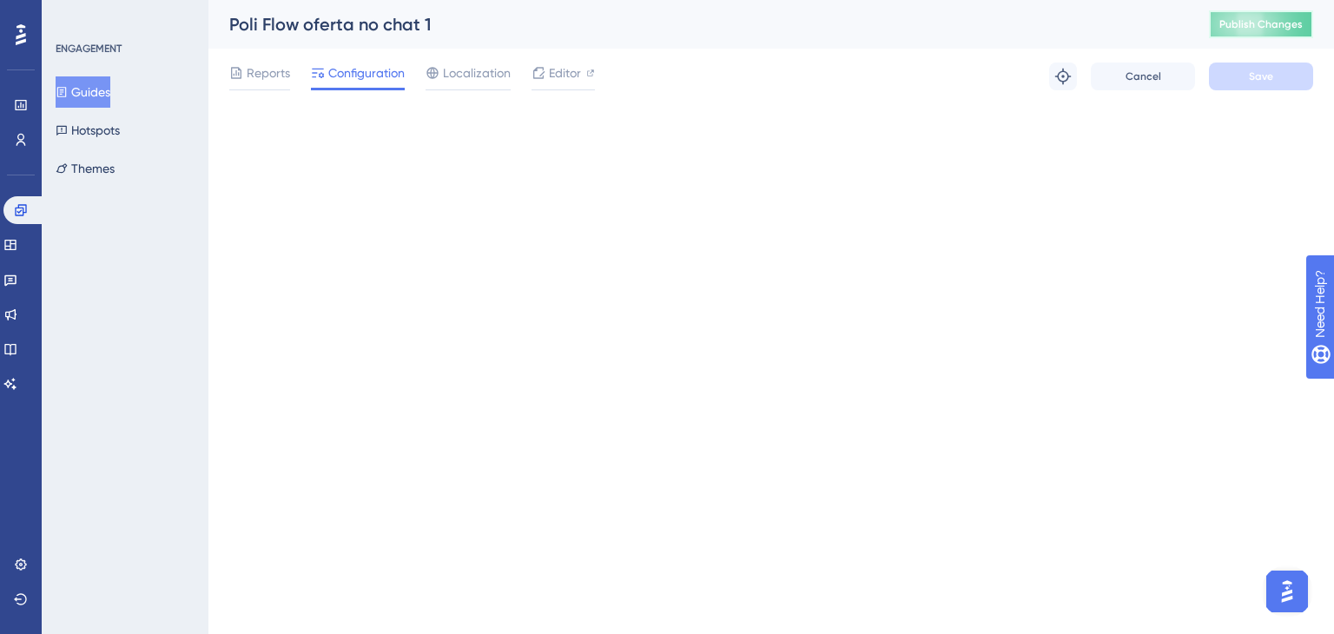
click at [1236, 30] on span "Publish Changes" at bounding box center [1261, 24] width 83 height 14
click at [1258, 25] on span "Publish Changes" at bounding box center [1261, 24] width 83 height 14
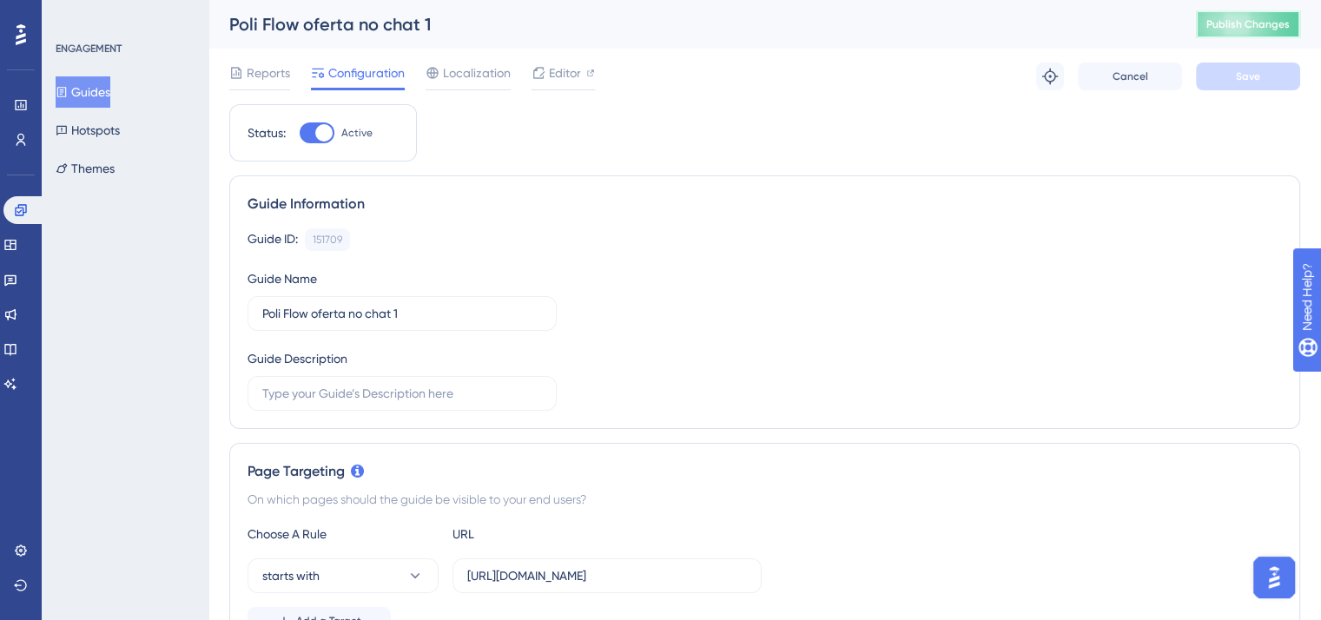
click at [1264, 29] on span "Publish Changes" at bounding box center [1248, 24] width 83 height 14
click at [1267, 29] on span "Publish Changes" at bounding box center [1248, 24] width 83 height 14
click at [1287, 25] on span "Publish Changes" at bounding box center [1248, 24] width 83 height 14
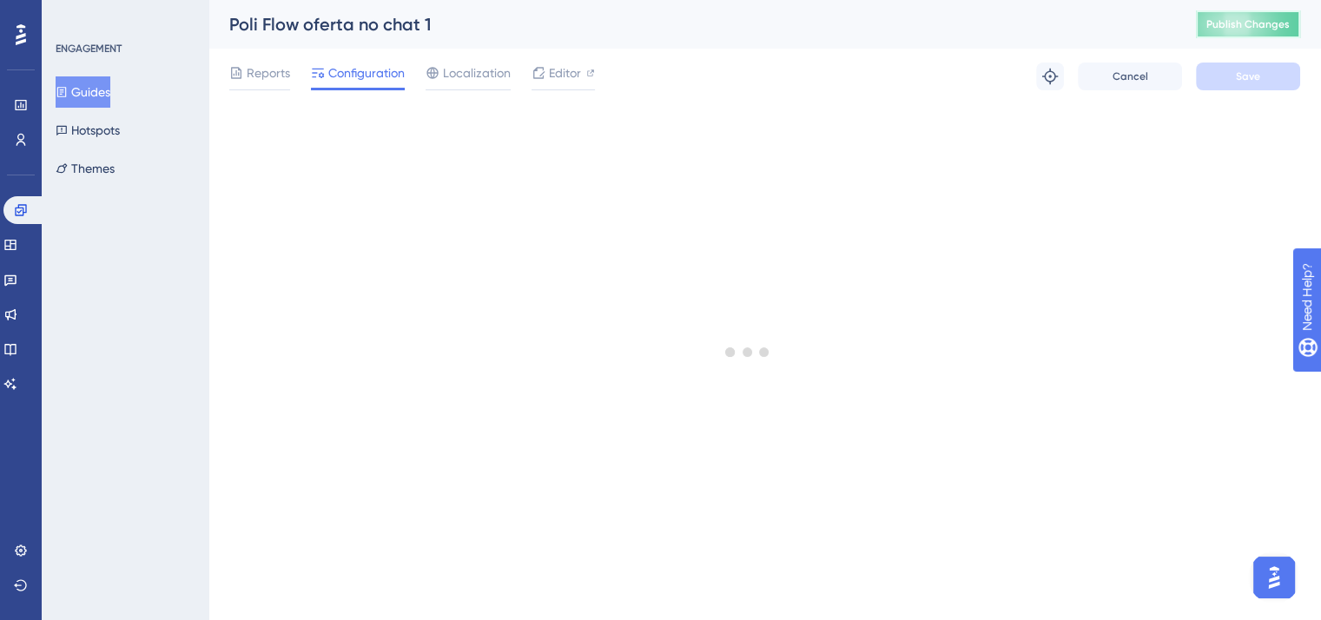
click at [1258, 36] on button "Publish Changes" at bounding box center [1248, 24] width 104 height 28
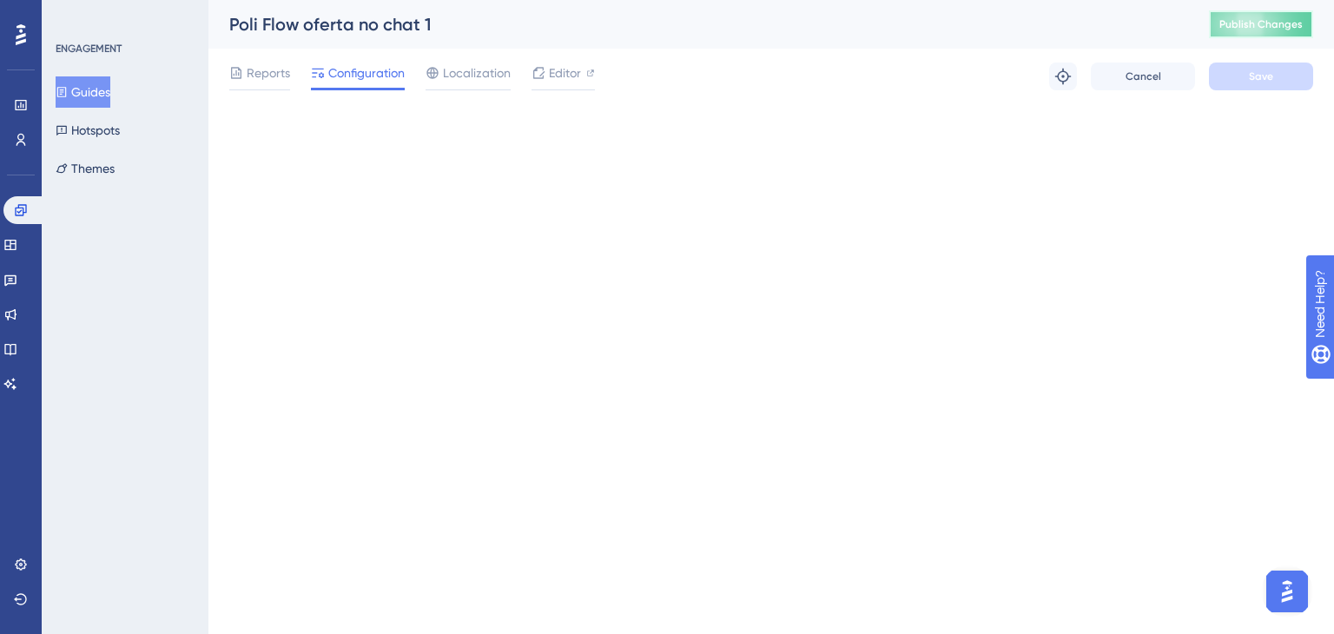
click at [1244, 33] on button "Publish Changes" at bounding box center [1261, 24] width 104 height 28
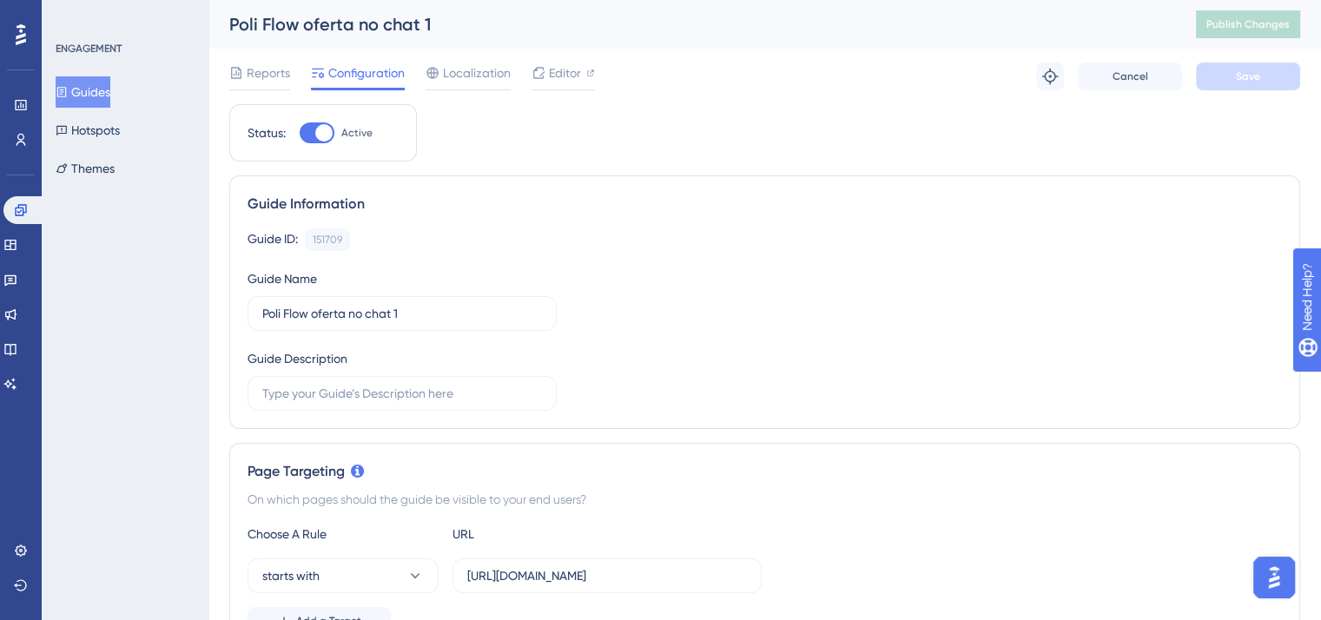
click at [110, 91] on button "Guides" at bounding box center [83, 91] width 55 height 31
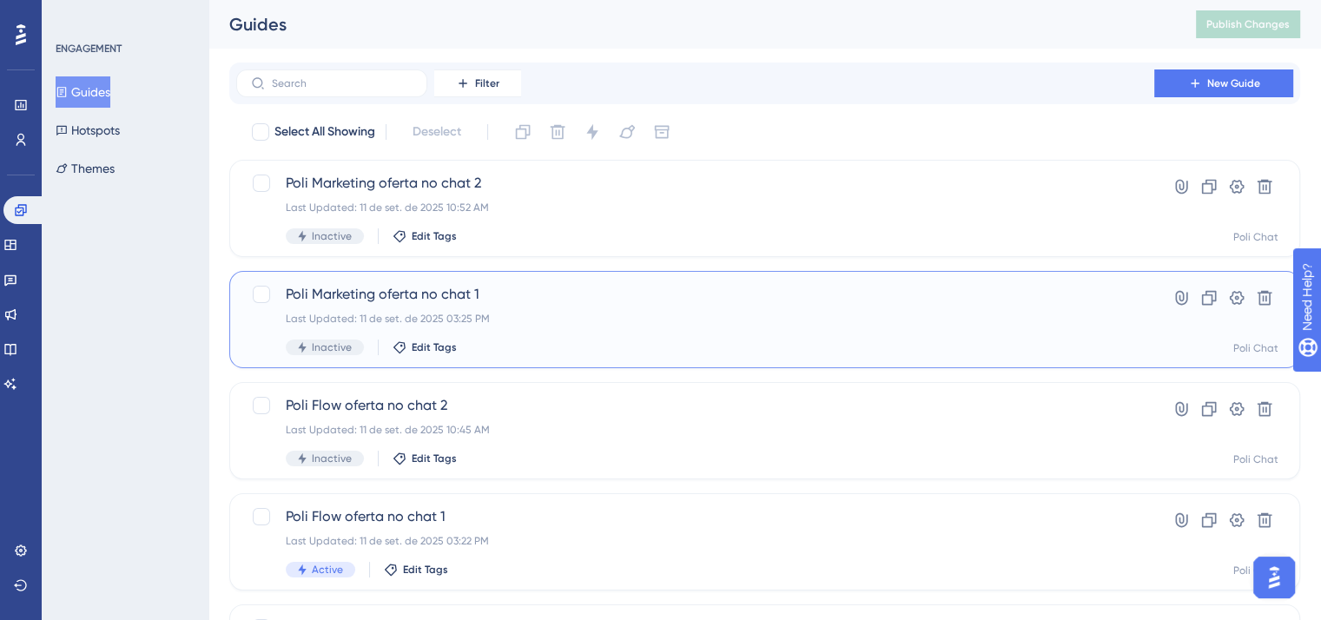
click at [602, 303] on span "Poli Marketing oferta no chat 1" at bounding box center [695, 294] width 819 height 21
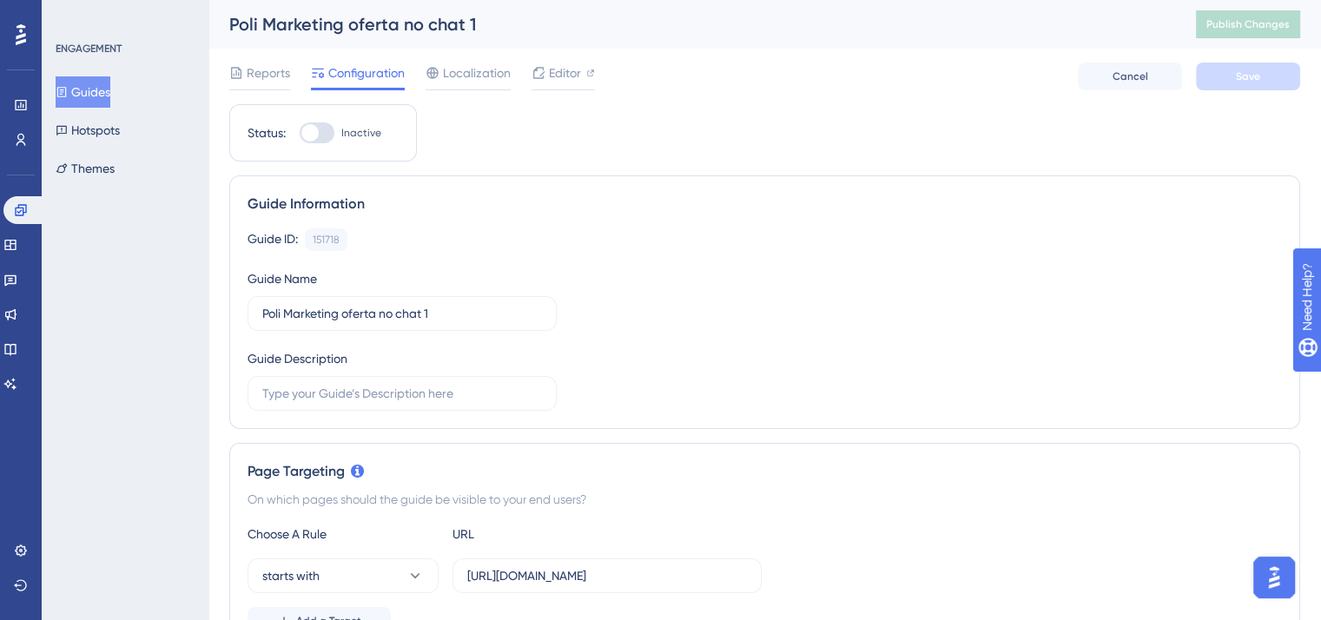
click at [323, 136] on div at bounding box center [317, 132] width 35 height 21
click at [300, 134] on input "Inactive" at bounding box center [299, 133] width 1 height 1
checkbox input "true"
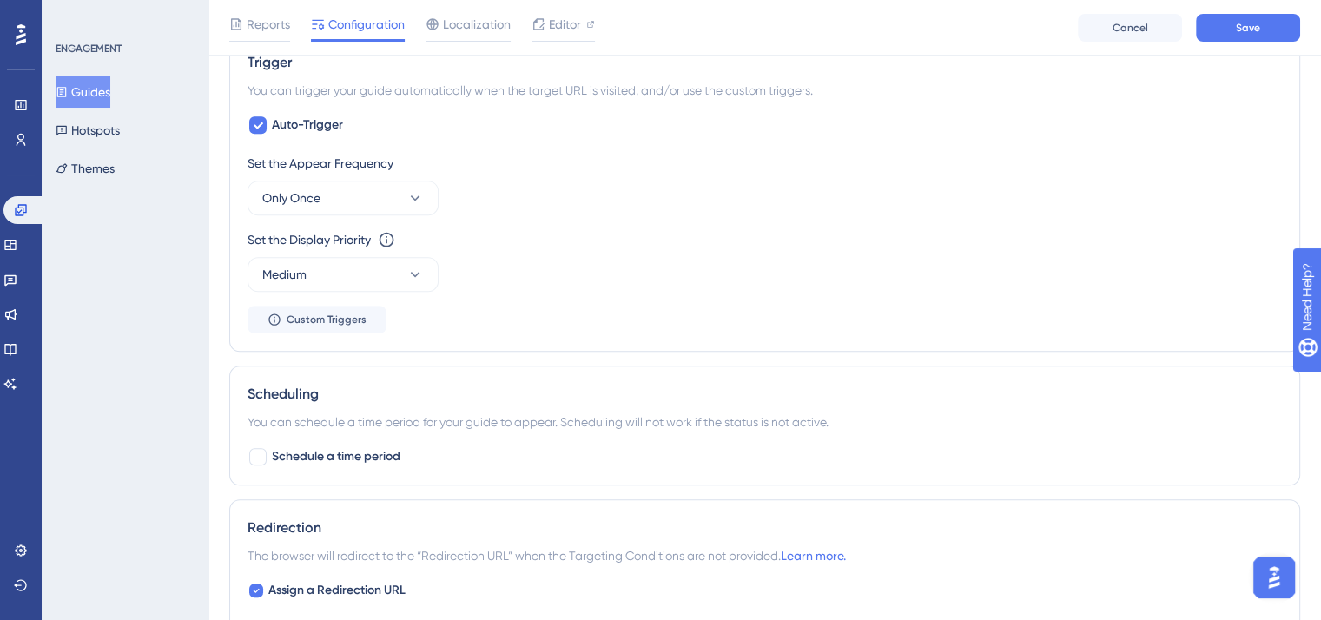
scroll to position [869, 0]
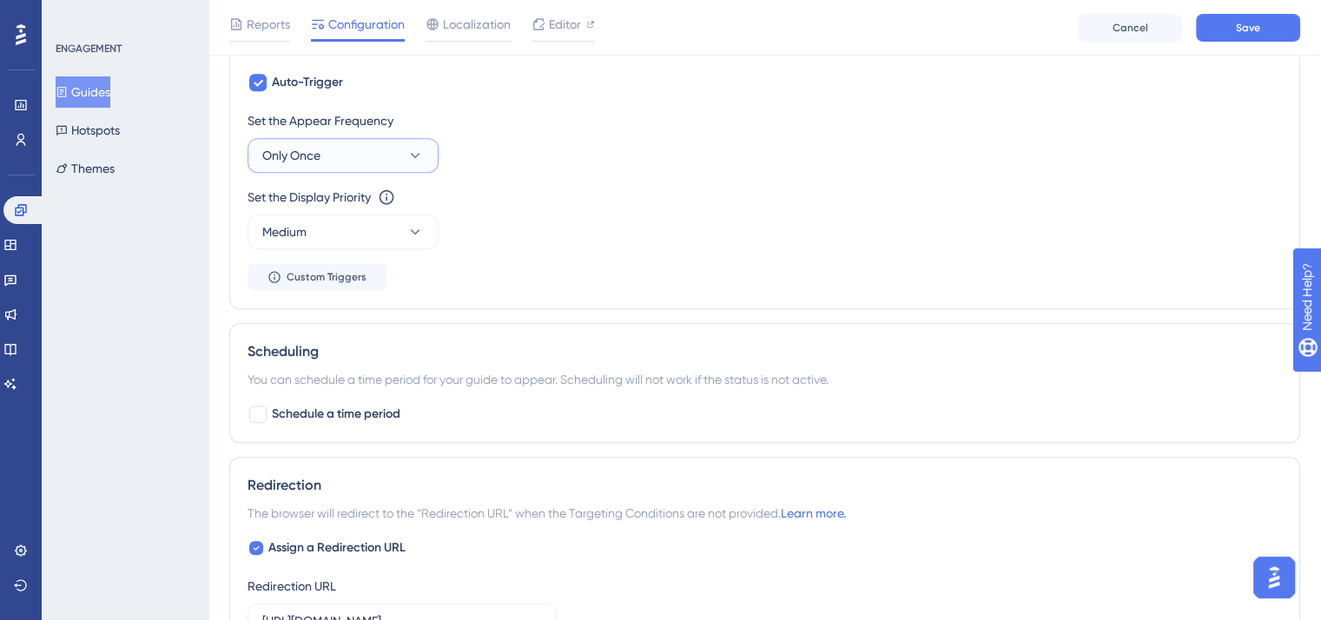
click at [407, 149] on icon at bounding box center [415, 155] width 17 height 17
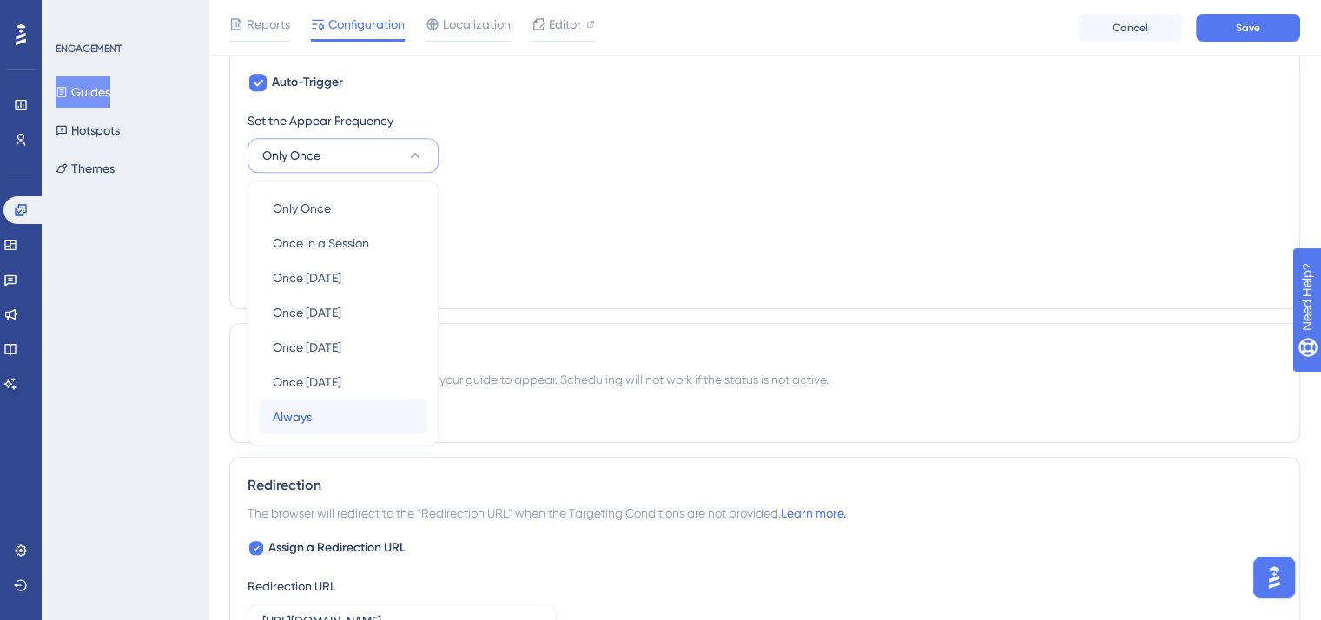
click at [366, 407] on div "Always Always" at bounding box center [343, 417] width 141 height 35
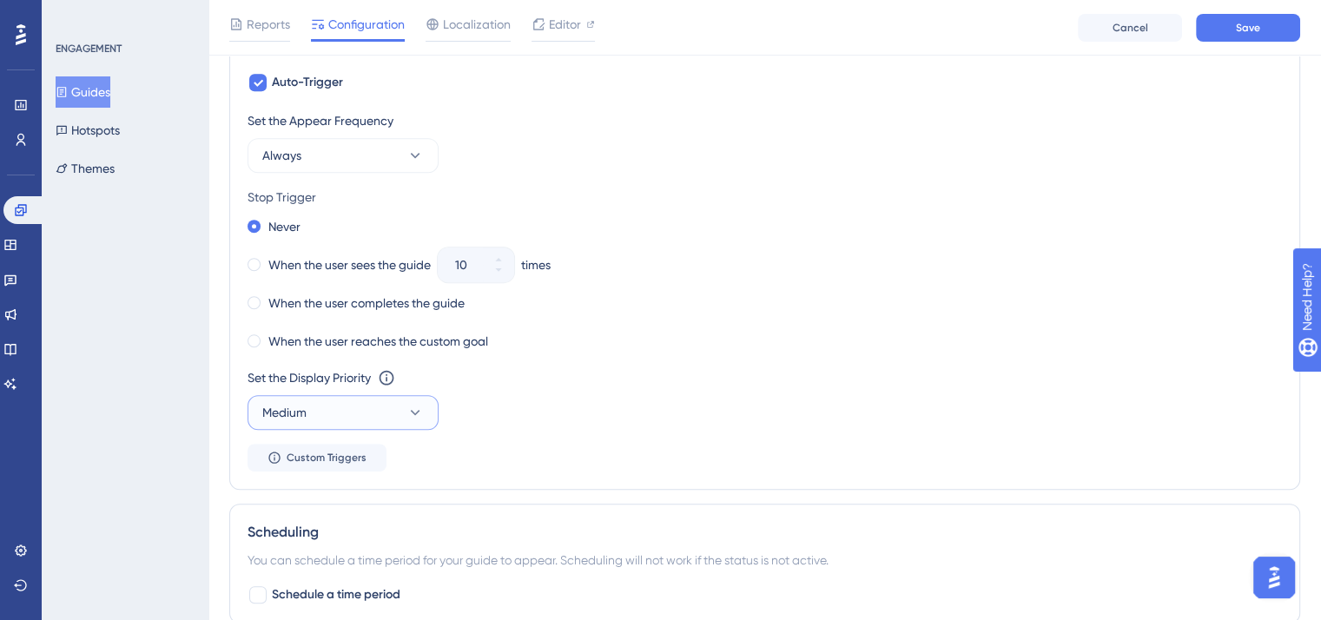
click at [366, 410] on button "Medium" at bounding box center [343, 412] width 191 height 35
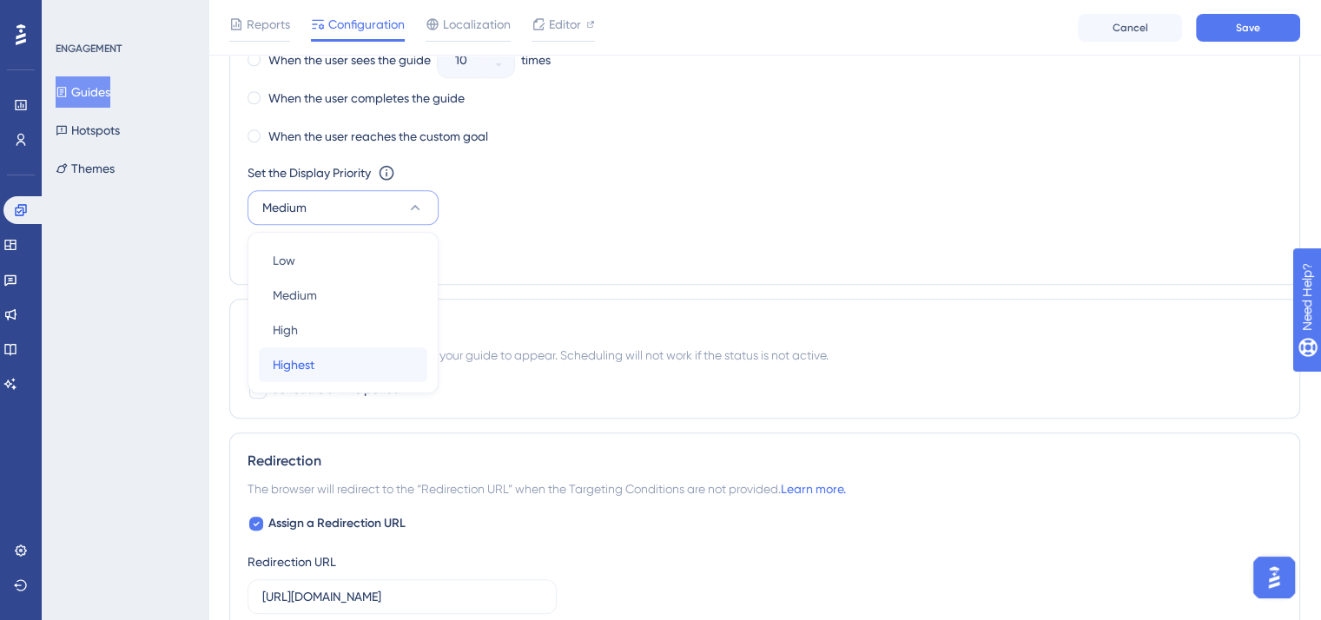
click at [382, 362] on div "Highest Highest" at bounding box center [343, 364] width 141 height 35
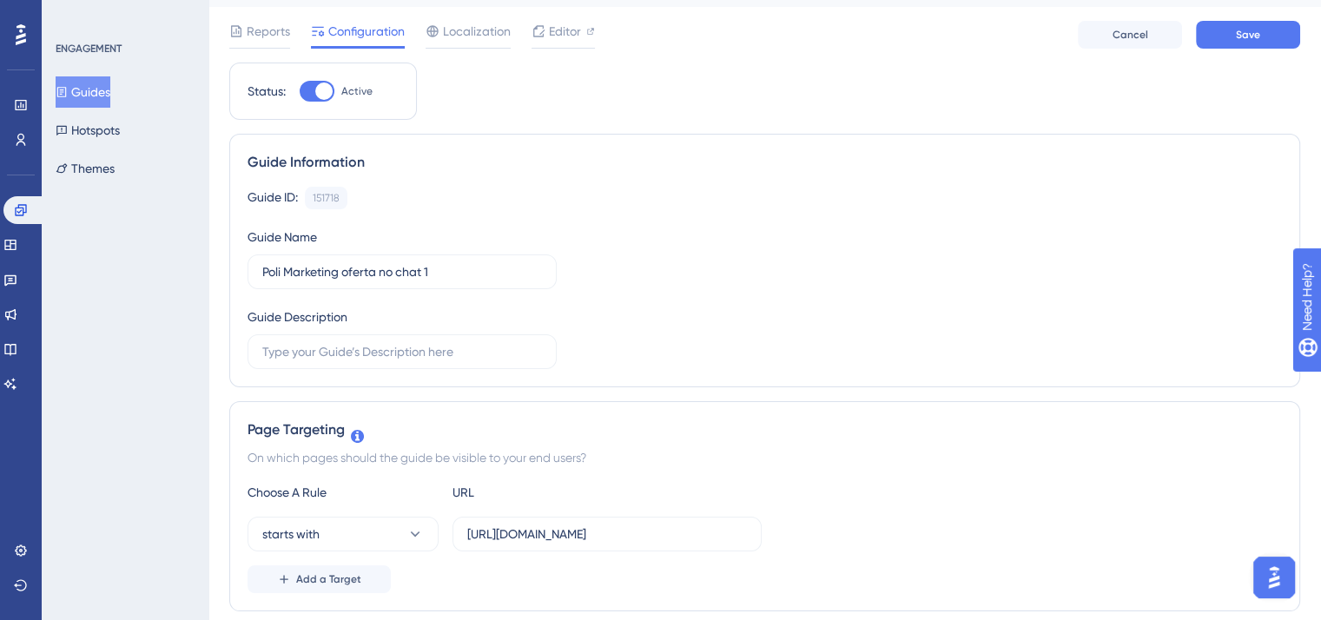
scroll to position [0, 0]
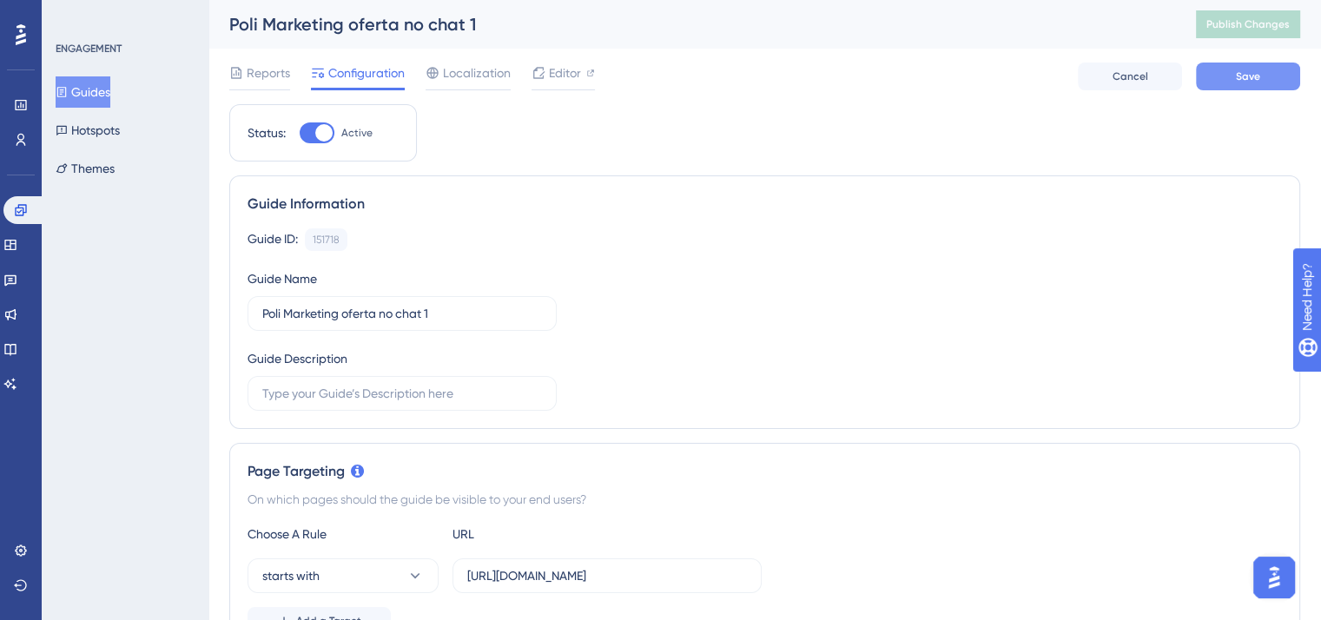
click at [1244, 78] on span "Save" at bounding box center [1248, 76] width 24 height 14
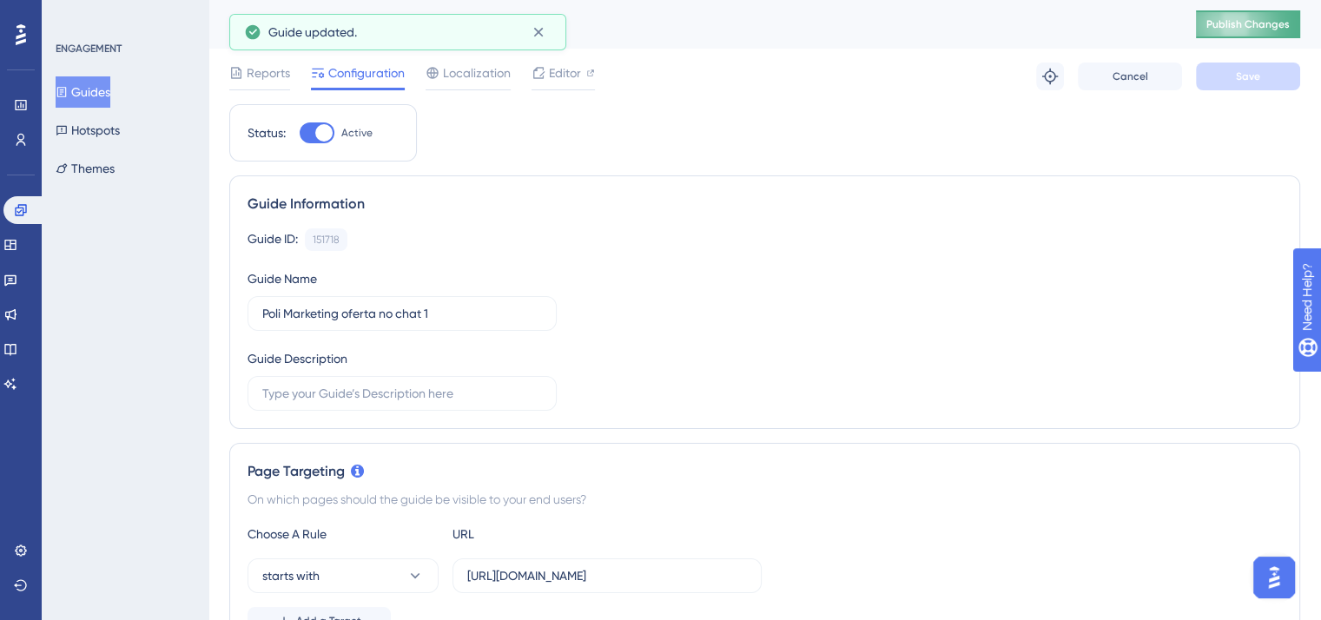
click at [1258, 22] on span "Publish Changes" at bounding box center [1248, 24] width 83 height 14
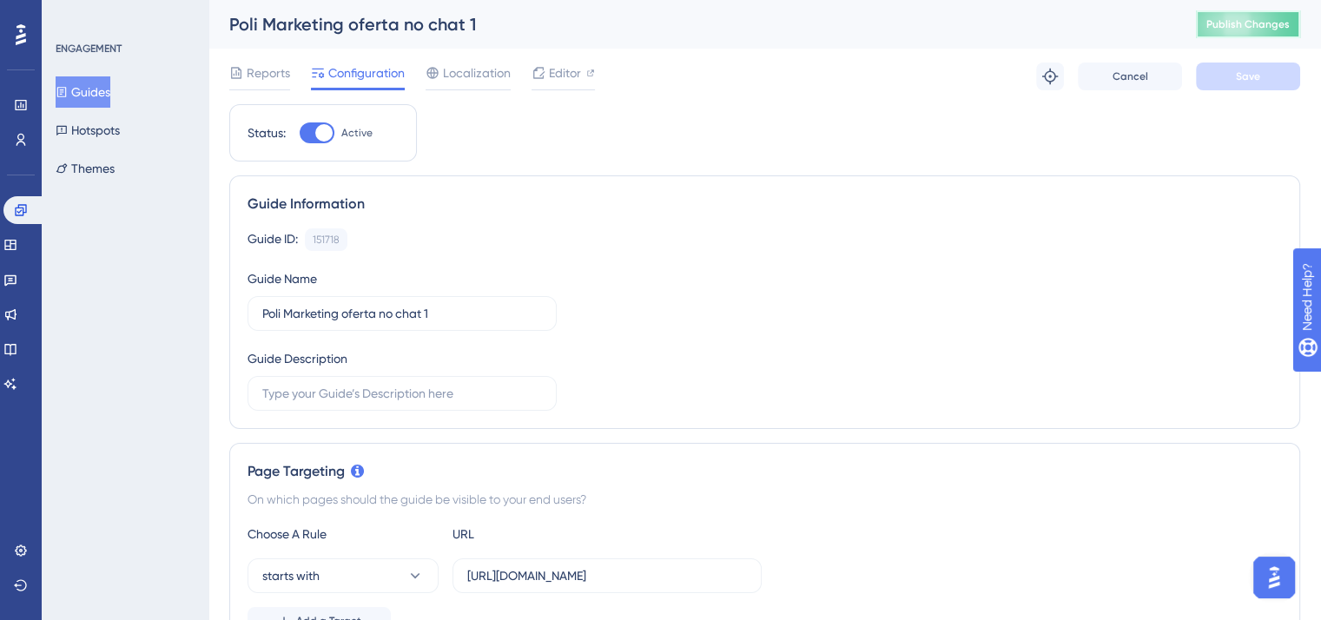
click at [1290, 27] on span "Publish Changes" at bounding box center [1248, 24] width 83 height 14
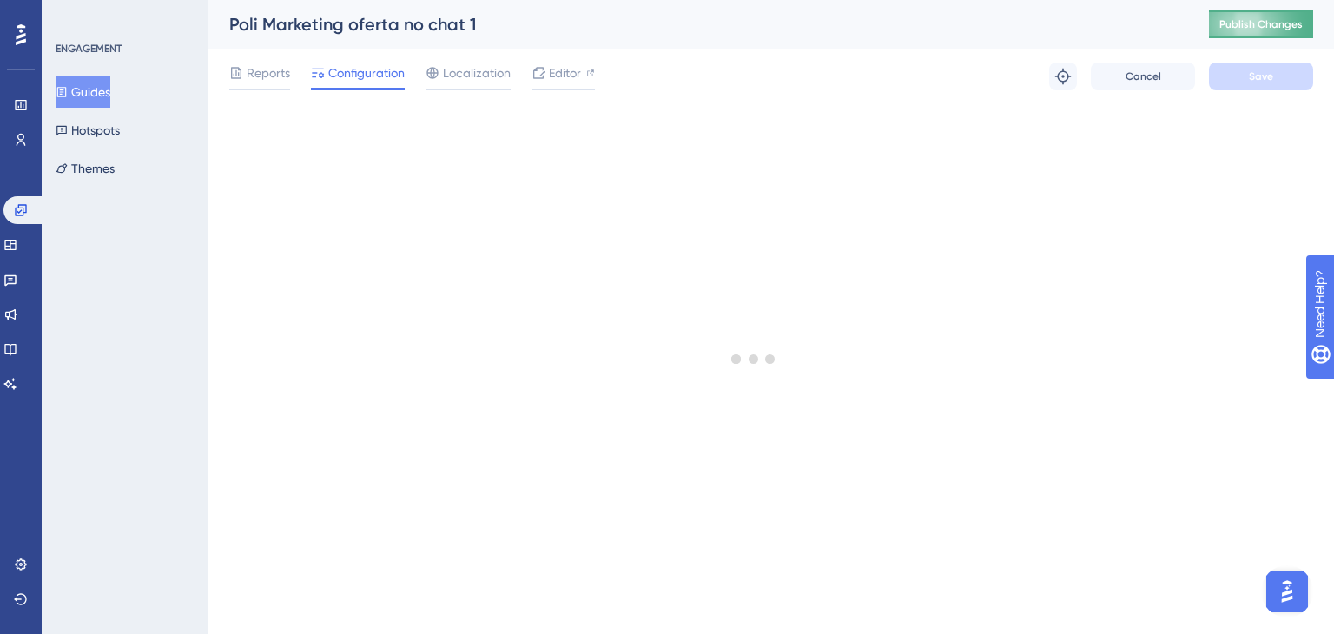
click at [1249, 26] on span "Publish Changes" at bounding box center [1261, 24] width 83 height 14
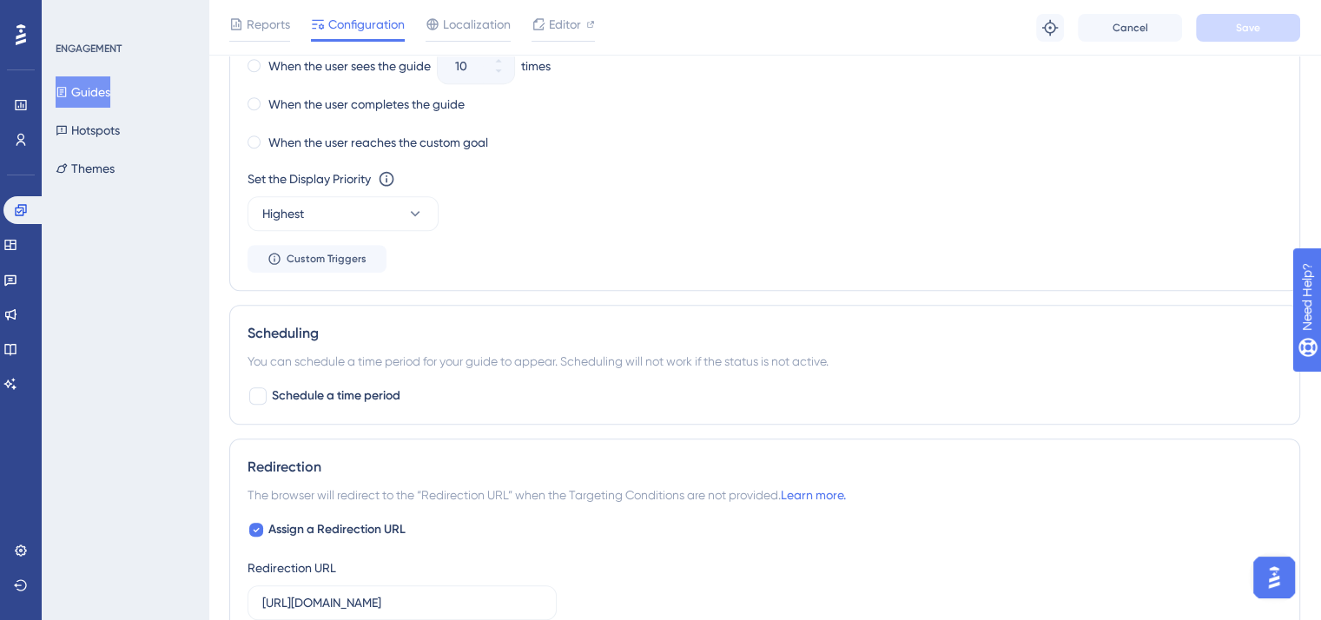
scroll to position [1042, 0]
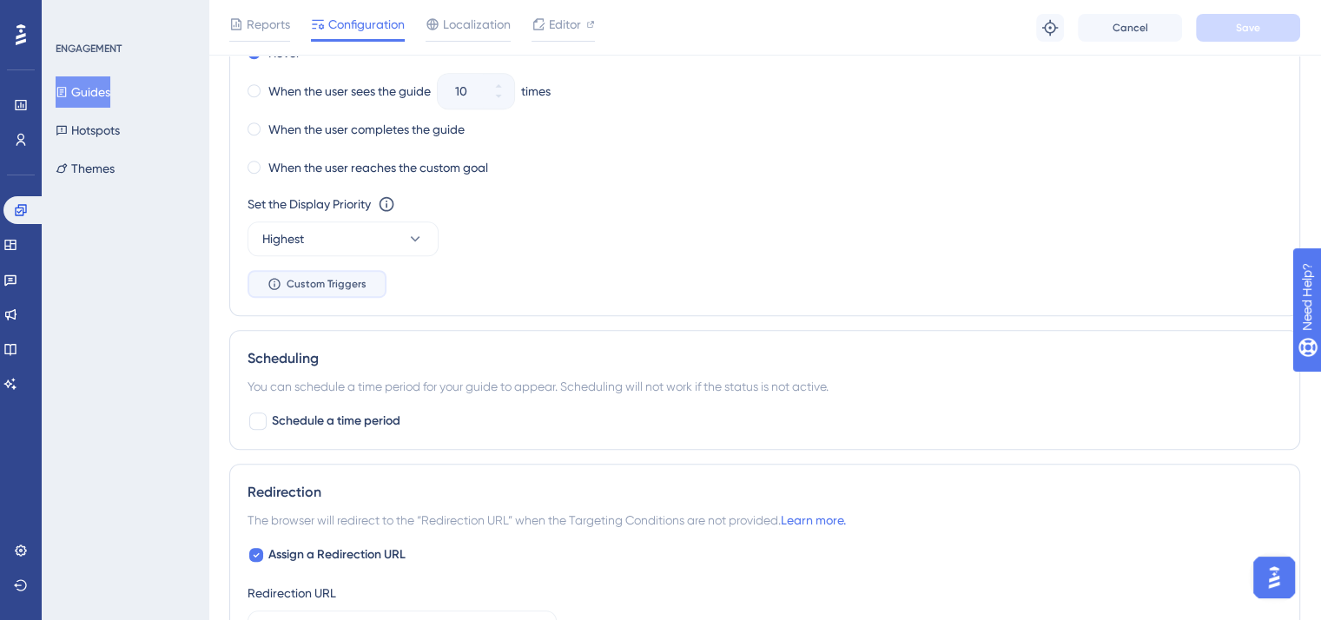
click at [354, 282] on span "Custom Triggers" at bounding box center [327, 284] width 80 height 14
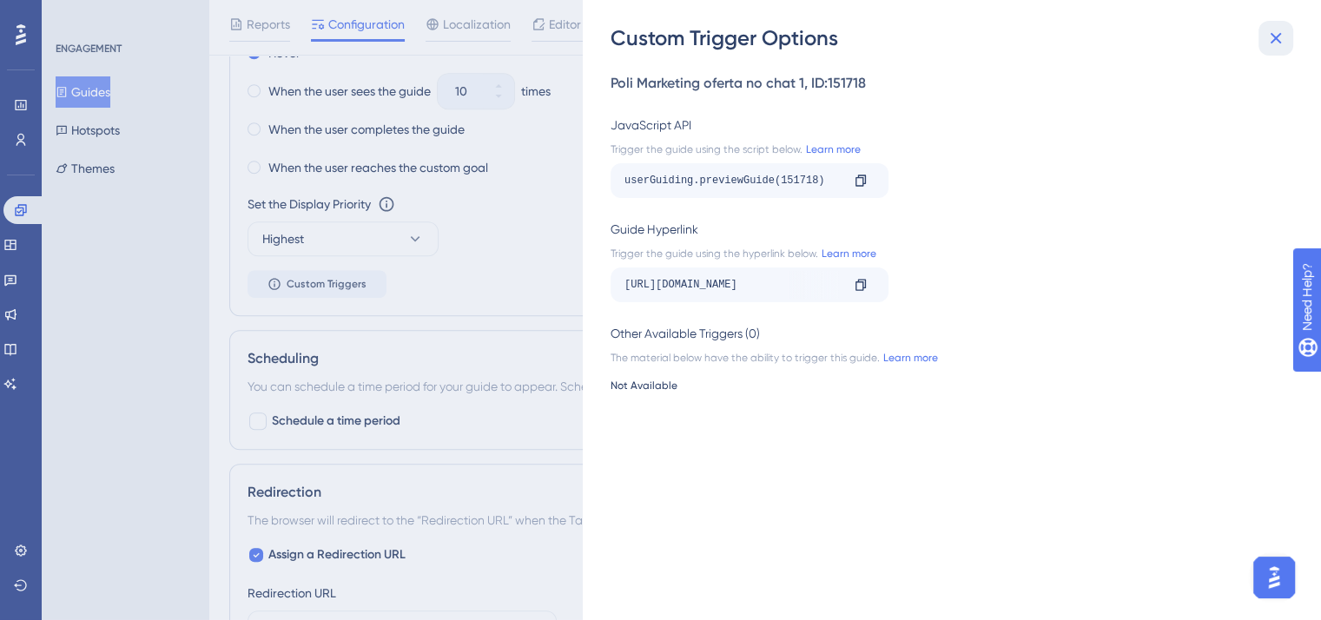
click at [1272, 39] on icon at bounding box center [1276, 38] width 21 height 21
